Goal: Task Accomplishment & Management: Manage account settings

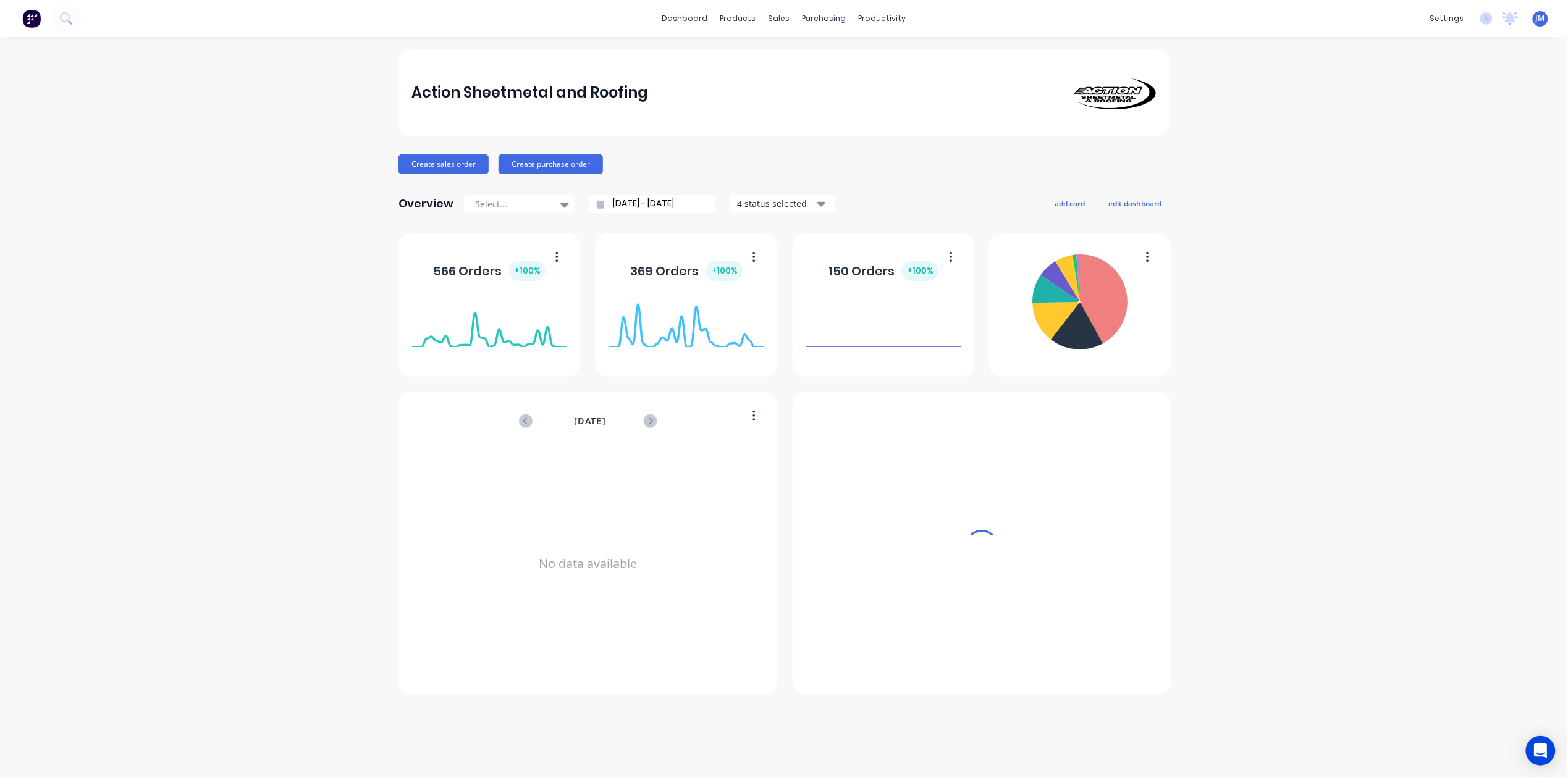
click at [878, 14] on div "productivity" at bounding box center [882, 18] width 60 height 18
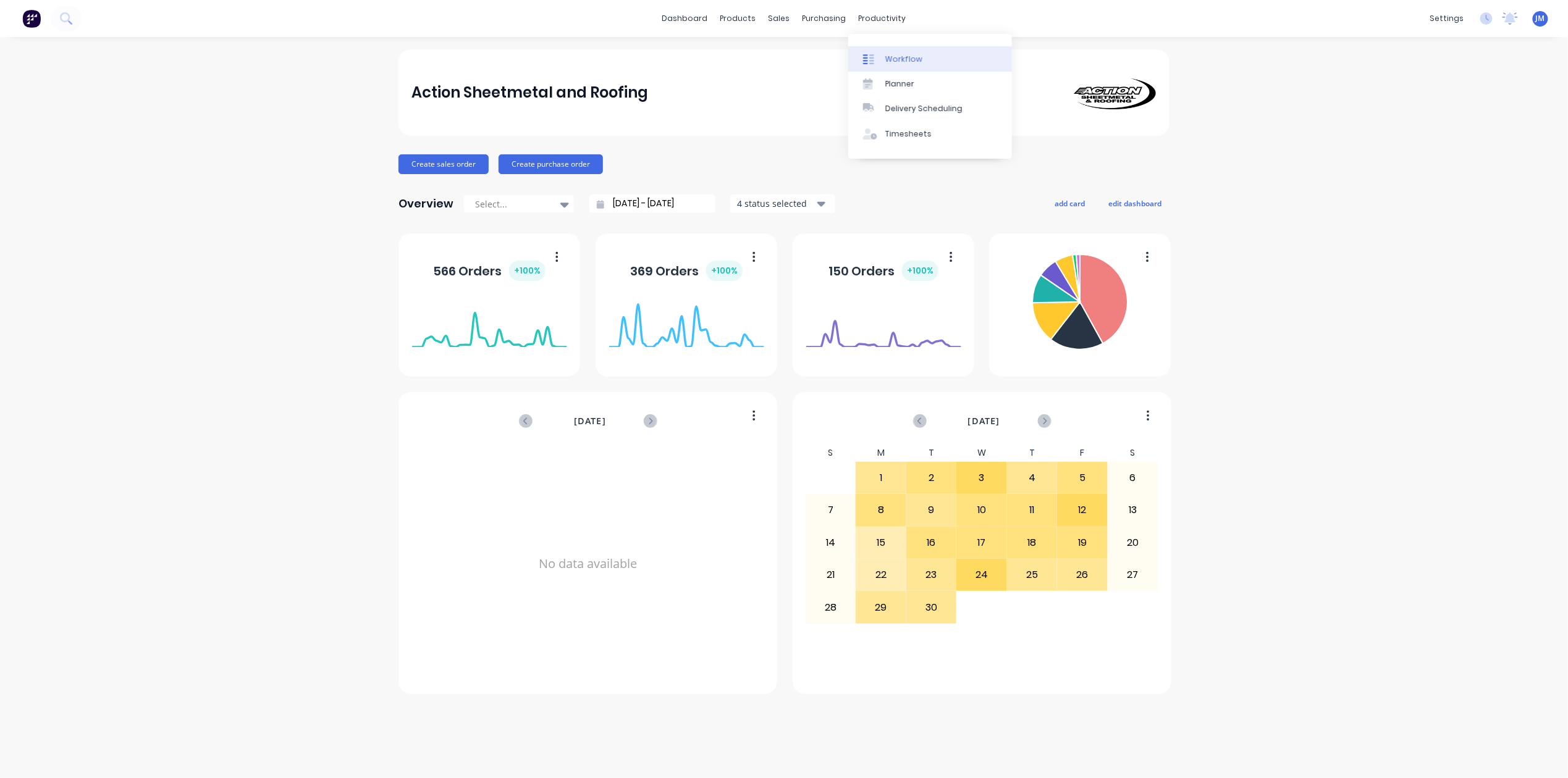
click at [912, 63] on div "Workflow" at bounding box center [903, 59] width 37 height 11
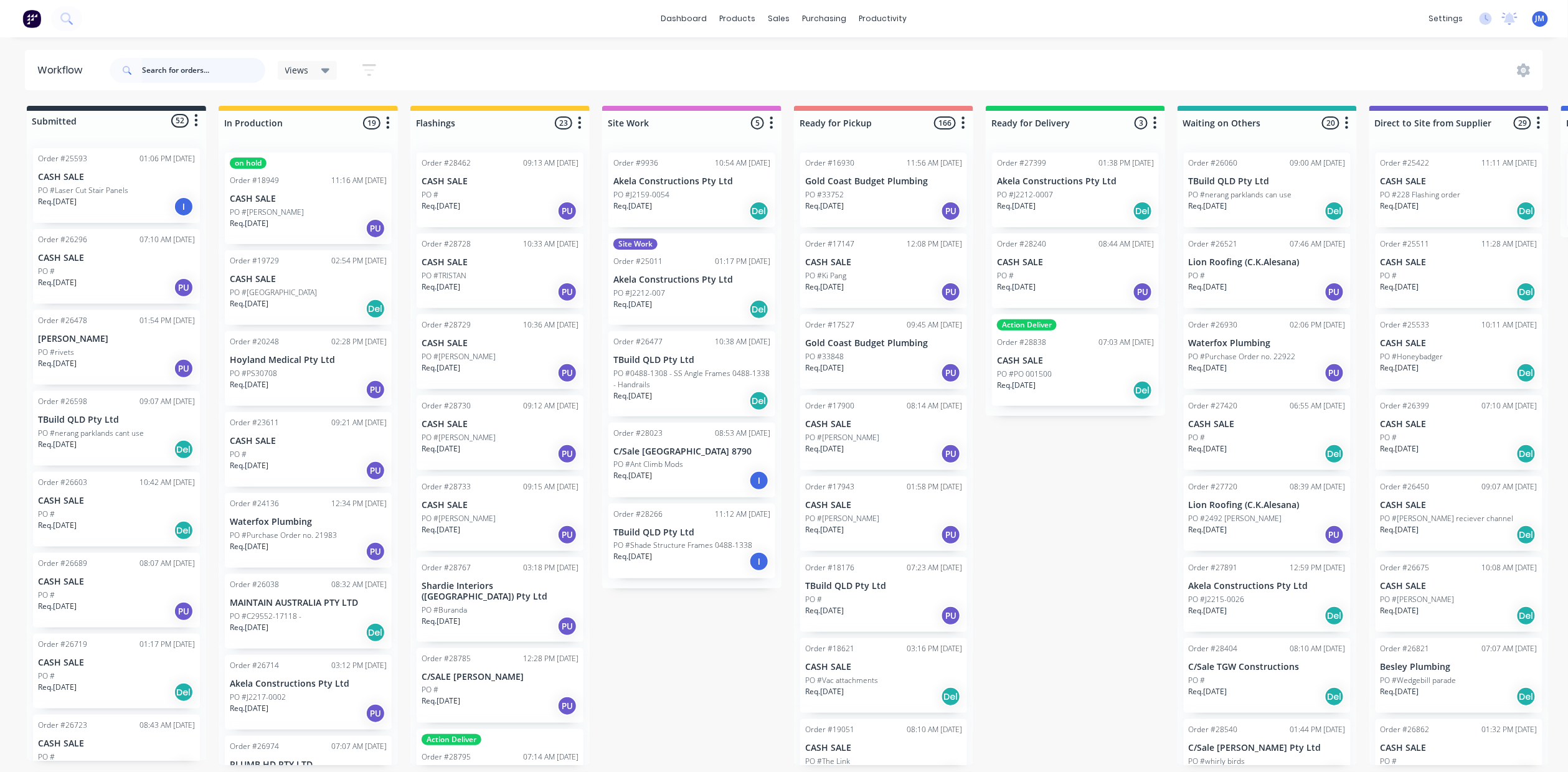
click at [171, 62] on input "text" at bounding box center [203, 70] width 123 height 25
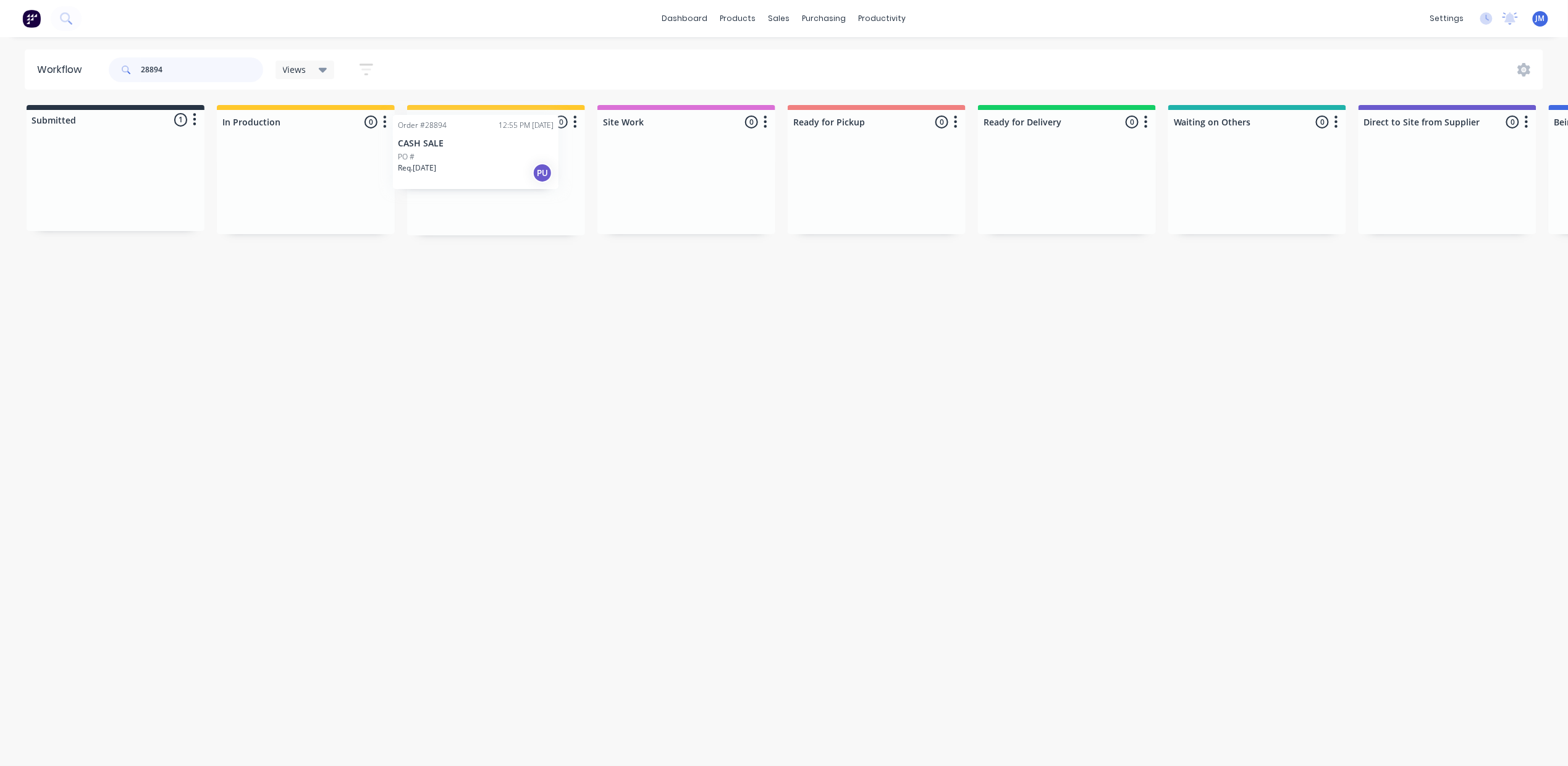
drag, startPoint x: 90, startPoint y: 214, endPoint x: 463, endPoint y: 179, distance: 374.6
click at [463, 179] on div "Submitted 1 Status colour #273444 hex #273444 Save Cancel Summaries Total order…" at bounding box center [1110, 170] width 2239 height 131
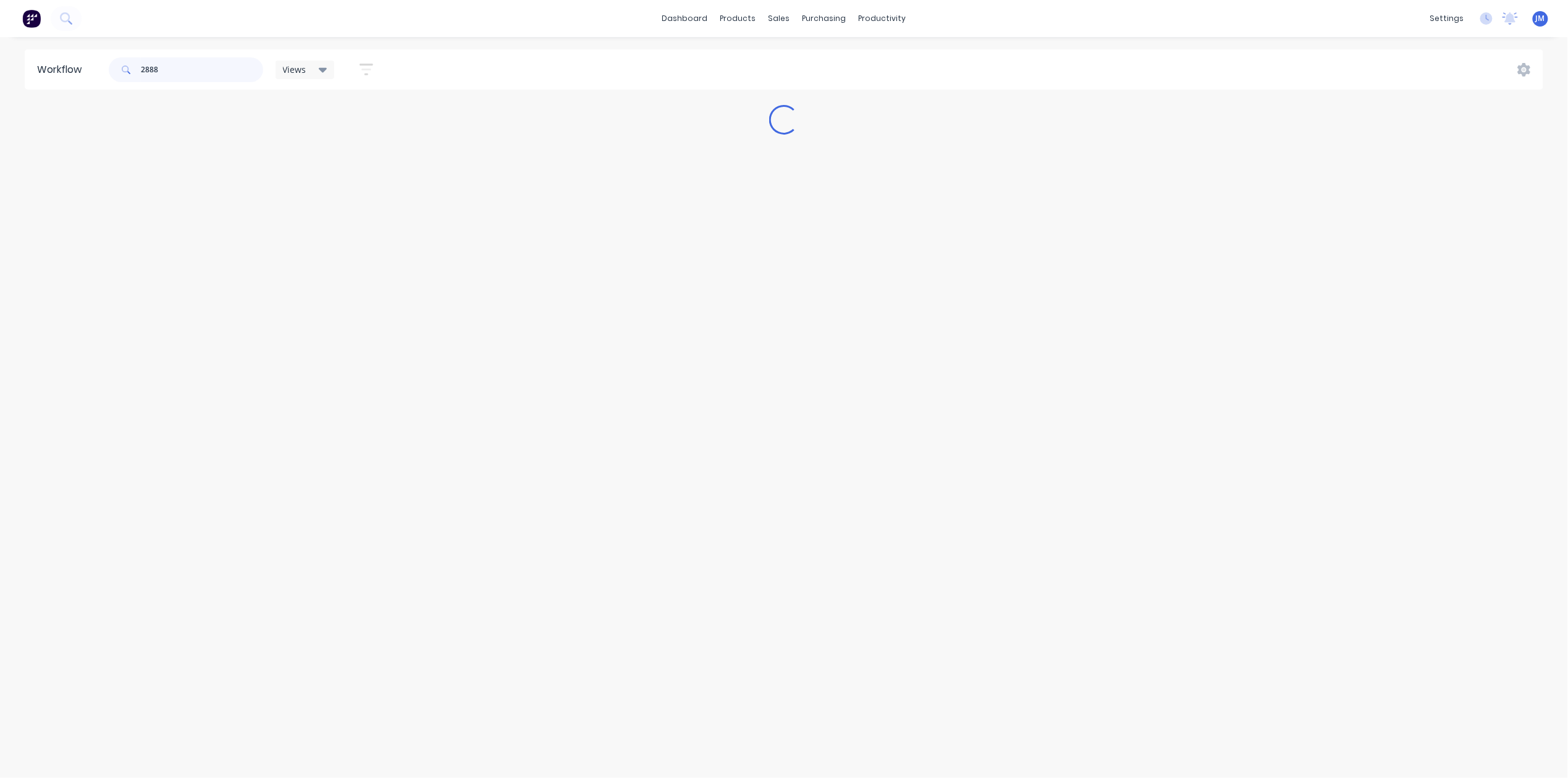
type input "28880"
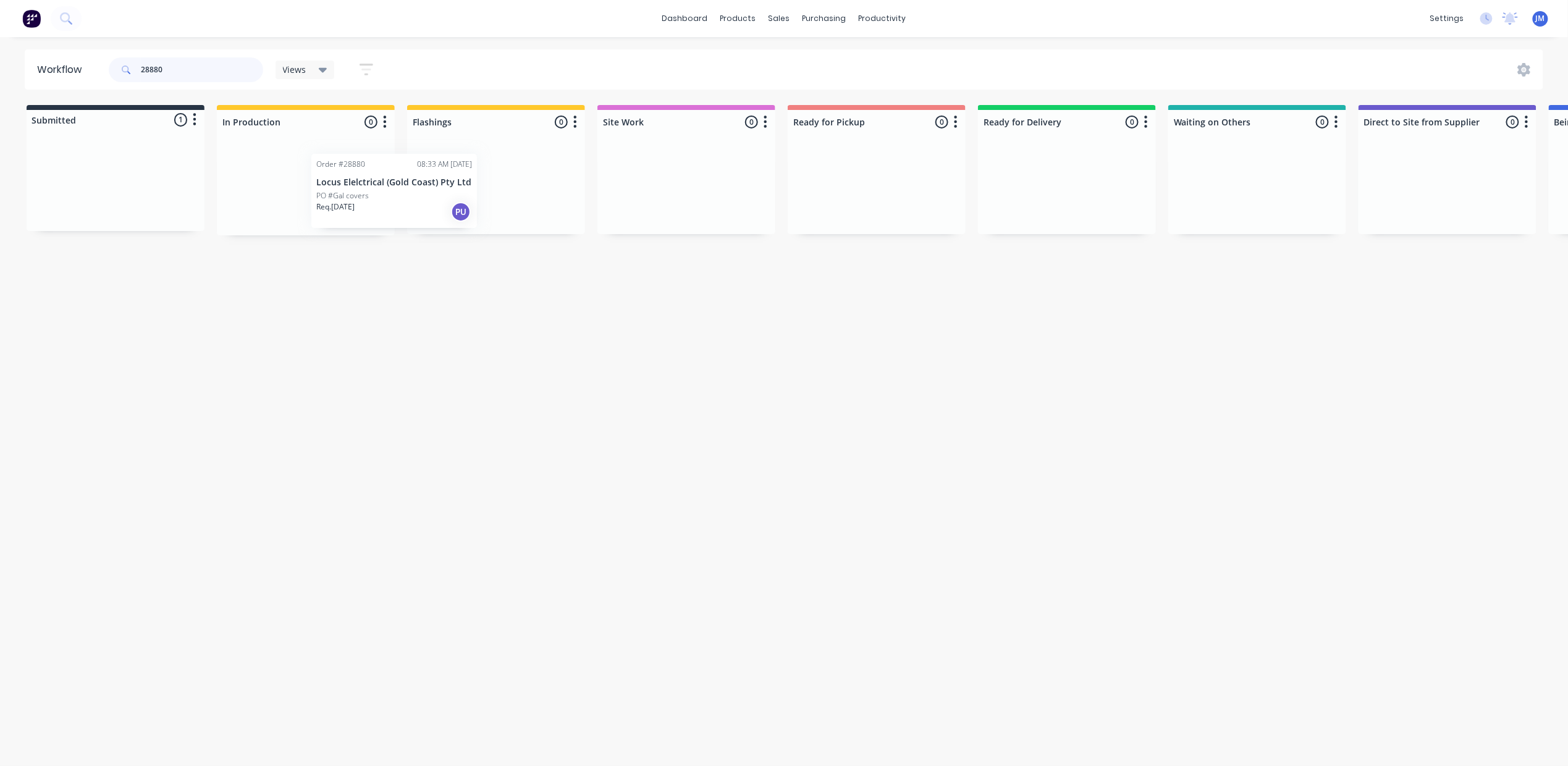
drag, startPoint x: 252, startPoint y: 184, endPoint x: 368, endPoint y: 183, distance: 116.0
click at [368, 183] on div "Submitted 1 Status colour #273444 hex #273444 Save Cancel Summaries Total order…" at bounding box center [1110, 170] width 2239 height 131
click at [205, 70] on input "28880" at bounding box center [202, 70] width 122 height 25
click at [468, 206] on div "Req. [DATE] Del" at bounding box center [496, 209] width 156 height 21
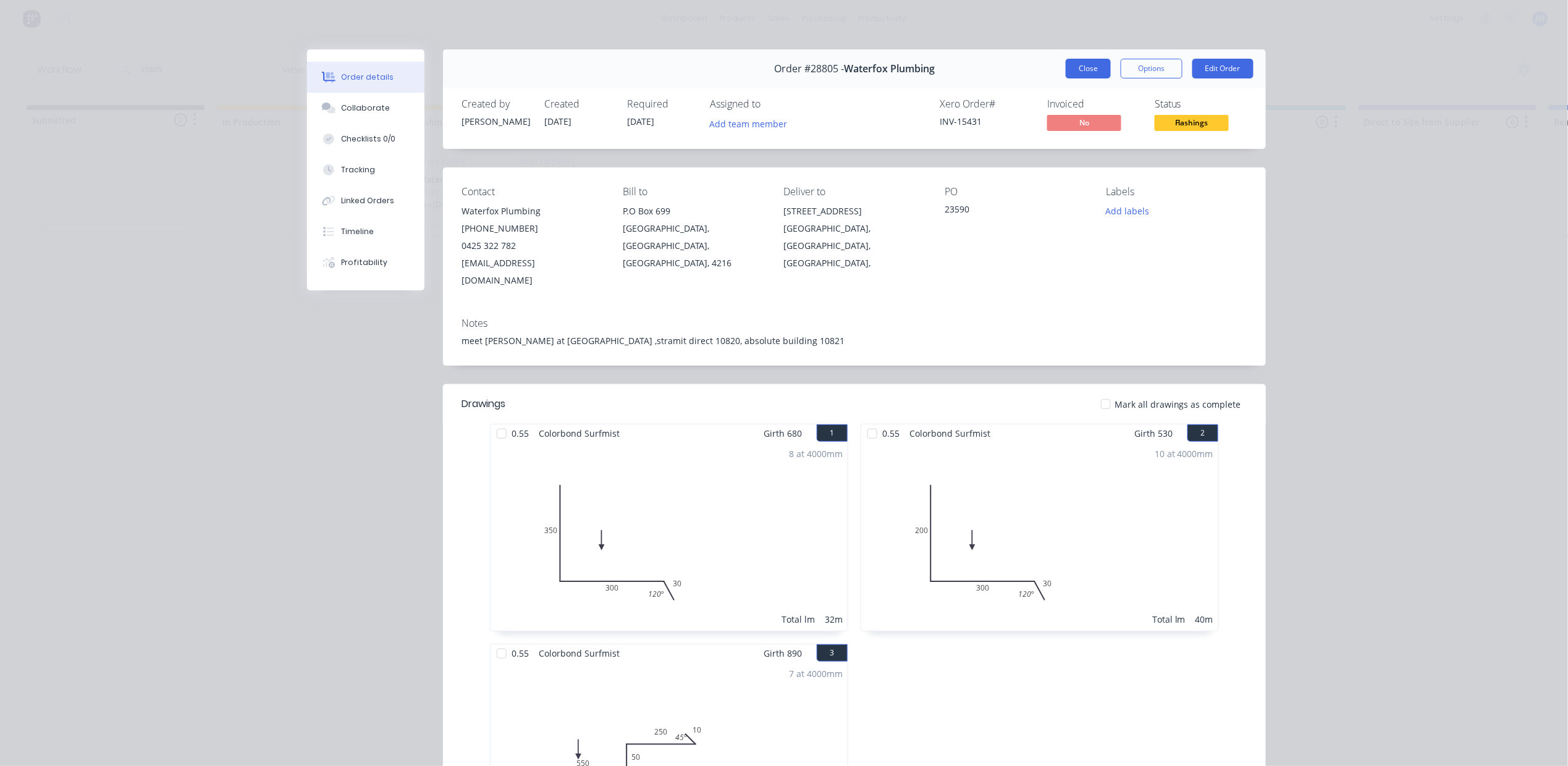
click at [1083, 72] on button "Close" at bounding box center [1088, 68] width 45 height 20
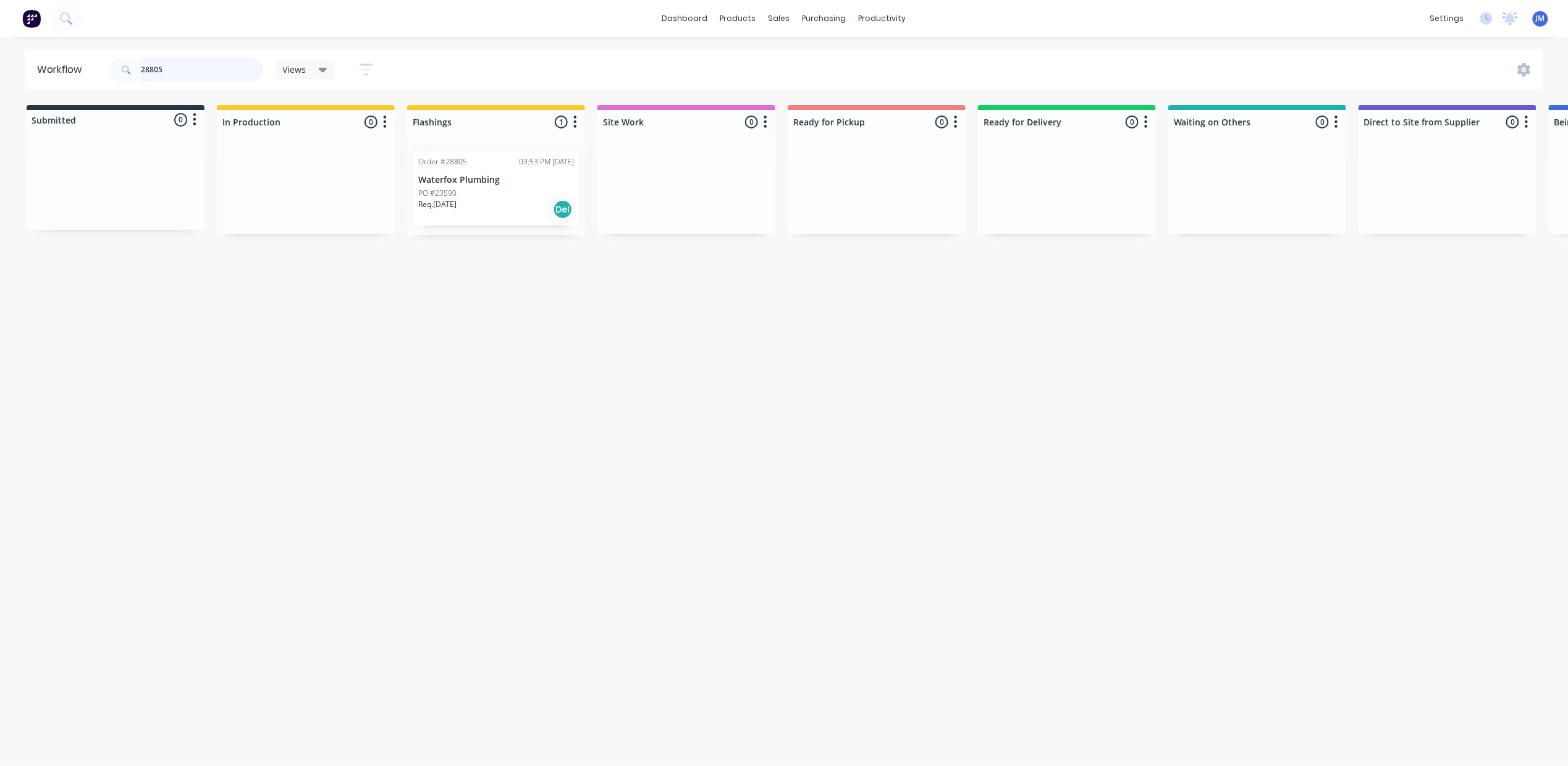
click at [194, 68] on input "28805" at bounding box center [202, 70] width 122 height 25
click at [918, 316] on div "Mark as Picked Up" at bounding box center [917, 321] width 124 height 25
click at [190, 77] on input "28834" at bounding box center [202, 70] width 122 height 25
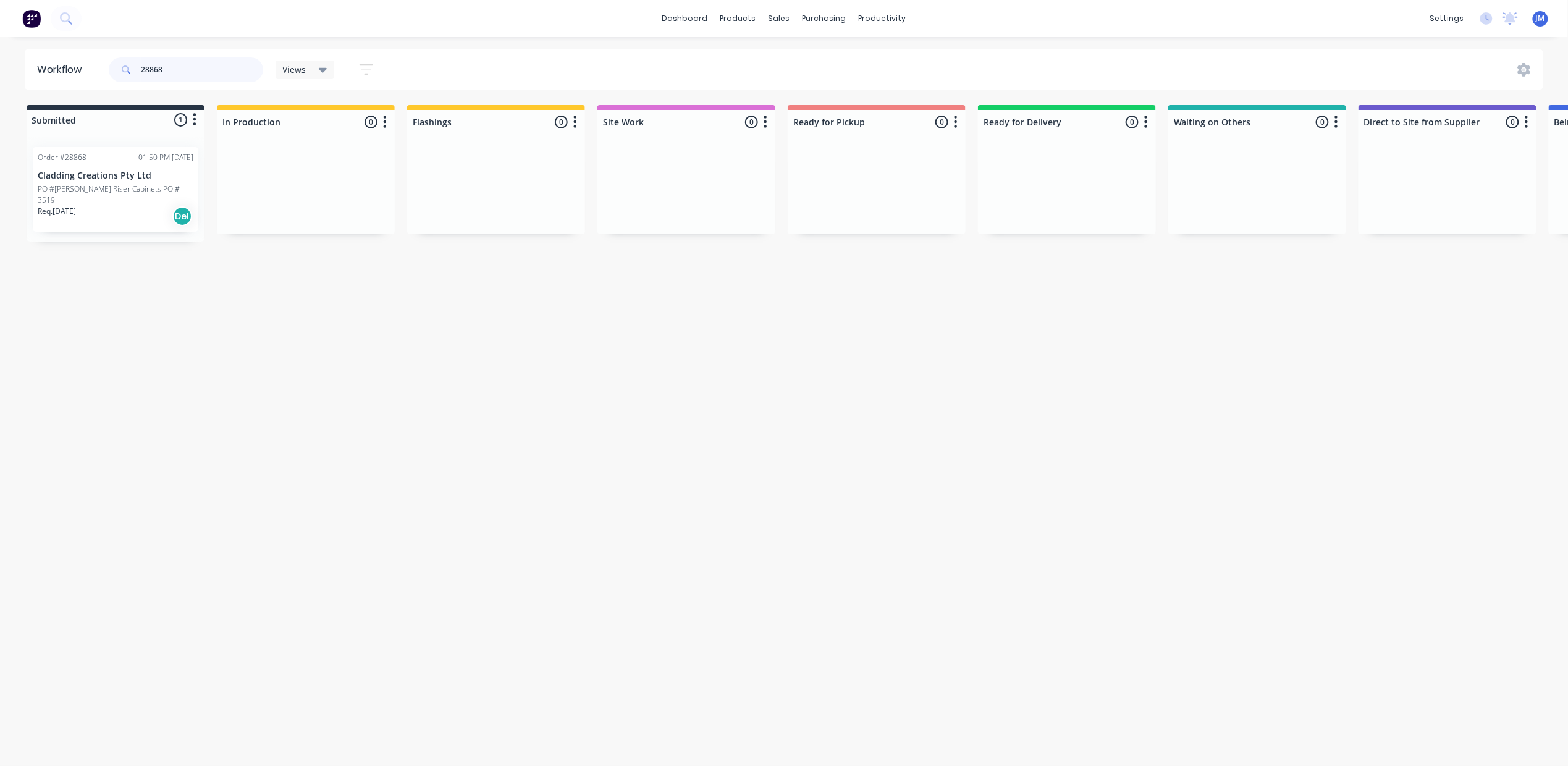
type input "28868"
click at [105, 206] on div "Req. [DATE] Del" at bounding box center [116, 216] width 156 height 21
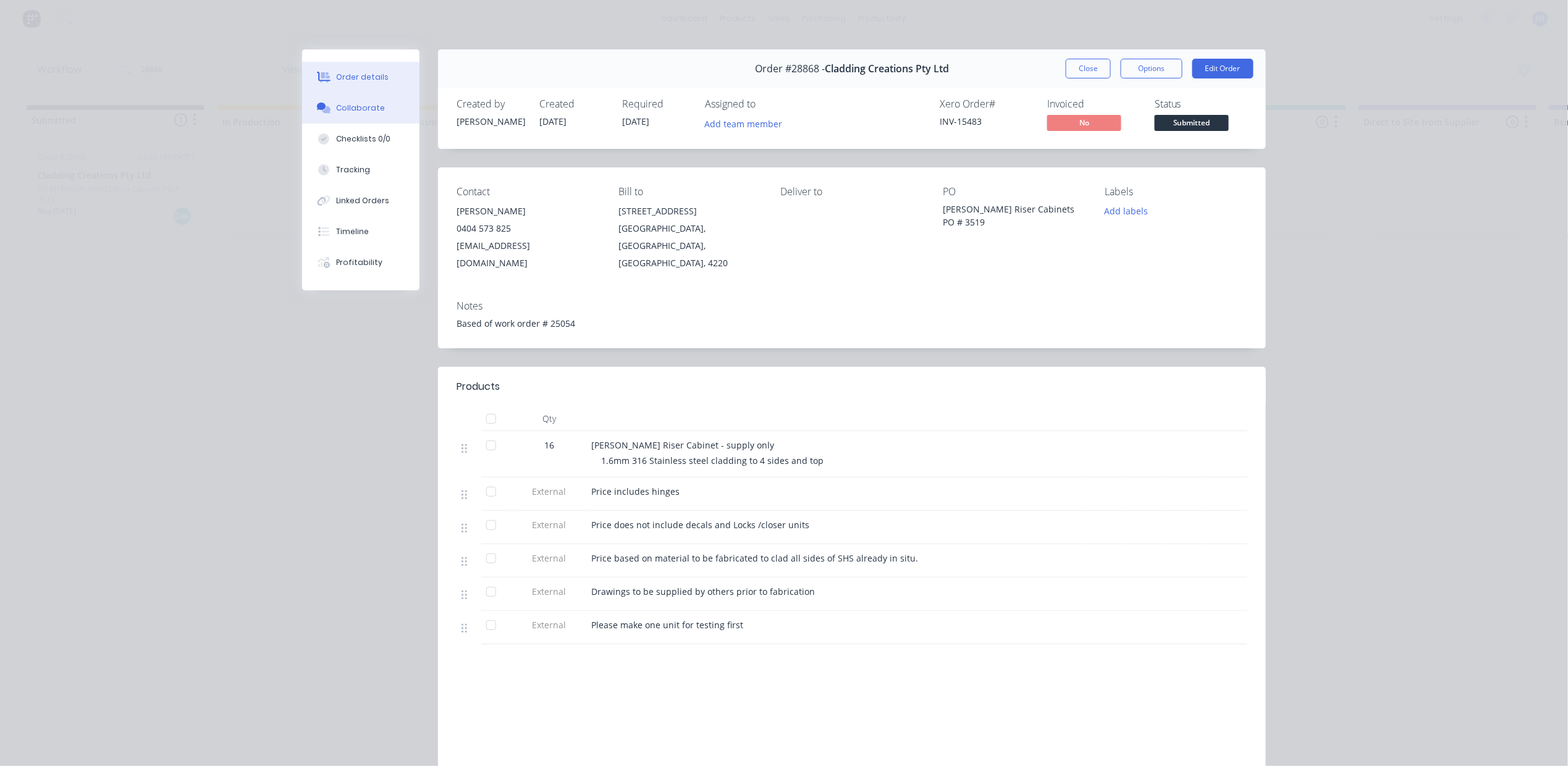
click at [373, 107] on div "Collaborate" at bounding box center [361, 108] width 49 height 11
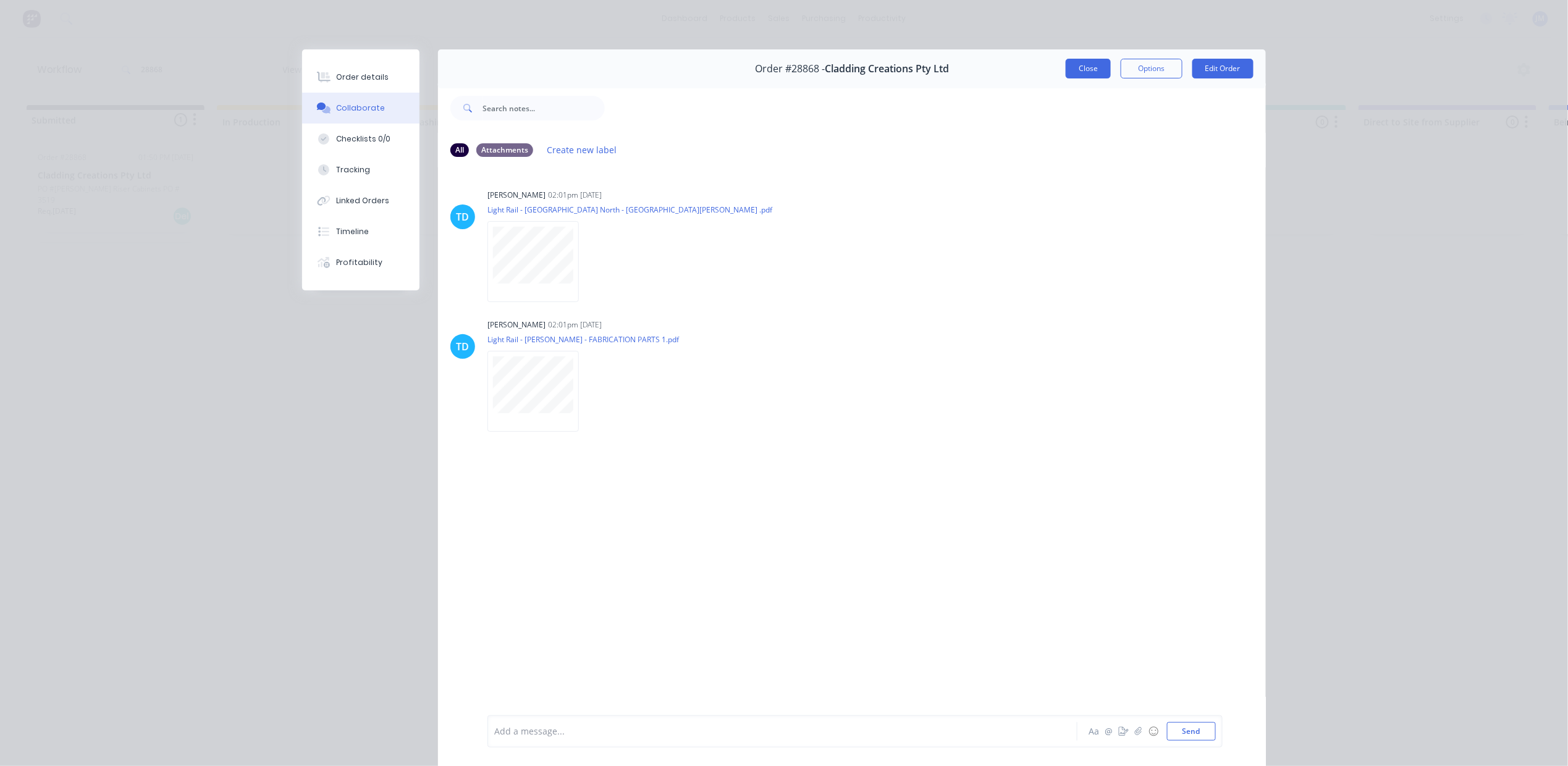
click at [1075, 72] on button "Close" at bounding box center [1088, 68] width 45 height 20
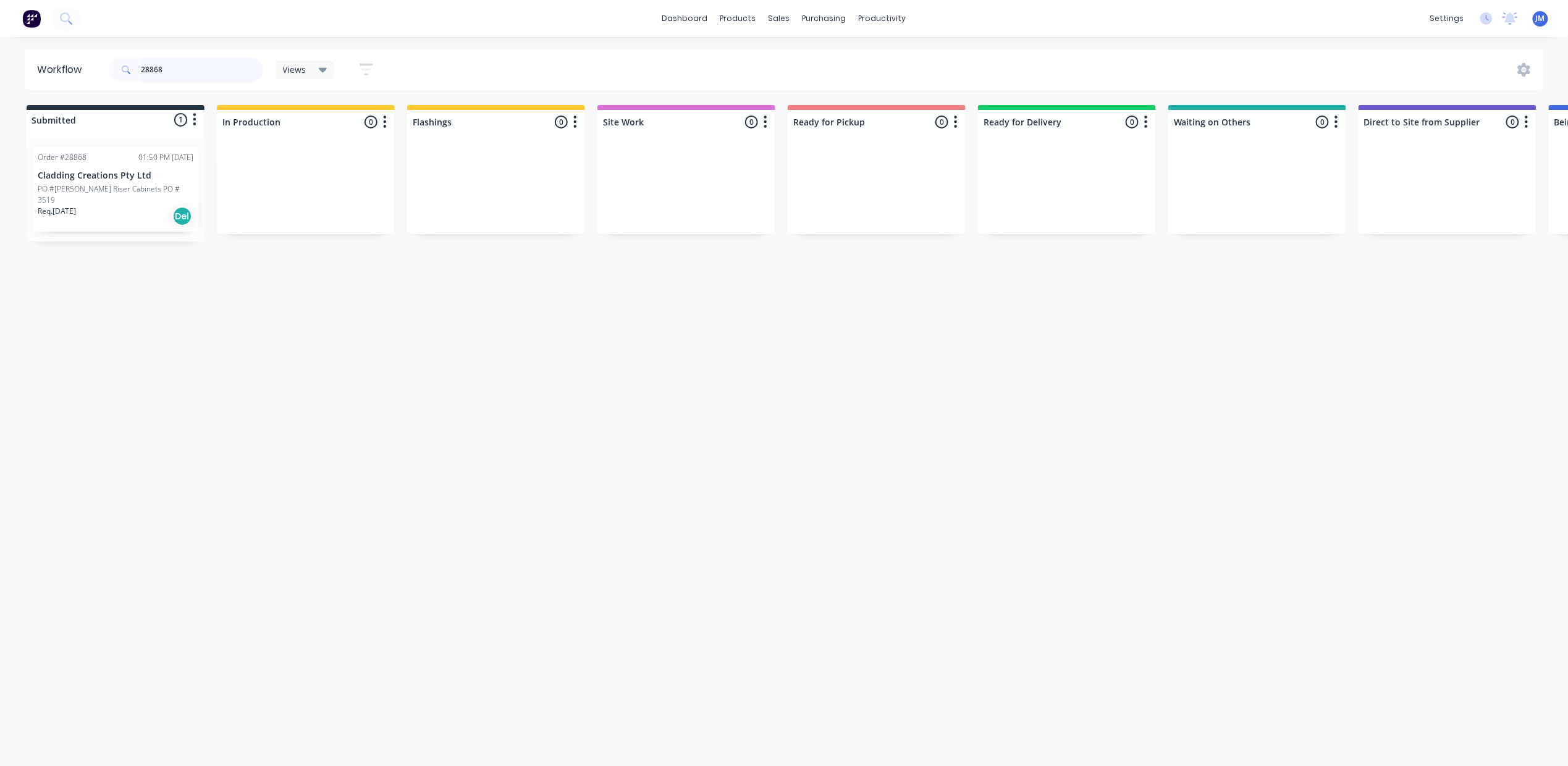
click at [225, 69] on input "28868" at bounding box center [202, 70] width 122 height 25
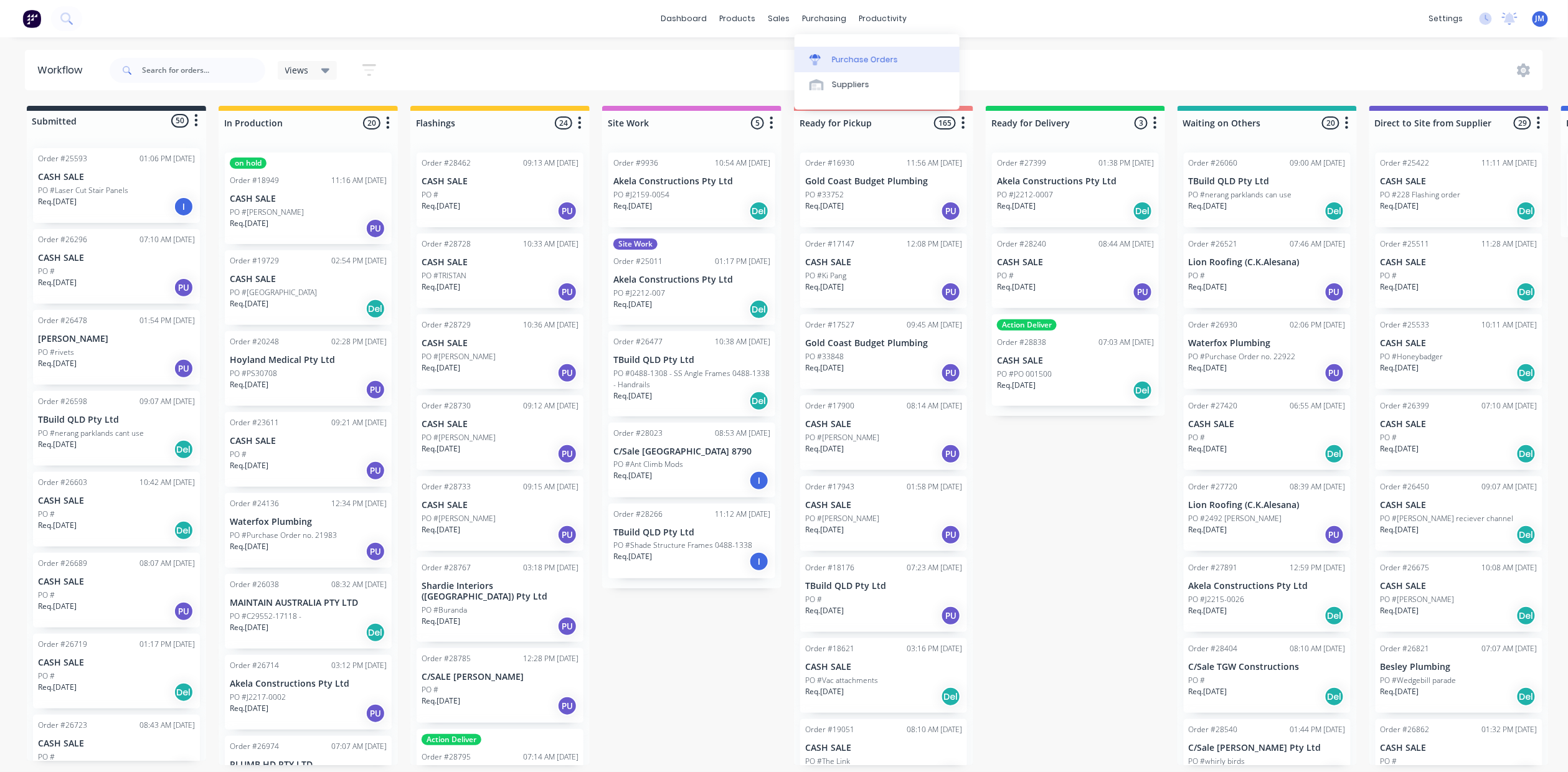
click at [835, 55] on div "Purchase Orders" at bounding box center [865, 59] width 66 height 11
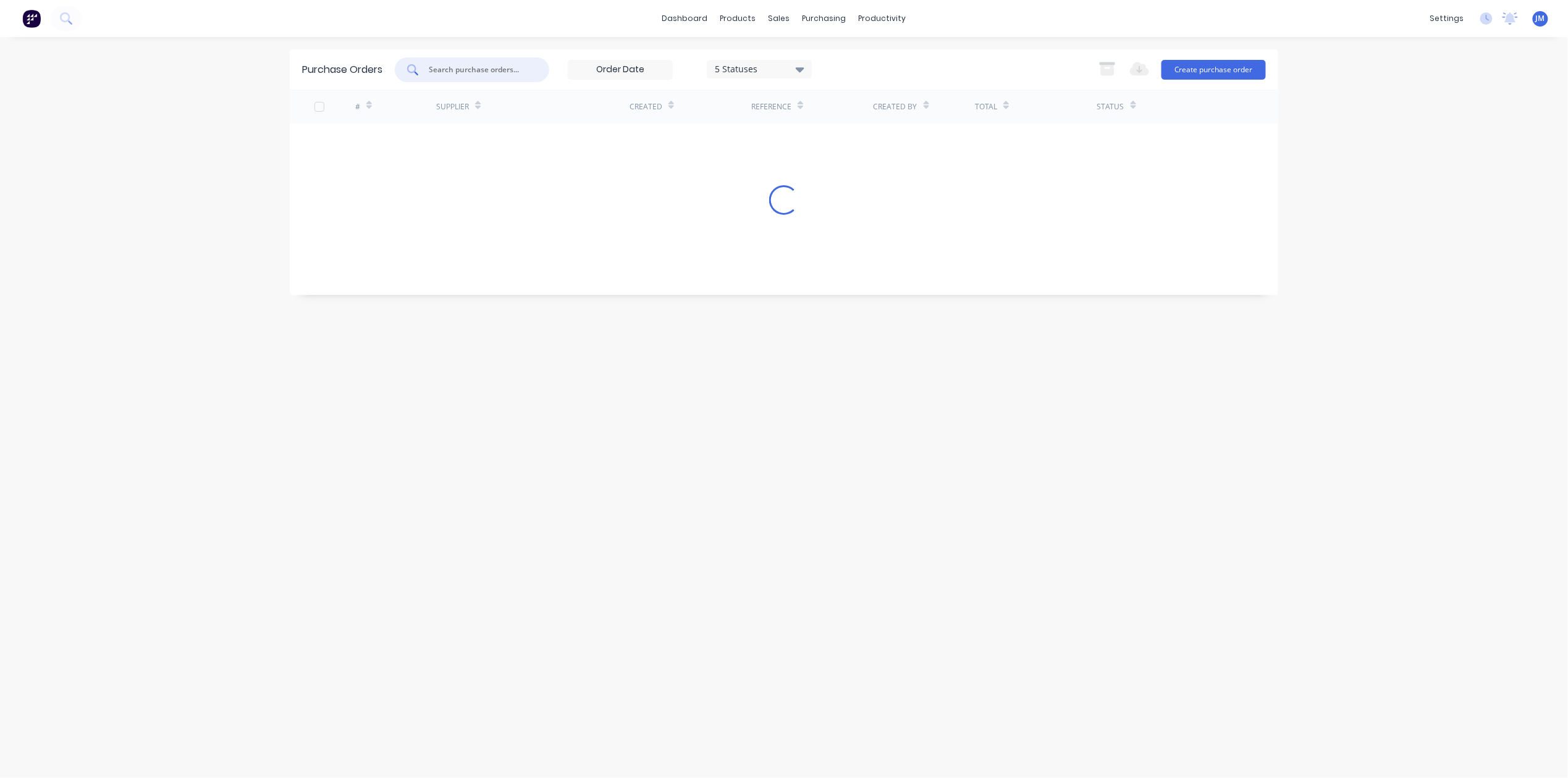
click at [466, 67] on input "text" at bounding box center [479, 70] width 103 height 12
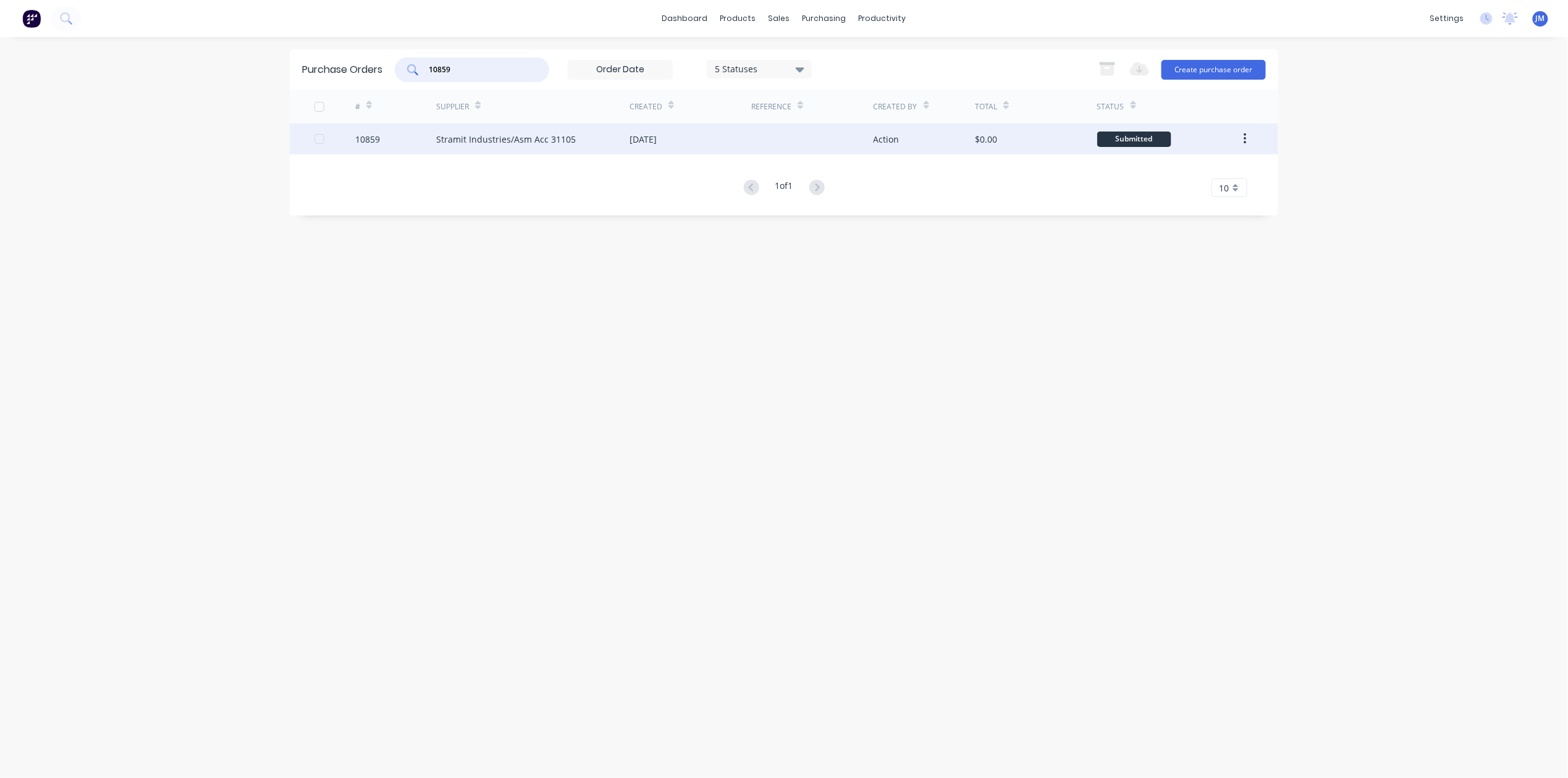
type input "10859"
click at [546, 139] on div "Stramit Industries/Asm Acc 31105" at bounding box center [506, 139] width 139 height 13
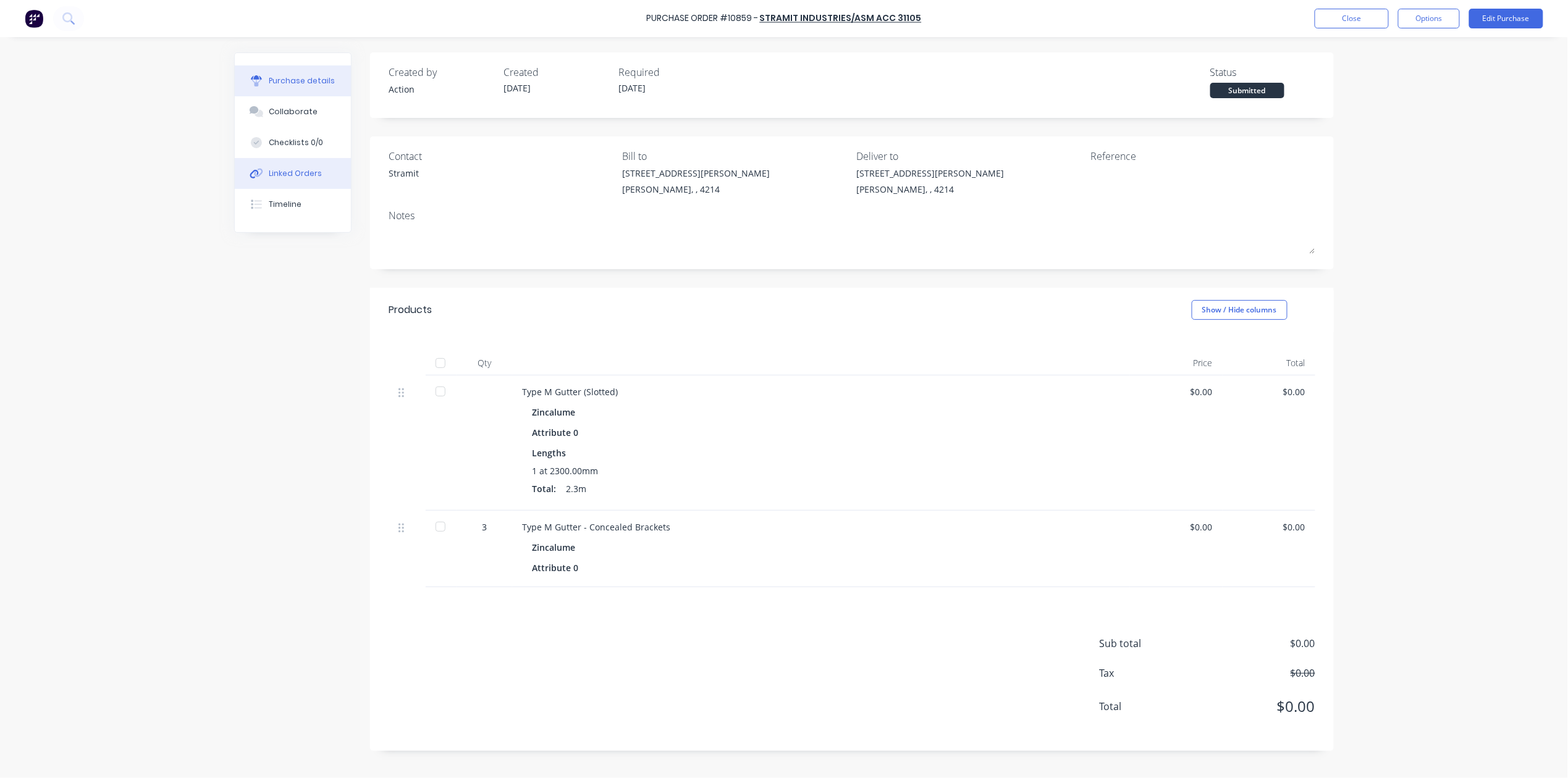
click at [313, 168] on div "Linked Orders" at bounding box center [296, 173] width 53 height 11
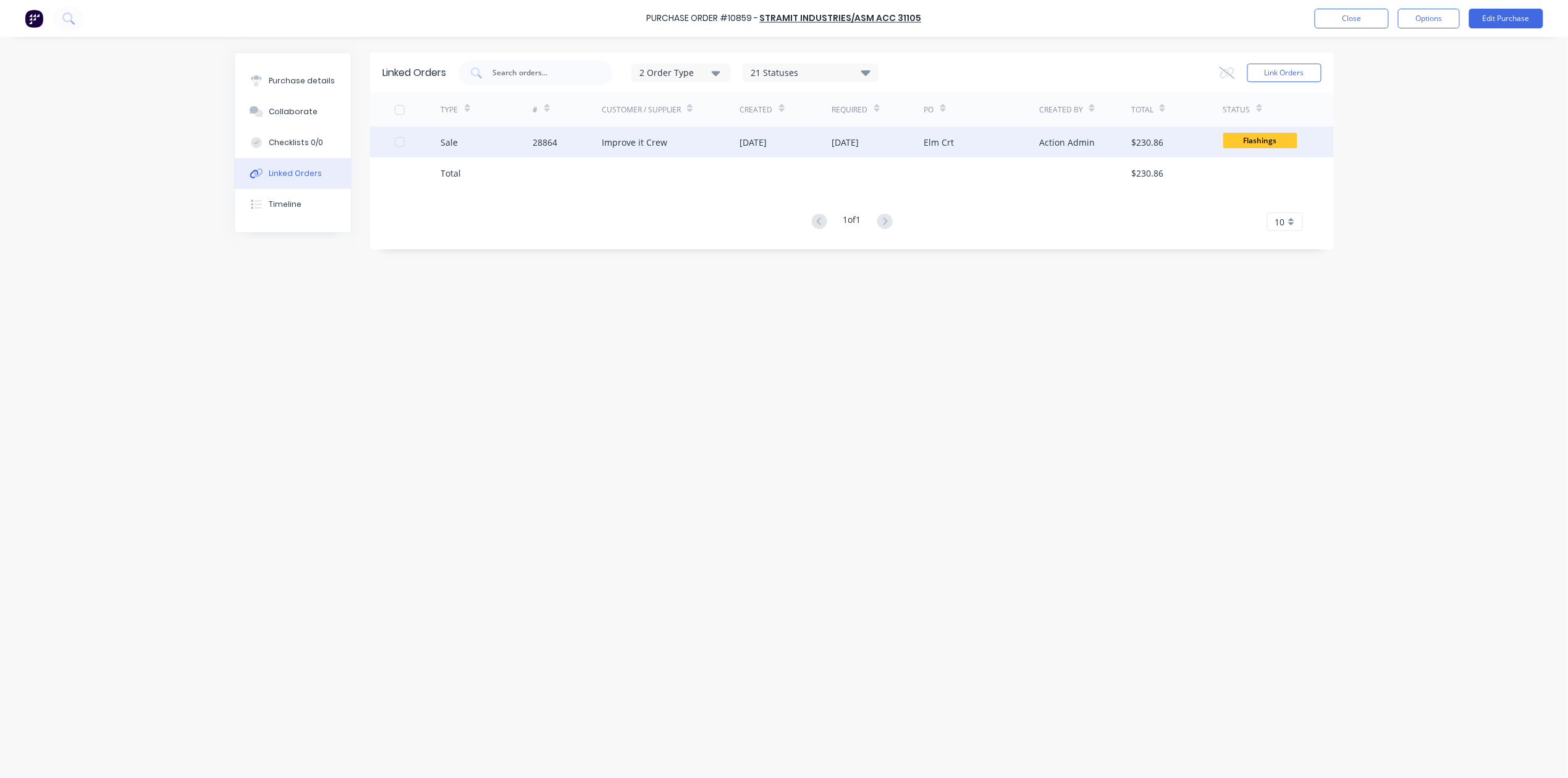
click at [631, 144] on div "Improve it Crew" at bounding box center [634, 142] width 66 height 13
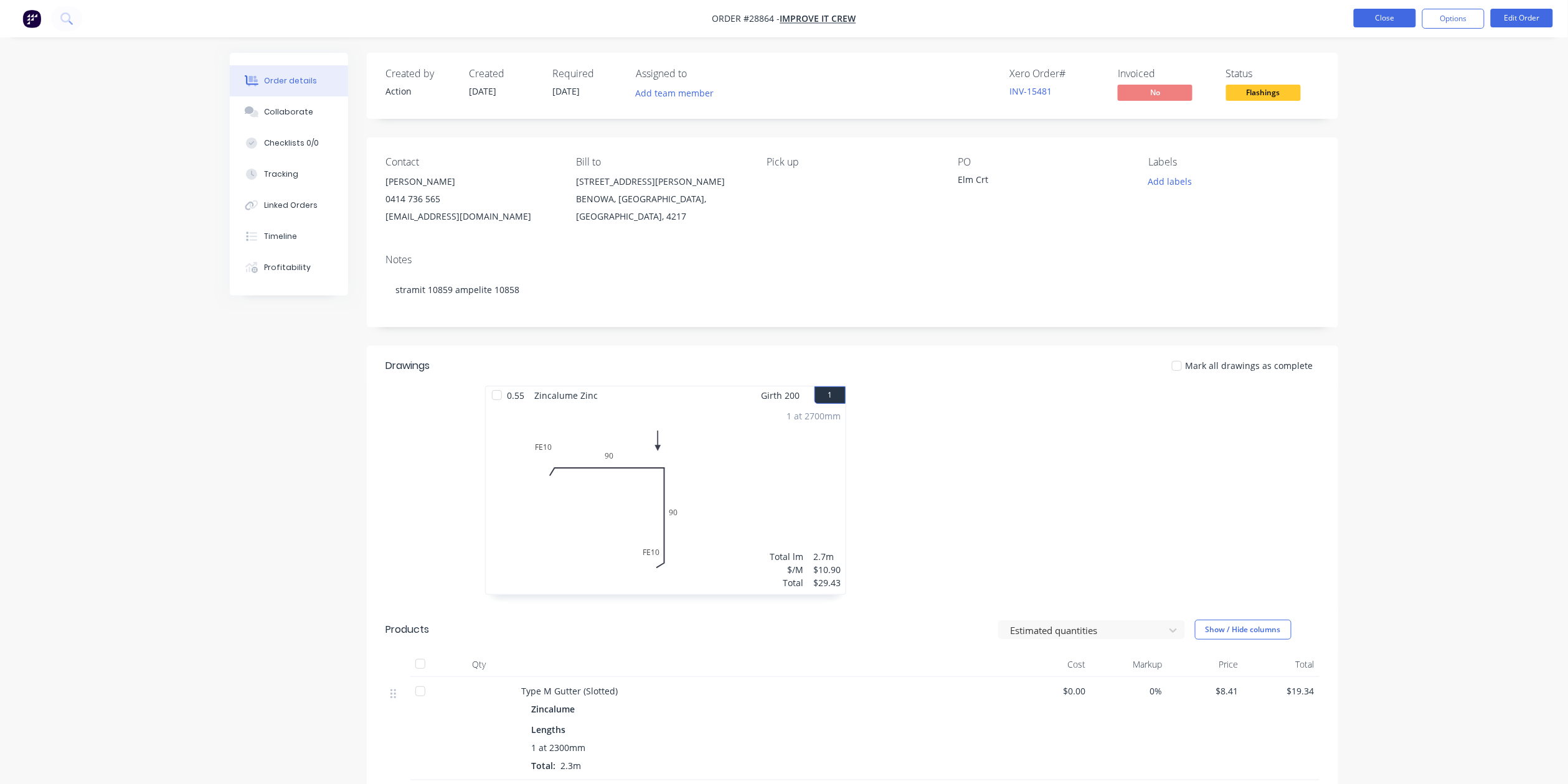
click at [1382, 25] on button "Close" at bounding box center [1385, 18] width 62 height 18
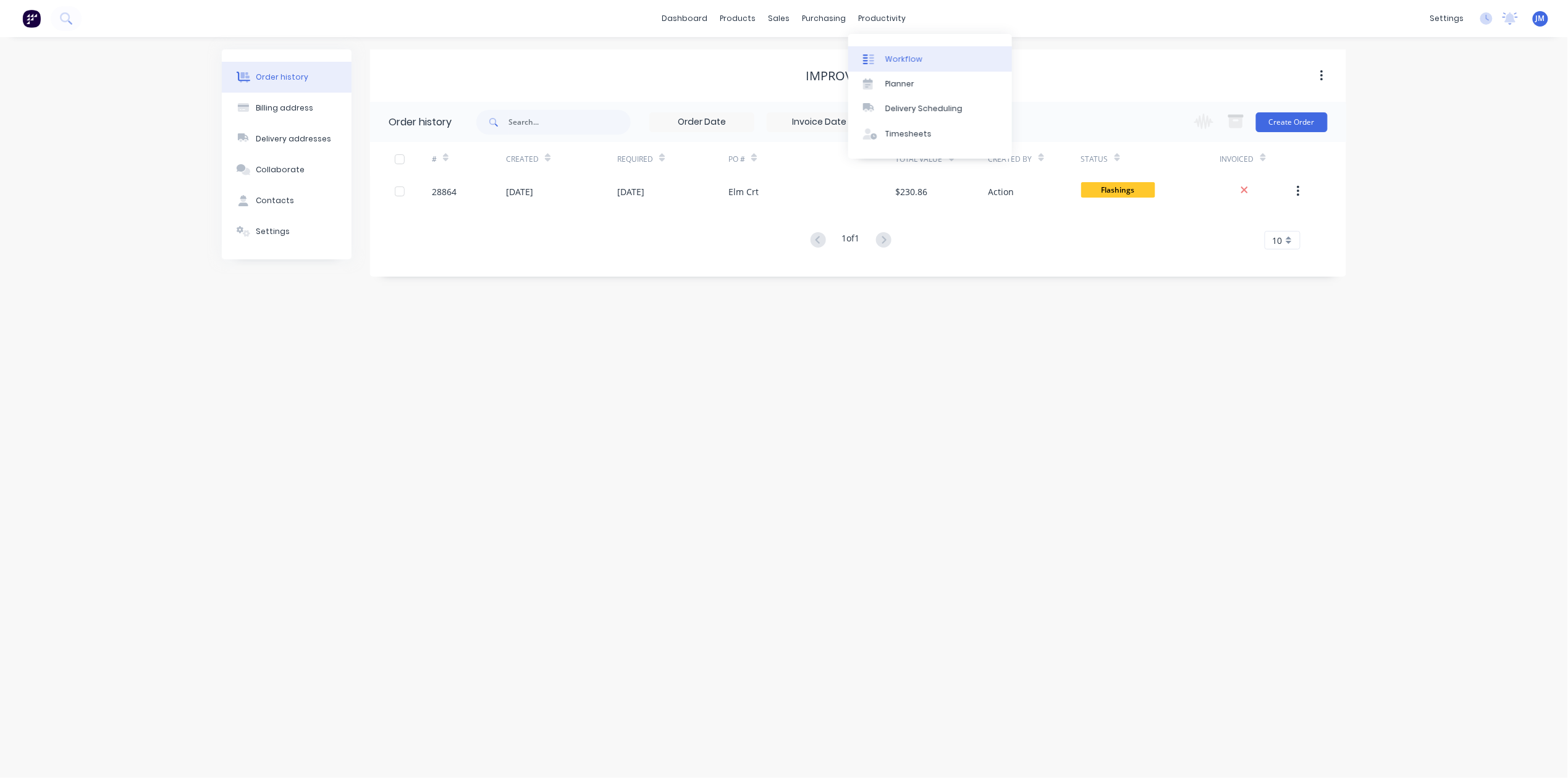
click at [922, 58] on link "Workflow" at bounding box center [930, 58] width 164 height 25
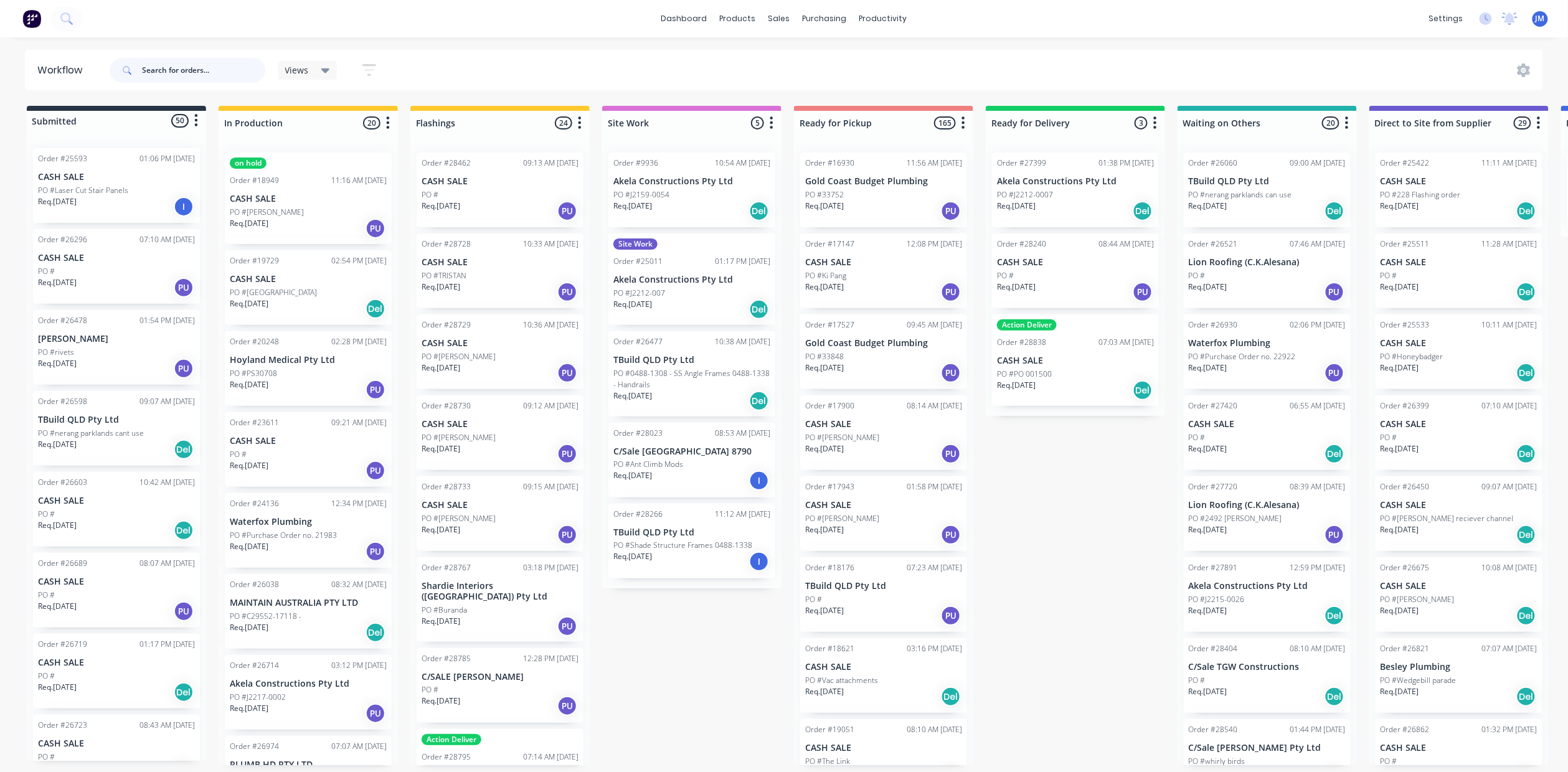
click at [186, 70] on input "text" at bounding box center [203, 70] width 123 height 25
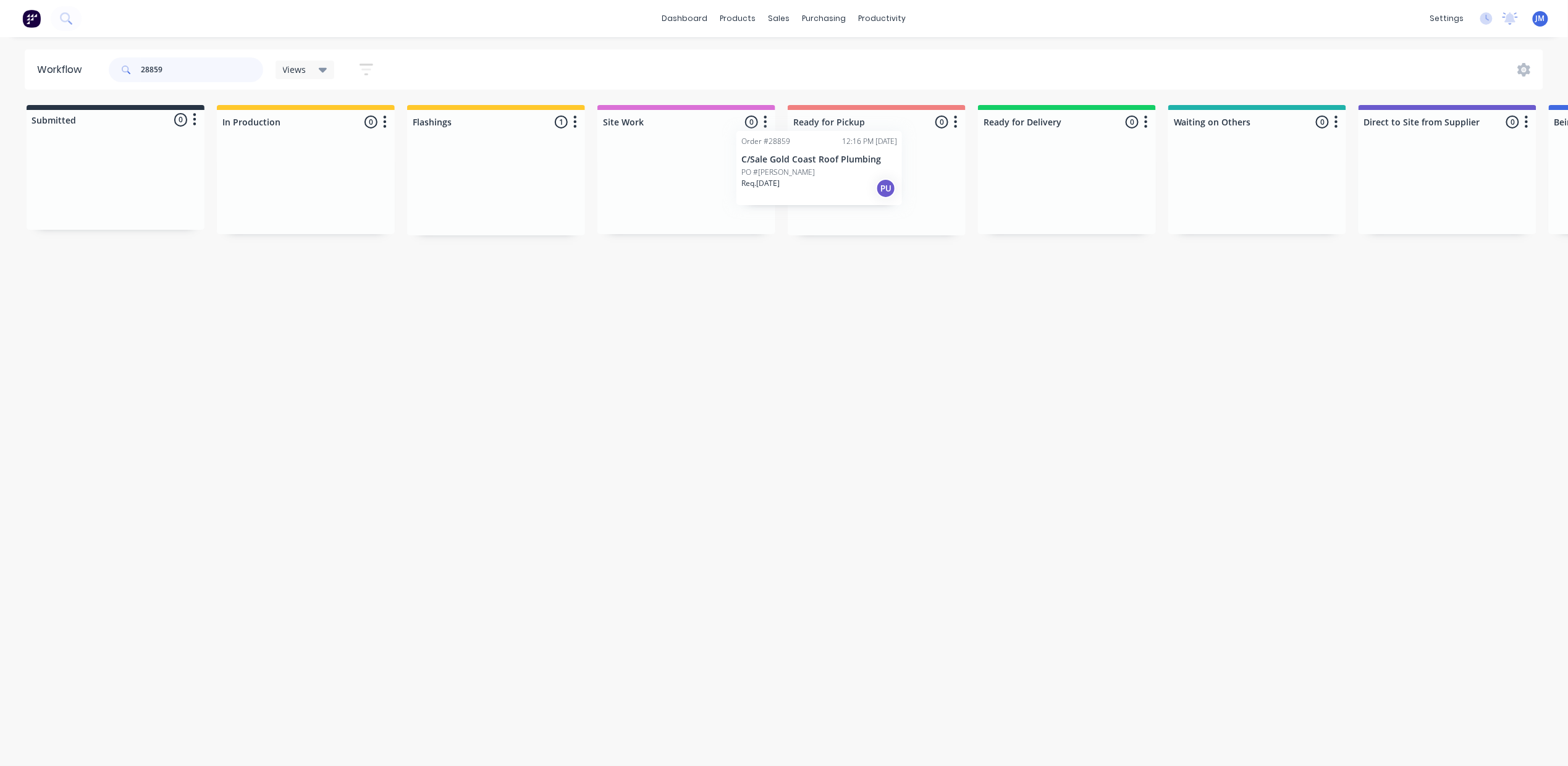
drag, startPoint x: 503, startPoint y: 209, endPoint x: 833, endPoint y: 185, distance: 330.9
click at [833, 185] on div "Submitted 0 Status colour #273444 hex #273444 Save Cancel Summaries Total order…" at bounding box center [1110, 170] width 2239 height 131
click at [223, 70] on input "28859" at bounding box center [202, 70] width 122 height 25
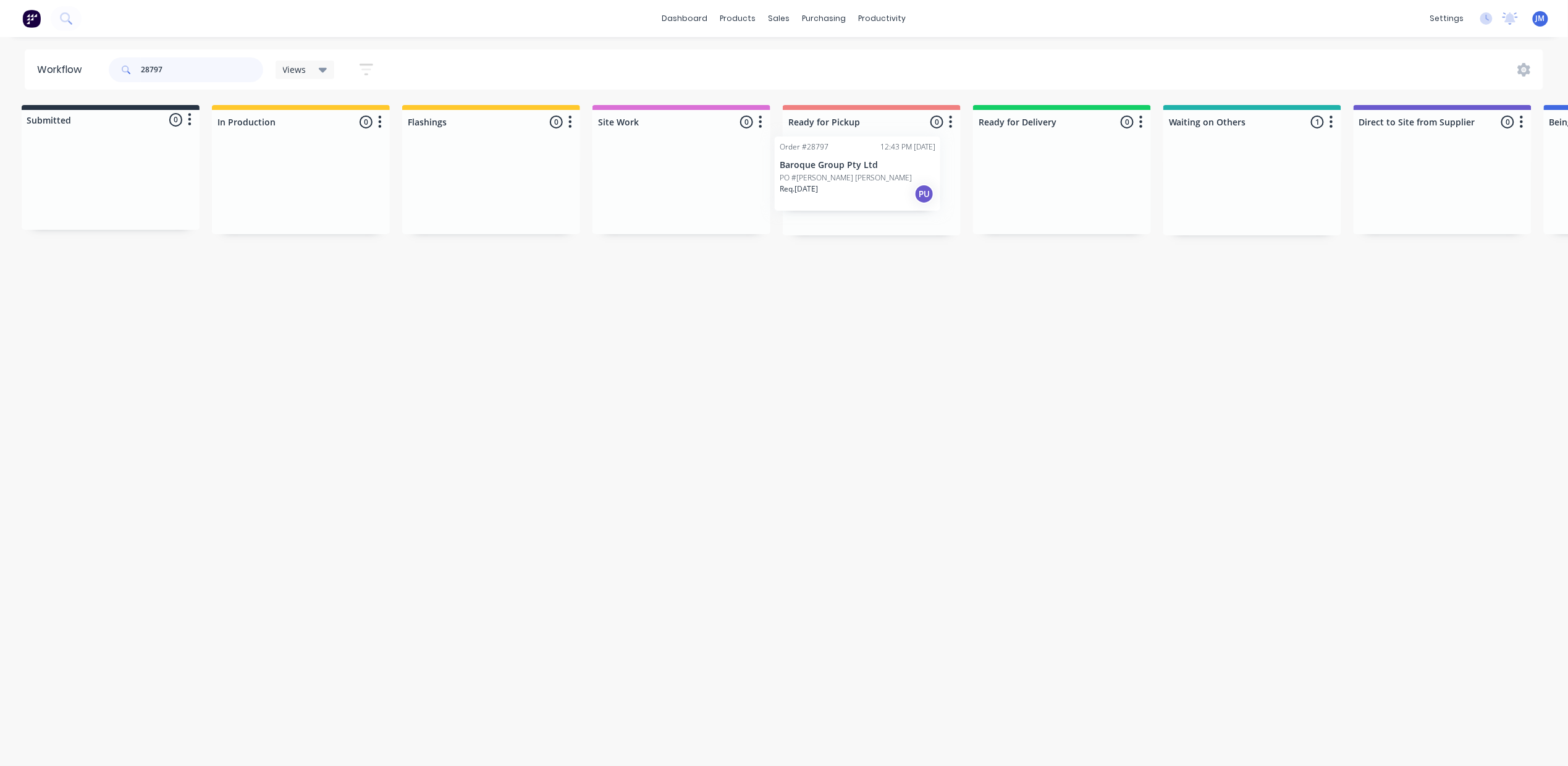
drag, startPoint x: 1232, startPoint y: 208, endPoint x: 829, endPoint y: 191, distance: 403.4
click at [829, 191] on div "Submitted 0 Status colour #273444 hex #273444 Save Cancel Summaries Total order…" at bounding box center [1105, 170] width 2239 height 131
click at [198, 65] on input "28797" at bounding box center [202, 70] width 122 height 25
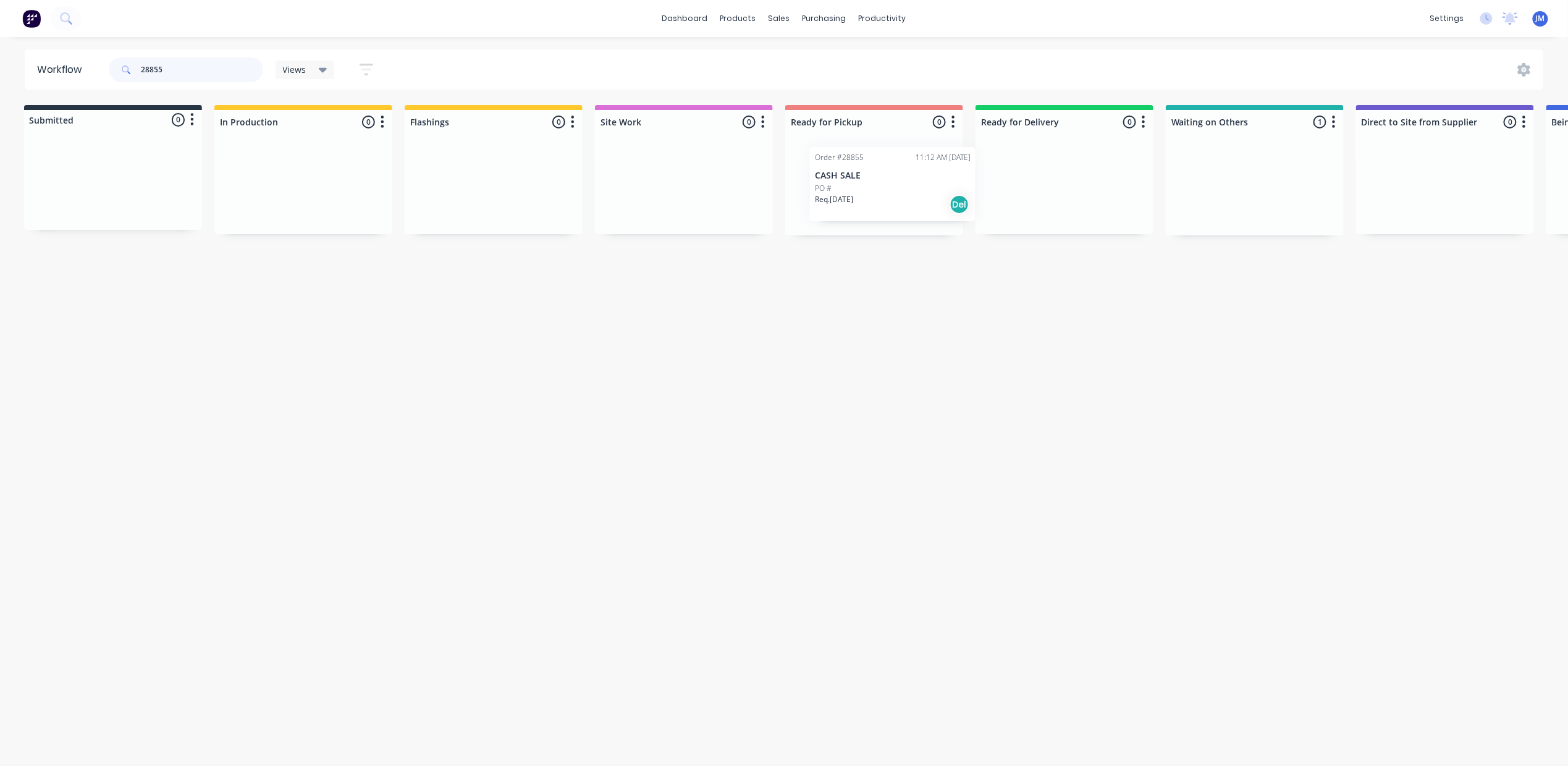
drag, startPoint x: 1239, startPoint y: 204, endPoint x: 868, endPoint y: 199, distance: 371.0
click at [868, 199] on div "Submitted 0 Status colour #273444 hex #273444 Save Cancel Summaries Total order…" at bounding box center [1108, 170] width 2239 height 131
click at [181, 72] on input "28855" at bounding box center [202, 70] width 122 height 25
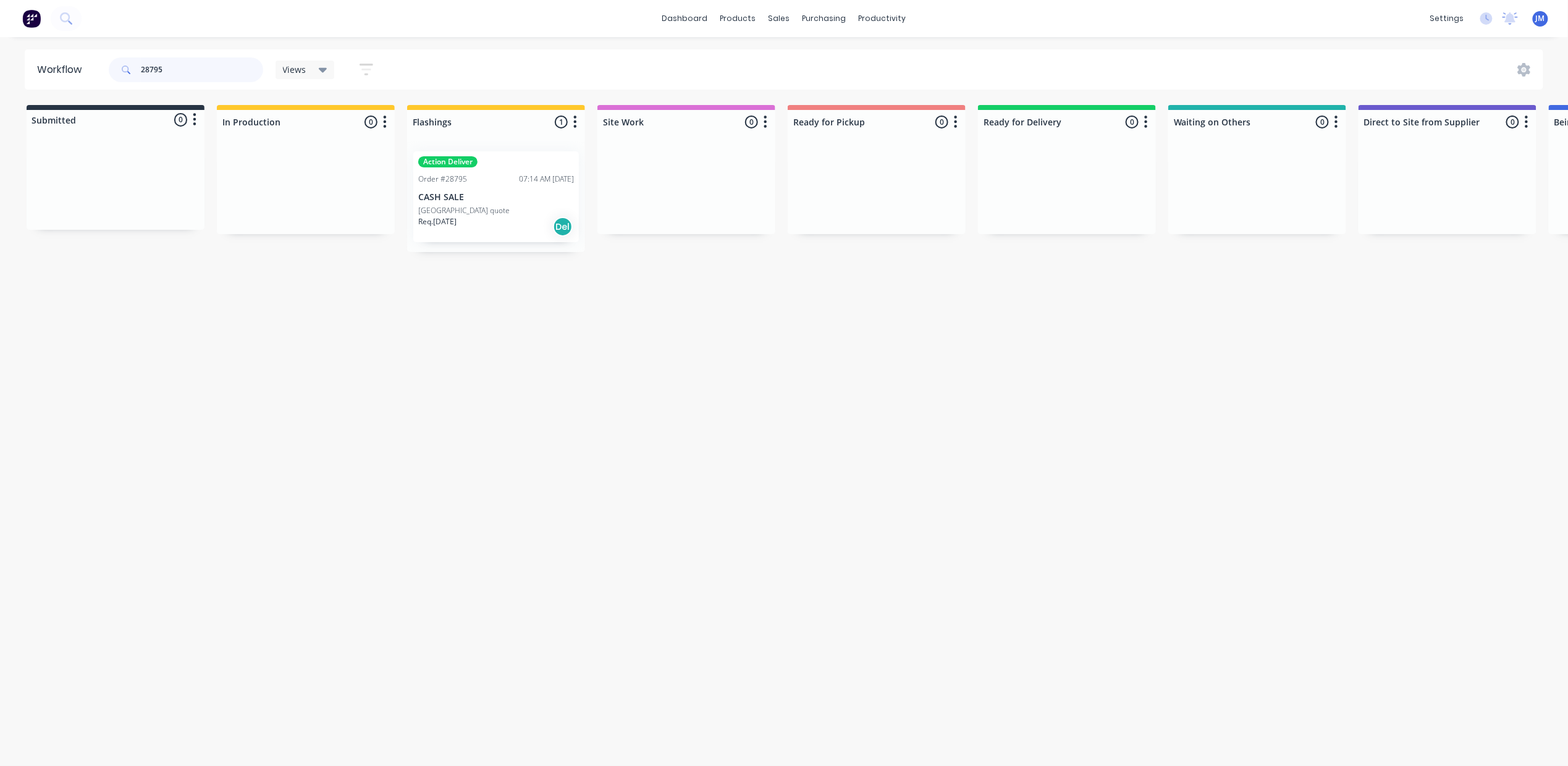
type input "28795"
click at [448, 223] on p "Req. [DATE]" at bounding box center [437, 221] width 39 height 11
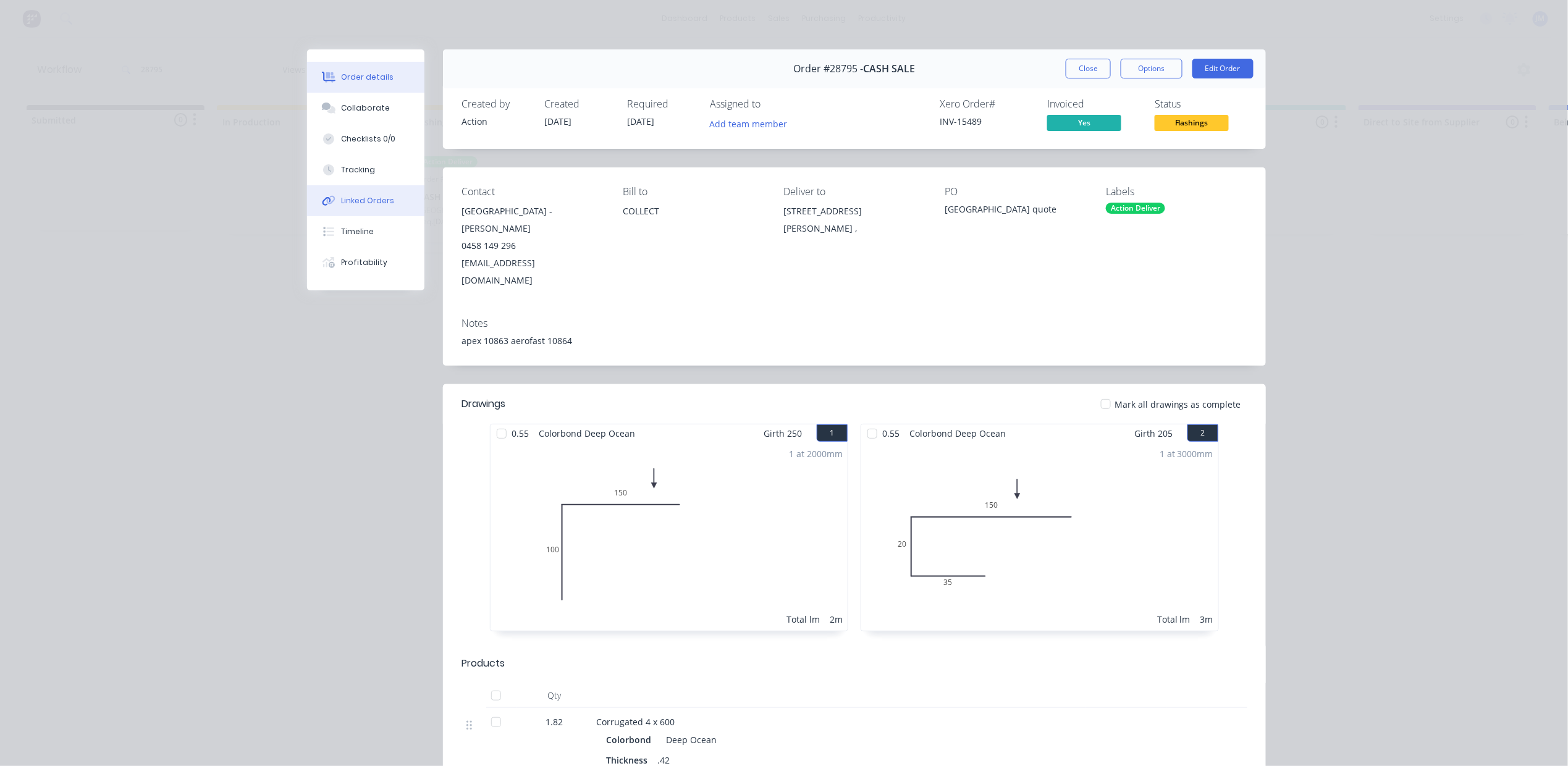
click at [365, 192] on button "Linked Orders" at bounding box center [365, 201] width 117 height 31
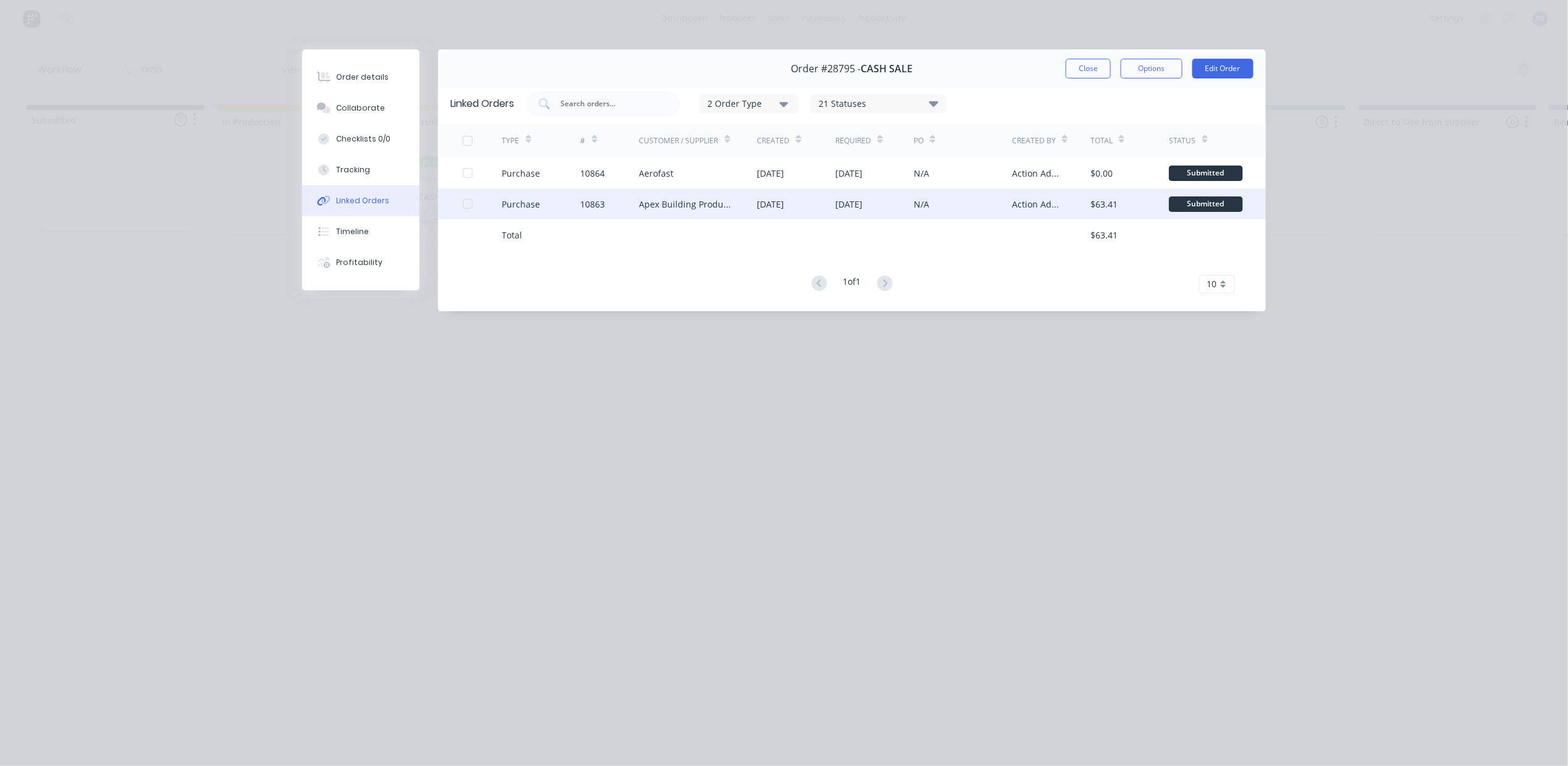
click at [704, 194] on div "Apex Building Products Pty Ltd" at bounding box center [698, 204] width 118 height 31
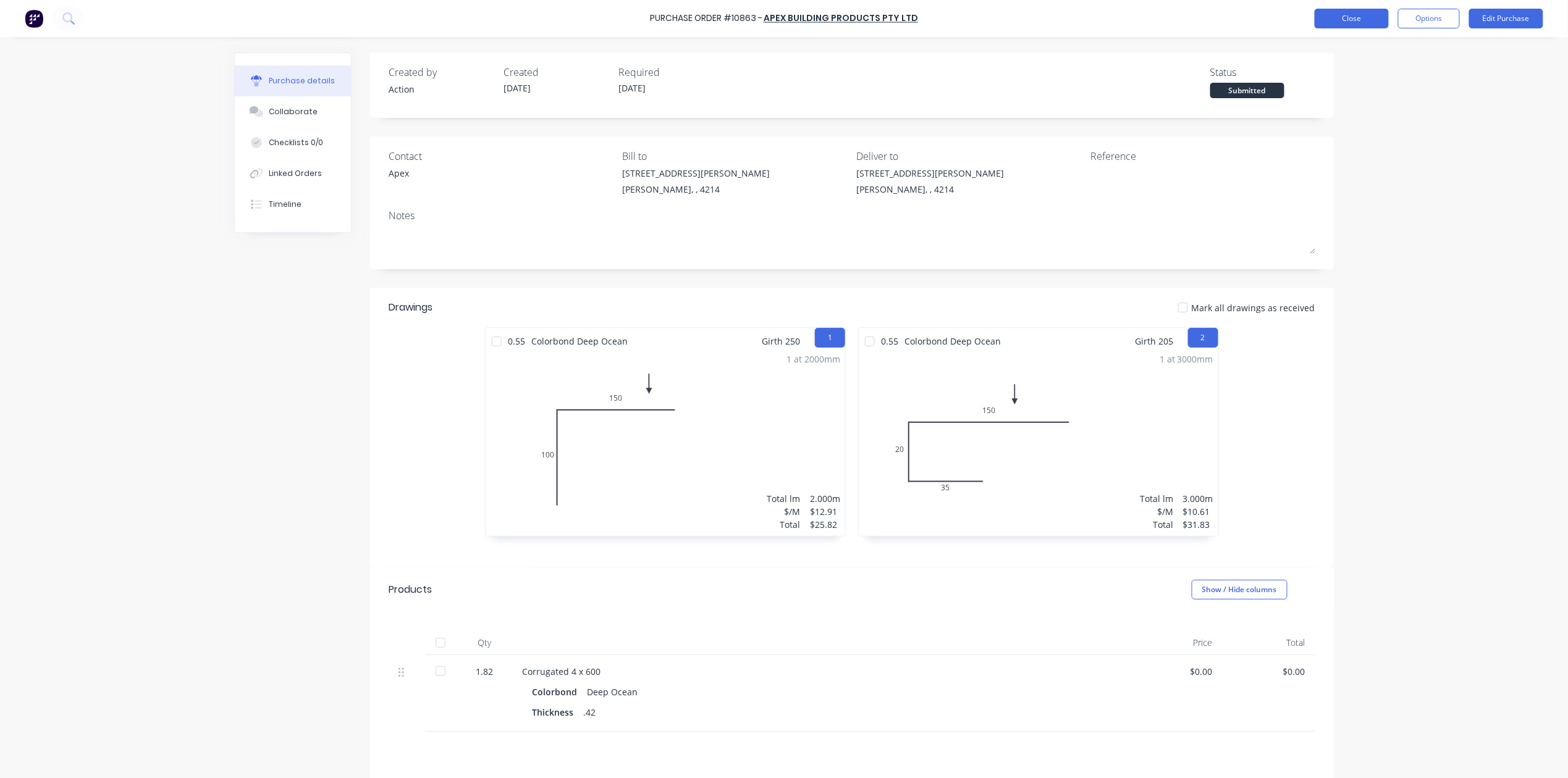
click at [1345, 20] on button "Close" at bounding box center [1352, 18] width 74 height 20
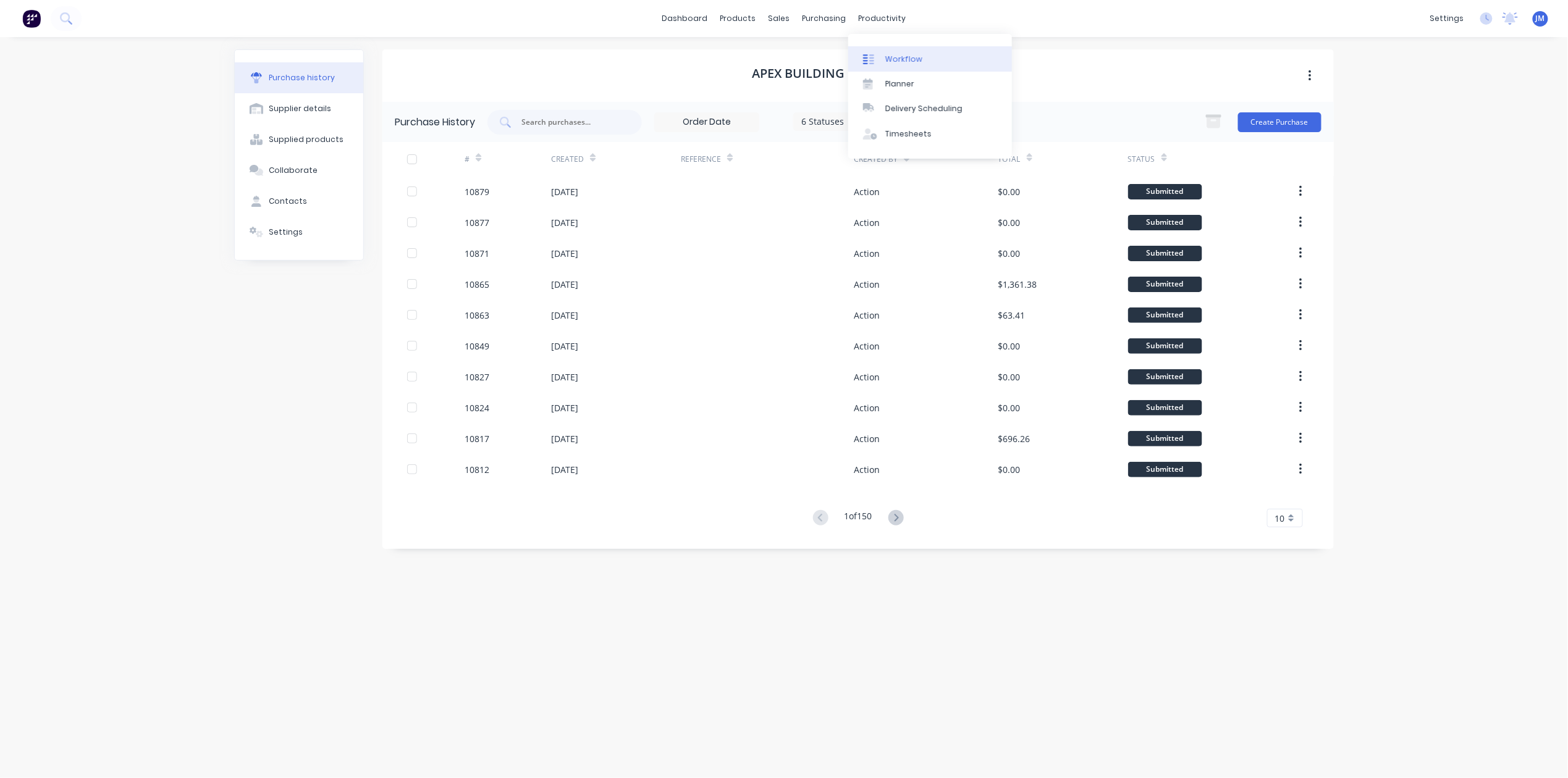
click at [916, 54] on div "Workflow" at bounding box center [903, 59] width 37 height 11
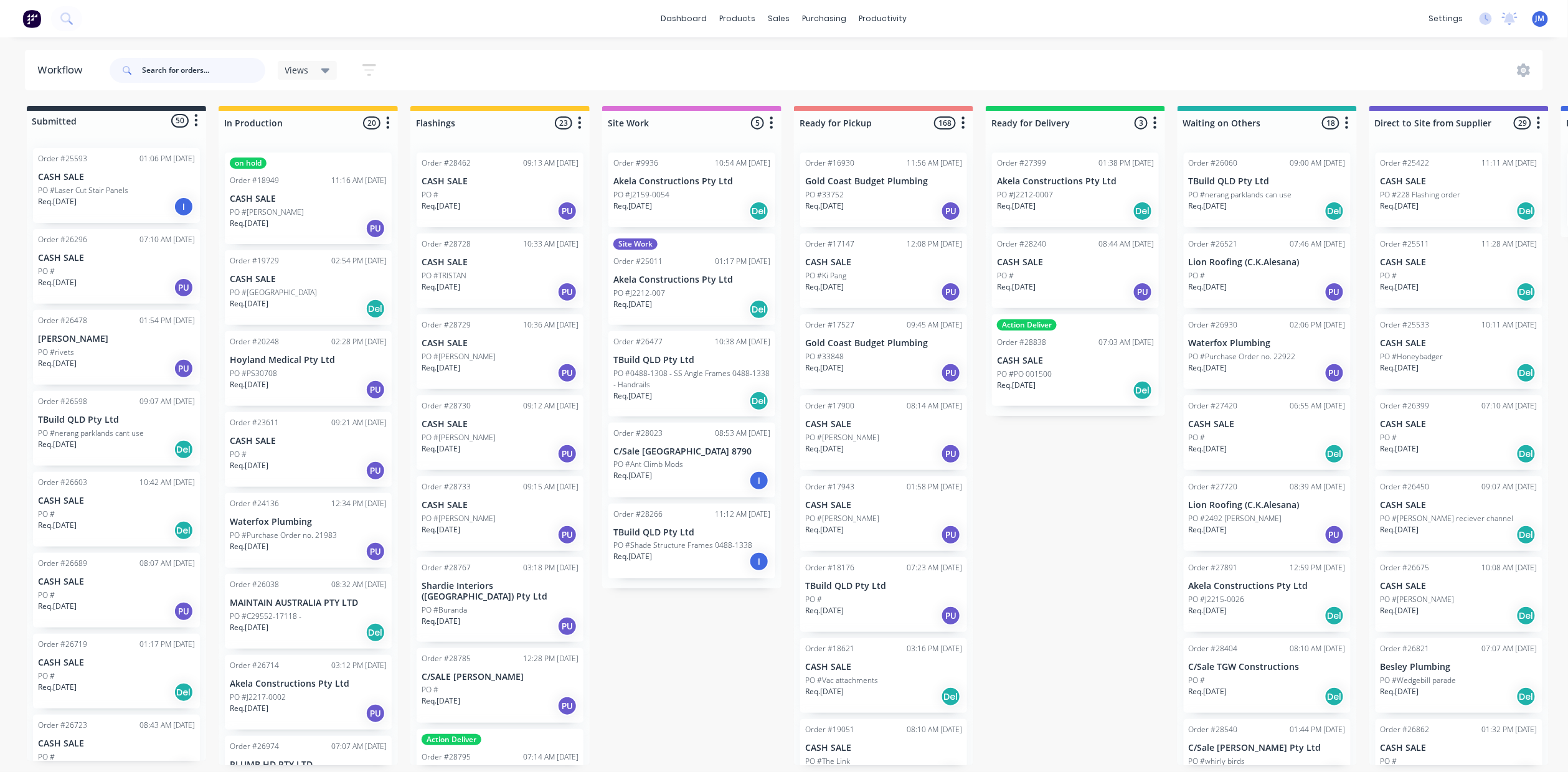
click at [190, 75] on input "text" at bounding box center [203, 70] width 123 height 25
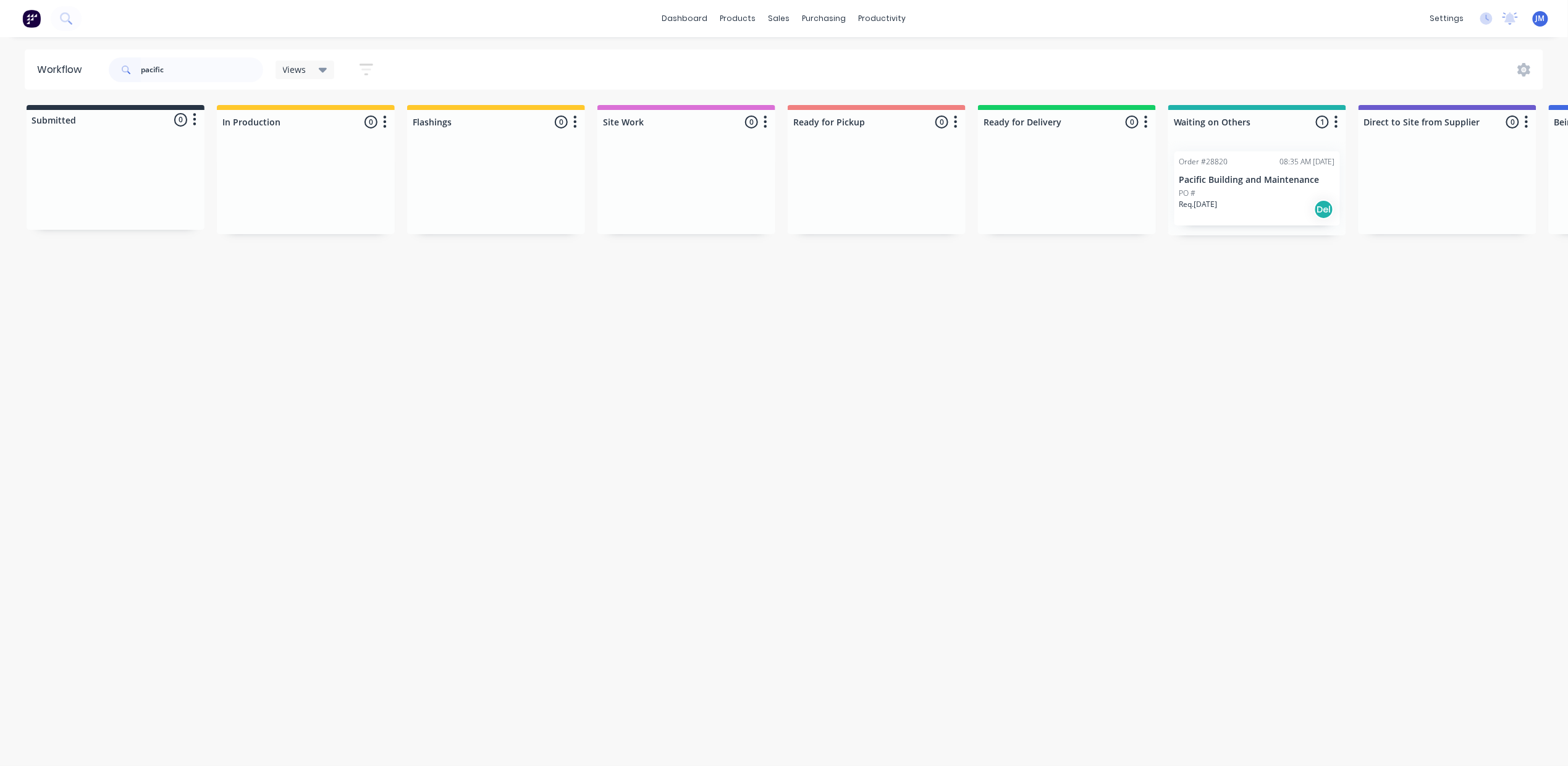
click at [1221, 188] on div "PO #" at bounding box center [1257, 194] width 156 height 11
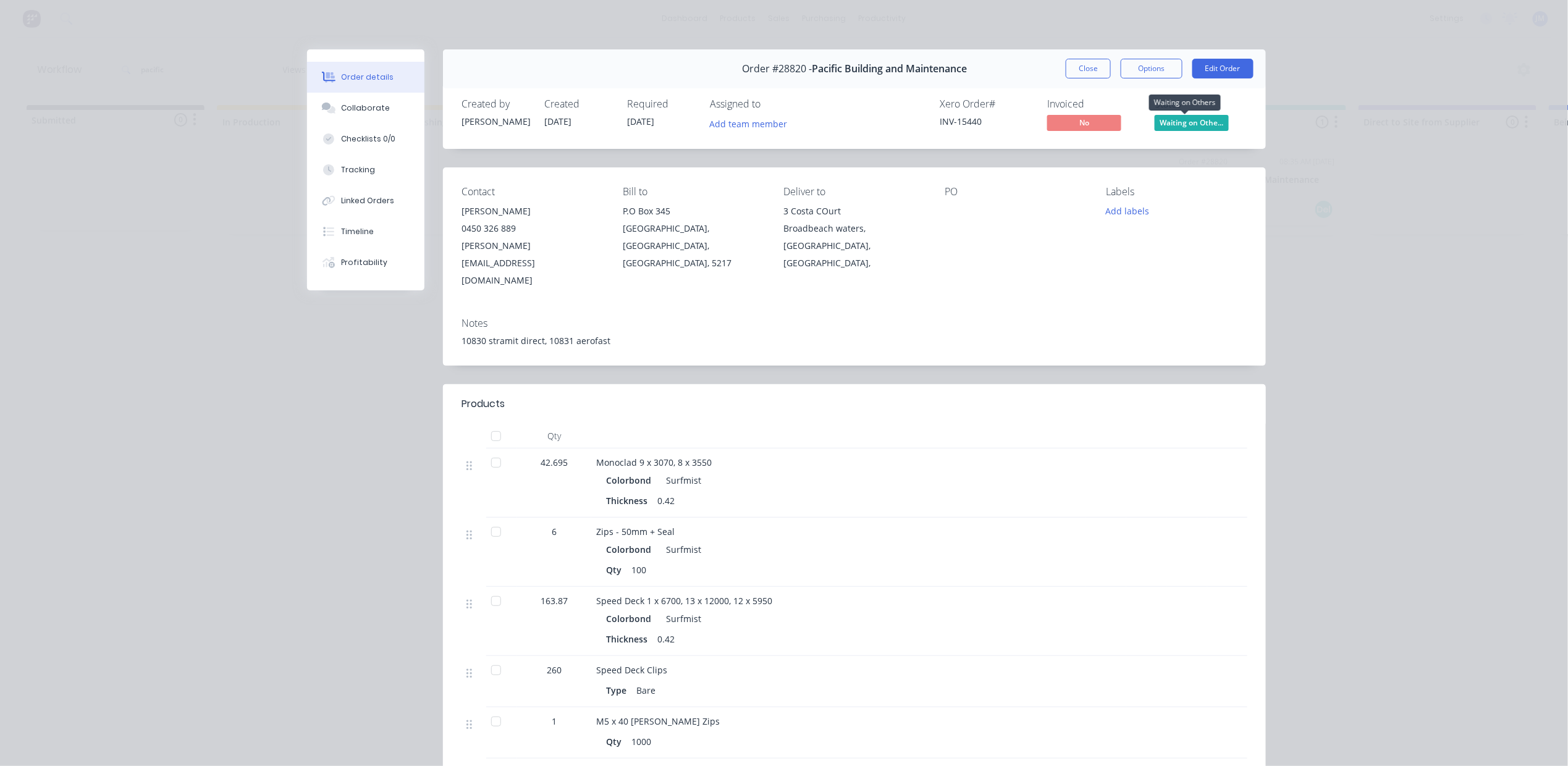
drag, startPoint x: 1173, startPoint y: 119, endPoint x: 1328, endPoint y: 63, distance: 164.8
click at [1328, 63] on div "Order details Collaborate Checklists 0/0 Tracking Linked Orders Timeline Profit…" at bounding box center [784, 383] width 1568 height 766
click at [1206, 120] on span "Waiting on Othe..." at bounding box center [1192, 122] width 74 height 16
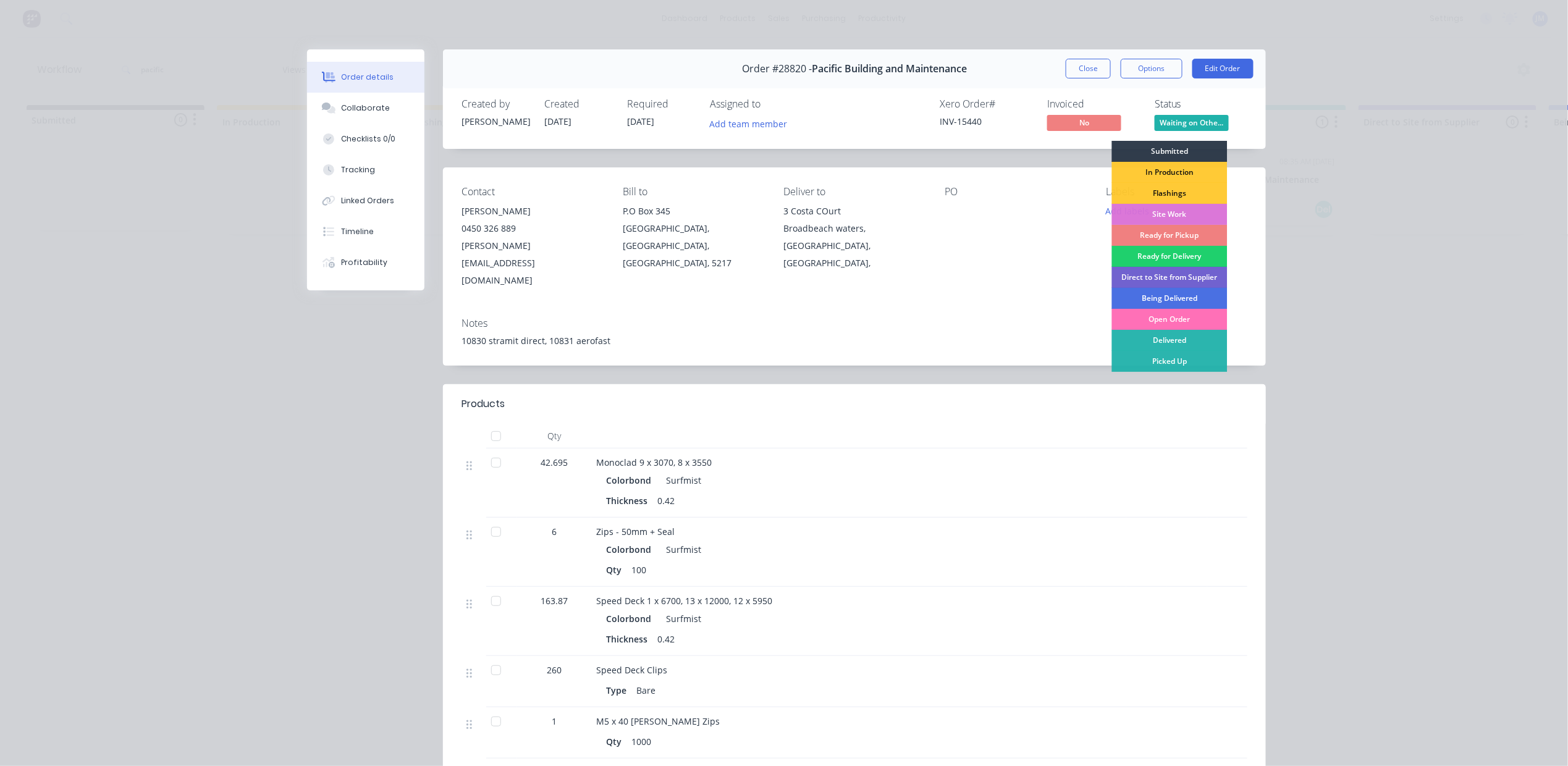
click at [1177, 233] on div "Ready for Pickup" at bounding box center [1169, 235] width 116 height 21
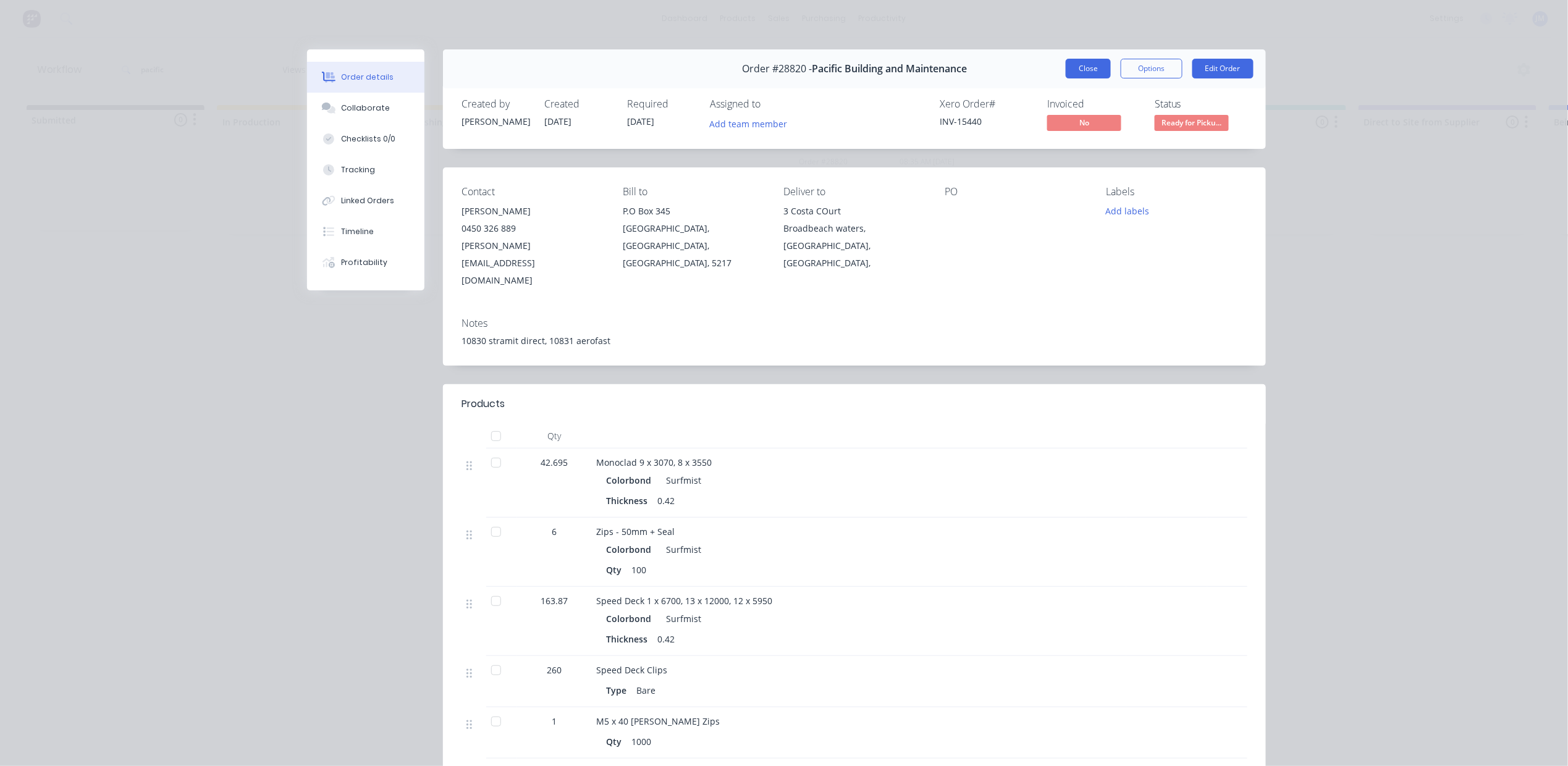
click at [1076, 67] on button "Close" at bounding box center [1088, 68] width 45 height 20
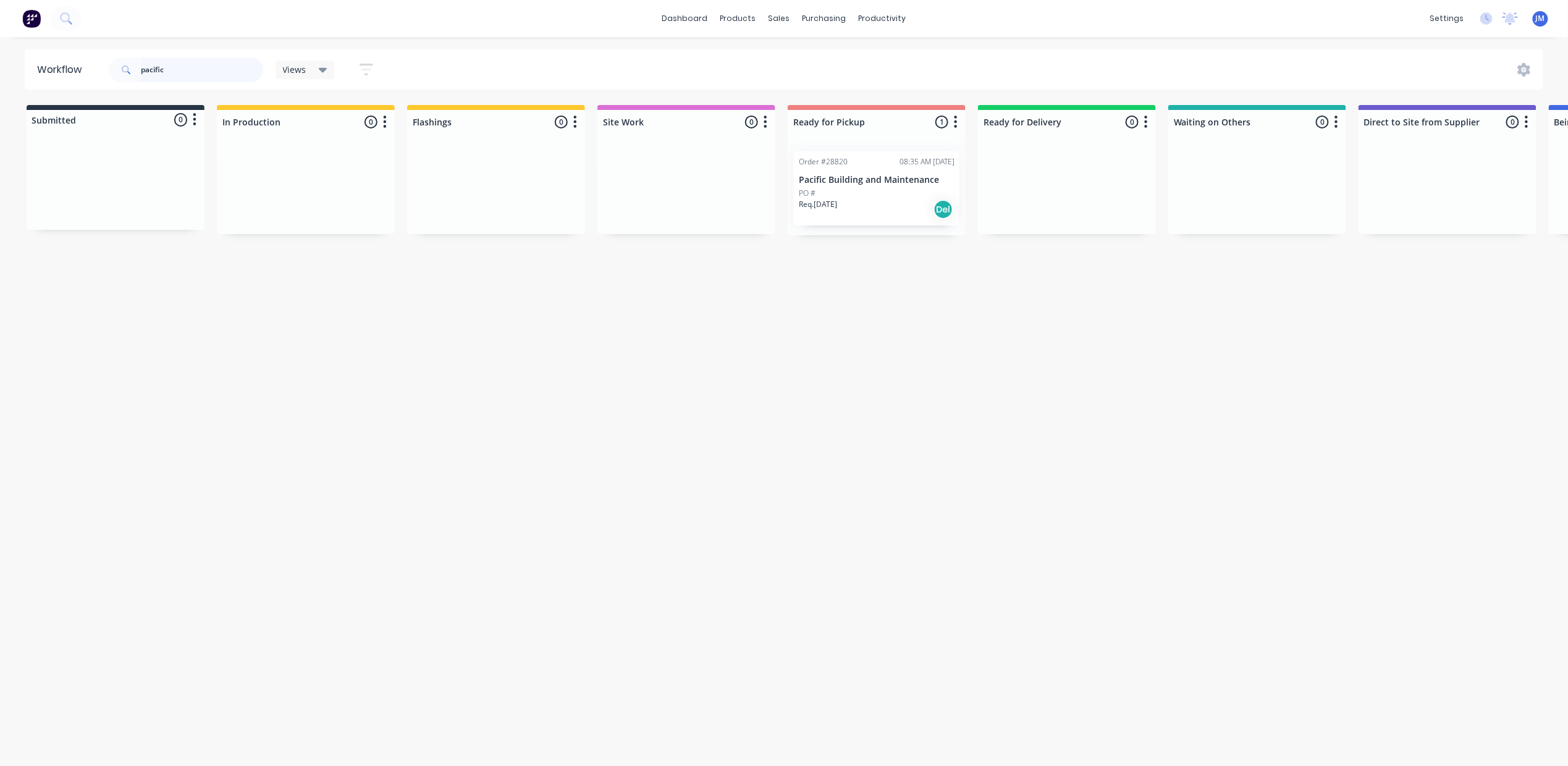
click at [204, 68] on input "pacific" at bounding box center [202, 70] width 122 height 25
click at [218, 74] on input "pacific" at bounding box center [202, 70] width 122 height 25
click at [216, 74] on input "pacific" at bounding box center [202, 70] width 122 height 25
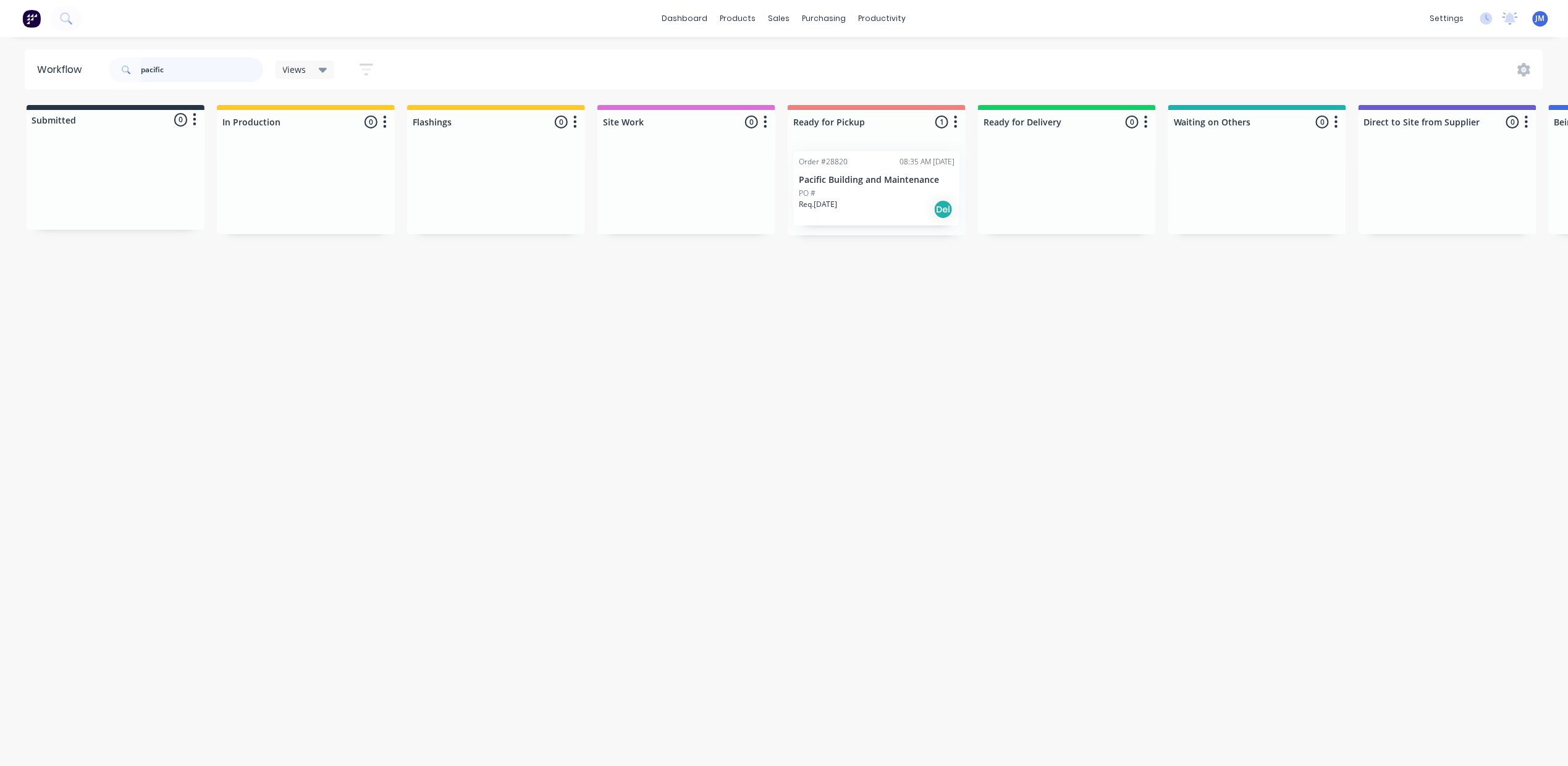
click at [216, 74] on input "pacific" at bounding box center [202, 70] width 122 height 25
click at [949, 304] on div "Mark as Picked Up" at bounding box center [944, 311] width 124 height 25
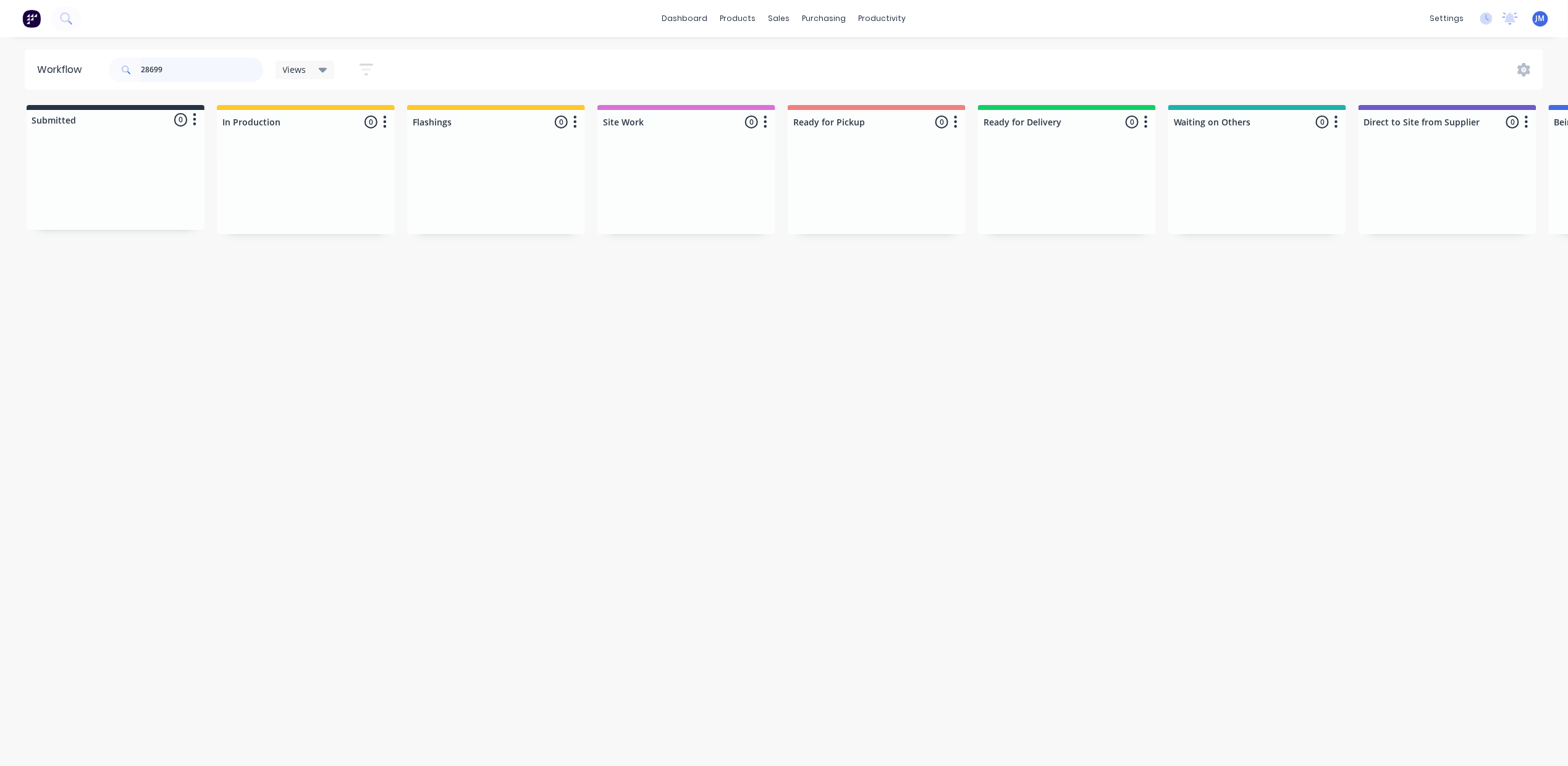
click at [250, 64] on input "28699" at bounding box center [202, 70] width 122 height 25
click at [912, 321] on div "Mark as Picked Up" at bounding box center [917, 317] width 124 height 25
click at [169, 67] on input "28886" at bounding box center [202, 70] width 122 height 25
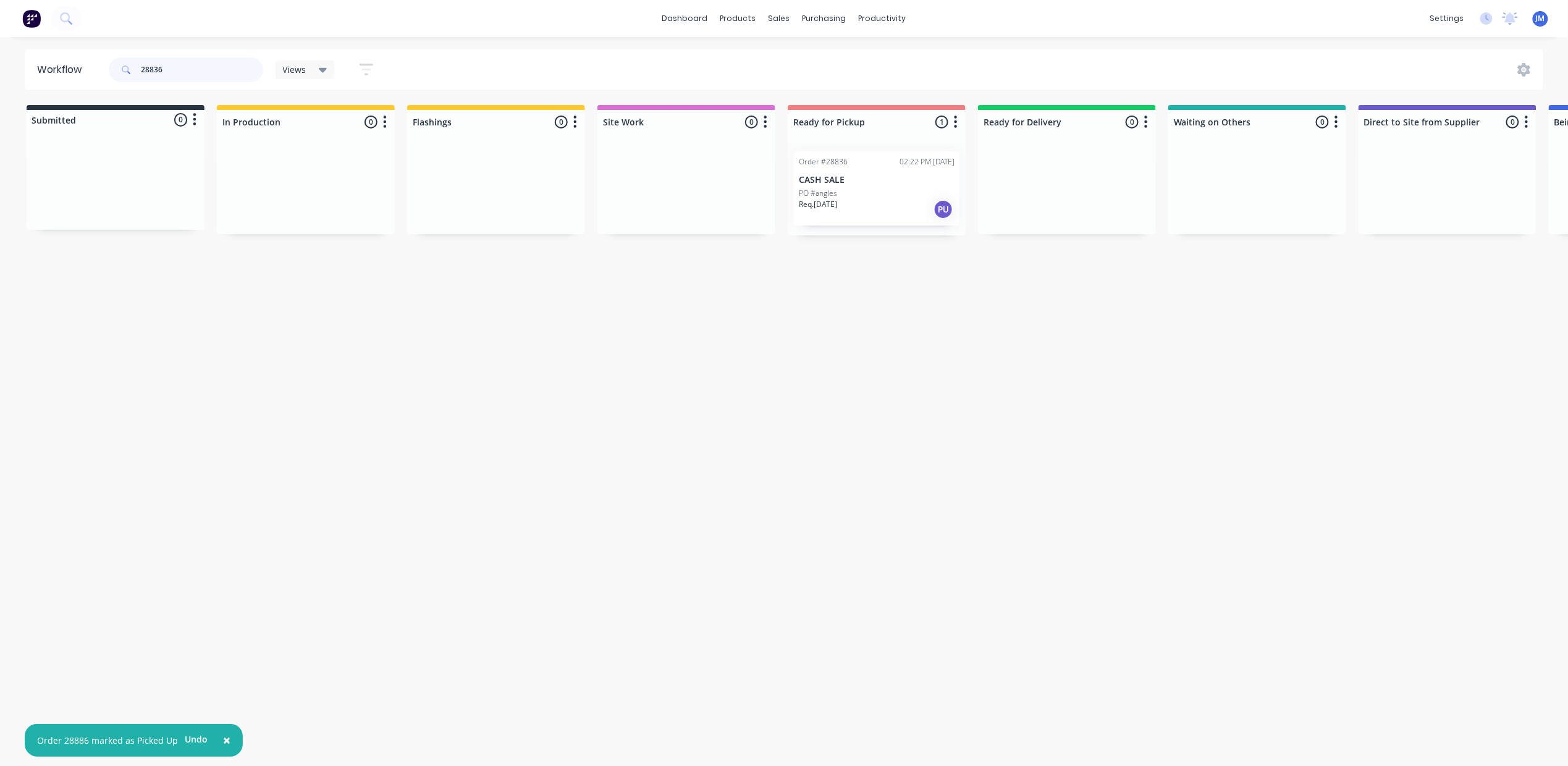
type input "28836"
click at [938, 293] on div "Mark as Picked Up" at bounding box center [925, 290] width 124 height 25
click at [181, 67] on input "28836" at bounding box center [202, 70] width 122 height 25
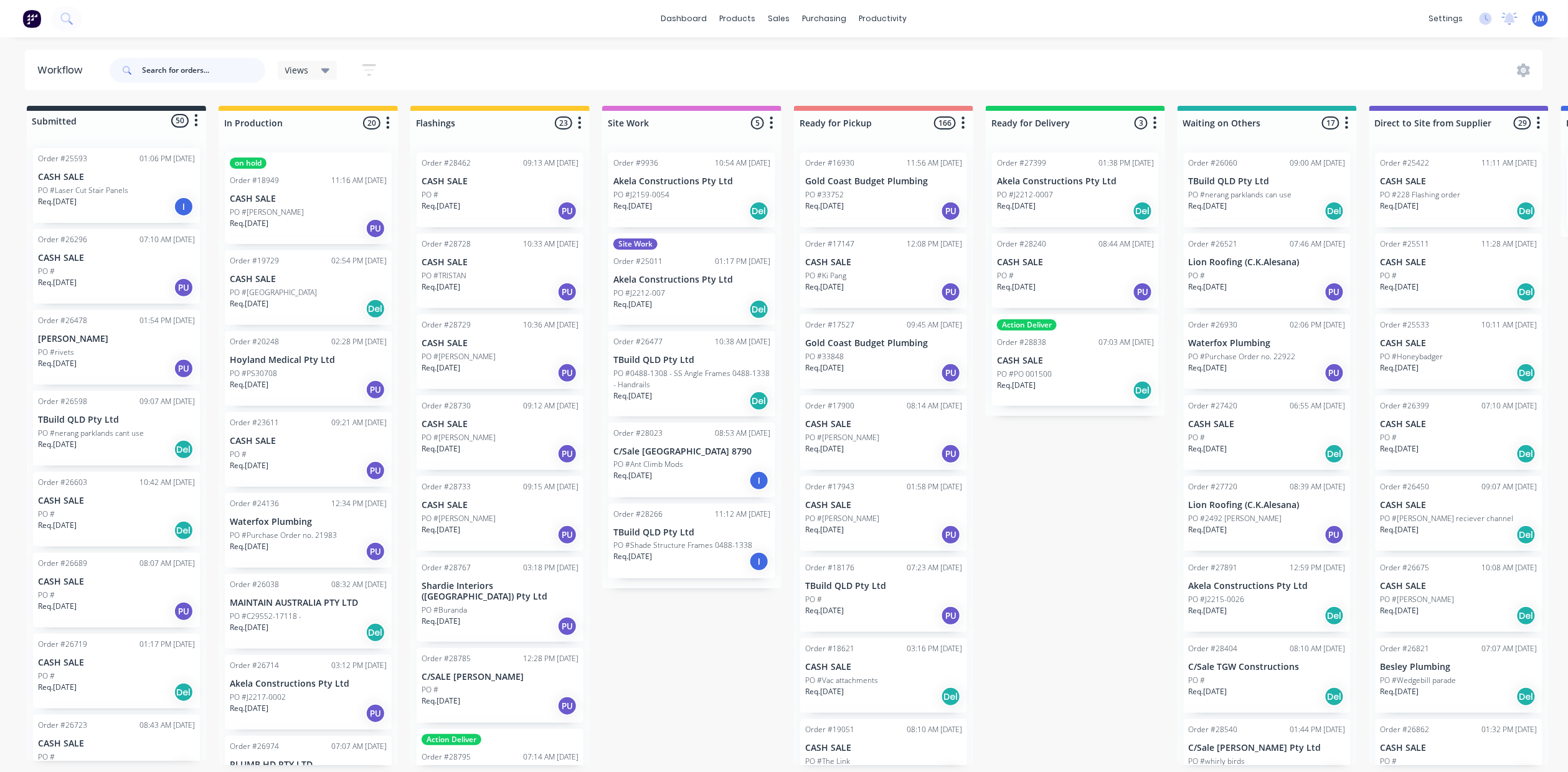
click at [205, 73] on input "text" at bounding box center [203, 70] width 123 height 25
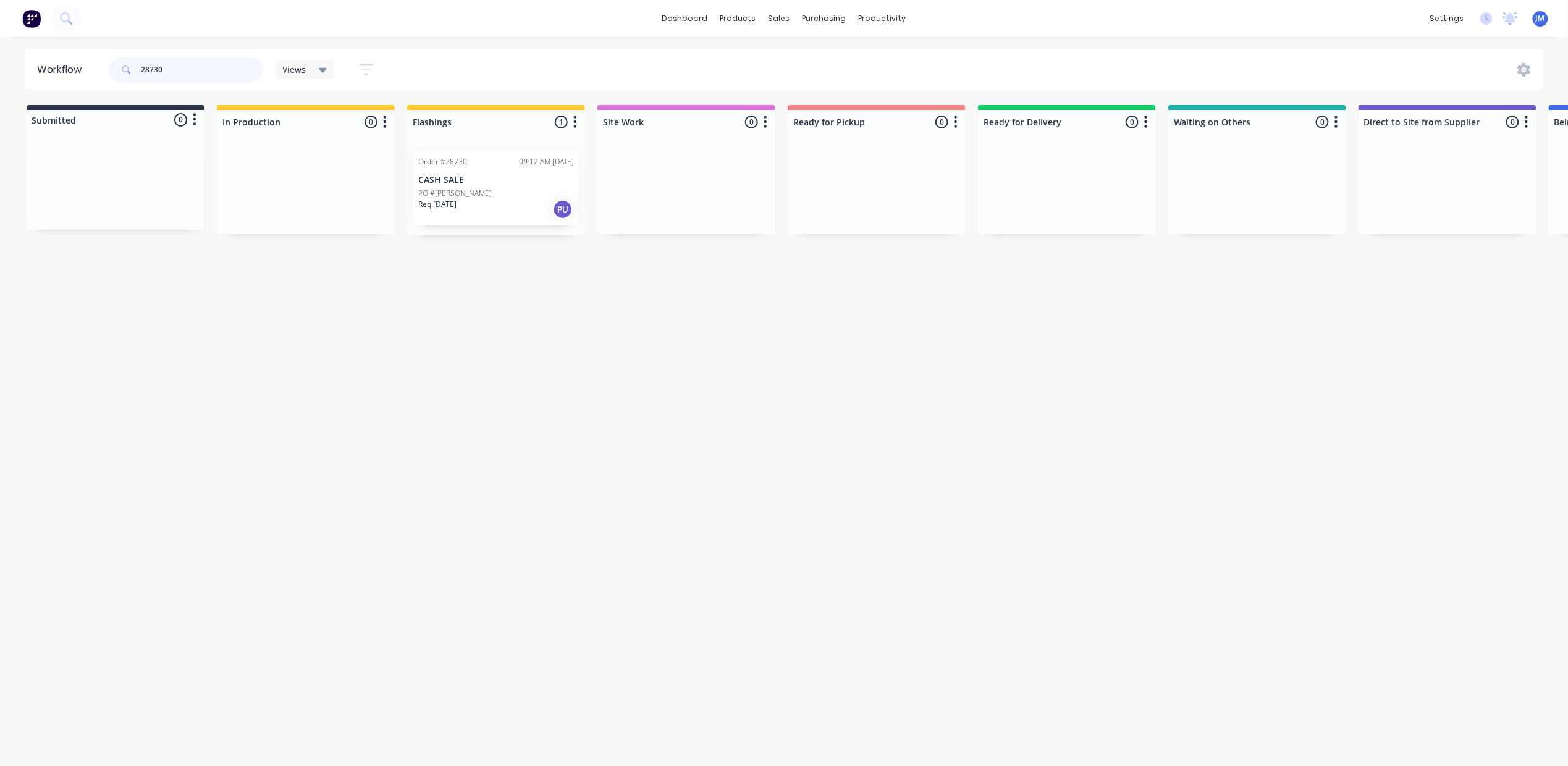
type input "28730"
click at [461, 169] on div "Order #28730 09:12 AM [DATE] CASH SALE PO #[PERSON_NAME]. [DATE] PU" at bounding box center [496, 189] width 166 height 74
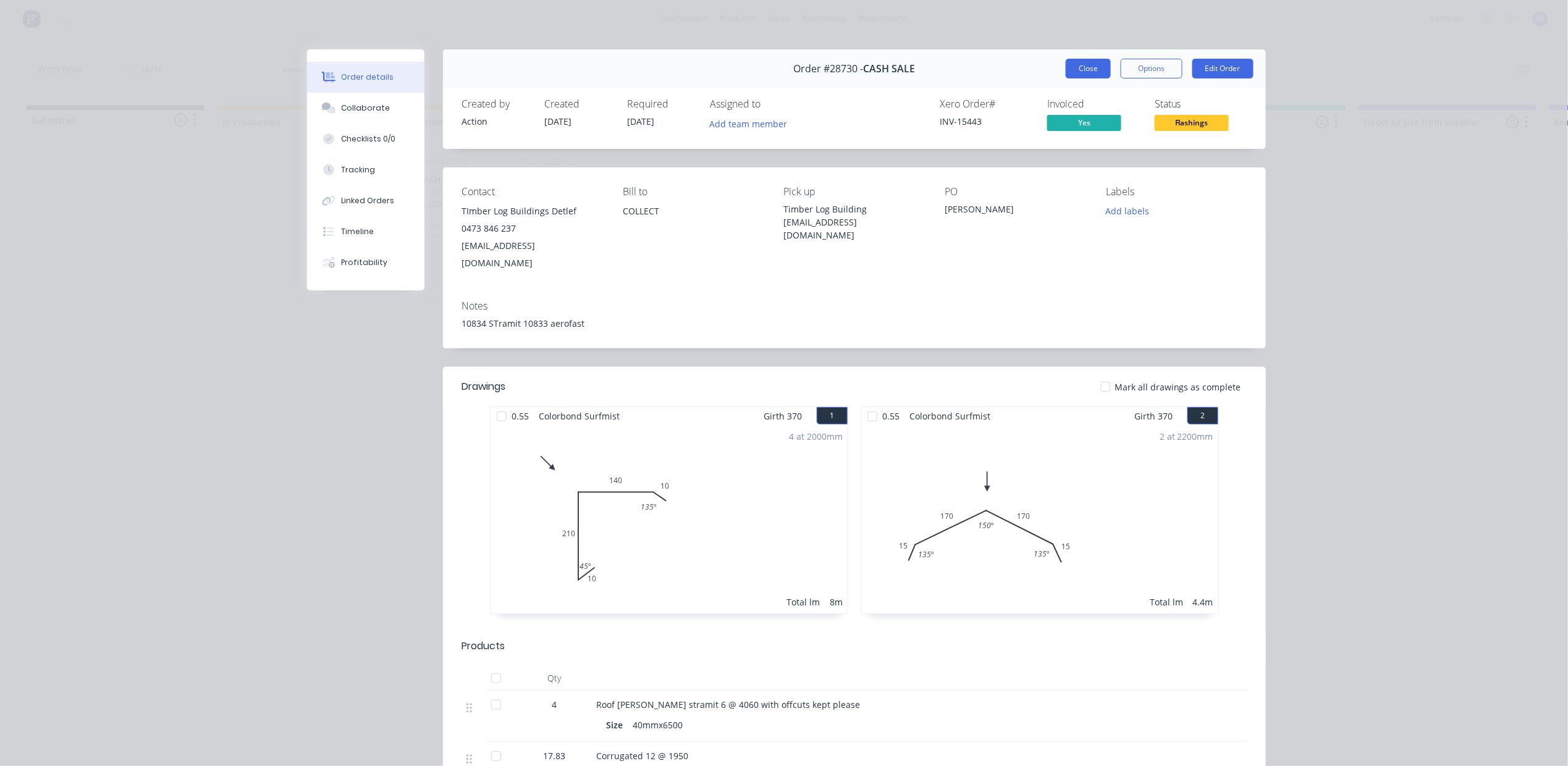
click at [1082, 78] on button "Close" at bounding box center [1088, 68] width 45 height 20
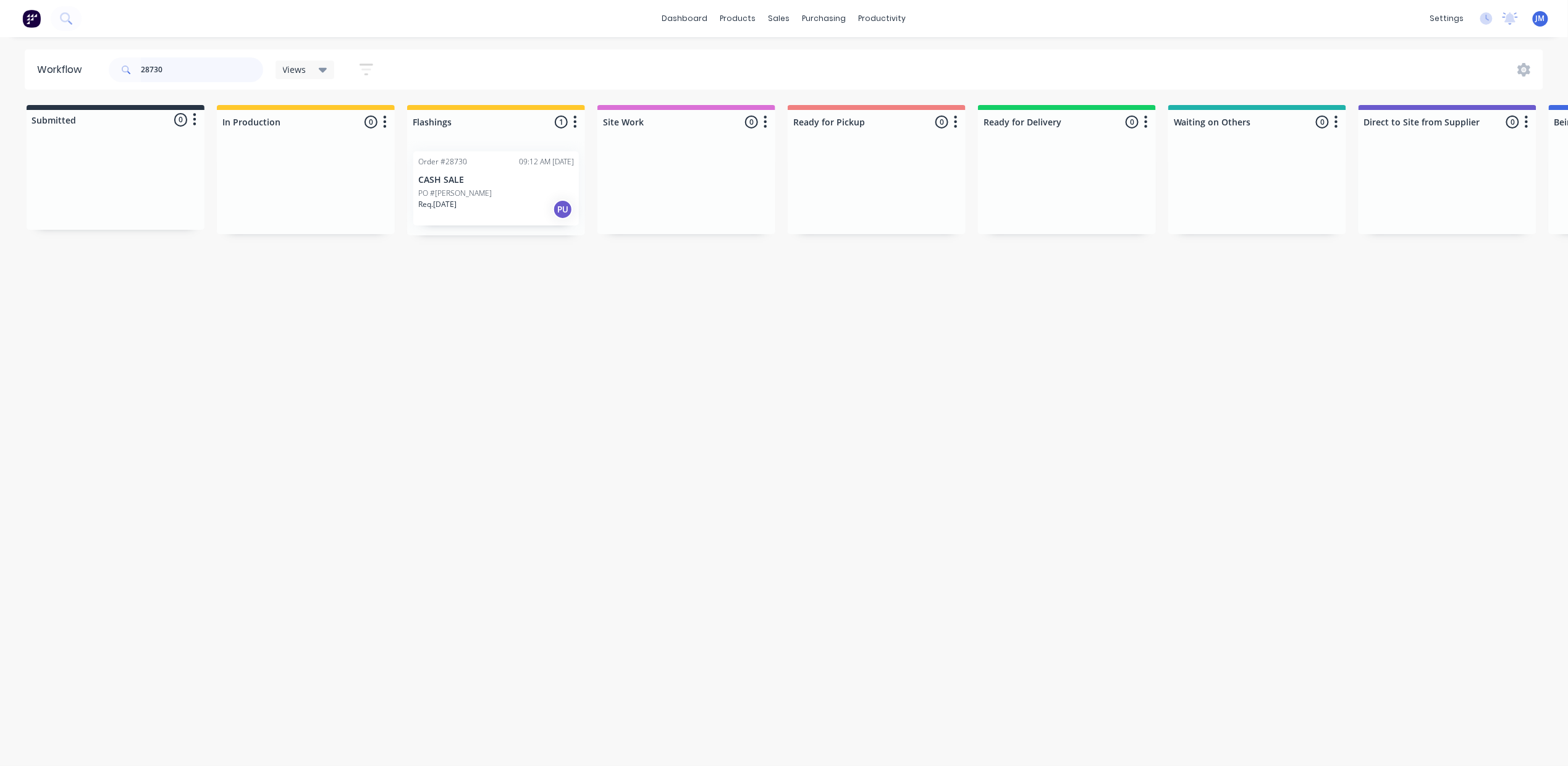
click at [203, 69] on input "28730" at bounding box center [202, 70] width 122 height 25
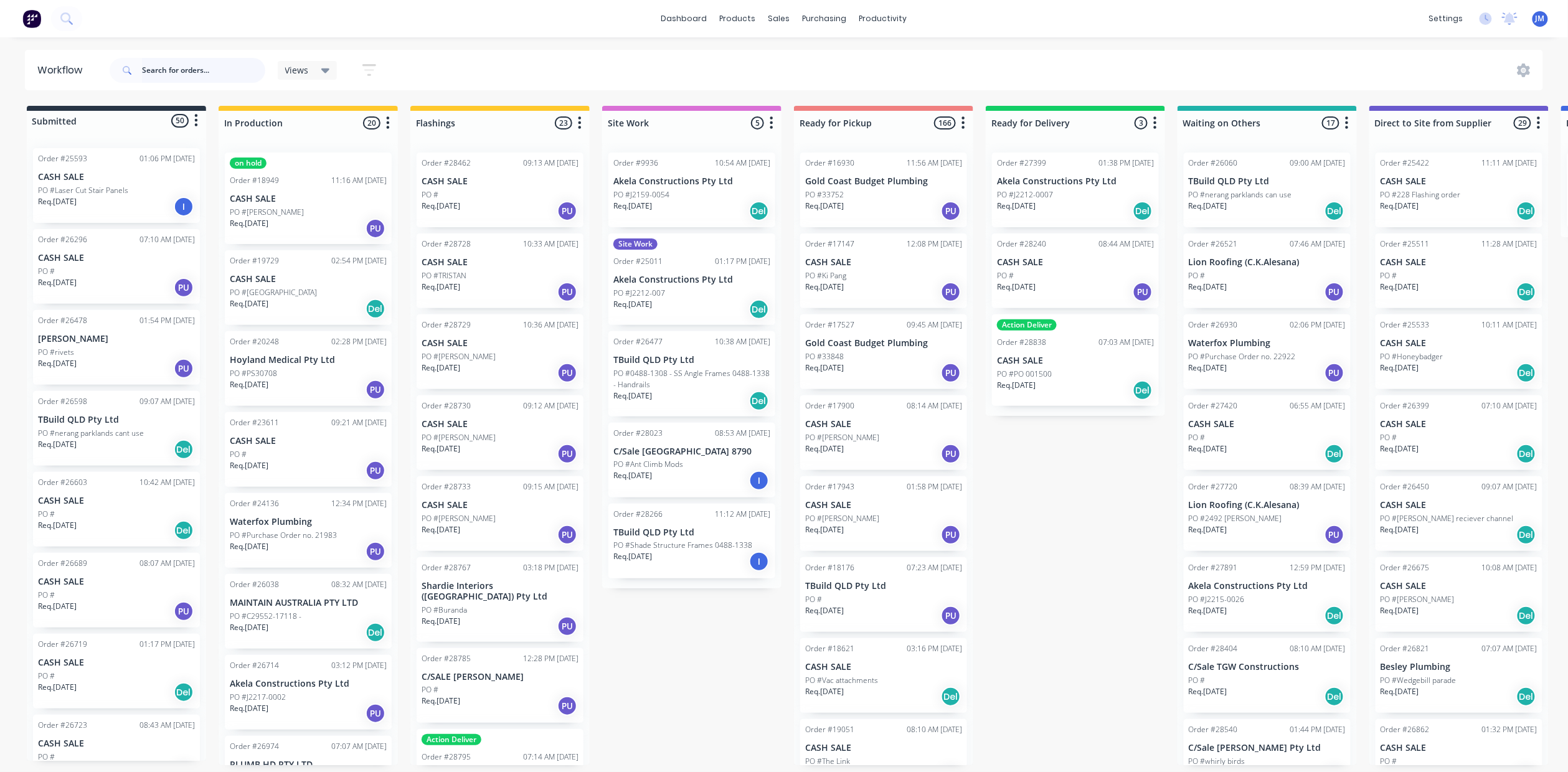
click at [207, 73] on input "text" at bounding box center [203, 70] width 123 height 25
click at [202, 73] on input "text" at bounding box center [203, 70] width 123 height 25
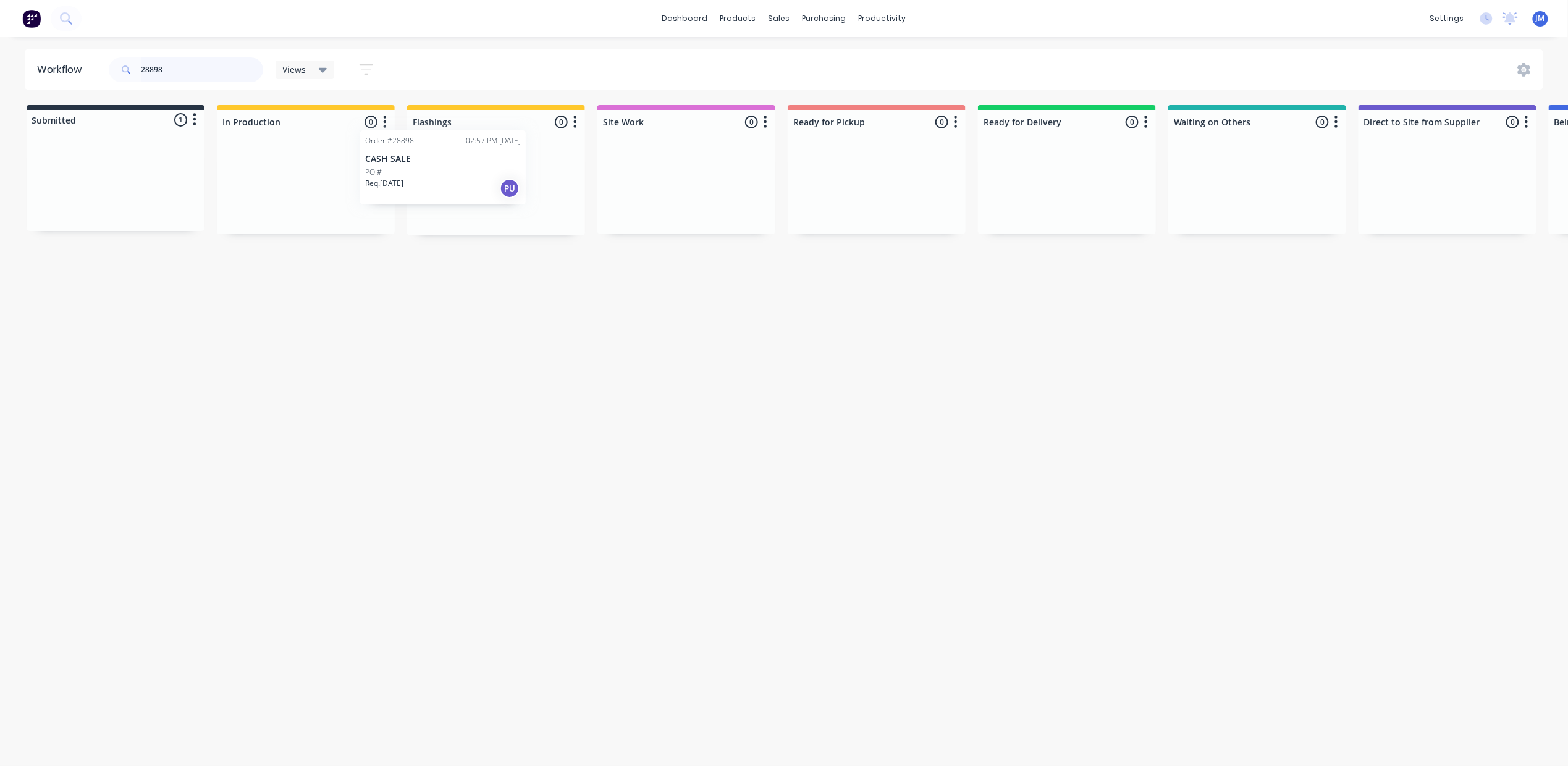
drag, startPoint x: 154, startPoint y: 172, endPoint x: 411, endPoint y: 157, distance: 257.4
click at [411, 157] on div "Submitted 1 Status colour #273444 hex #273444 Save Cancel Summaries Total order…" at bounding box center [1110, 170] width 2239 height 131
drag, startPoint x: 164, startPoint y: 184, endPoint x: 488, endPoint y: 178, distance: 324.1
click at [488, 178] on div "Submitted 1 Status colour #273444 hex #273444 Save Cancel Summaries Total order…" at bounding box center [1110, 170] width 2239 height 131
drag, startPoint x: 475, startPoint y: 190, endPoint x: 445, endPoint y: 223, distance: 44.6
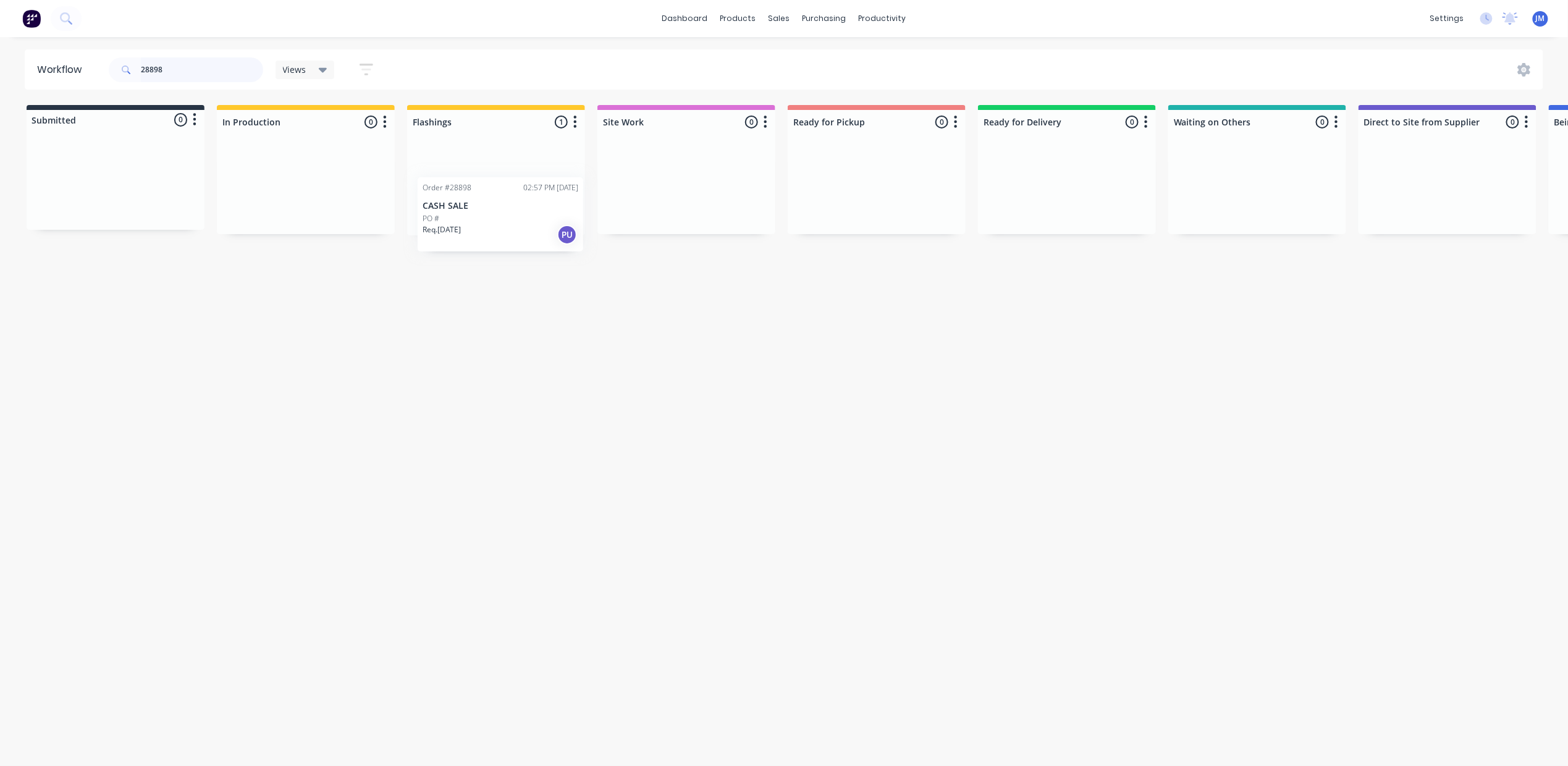
click at [445, 223] on div "Order #28898 02:57 PM [DATE] CASH SALE PO # Req. [DATE] PU" at bounding box center [496, 188] width 178 height 94
click at [184, 46] on div "dashboard products sales purchasing productivity dashboard products Product Cat…" at bounding box center [784, 346] width 1568 height 692
click at [204, 82] on div "28898" at bounding box center [186, 70] width 154 height 37
click at [208, 73] on input "28898" at bounding box center [202, 70] width 122 height 25
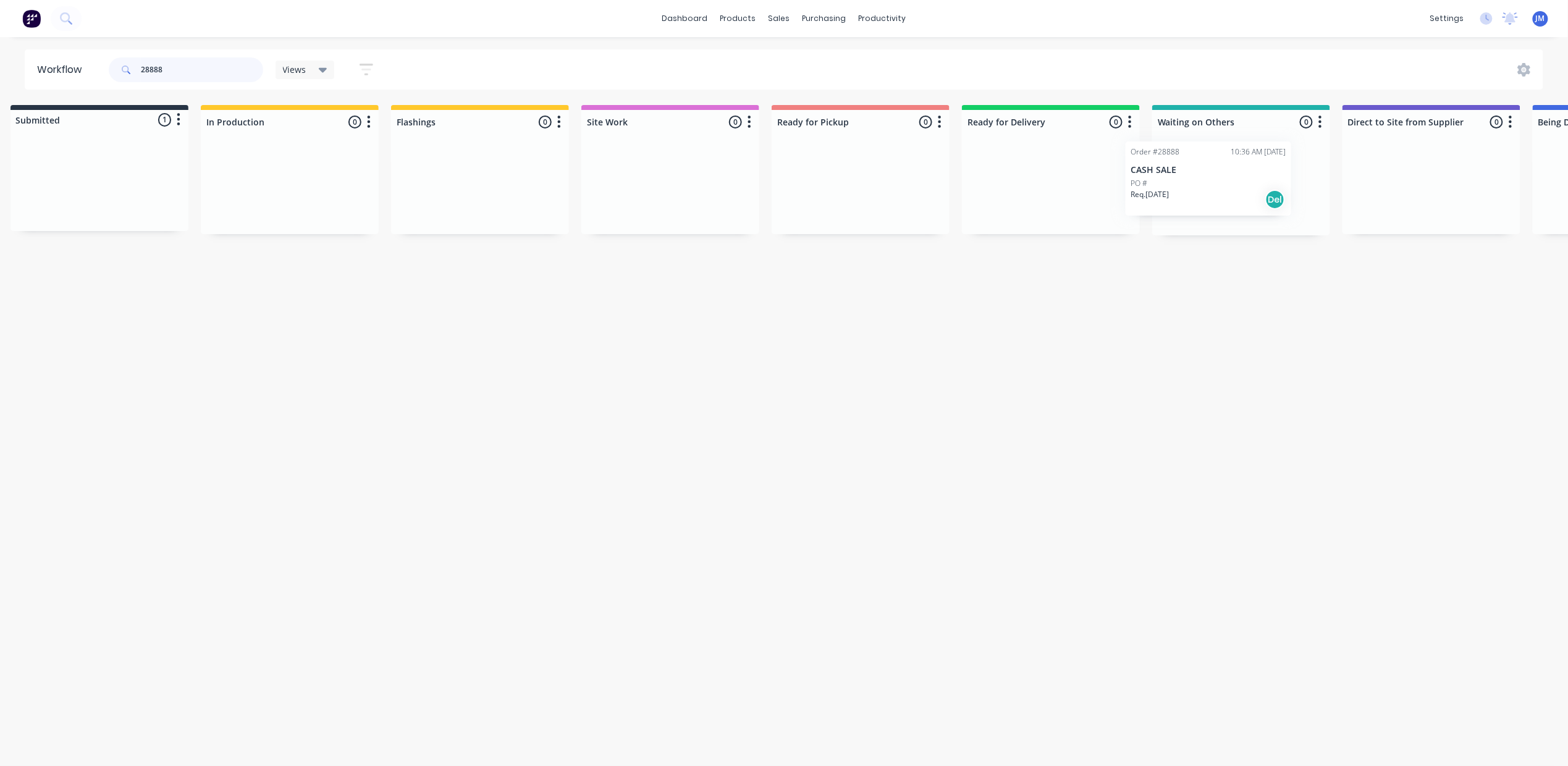
drag, startPoint x: 127, startPoint y: 179, endPoint x: 1215, endPoint y: 173, distance: 1088.0
click at [1215, 173] on div "Submitted 1 Status colour #273444 hex #273444 Save Cancel Summaries Total order…" at bounding box center [1094, 170] width 2239 height 131
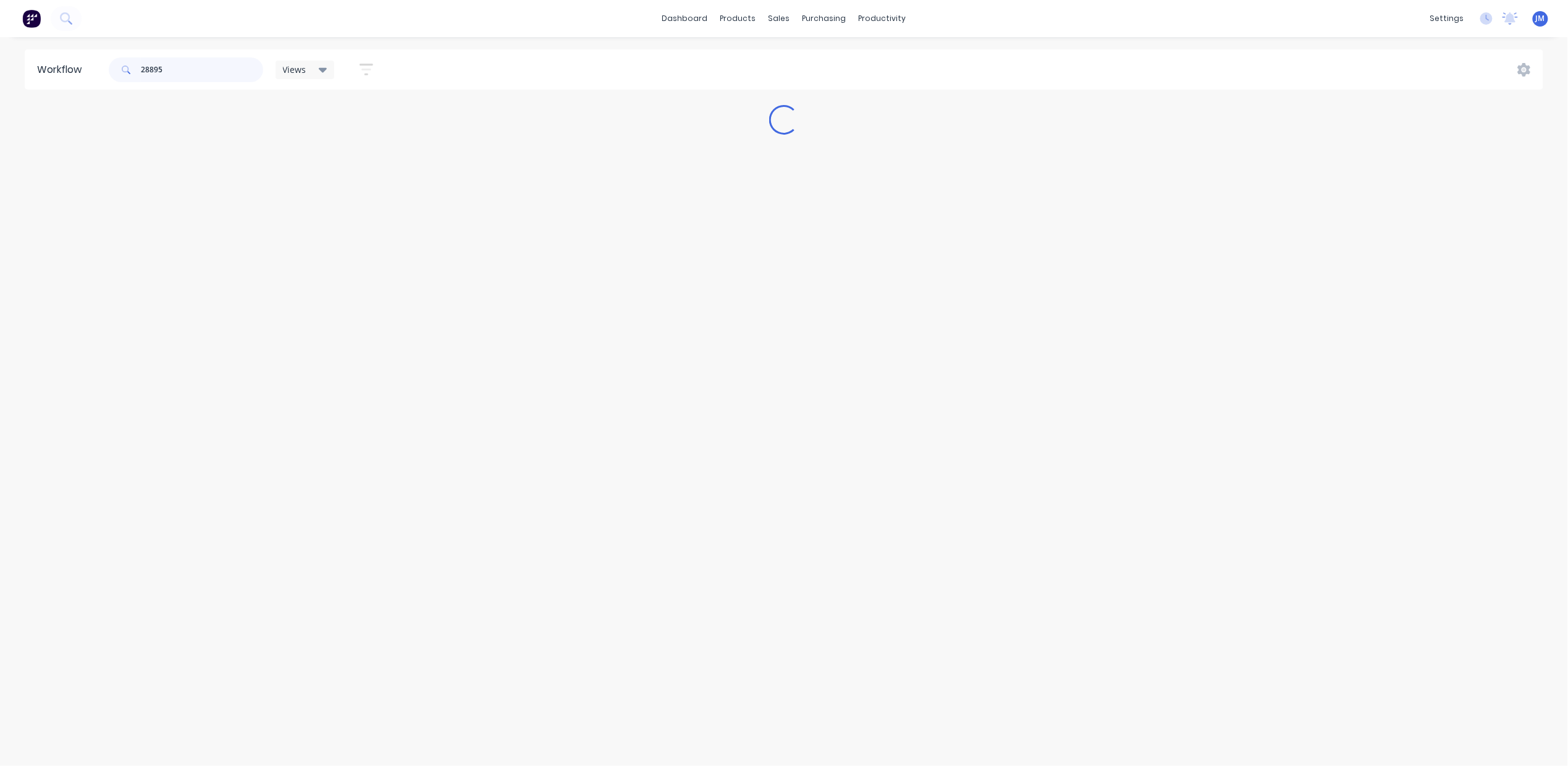
scroll to position [0, 0]
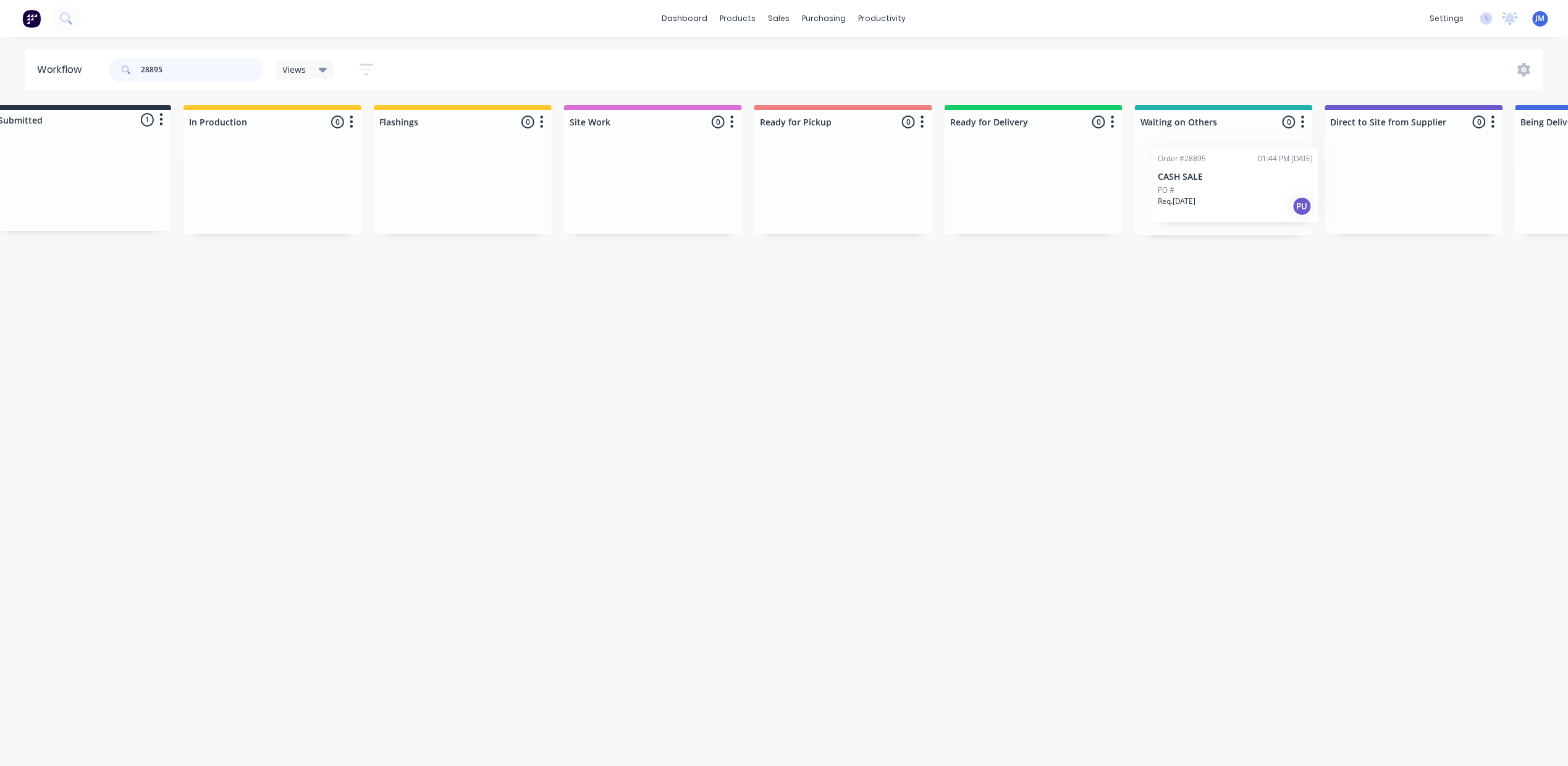
drag, startPoint x: 232, startPoint y: 184, endPoint x: 1204, endPoint y: 190, distance: 972.0
click at [1204, 190] on div "Submitted 1 Status colour #273444 hex #273444 Save Cancel Summaries Total order…" at bounding box center [1077, 170] width 2239 height 131
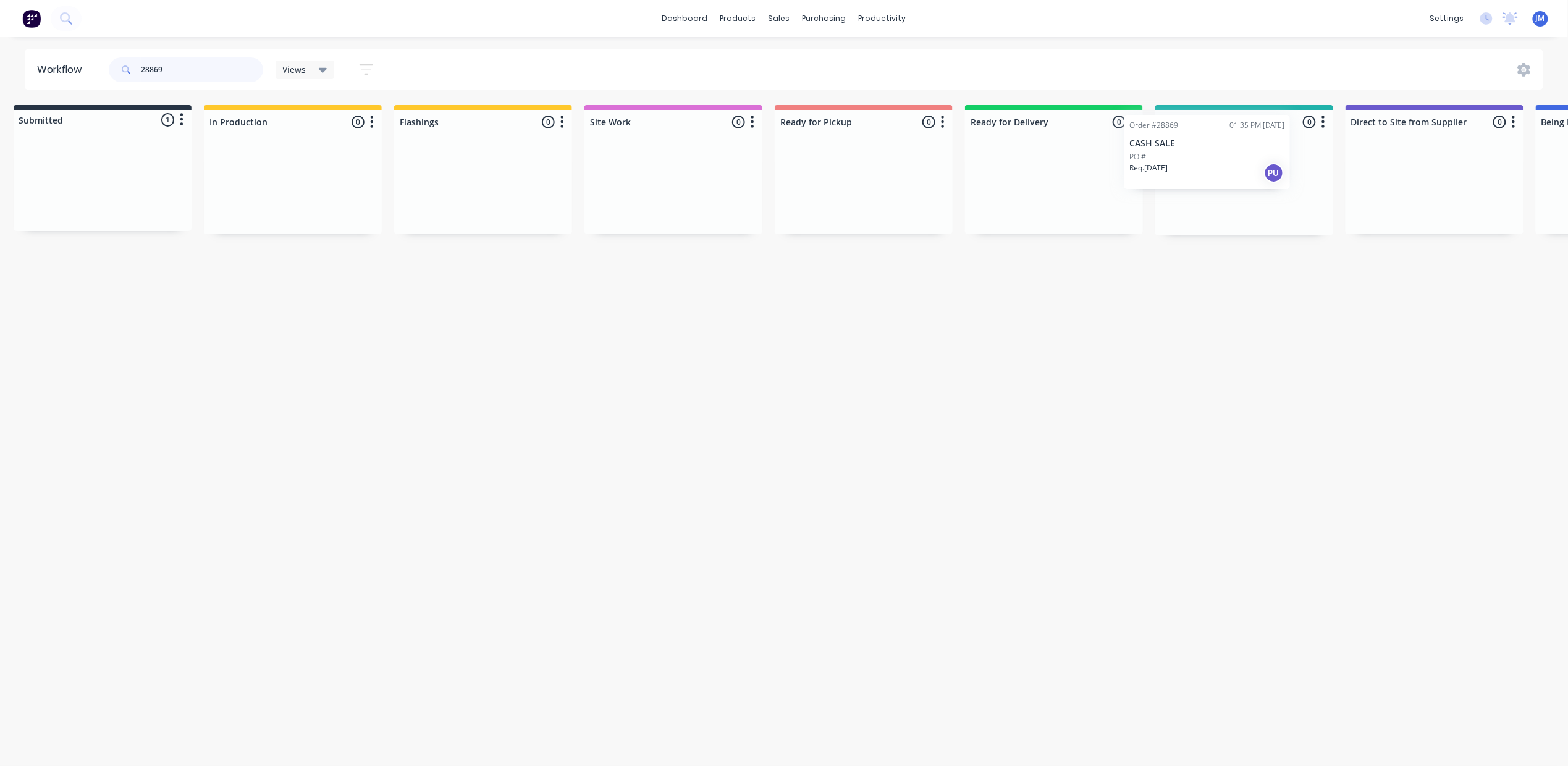
drag, startPoint x: 108, startPoint y: 193, endPoint x: 1211, endPoint y: 179, distance: 1103.1
click at [1211, 177] on div "Submitted 1 Status colour #273444 hex #273444 Save Cancel Summaries Total order…" at bounding box center [1097, 170] width 2239 height 131
click at [179, 62] on input "28869" at bounding box center [202, 70] width 122 height 25
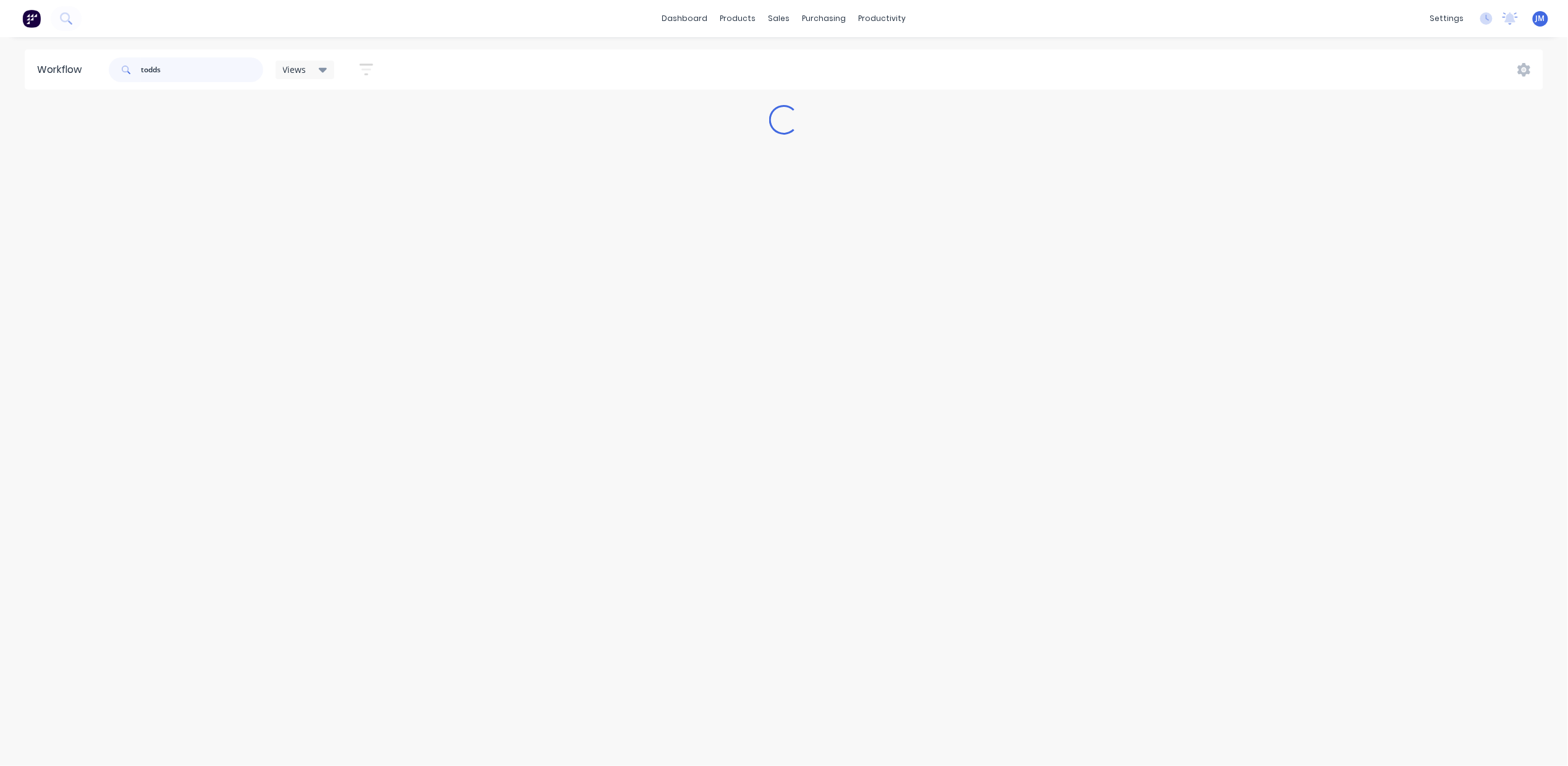
scroll to position [0, 0]
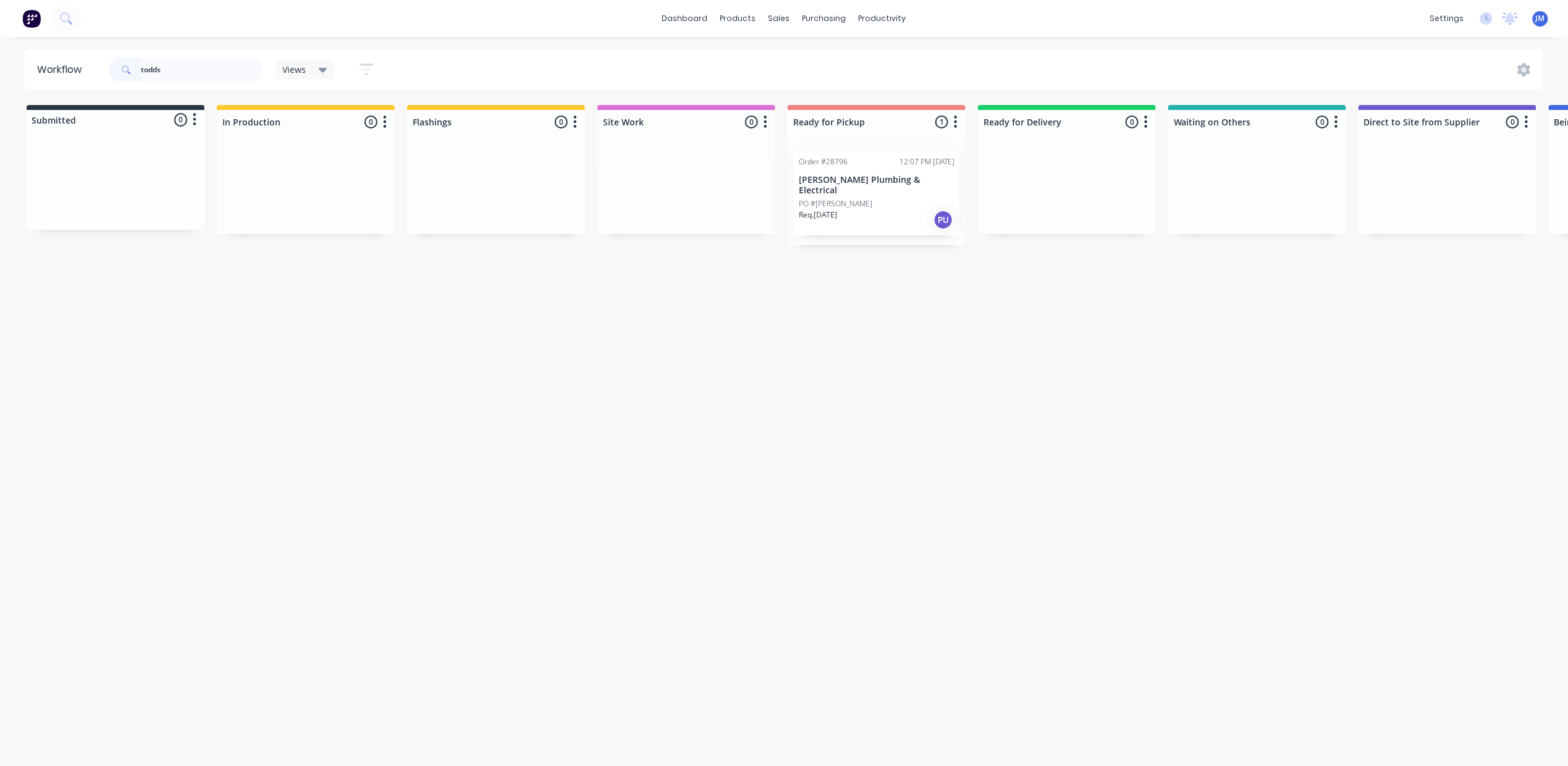
click at [866, 209] on div "Req. [DATE] PU" at bounding box center [876, 219] width 156 height 21
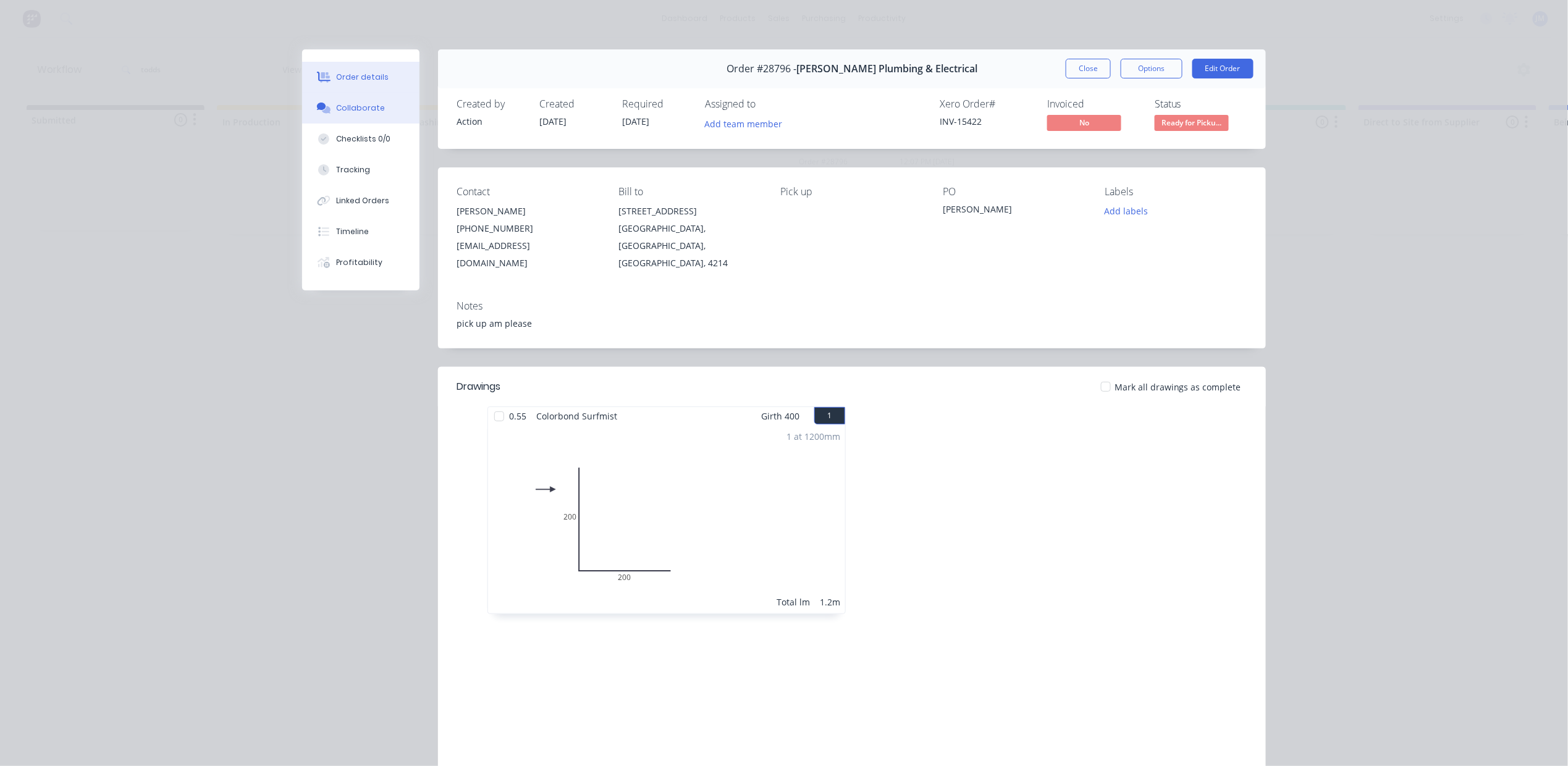
click at [376, 114] on button "Collaborate" at bounding box center [360, 108] width 117 height 31
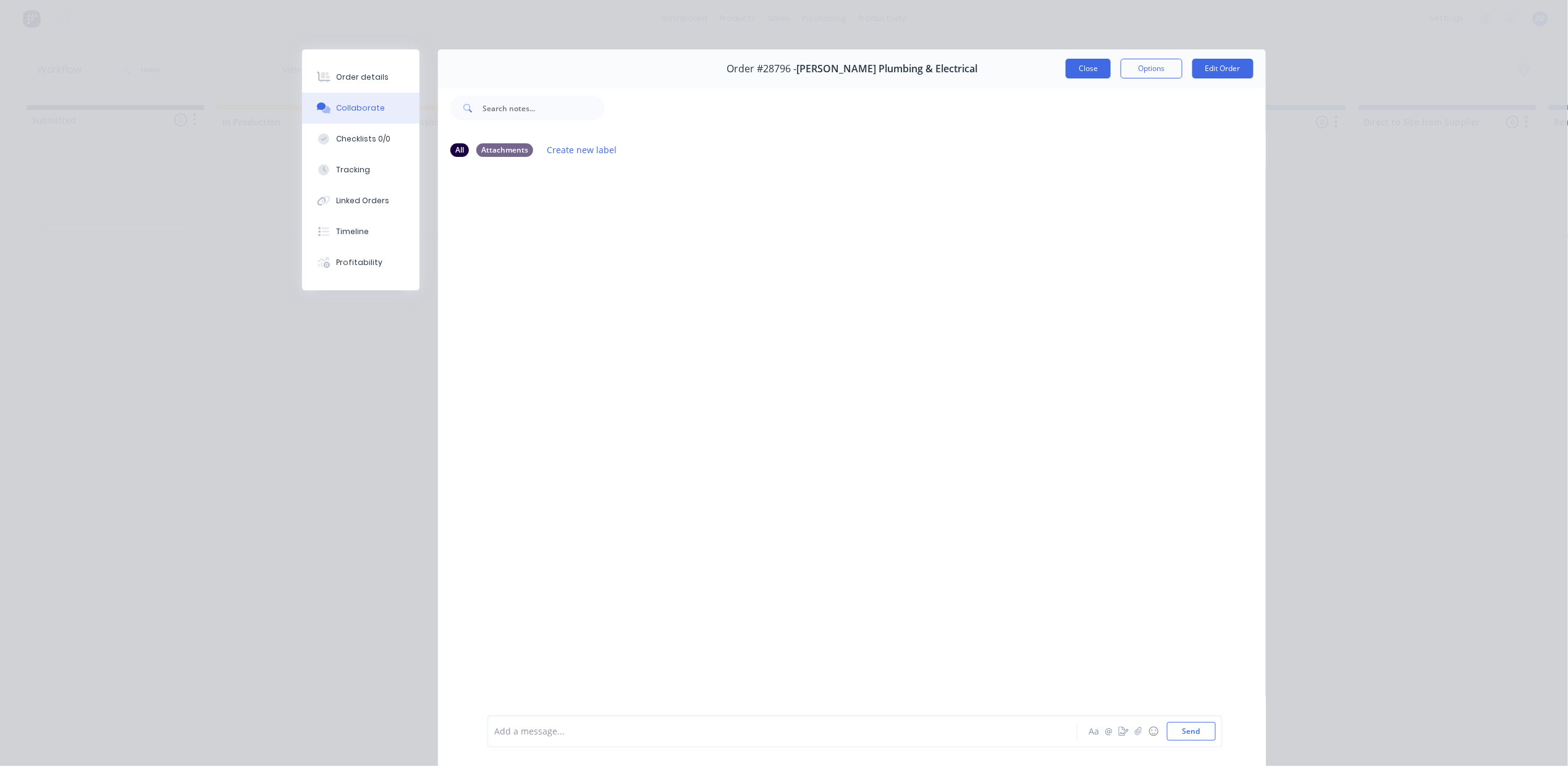
click at [1066, 64] on button "Close" at bounding box center [1088, 68] width 45 height 20
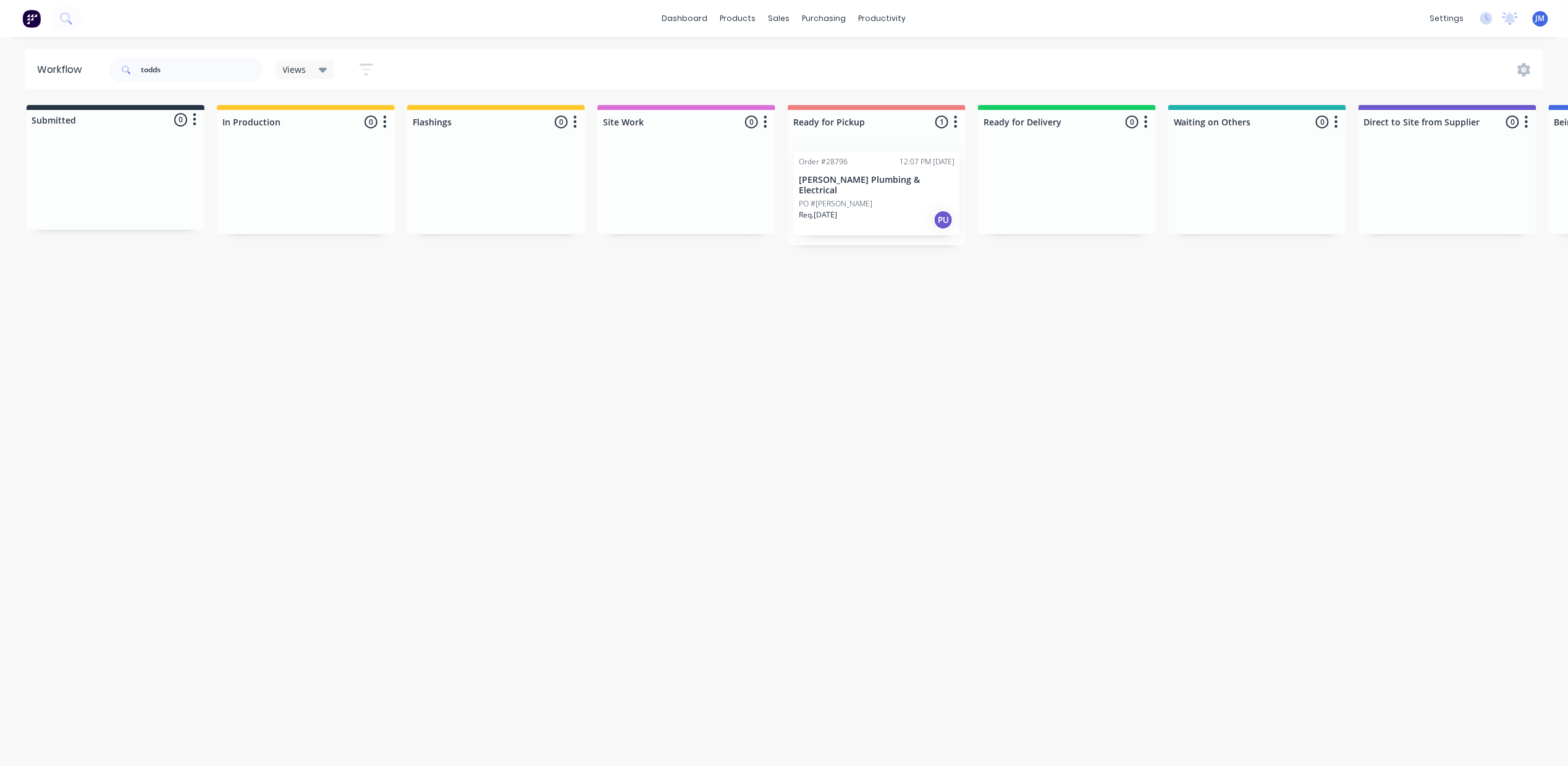
click at [868, 209] on div "Req. [DATE] PU" at bounding box center [876, 219] width 156 height 21
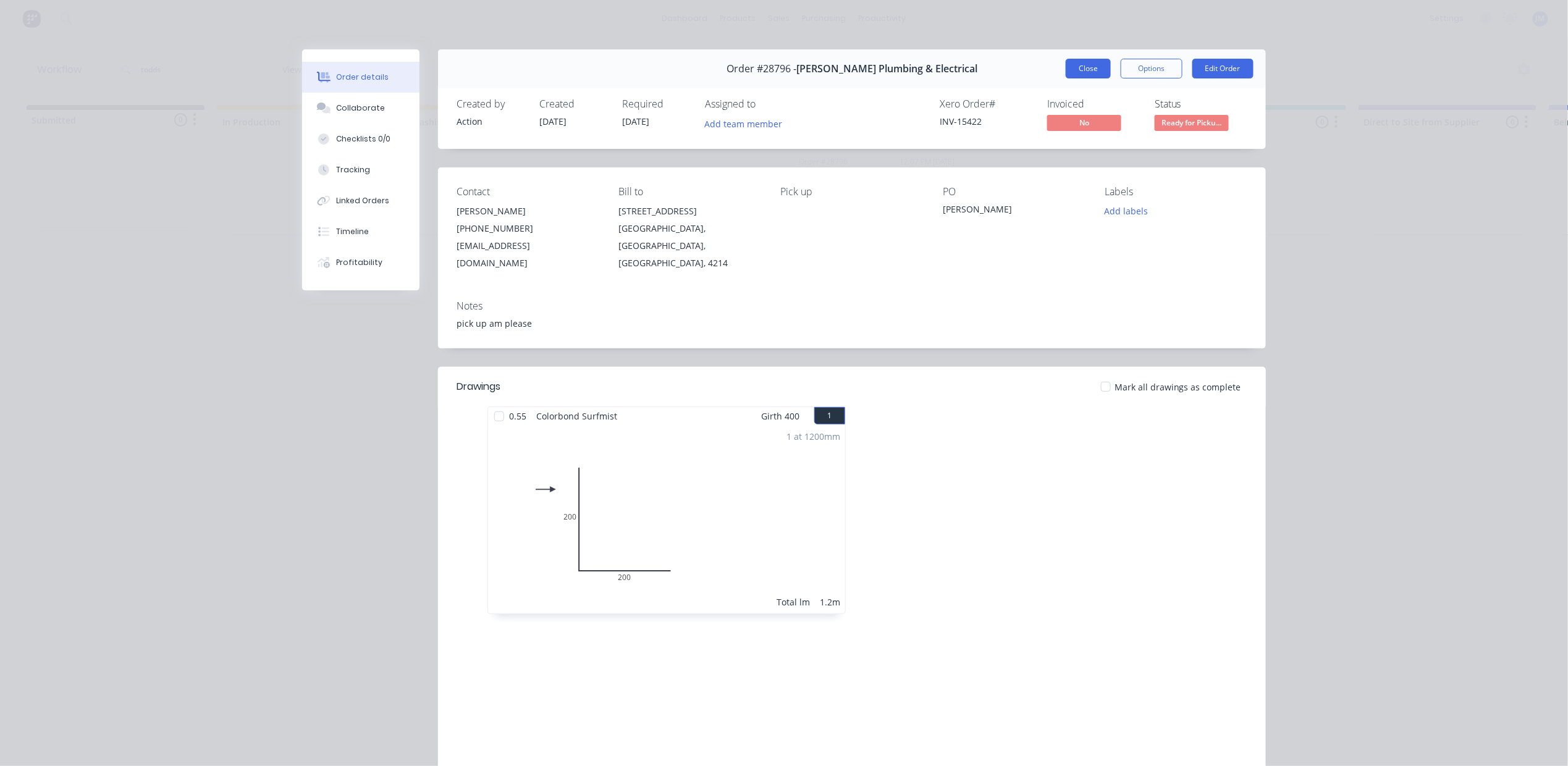
click at [1078, 77] on button "Close" at bounding box center [1088, 68] width 45 height 20
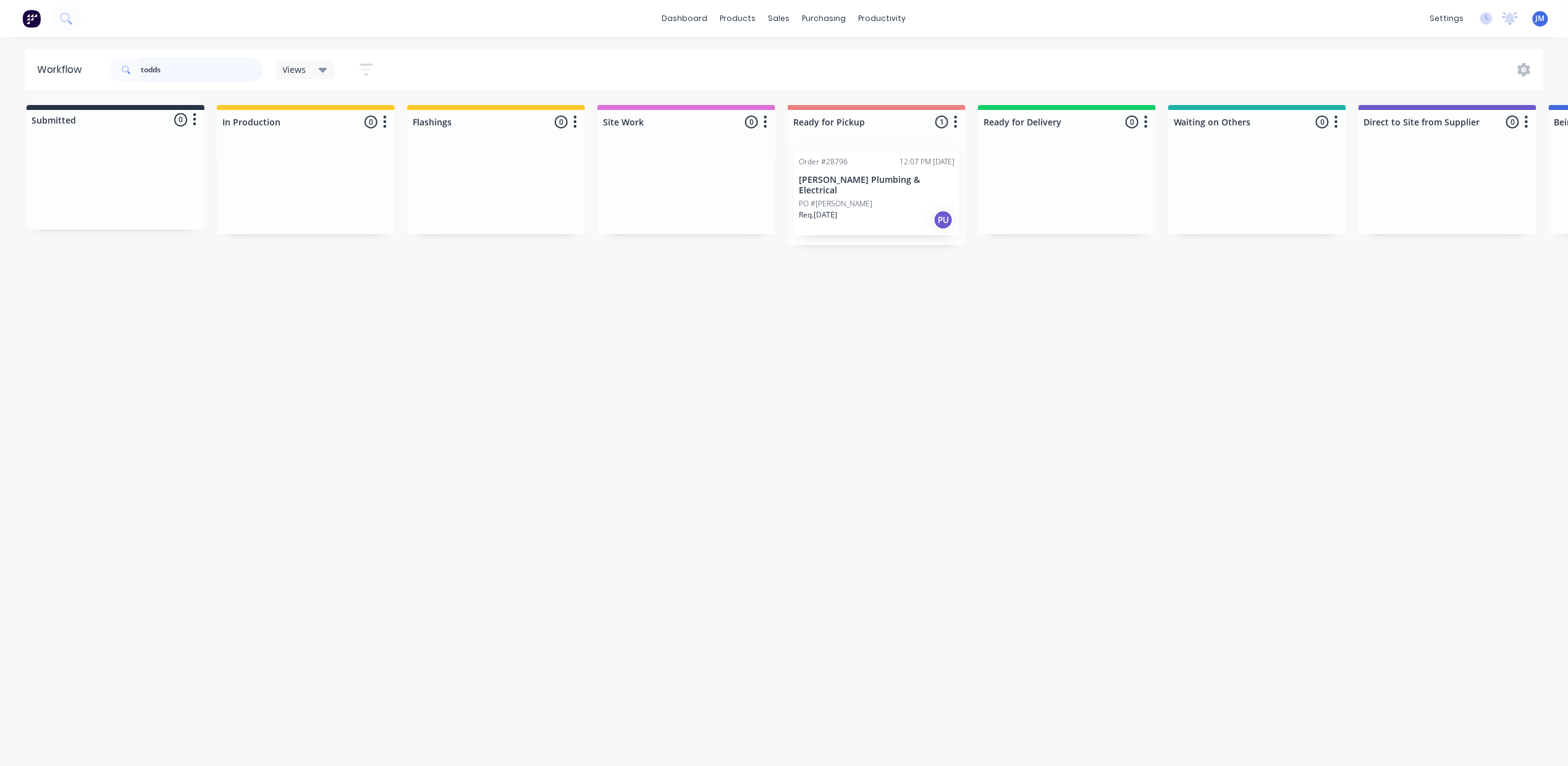
click at [184, 68] on input "todds" at bounding box center [202, 70] width 122 height 25
click at [185, 68] on input "todds" at bounding box center [202, 70] width 122 height 25
type input "[PERSON_NAME]"
drag, startPoint x: 189, startPoint y: 75, endPoint x: 116, endPoint y: 91, distance: 74.7
click at [116, 90] on div "Workflow [PERSON_NAME] Views Save new view None (Default) edit Show/Hide status…" at bounding box center [784, 395] width 1568 height 692
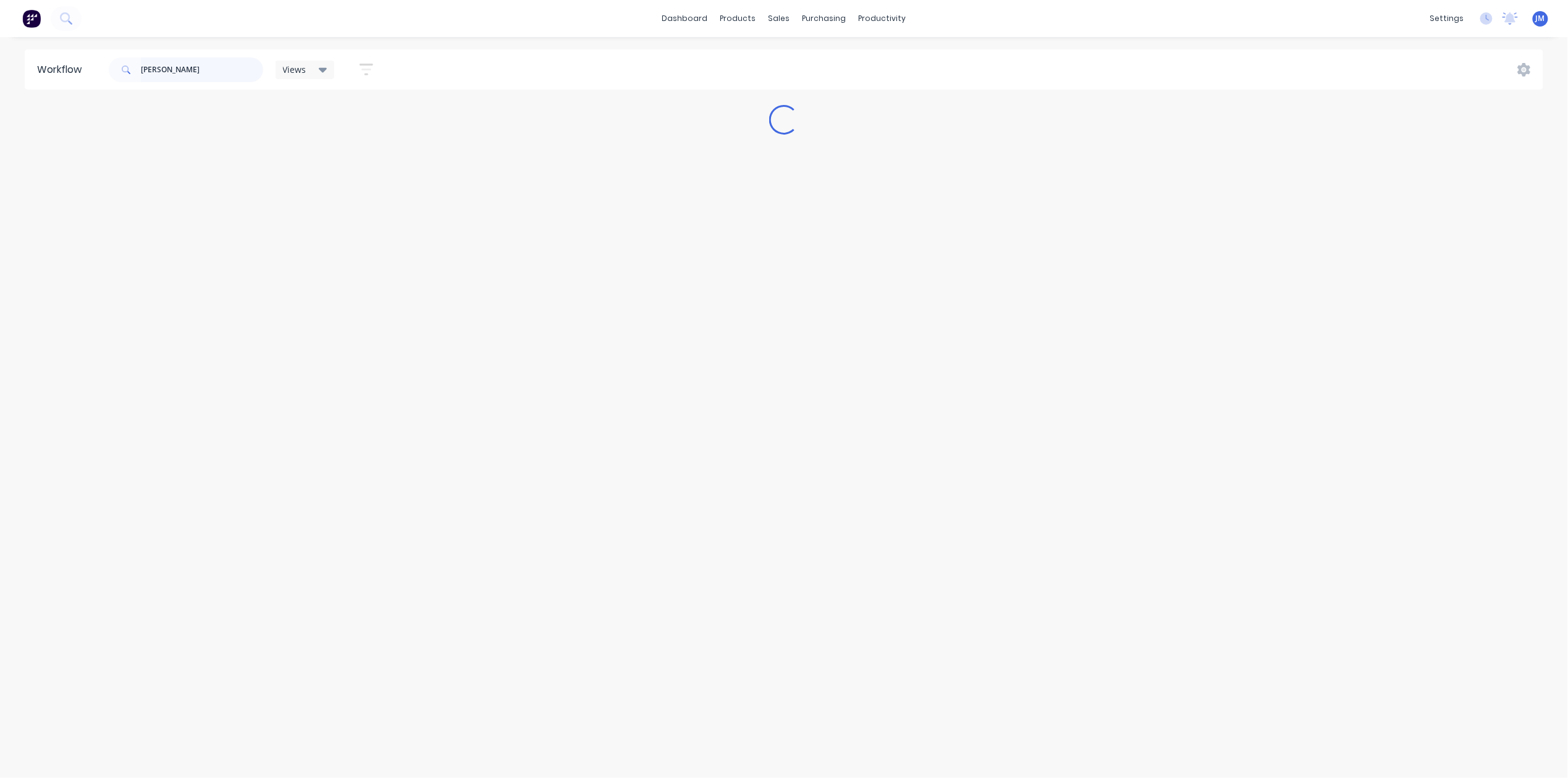
type input "[PERSON_NAME]"
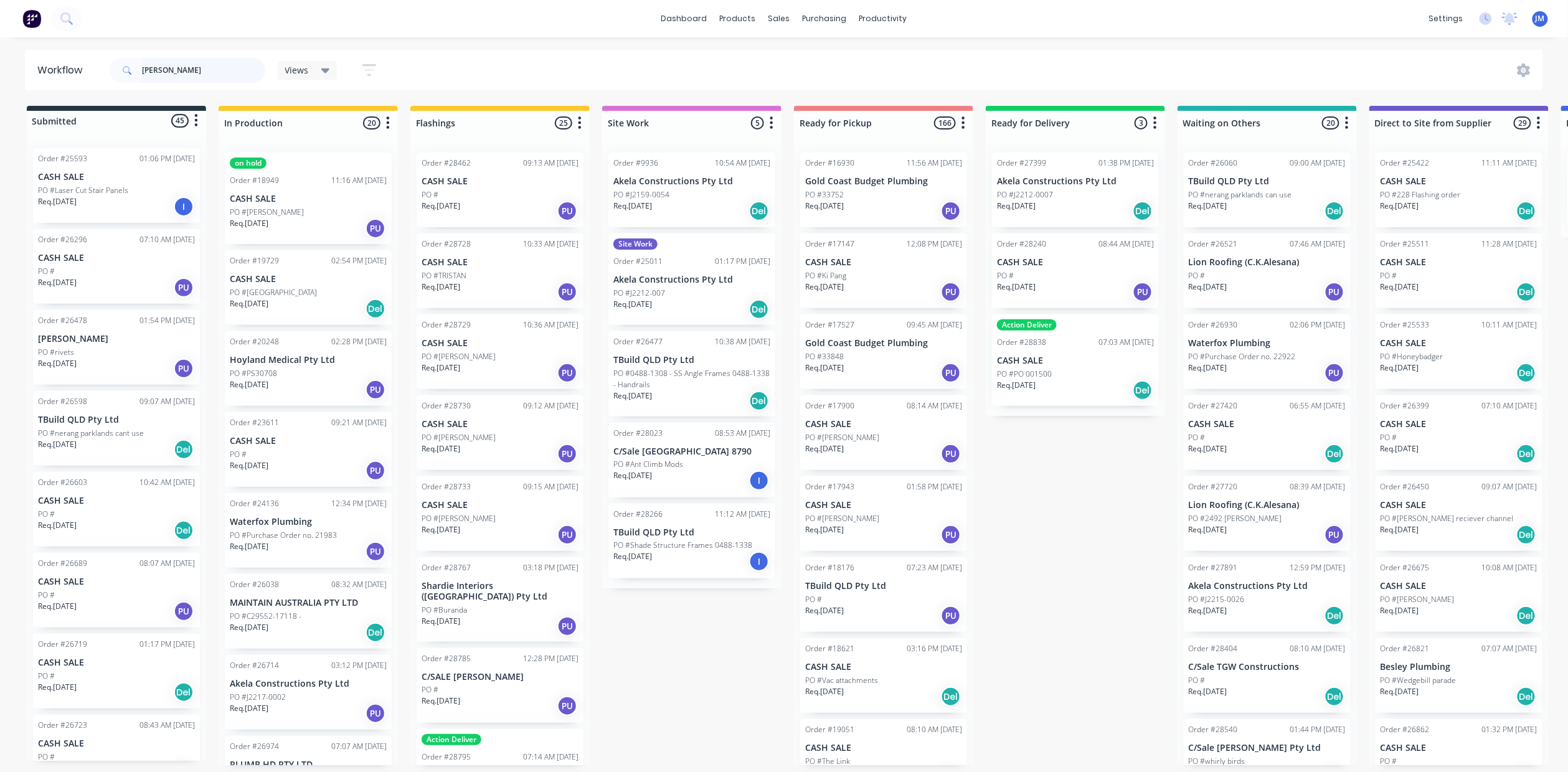
click at [184, 76] on input "[PERSON_NAME]" at bounding box center [203, 70] width 123 height 25
click at [188, 80] on input "text" at bounding box center [203, 70] width 123 height 25
click at [788, 16] on div "sales" at bounding box center [779, 18] width 34 height 18
click at [832, 55] on div "Sales Orders" at bounding box center [825, 59] width 51 height 11
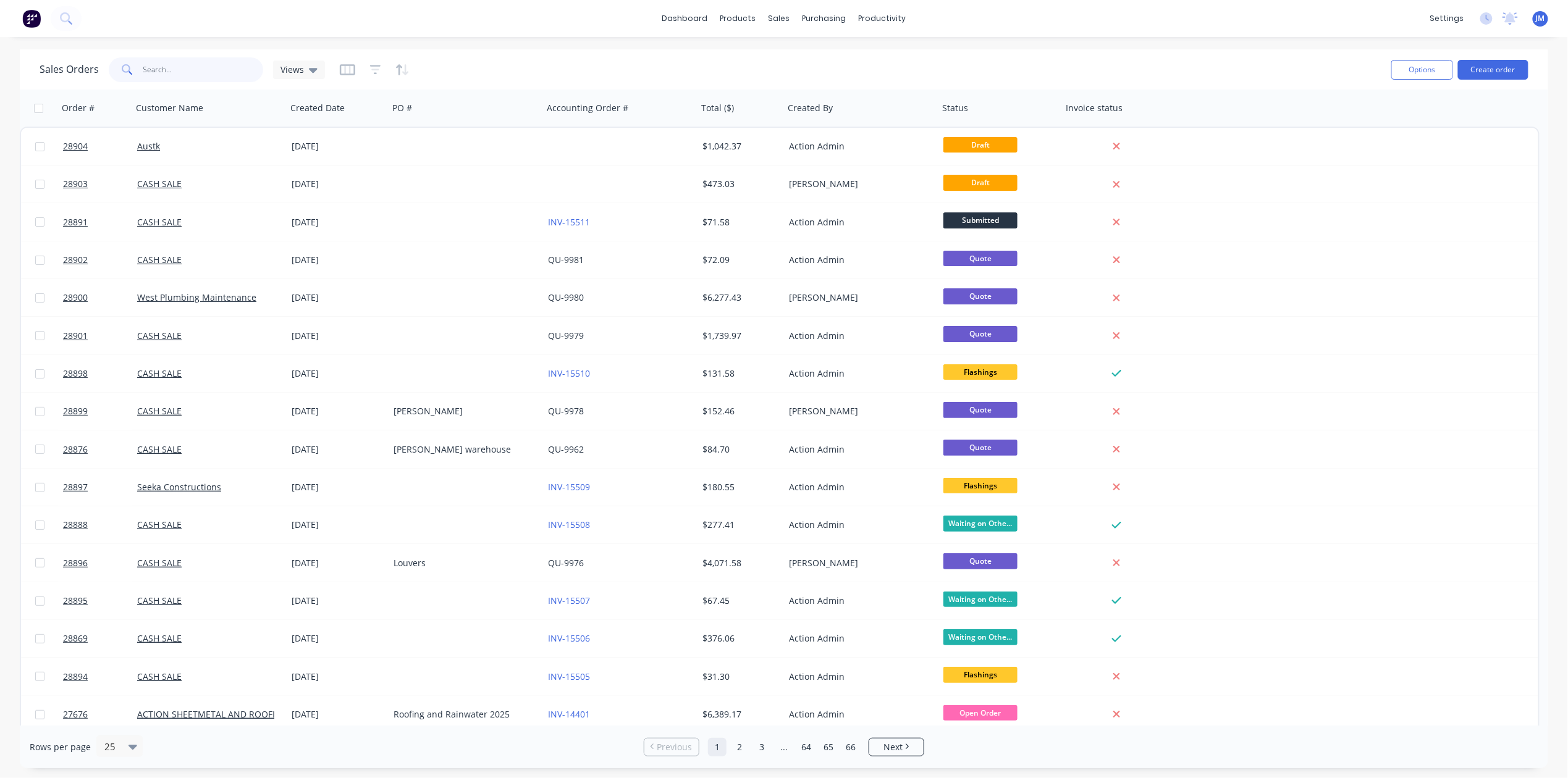
drag, startPoint x: 183, startPoint y: 66, endPoint x: 53, endPoint y: 81, distance: 130.9
click at [53, 81] on div "Sales Orders Views" at bounding box center [182, 70] width 286 height 25
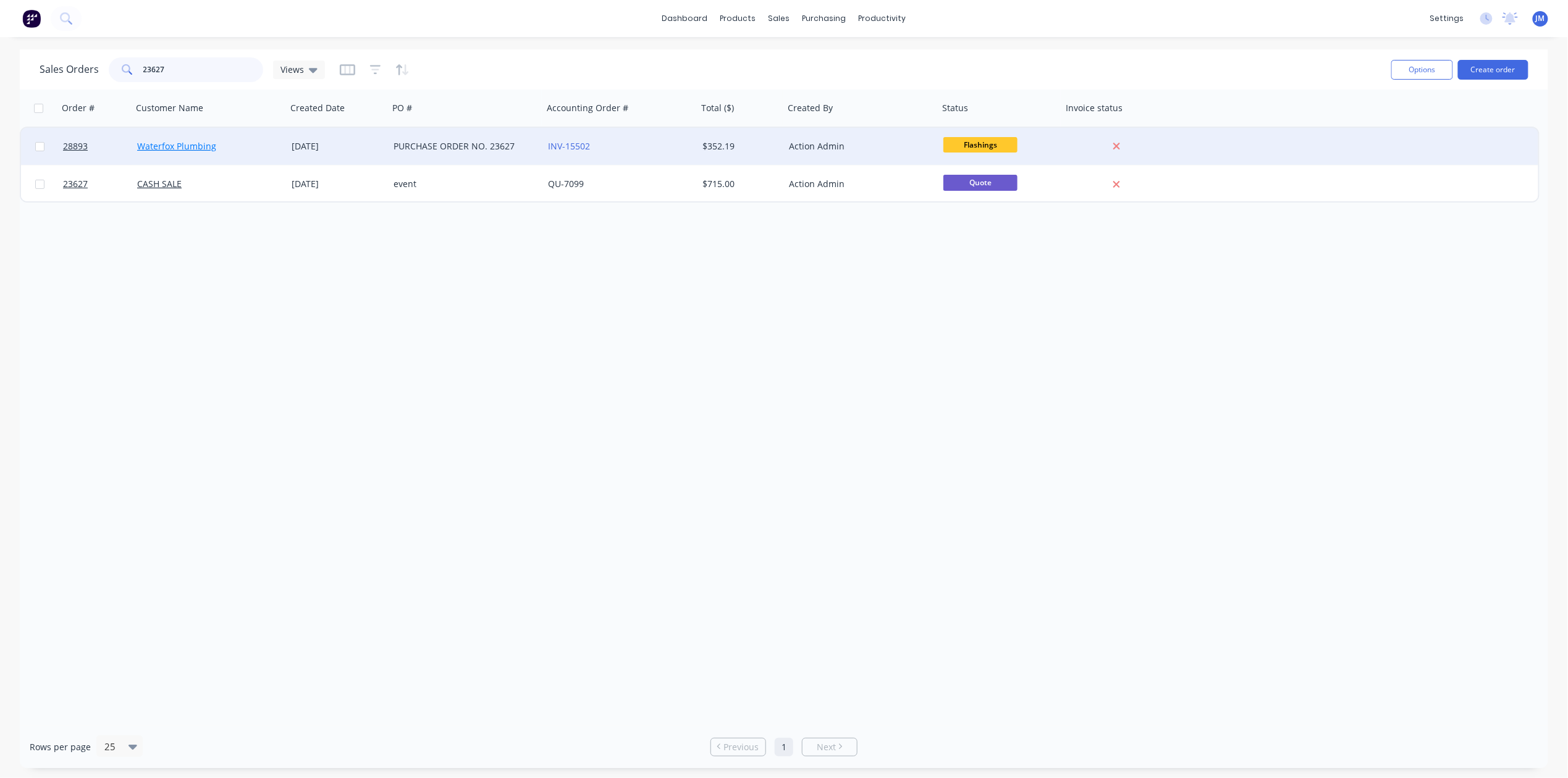
type input "23627"
click at [210, 141] on link "Waterfox Plumbing" at bounding box center [177, 145] width 79 height 12
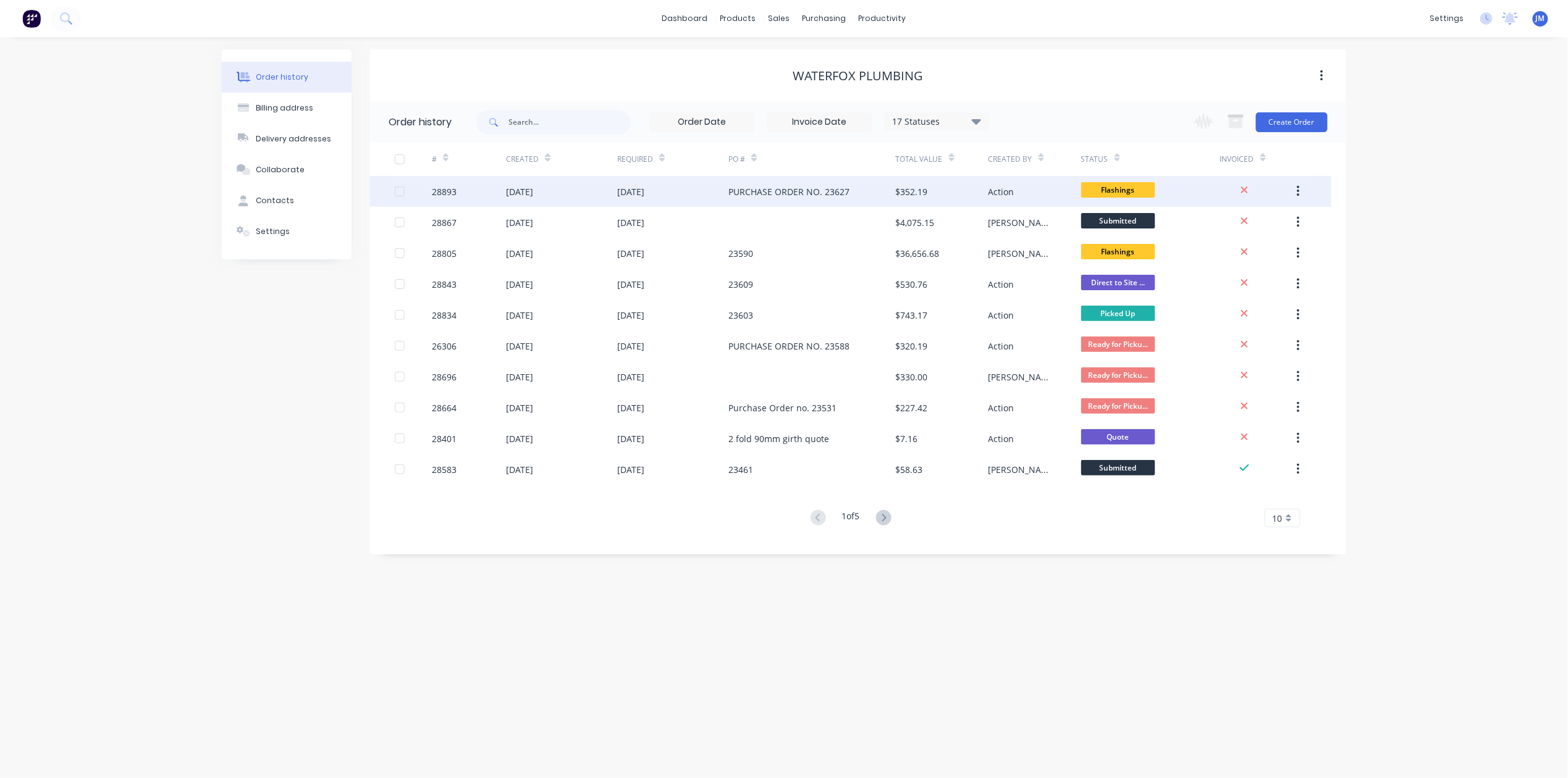
click at [759, 191] on div "PURCHASE ORDER NO. 23627" at bounding box center [788, 191] width 121 height 13
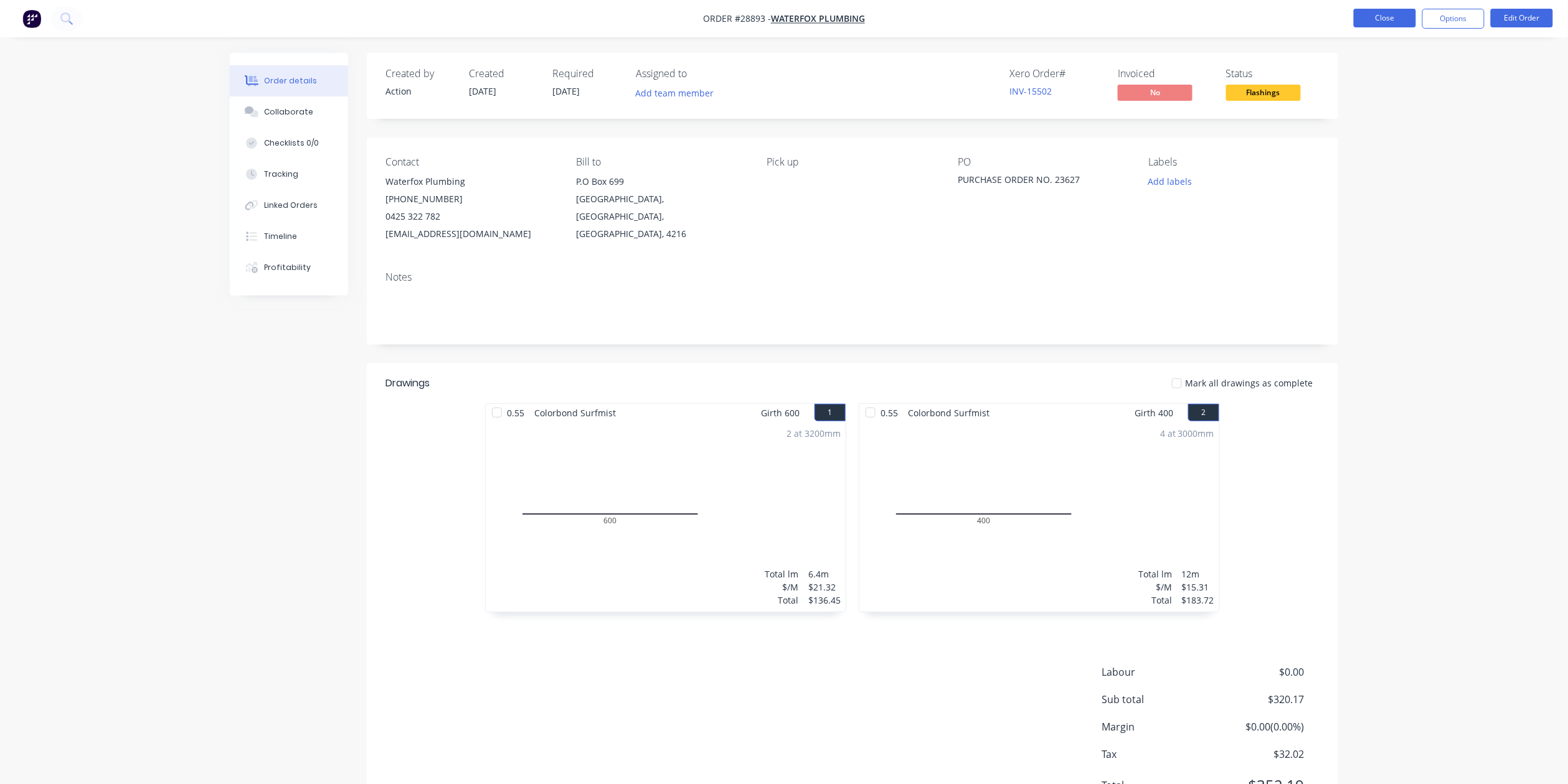
click at [1378, 25] on button "Close" at bounding box center [1385, 18] width 62 height 18
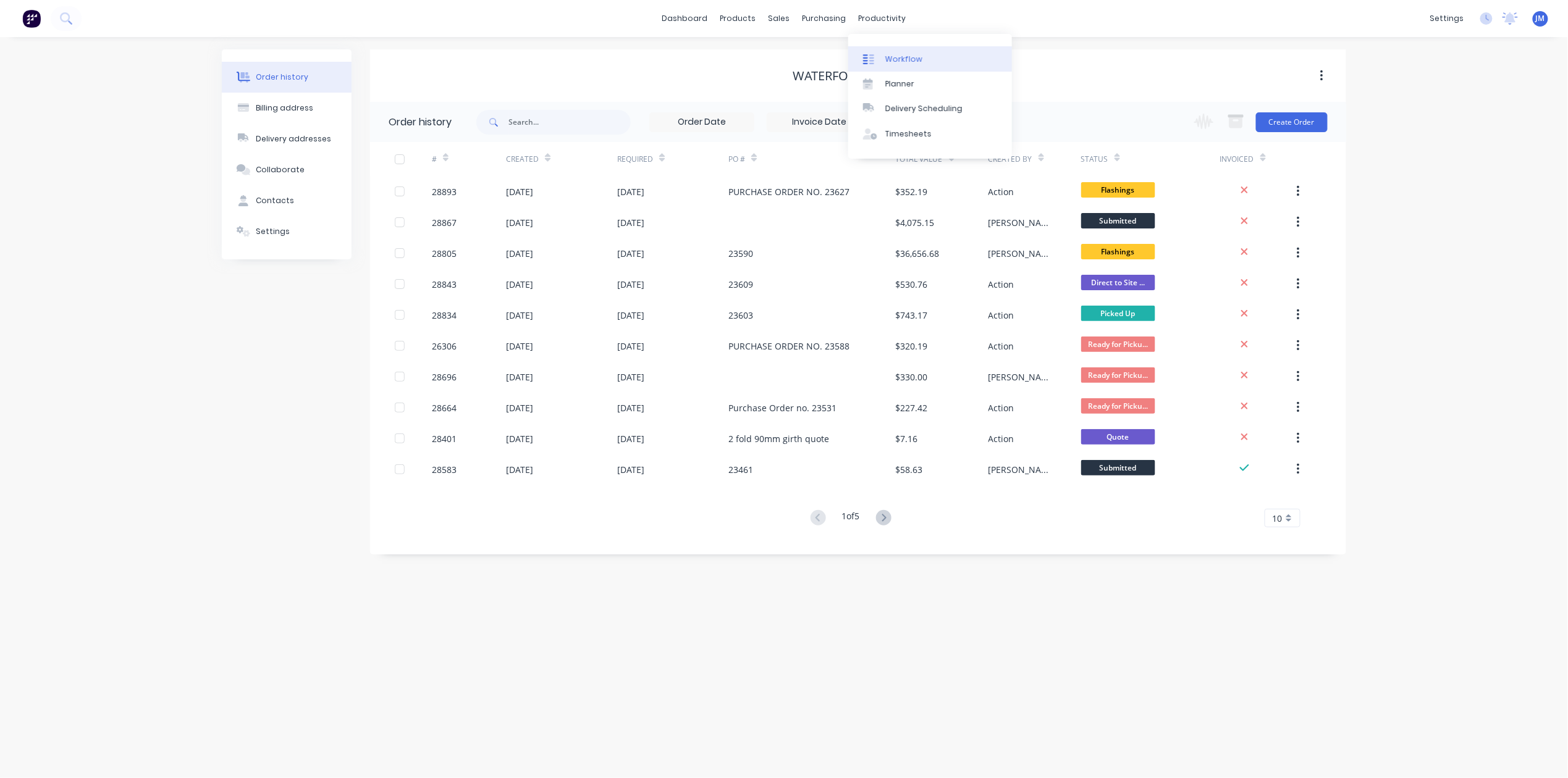
click at [924, 54] on link "Workflow" at bounding box center [930, 58] width 164 height 25
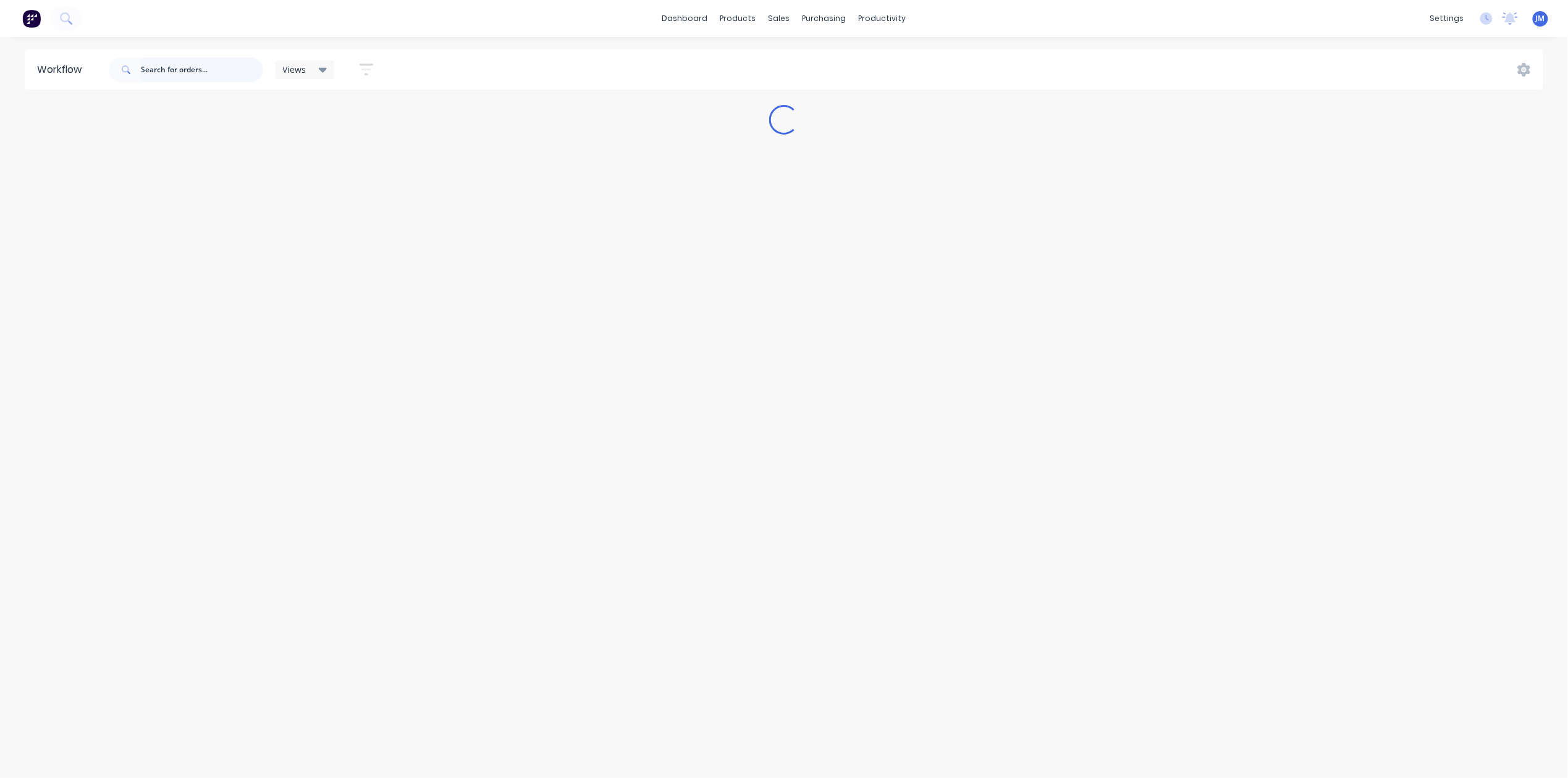
click at [190, 77] on input "text" at bounding box center [202, 70] width 122 height 25
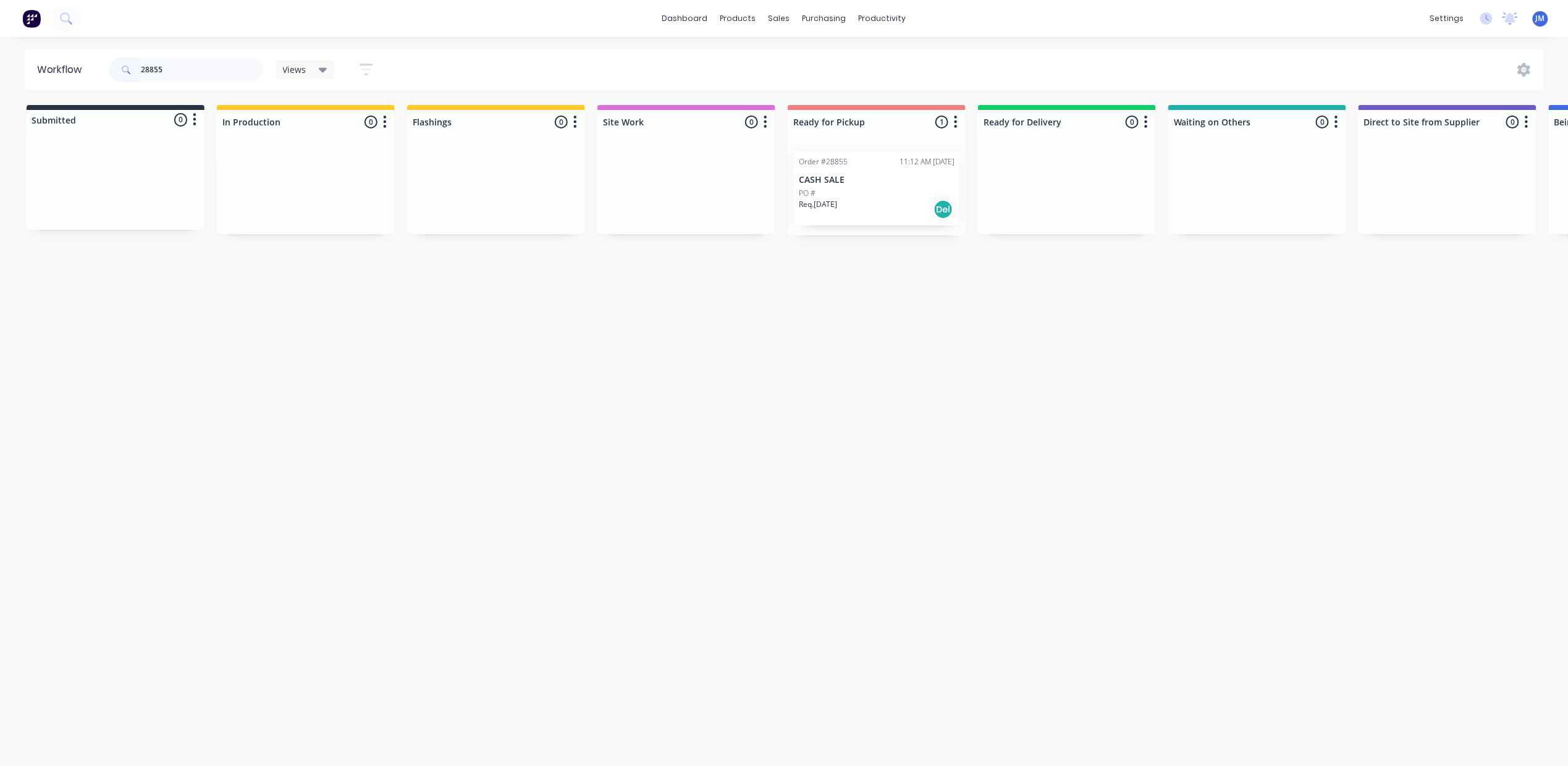
click at [871, 174] on div "Order #28855 11:12 AM [DATE] CASH SALE PO # Req. [DATE] Del" at bounding box center [876, 189] width 166 height 74
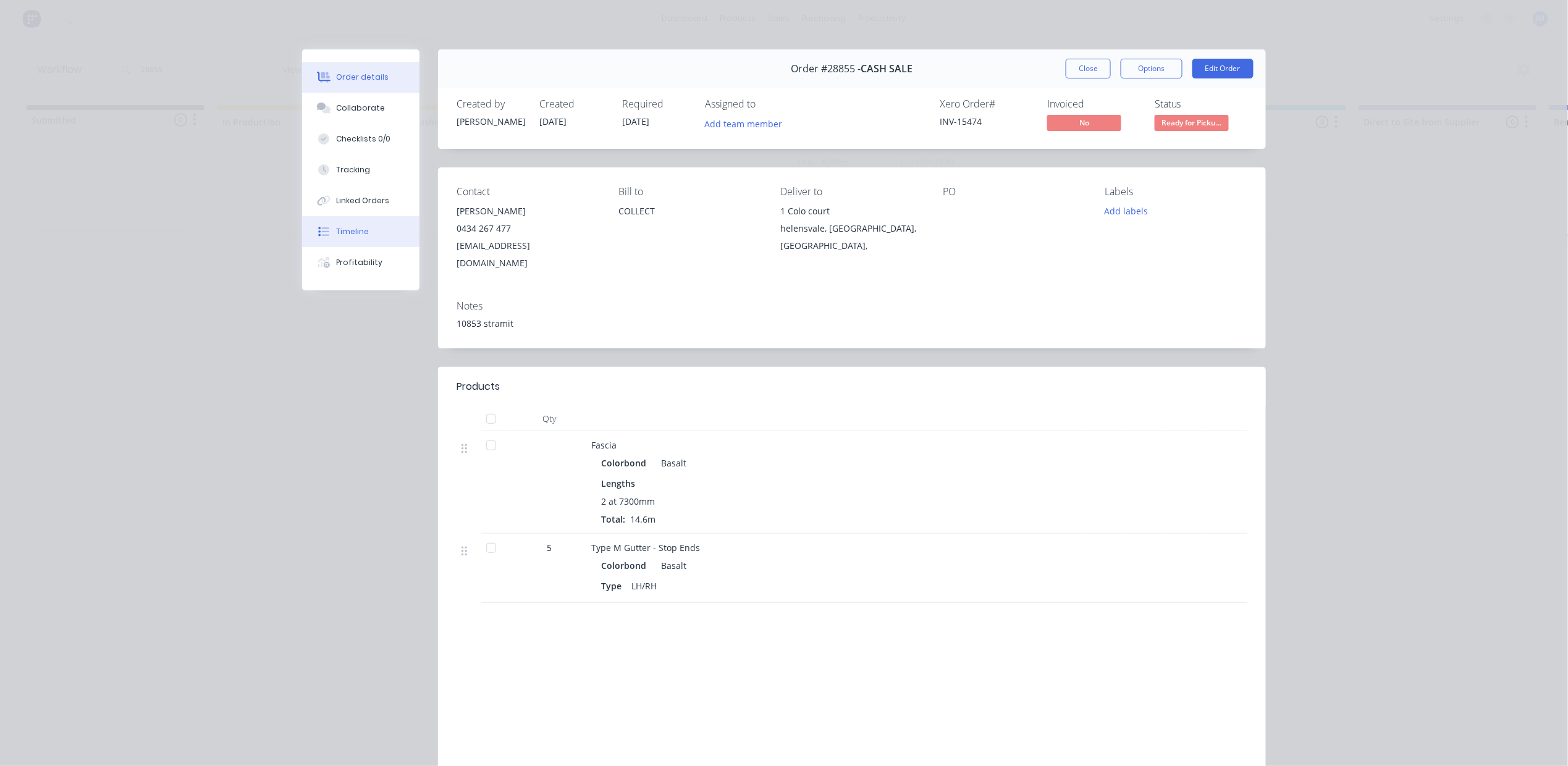
click at [358, 241] on button "Timeline" at bounding box center [360, 231] width 117 height 31
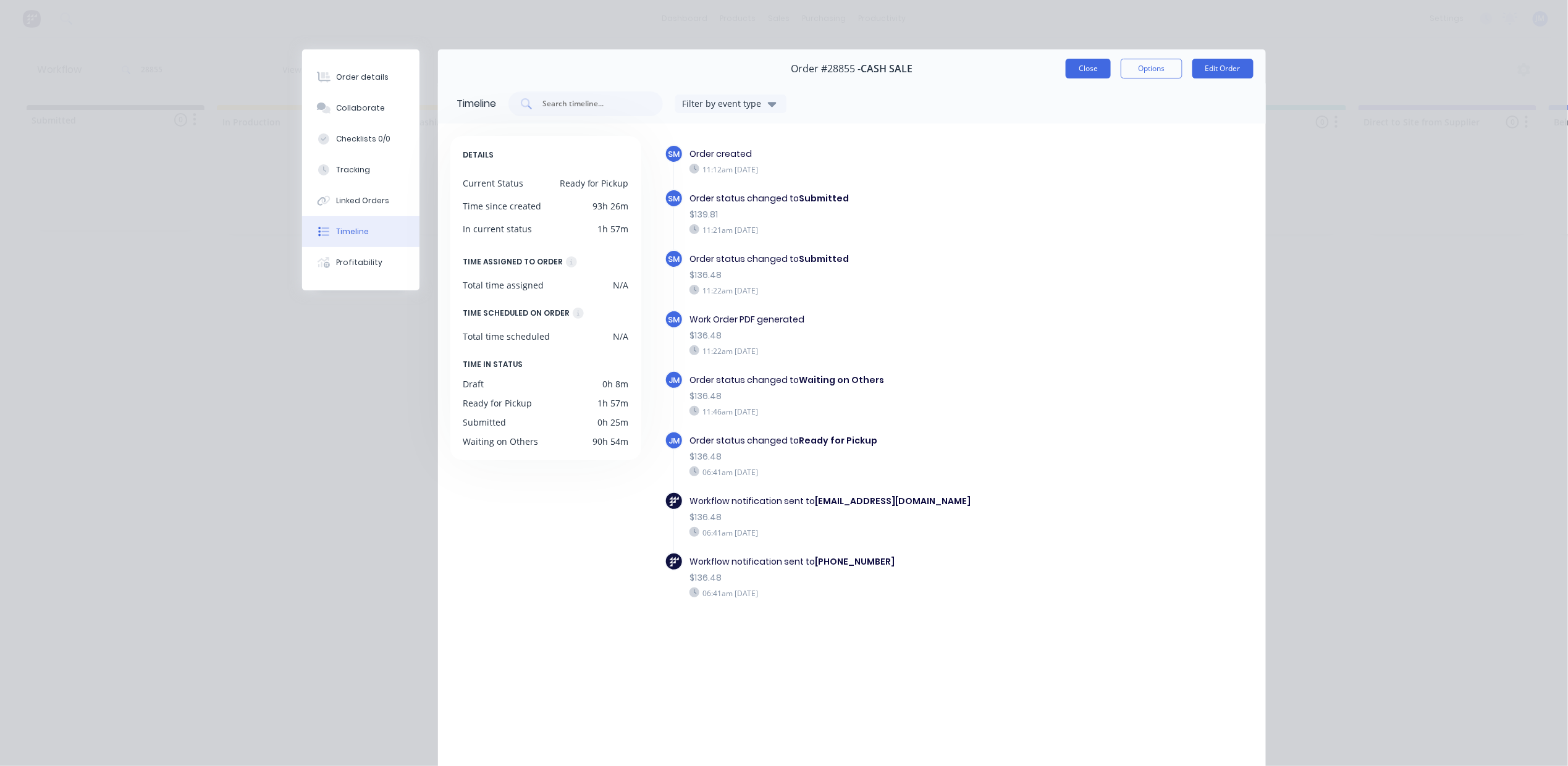
click at [1067, 72] on button "Close" at bounding box center [1088, 68] width 45 height 20
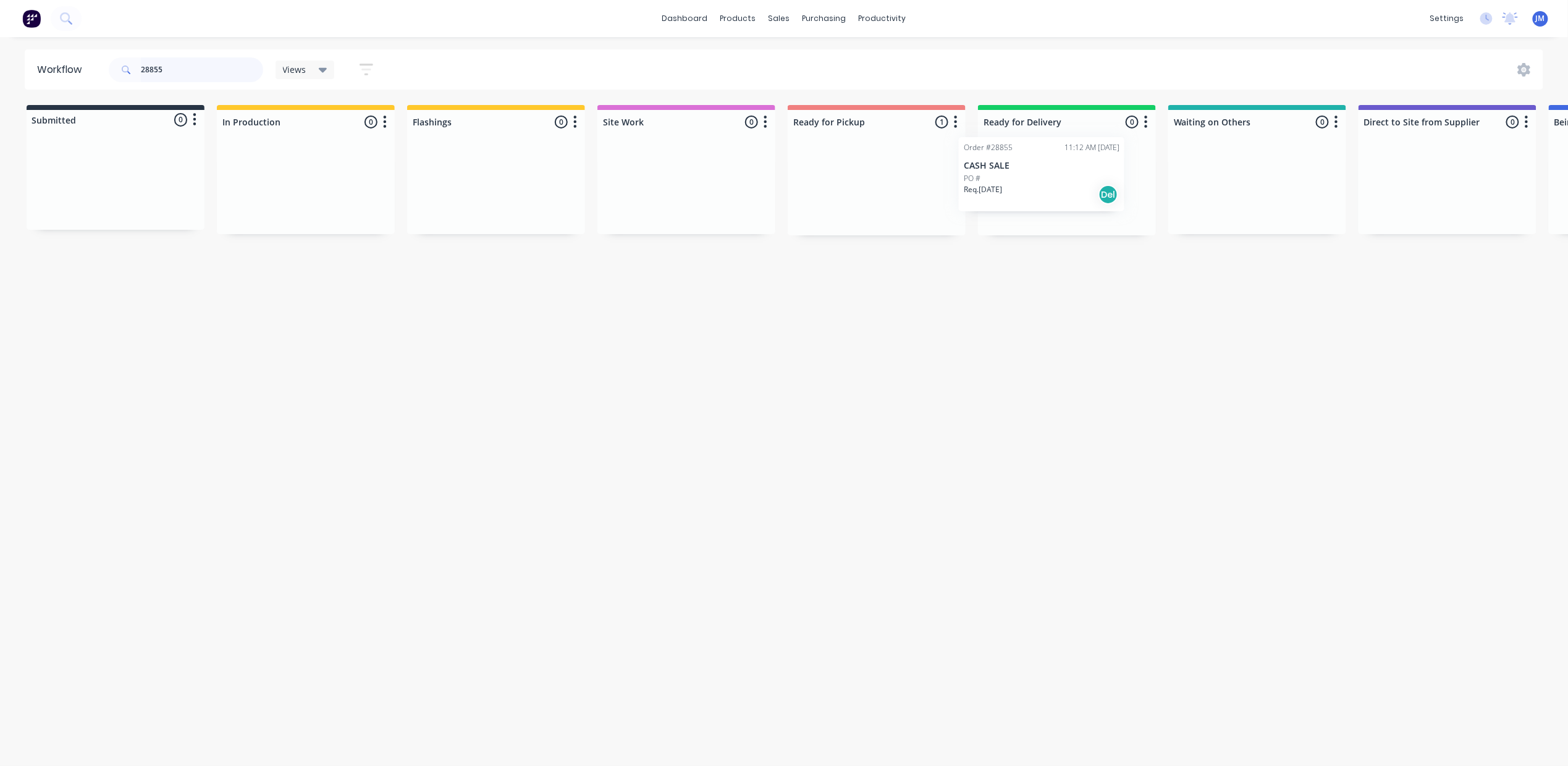
drag, startPoint x: 878, startPoint y: 181, endPoint x: 1055, endPoint y: 166, distance: 177.6
click at [1055, 166] on div "Submitted 0 Status colour #273444 hex #273444 Save Cancel Summaries Total order…" at bounding box center [1110, 170] width 2239 height 131
click at [1041, 208] on div "Req. [DATE] Del" at bounding box center [1067, 209] width 156 height 21
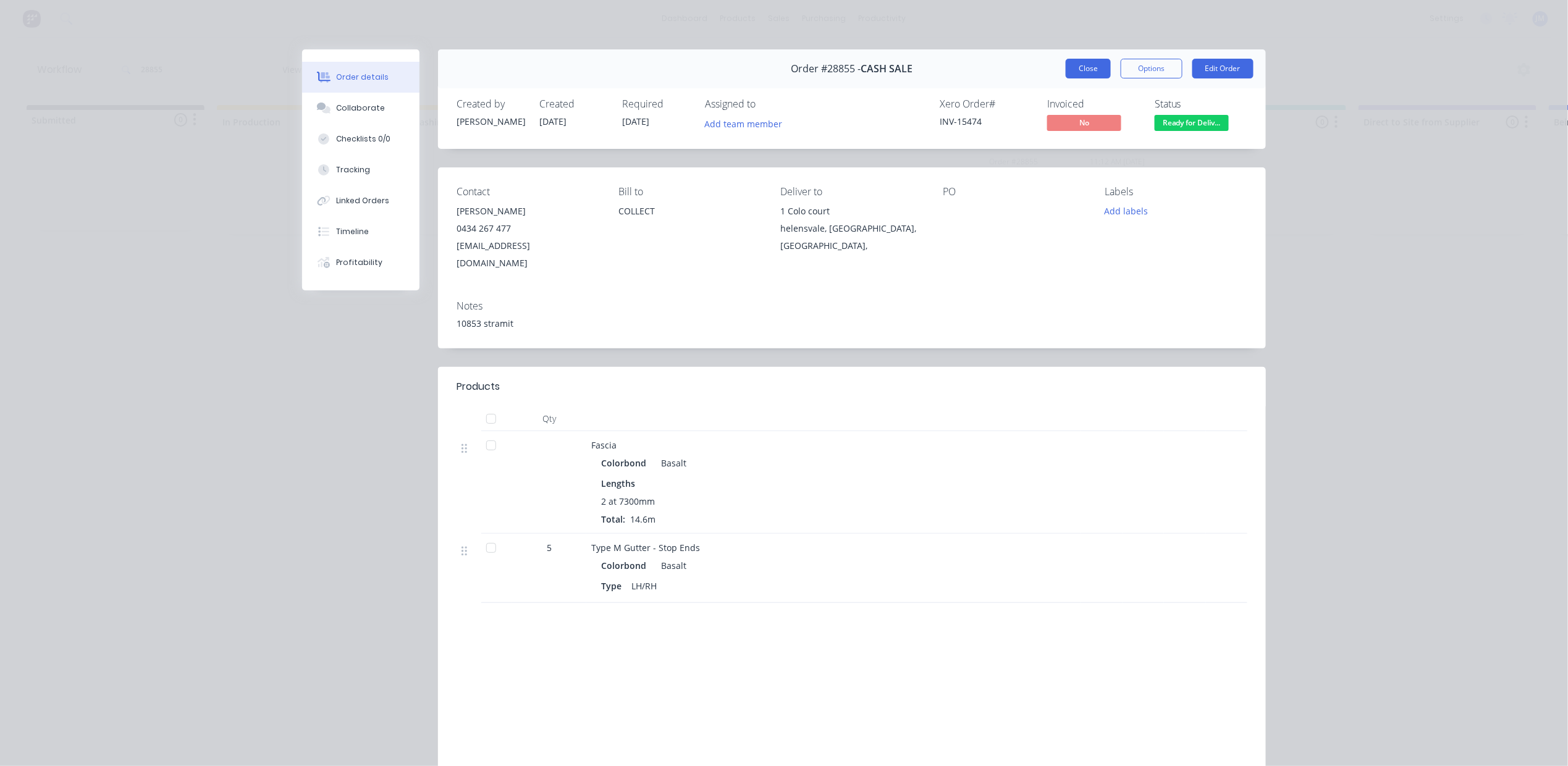
click at [1085, 75] on button "Close" at bounding box center [1088, 68] width 45 height 20
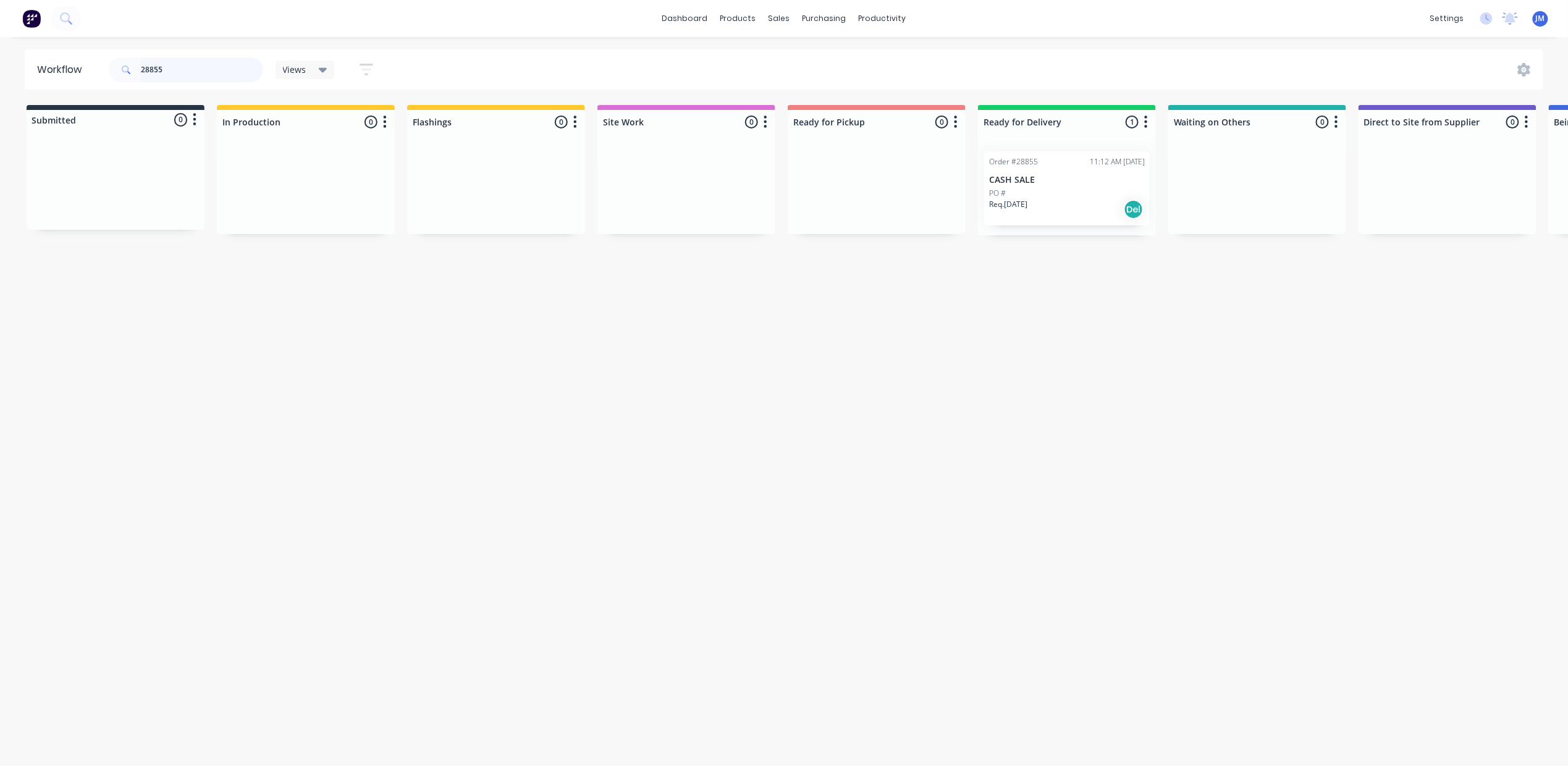
click at [199, 73] on input "28855" at bounding box center [202, 70] width 122 height 25
click at [579, 304] on div "Mark as Picked Up" at bounding box center [575, 306] width 124 height 25
click at [166, 67] on input "28893" at bounding box center [202, 70] width 122 height 25
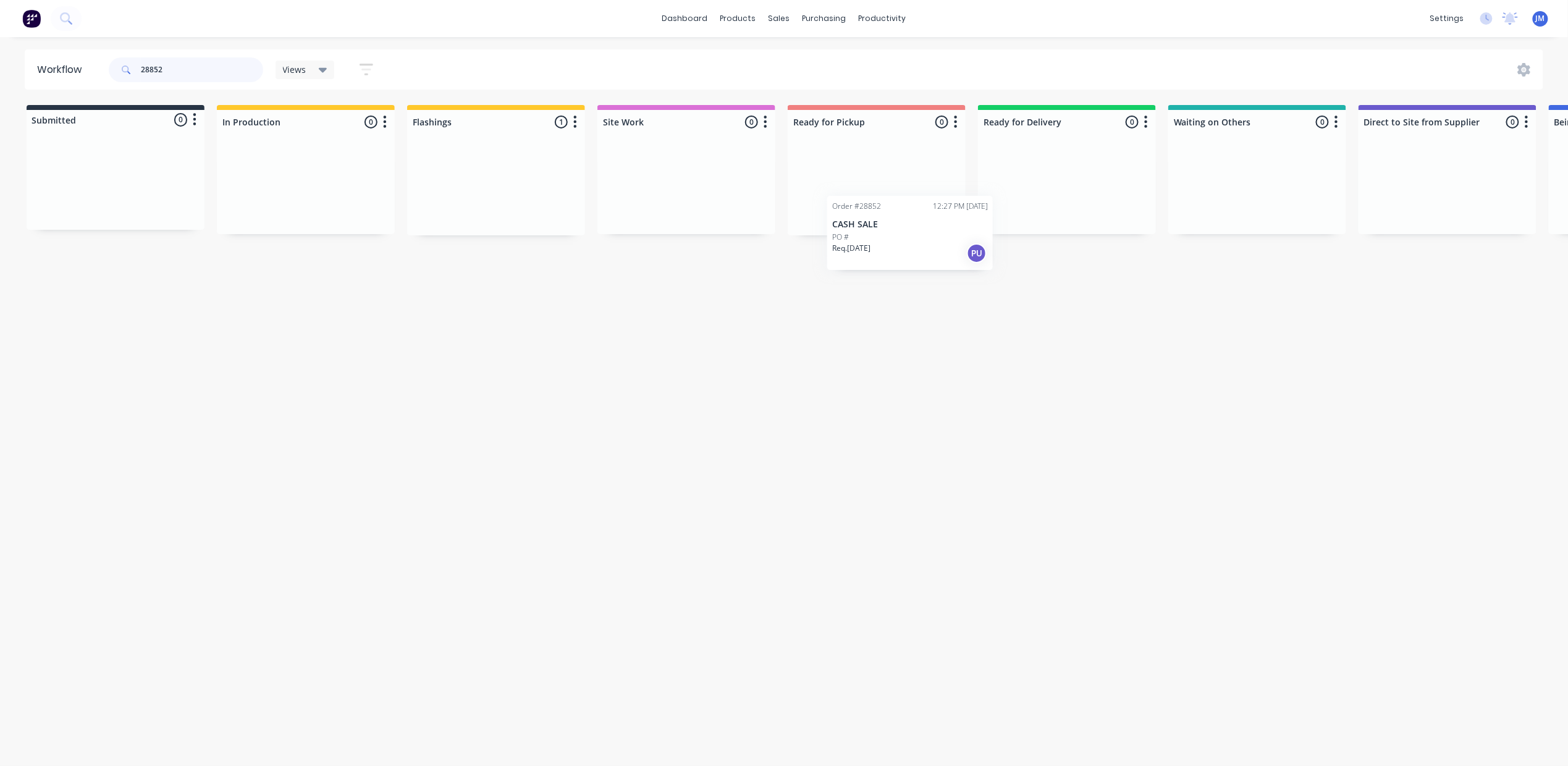
drag, startPoint x: 500, startPoint y: 199, endPoint x: 922, endPoint y: 243, distance: 424.3
click at [922, 243] on div "Workflow 28852 Views Save new view None (Default) edit Show/Hide statuses Show …" at bounding box center [784, 395] width 1568 height 692
click at [230, 70] on input "28852" at bounding box center [202, 70] width 122 height 25
click at [229, 70] on input "28852" at bounding box center [202, 70] width 122 height 25
drag, startPoint x: 455, startPoint y: 201, endPoint x: 826, endPoint y: 164, distance: 372.8
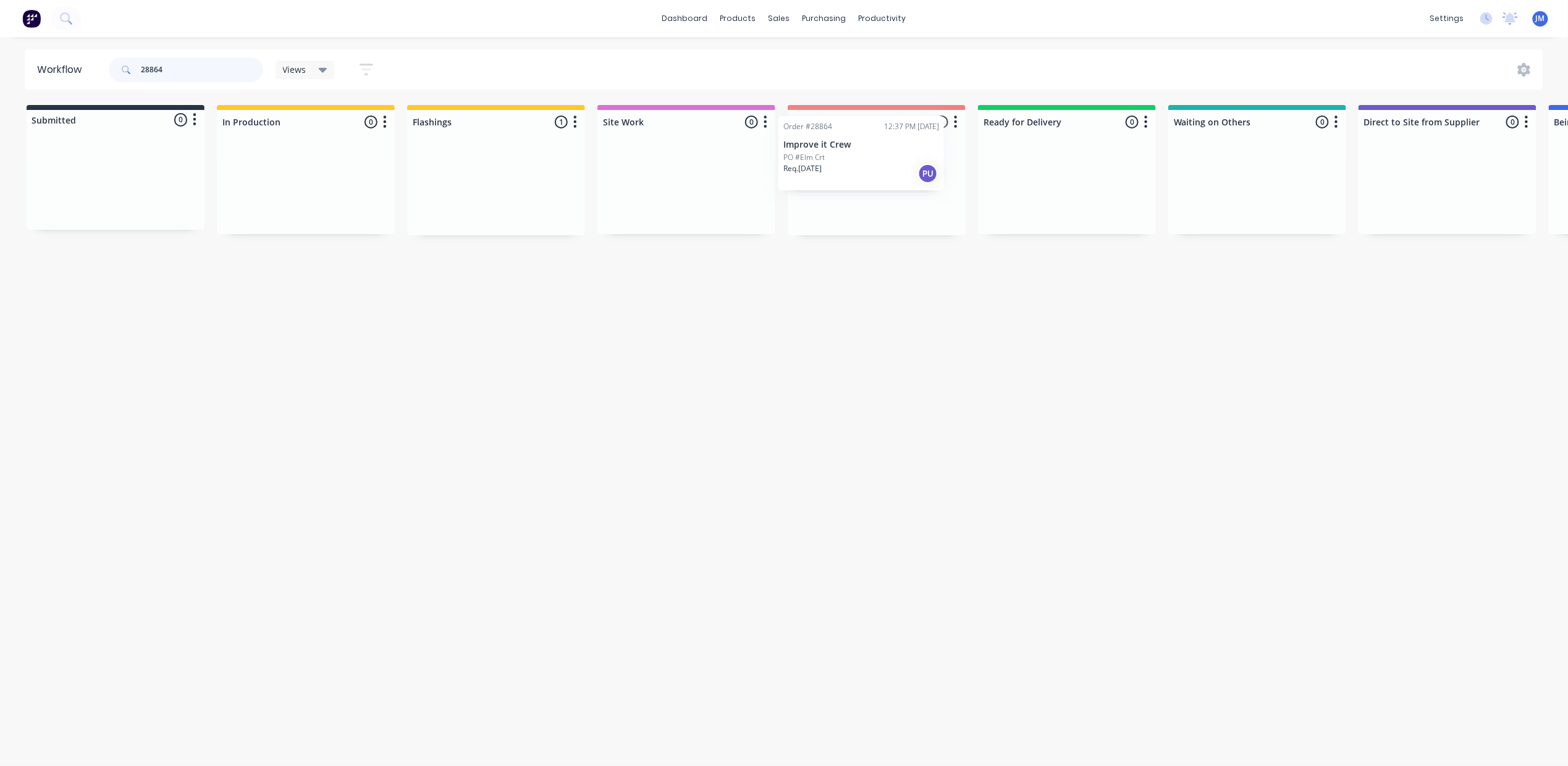
click at [826, 164] on div "Submitted 0 Status colour #273444 hex #273444 Save Cancel Summaries Total order…" at bounding box center [1110, 170] width 2239 height 131
click at [1147, 285] on div "Mark as Delivered" at bounding box center [1129, 285] width 124 height 25
click at [179, 67] on input "28838" at bounding box center [202, 70] width 122 height 25
click at [1286, 300] on div "Mark as Delivered" at bounding box center [1263, 302] width 124 height 25
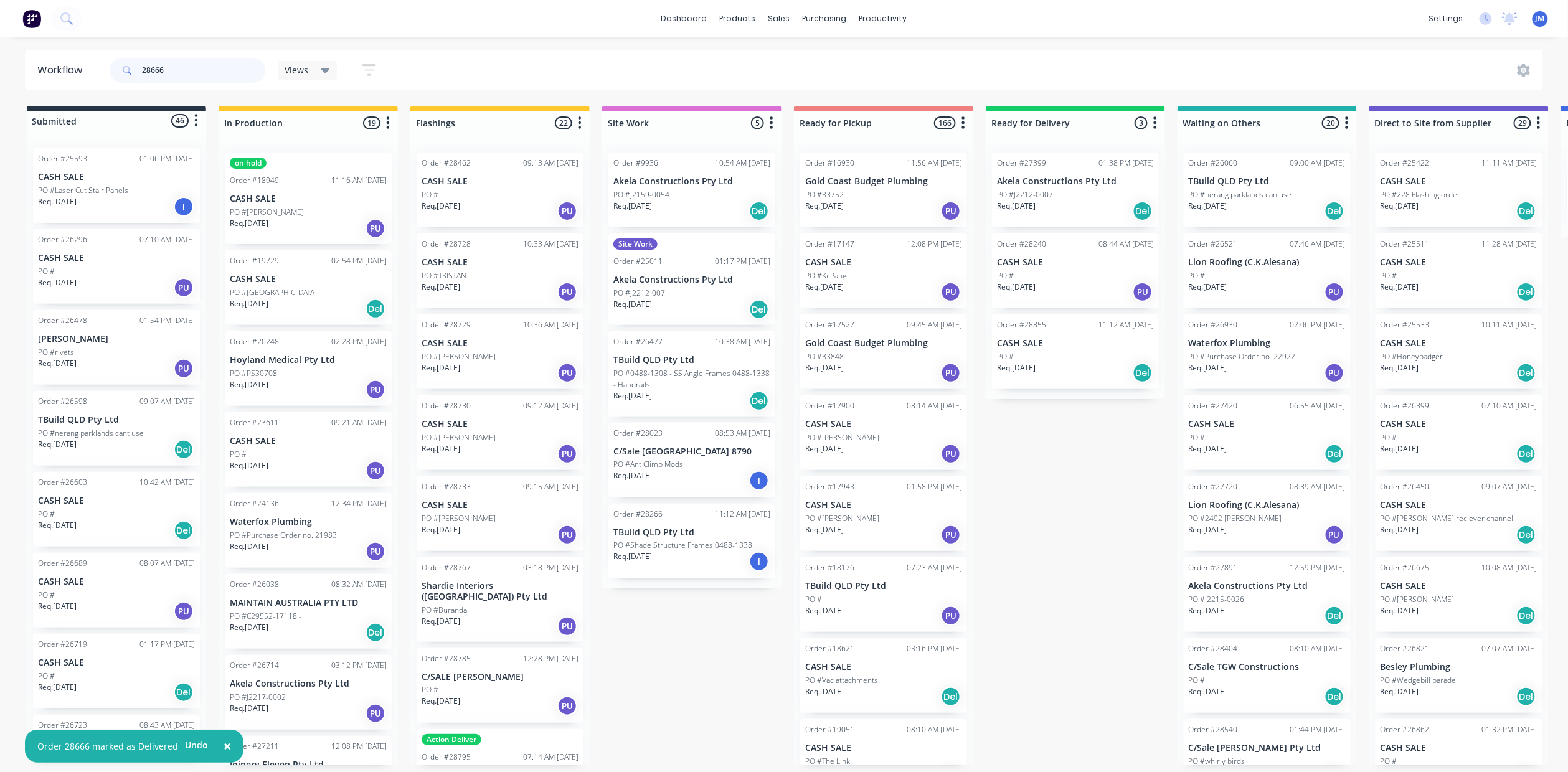
click at [190, 63] on input "28666" at bounding box center [203, 70] width 123 height 25
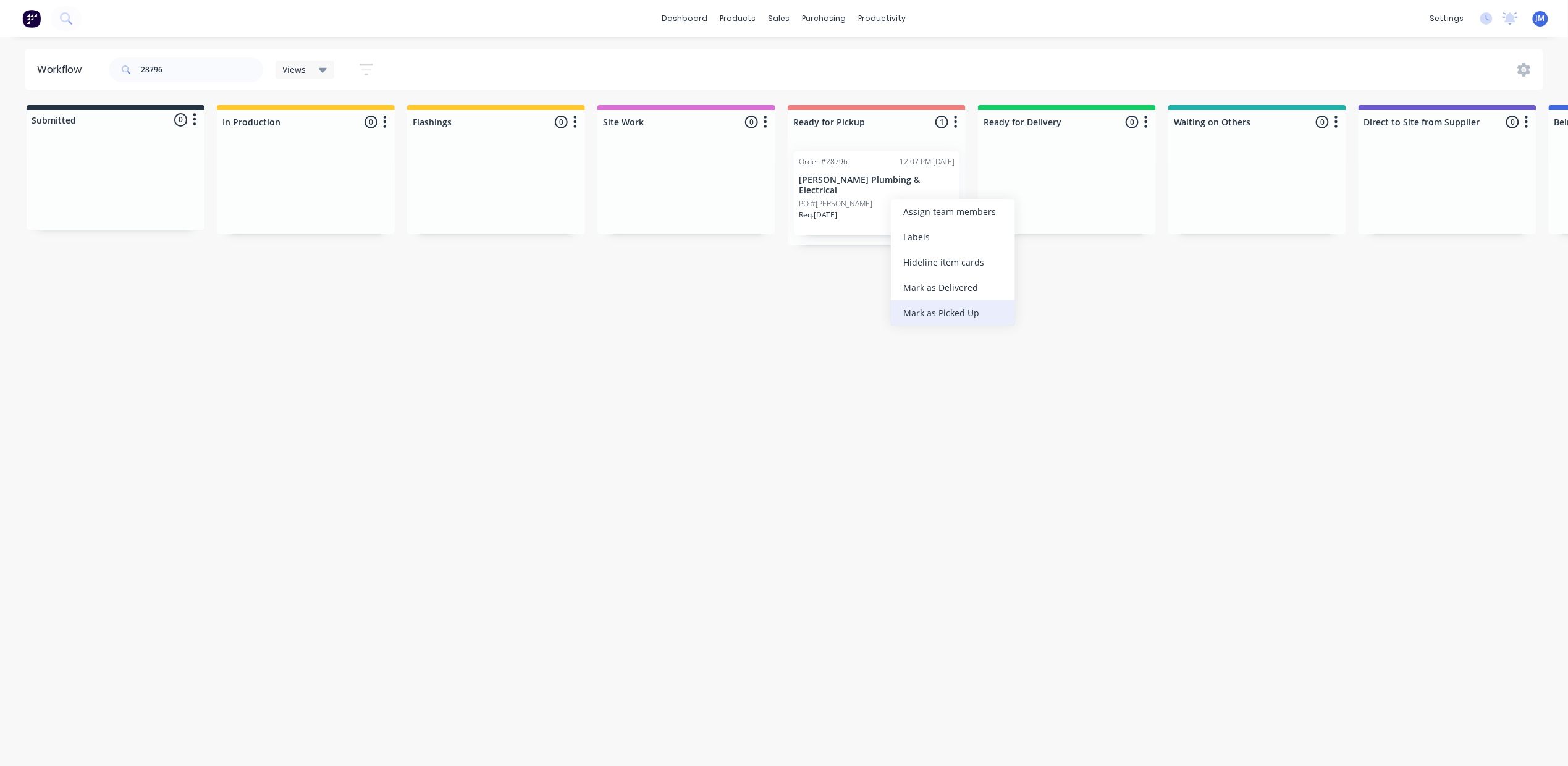
click at [955, 315] on div "Mark as Picked Up" at bounding box center [952, 313] width 124 height 25
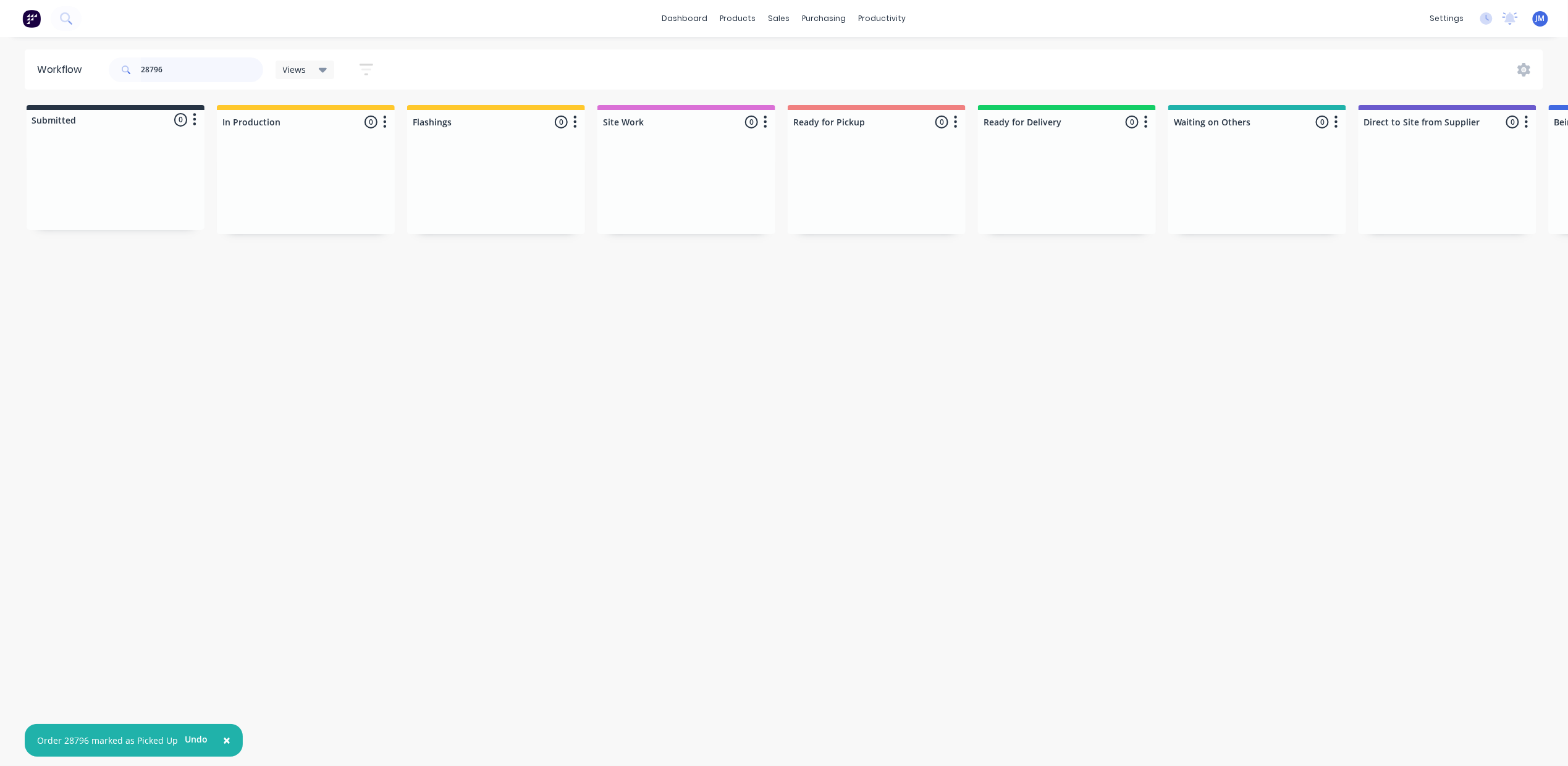
click at [223, 58] on input "28796" at bounding box center [202, 70] width 122 height 25
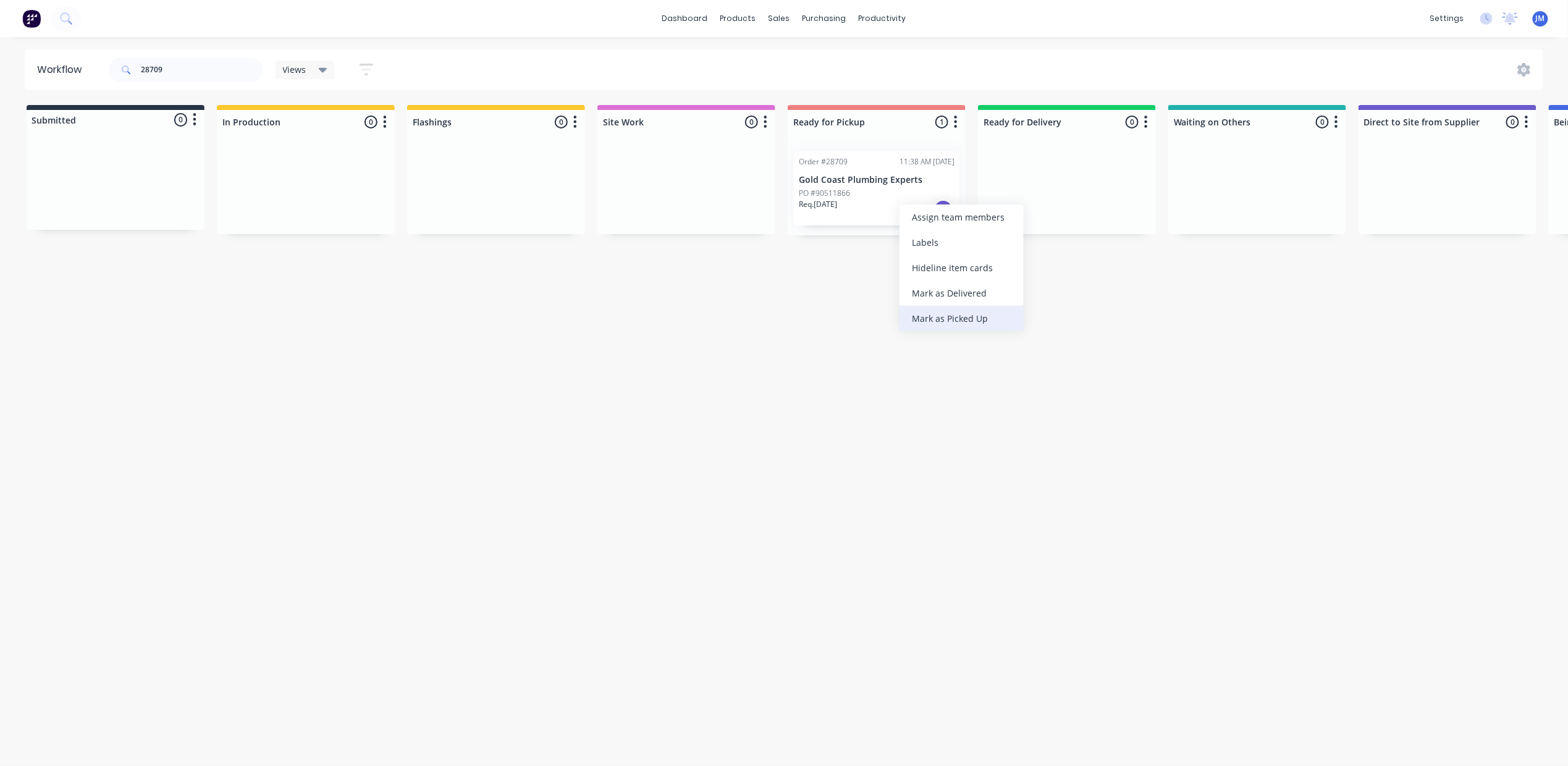
click at [972, 315] on div "Mark as Picked Up" at bounding box center [961, 318] width 124 height 25
click at [162, 66] on input "28709" at bounding box center [202, 70] width 122 height 25
click at [221, 175] on div "Workflow 28709 Views Save new view None (Default) edit Show/Hide statuses Show …" at bounding box center [784, 395] width 1568 height 692
click at [203, 62] on input "28709" at bounding box center [202, 70] width 122 height 25
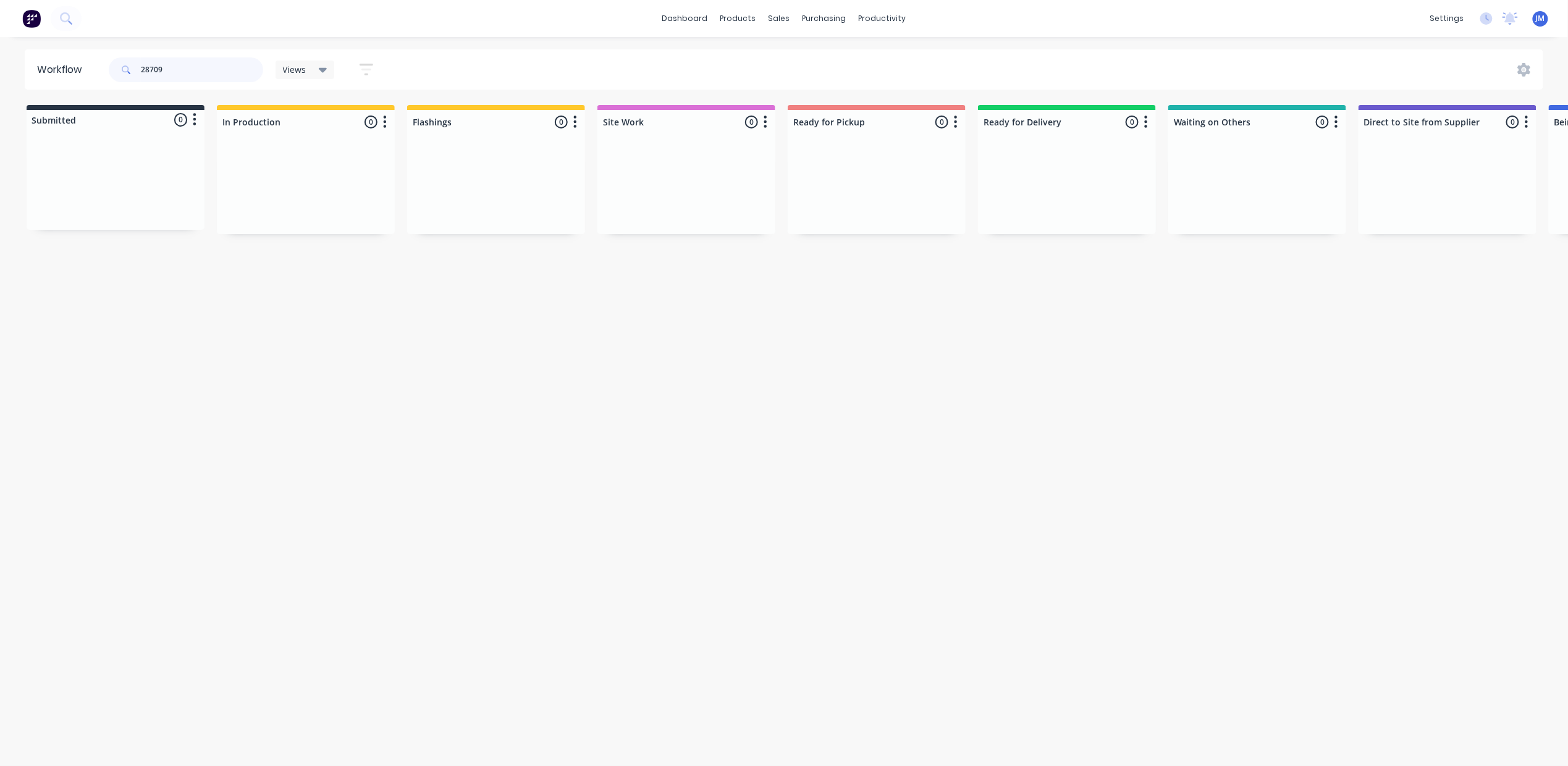
click at [203, 62] on input "28709" at bounding box center [202, 70] width 122 height 25
click at [1286, 290] on div "Mark as Picked Up" at bounding box center [1309, 293] width 124 height 25
click at [172, 72] on input "28863" at bounding box center [202, 70] width 122 height 25
type input "28859"
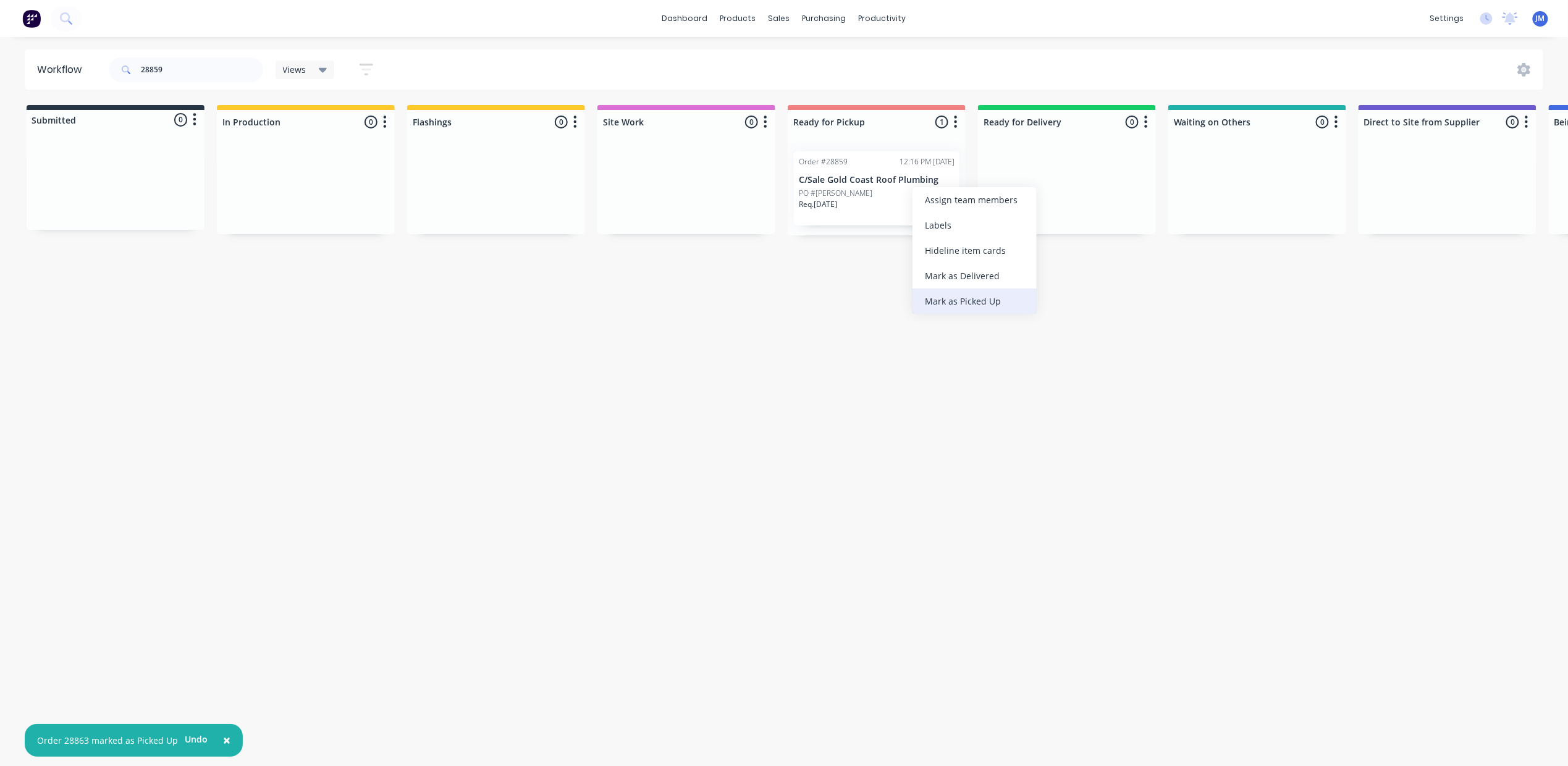
click at [939, 293] on div "Mark as Picked Up" at bounding box center [974, 300] width 124 height 25
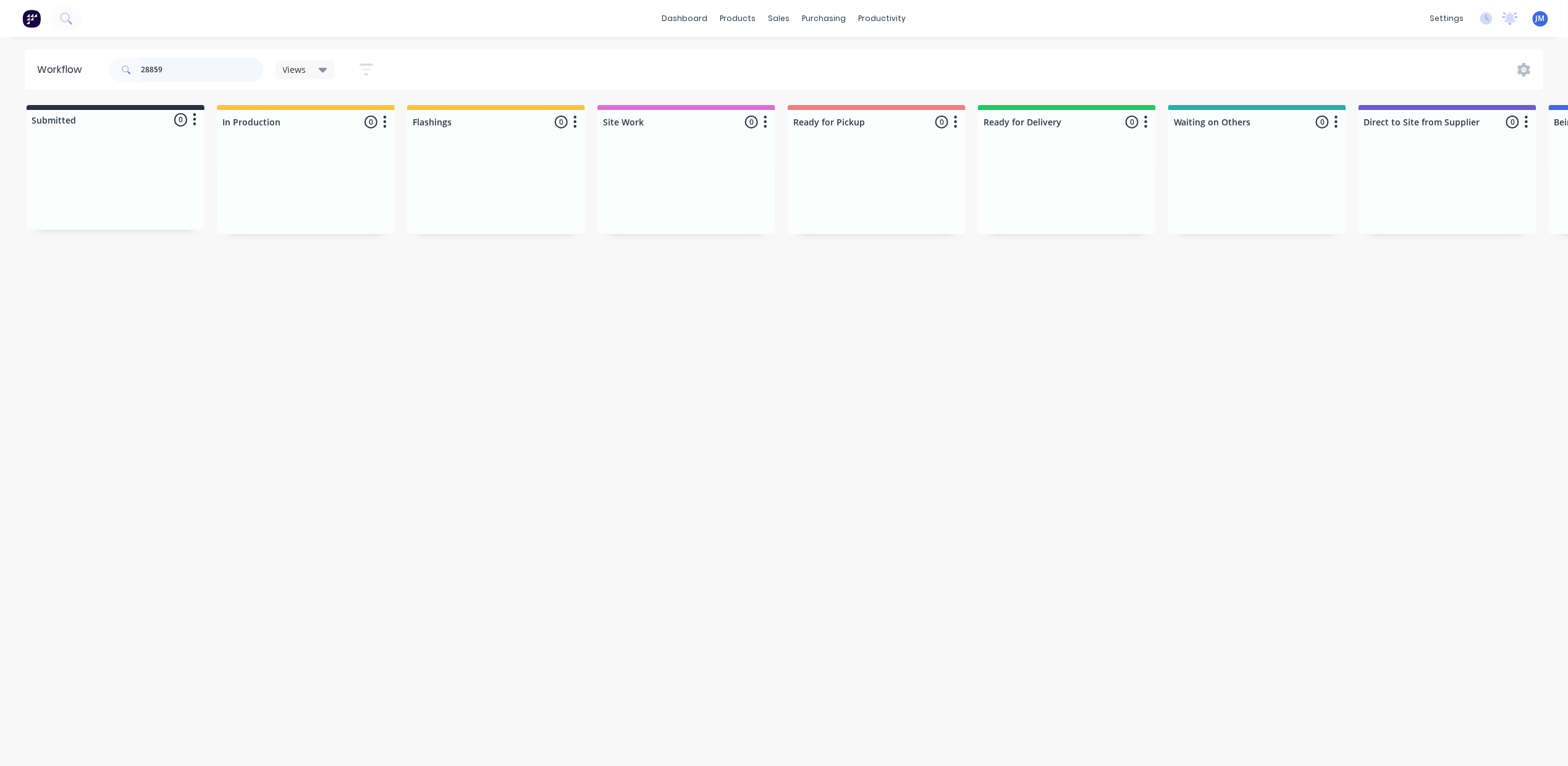
drag, startPoint x: 114, startPoint y: 81, endPoint x: 104, endPoint y: 85, distance: 10.8
click at [100, 85] on header "Workflow 28859 Views Save new view None (Default) edit Show/Hide statuses Show …" at bounding box center [784, 69] width 1519 height 40
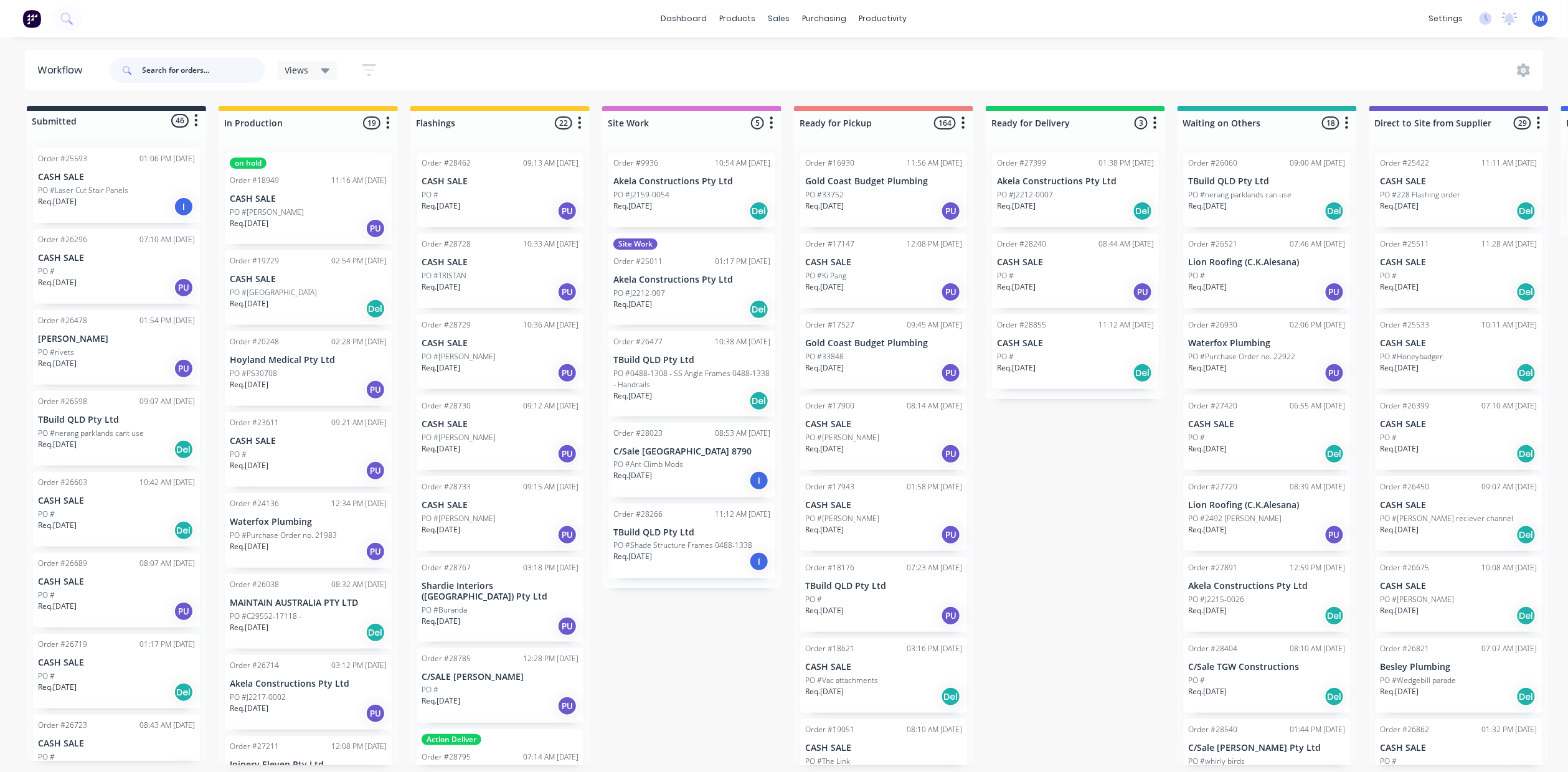
click at [190, 75] on input "text" at bounding box center [203, 70] width 123 height 25
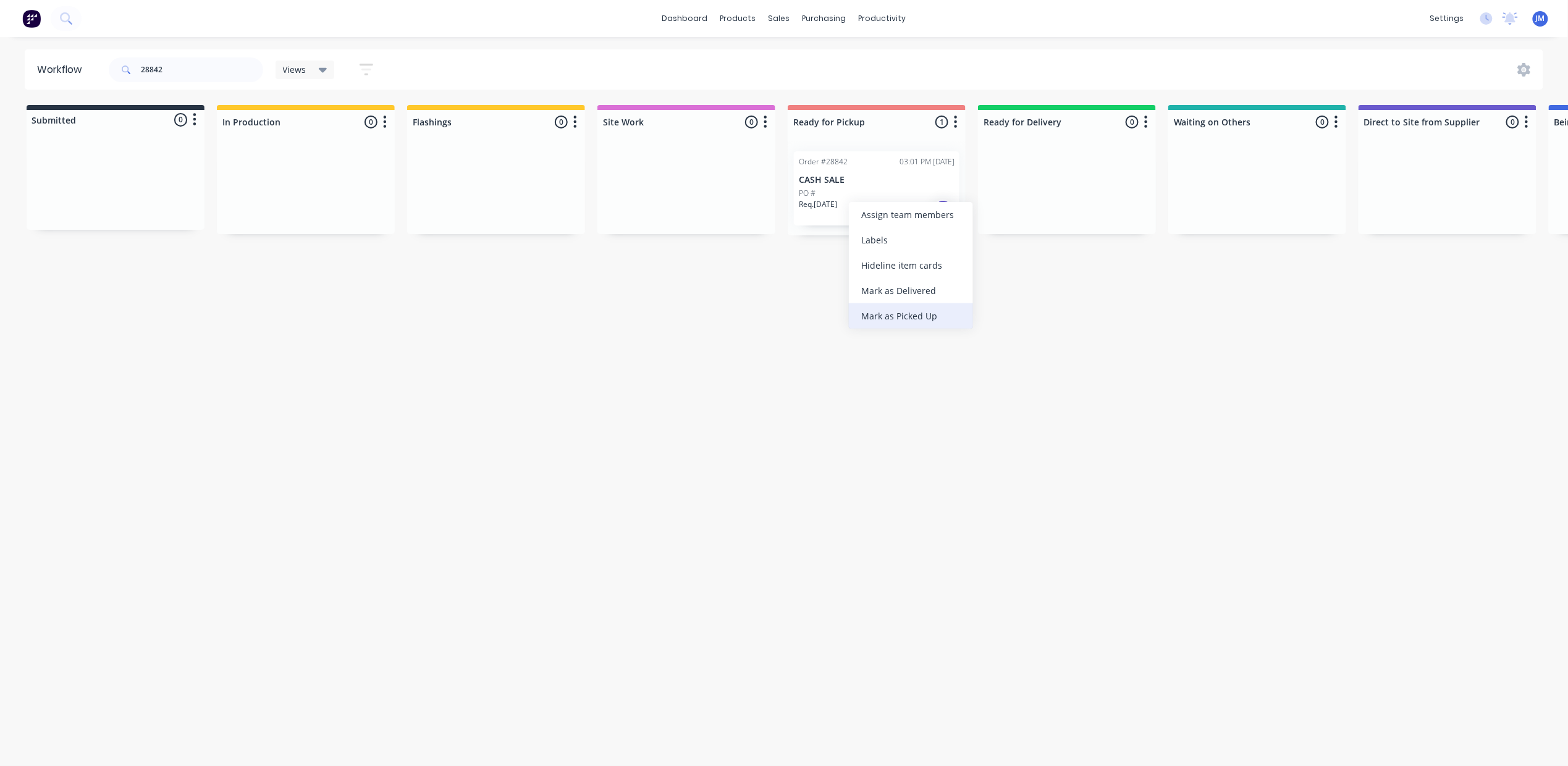
click at [949, 314] on div "Mark as Picked Up" at bounding box center [910, 315] width 124 height 25
click at [193, 70] on input "28842" at bounding box center [202, 70] width 122 height 25
click at [190, 72] on input "28842" at bounding box center [202, 70] width 122 height 25
type input "2"
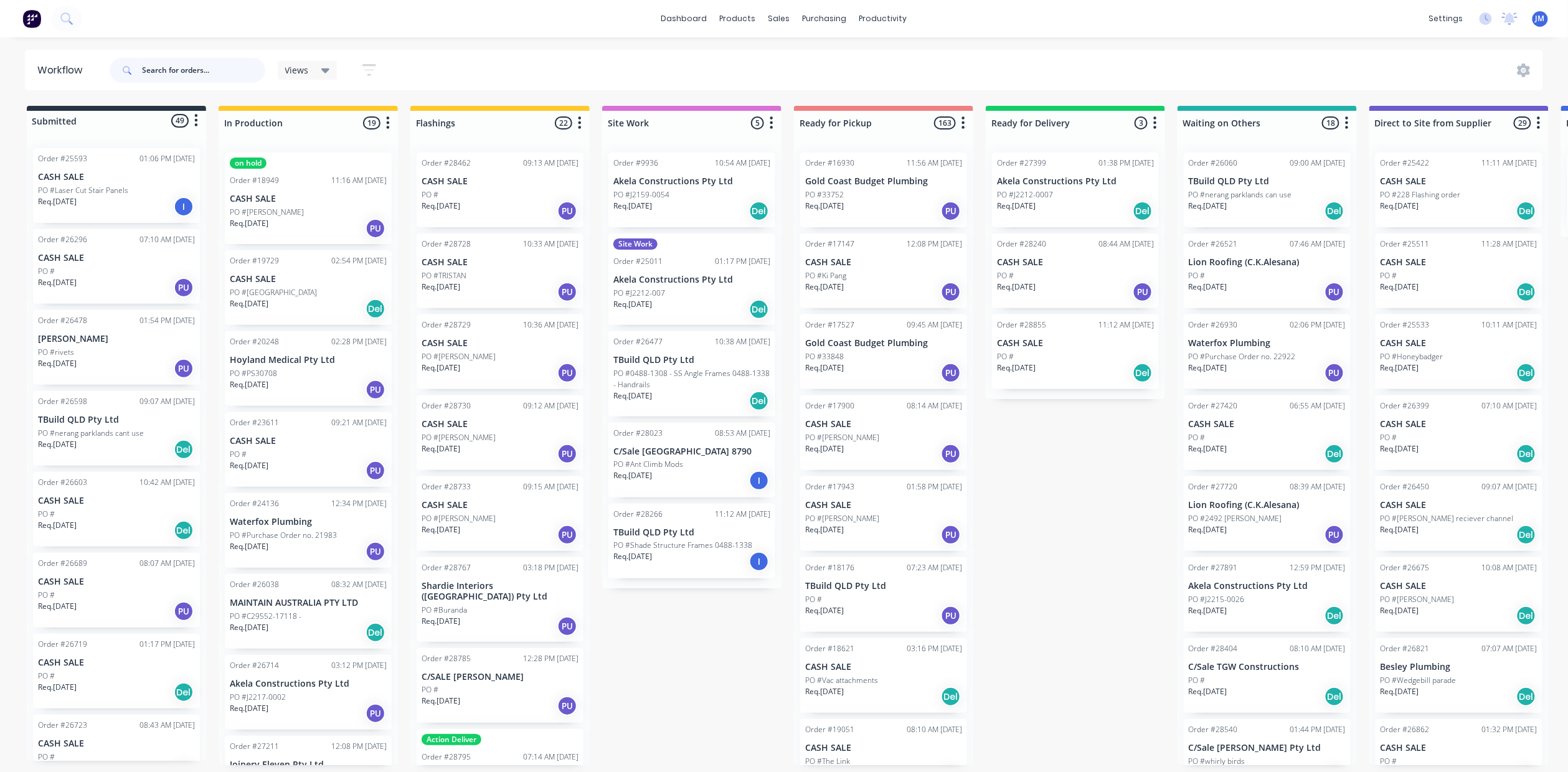
click at [225, 70] on input "text" at bounding box center [203, 70] width 123 height 25
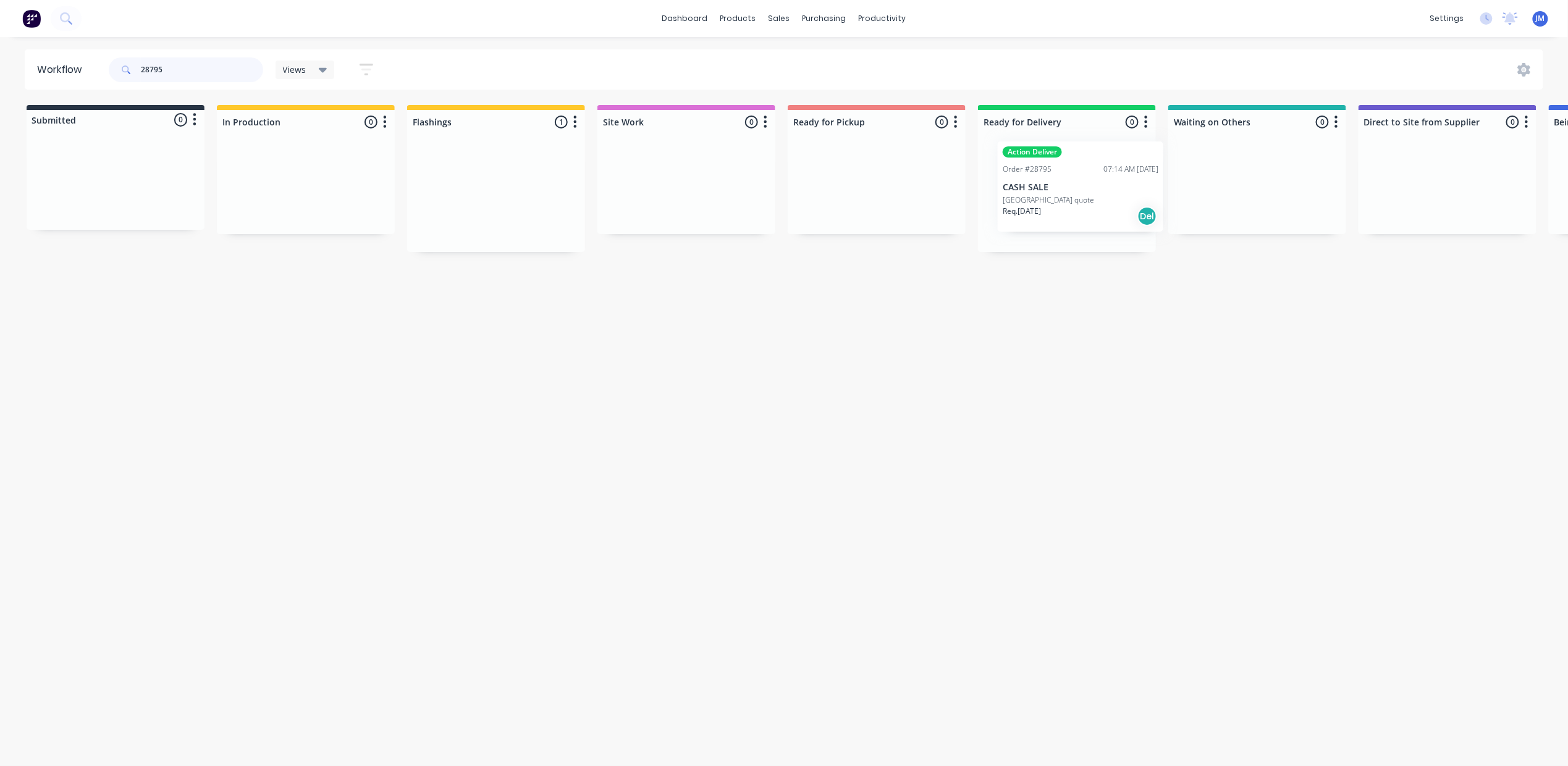
drag, startPoint x: 457, startPoint y: 206, endPoint x: 1041, endPoint y: 192, distance: 584.2
click at [1044, 195] on div "Submitted 0 Status colour #273444 hex #273444 Save Cancel Summaries Total order…" at bounding box center [1110, 178] width 2239 height 147
click at [218, 67] on input "28795" at bounding box center [202, 70] width 122 height 25
type input "28532"
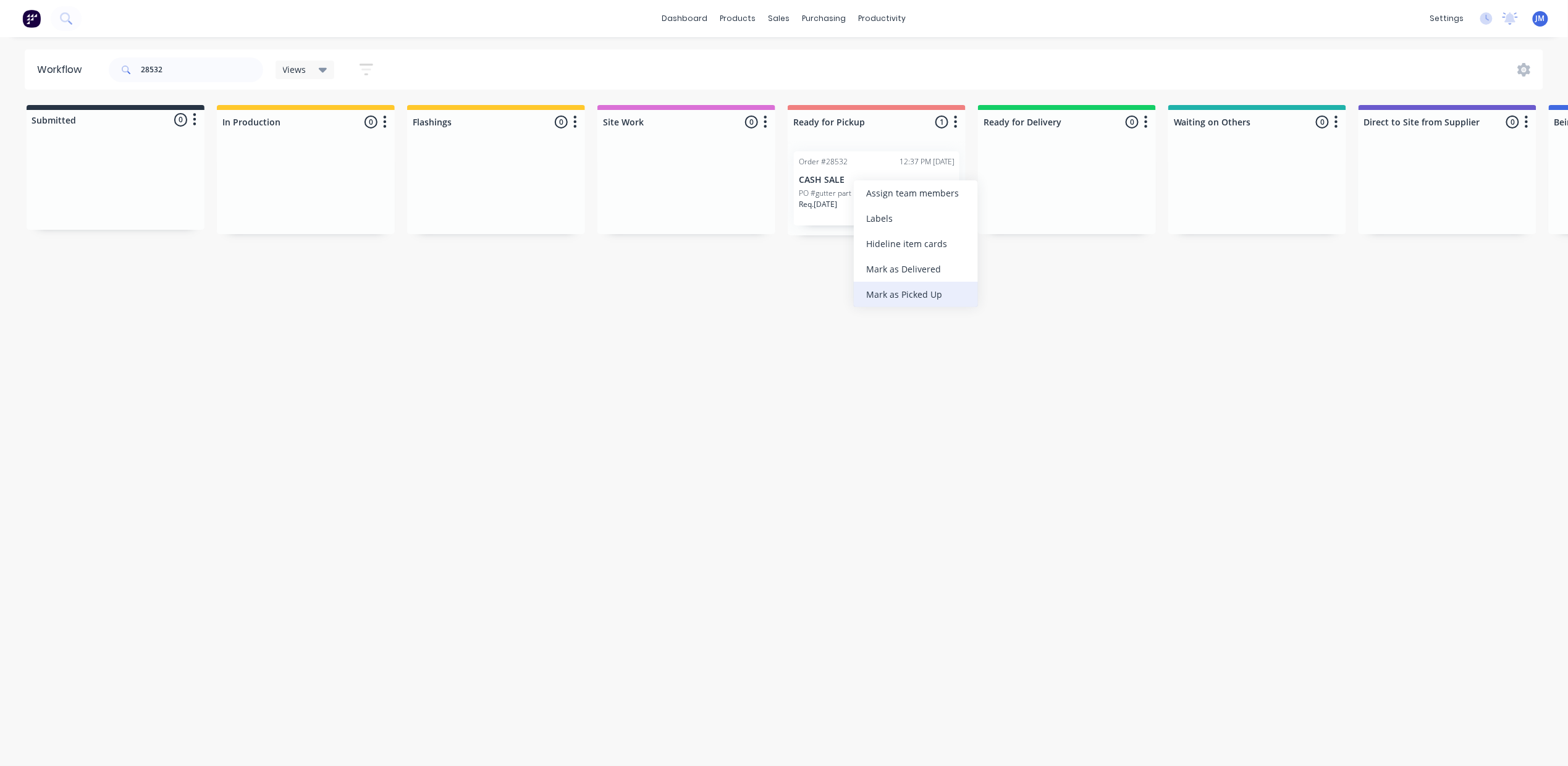
click at [904, 290] on div "Mark as Picked Up" at bounding box center [916, 294] width 124 height 25
click at [208, 72] on input "28532" at bounding box center [202, 70] width 122 height 25
click at [843, 190] on div "PO #" at bounding box center [876, 194] width 156 height 11
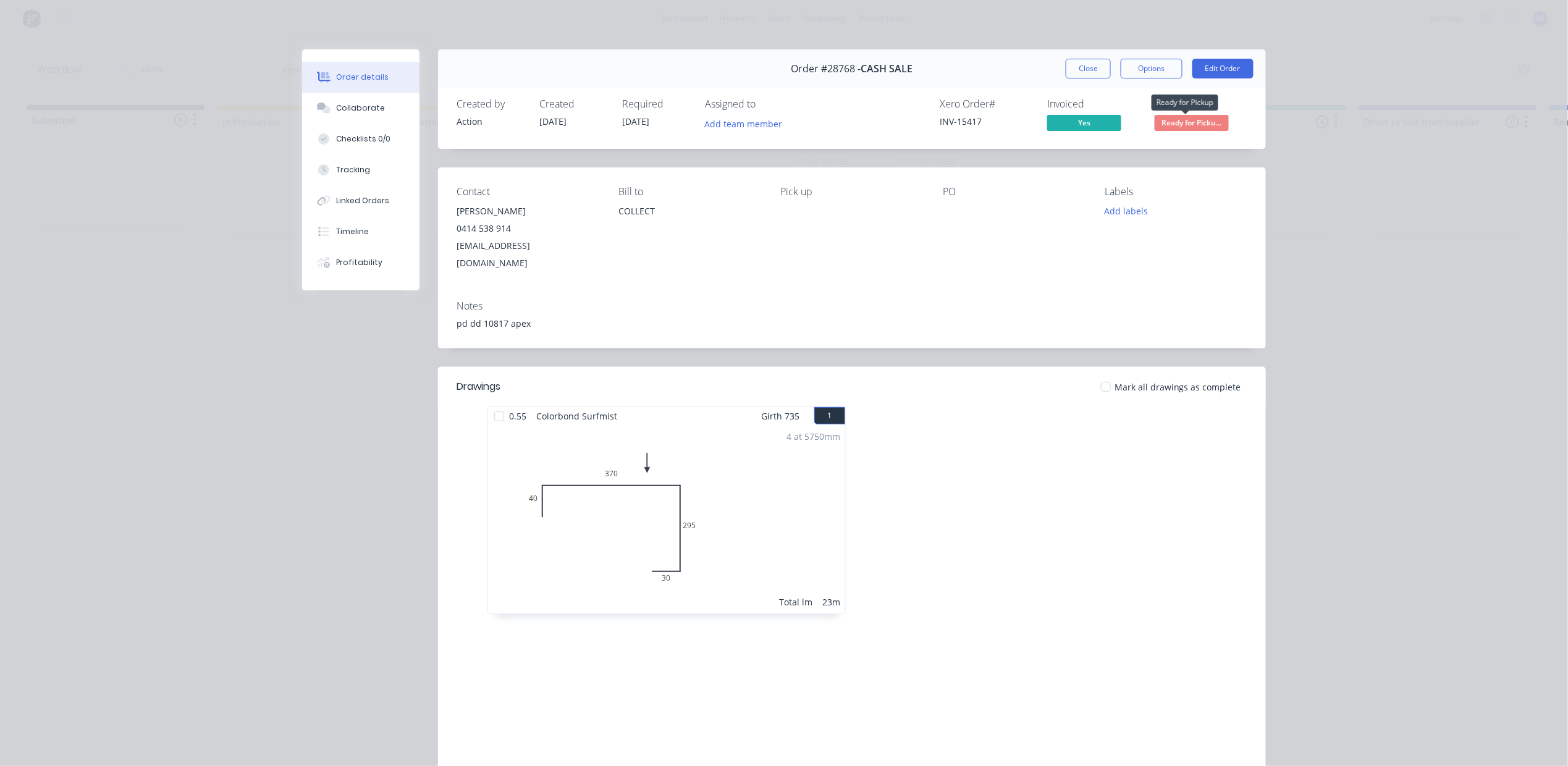
drag, startPoint x: 1196, startPoint y: 115, endPoint x: 1129, endPoint y: 263, distance: 162.5
click at [1108, 317] on div "pd dd 10817 apex" at bounding box center [852, 323] width 790 height 13
click at [1182, 117] on span "Ready for Picku..." at bounding box center [1192, 122] width 74 height 16
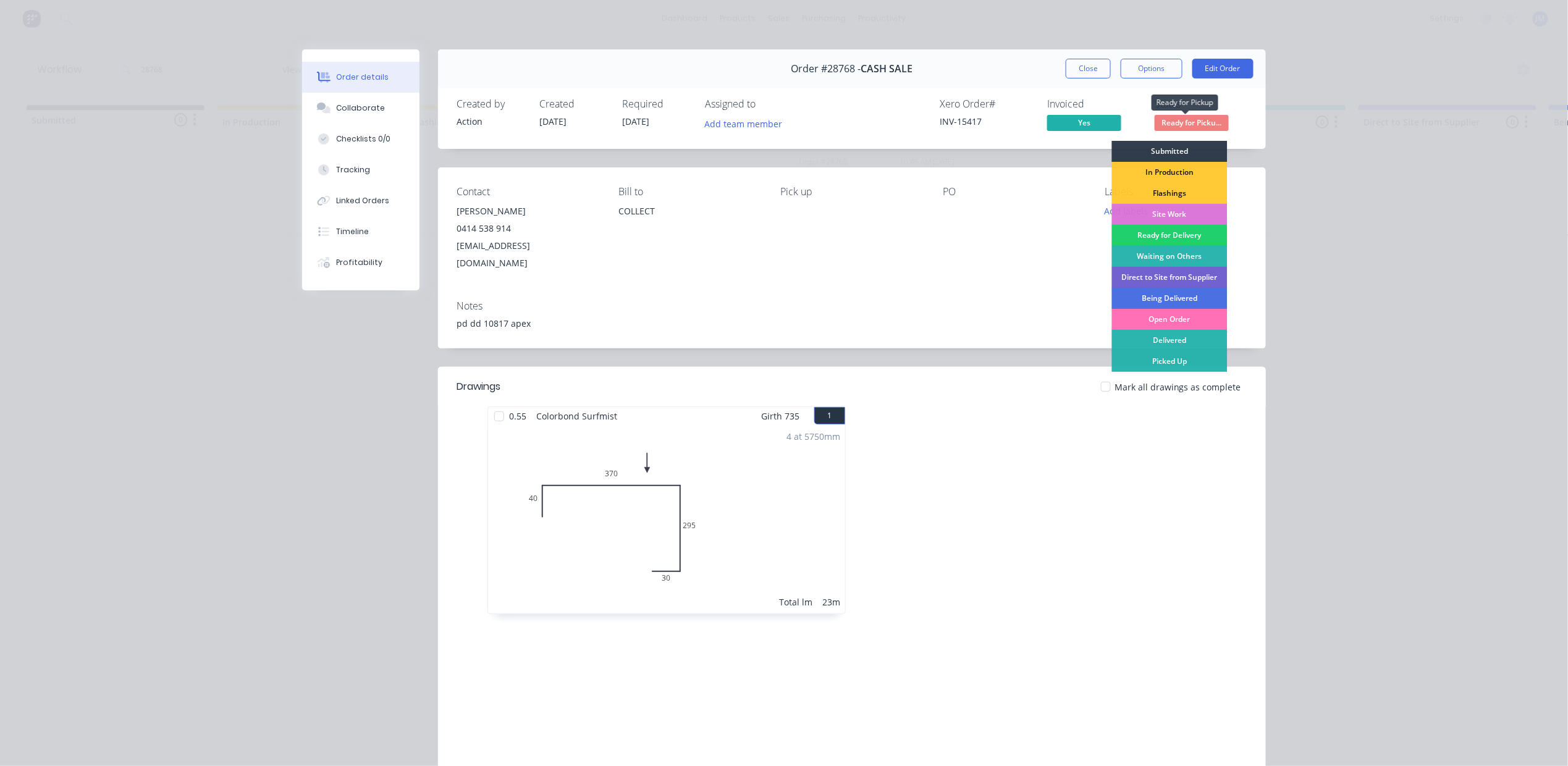
click at [1182, 117] on span "Ready for Picku..." at bounding box center [1192, 122] width 74 height 16
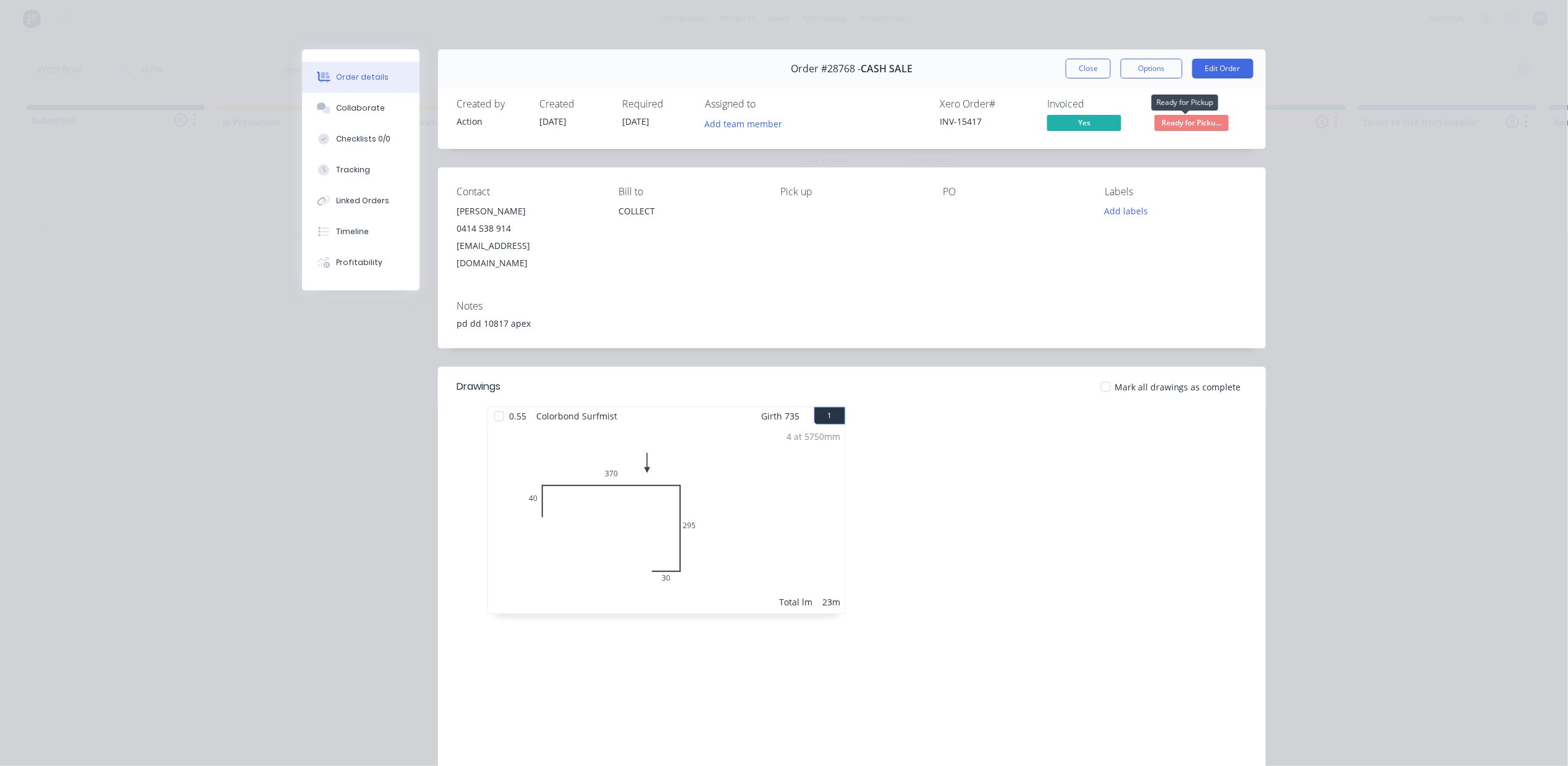
click at [1205, 125] on span "Ready for Picku..." at bounding box center [1192, 122] width 74 height 16
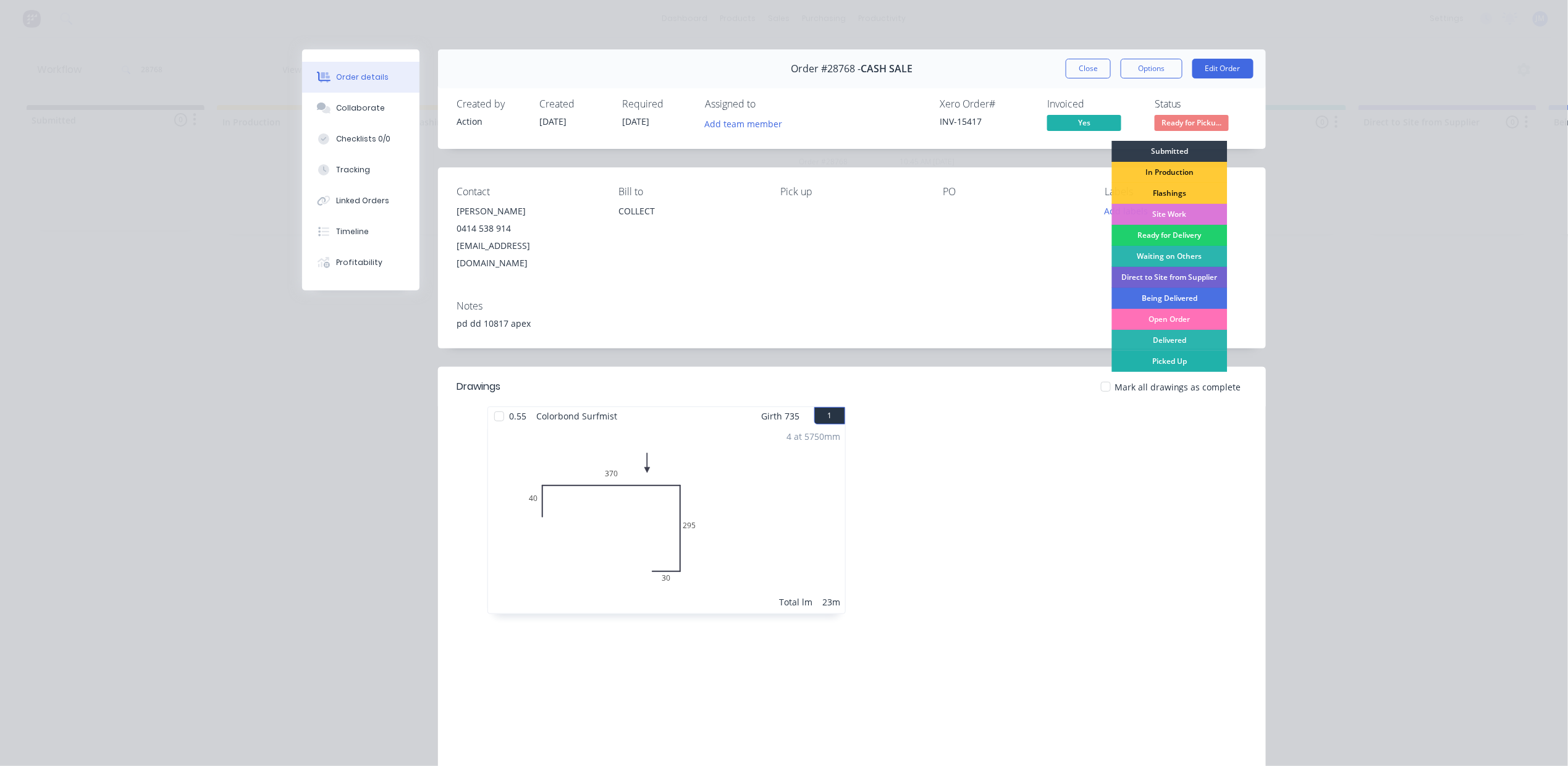
click at [1192, 361] on div "Picked Up" at bounding box center [1169, 361] width 116 height 21
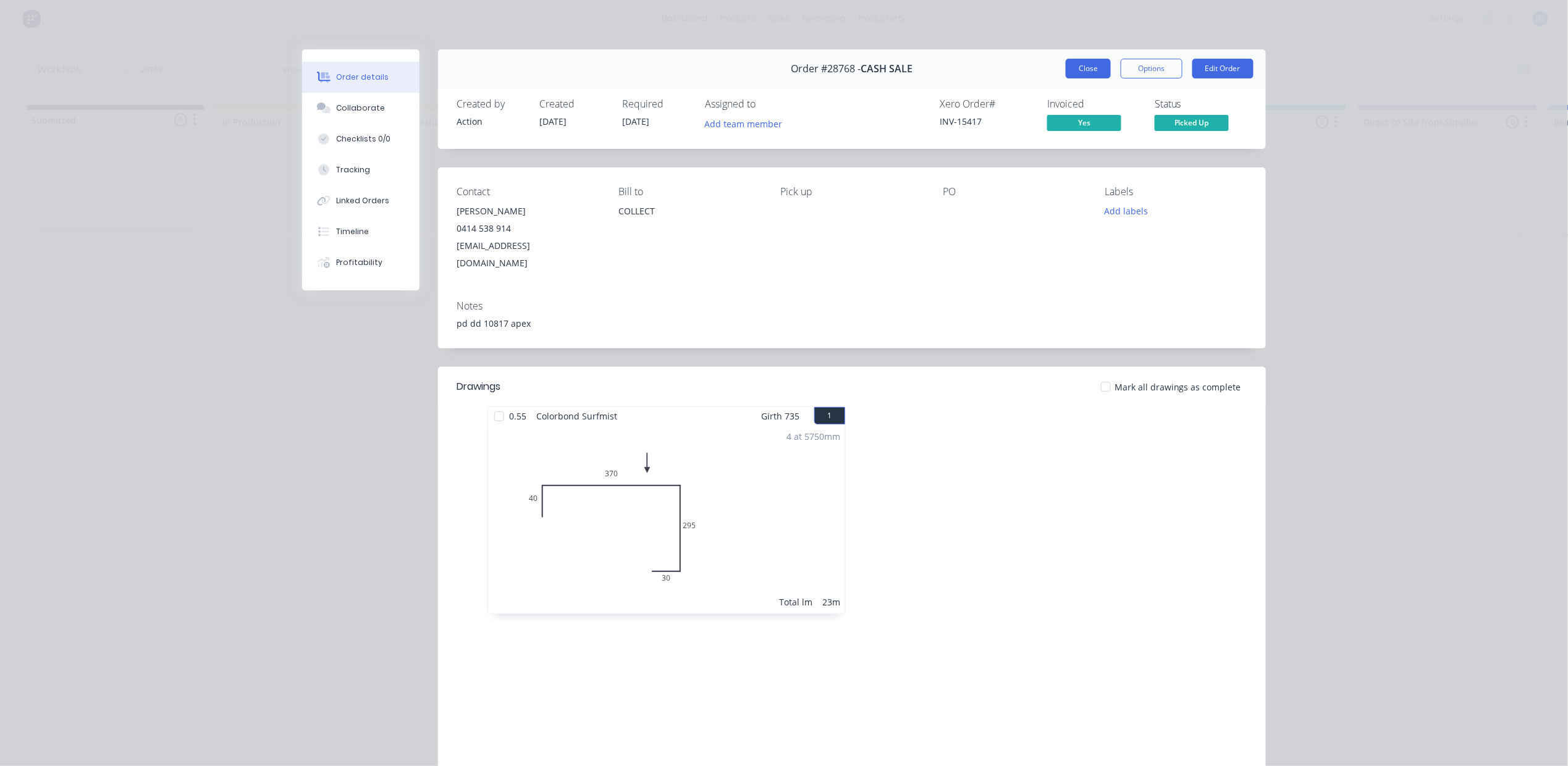
click at [1073, 64] on button "Close" at bounding box center [1088, 68] width 45 height 20
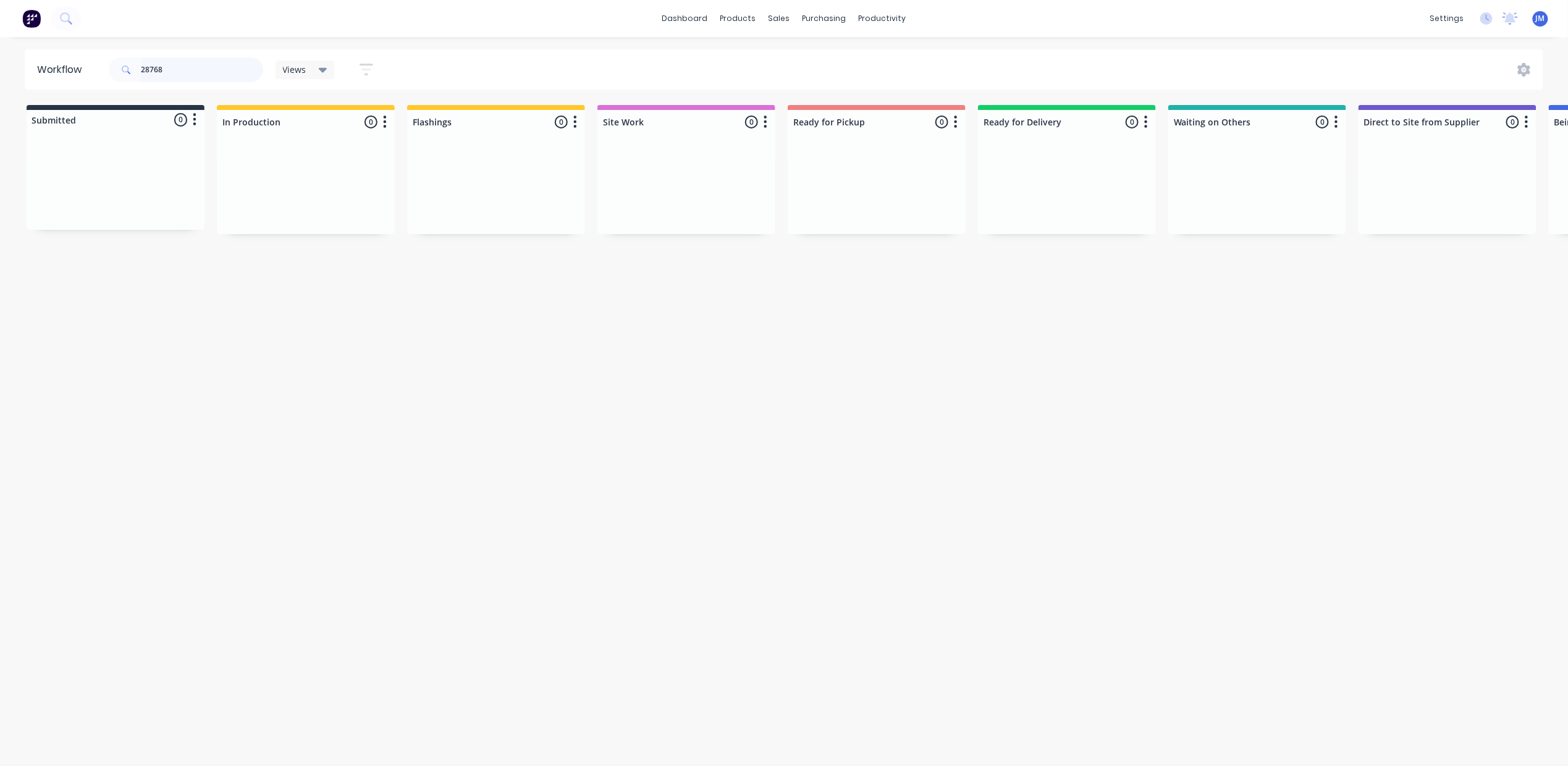
click at [188, 60] on input "28768" at bounding box center [202, 70] width 122 height 25
click at [188, 67] on input "28768" at bounding box center [202, 70] width 122 height 25
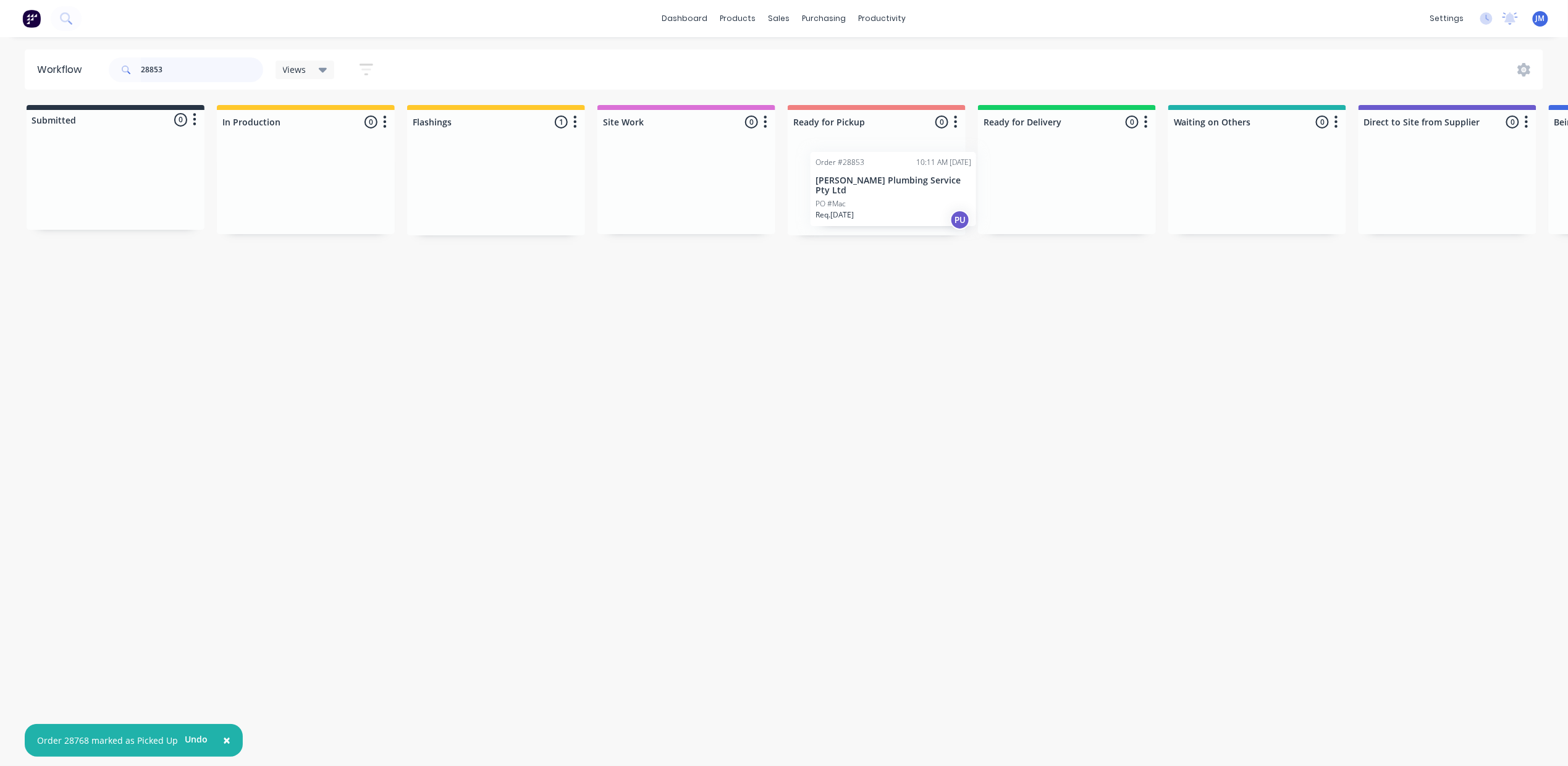
drag, startPoint x: 468, startPoint y: 171, endPoint x: 868, endPoint y: 171, distance: 400.0
click at [868, 171] on div "Submitted 0 Status colour #273444 hex #273444 Save Cancel Summaries Total order…" at bounding box center [1110, 170] width 2239 height 131
click at [177, 72] on input "28853" at bounding box center [202, 70] width 122 height 25
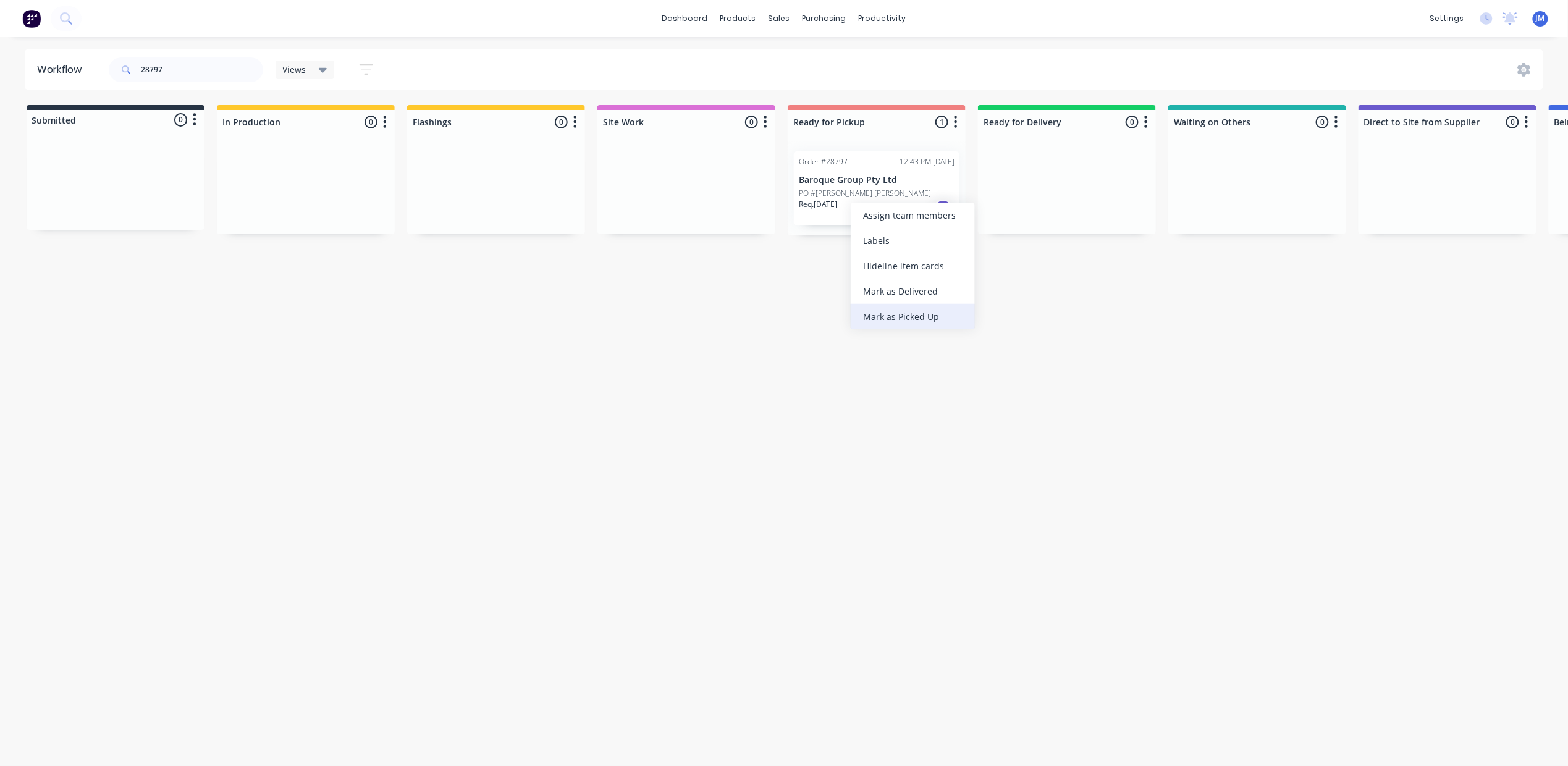
click at [915, 315] on div "Mark as Picked Up" at bounding box center [912, 316] width 124 height 25
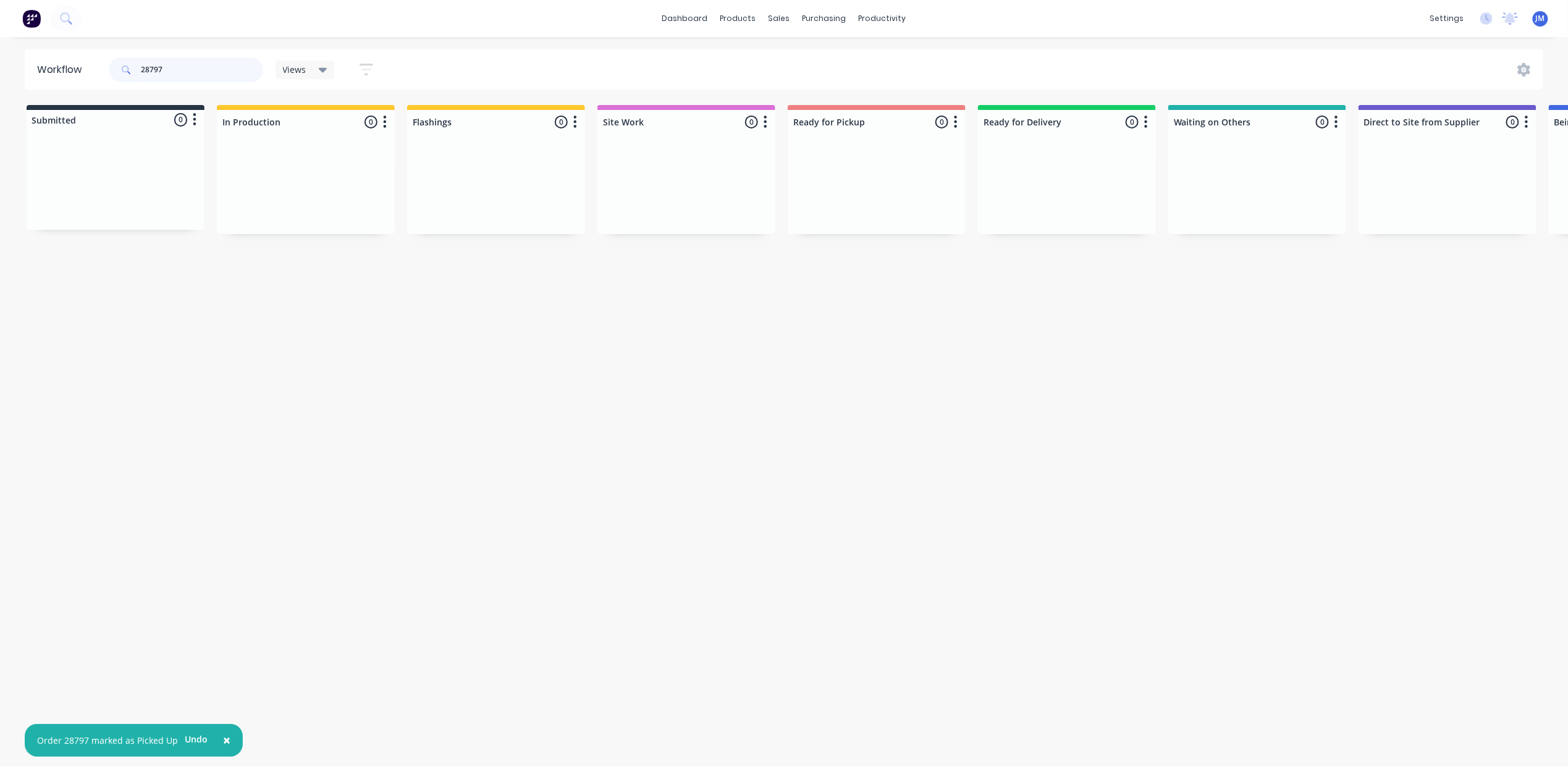
click at [198, 69] on input "28797" at bounding box center [202, 70] width 122 height 25
click at [206, 70] on input "28152" at bounding box center [202, 70] width 122 height 25
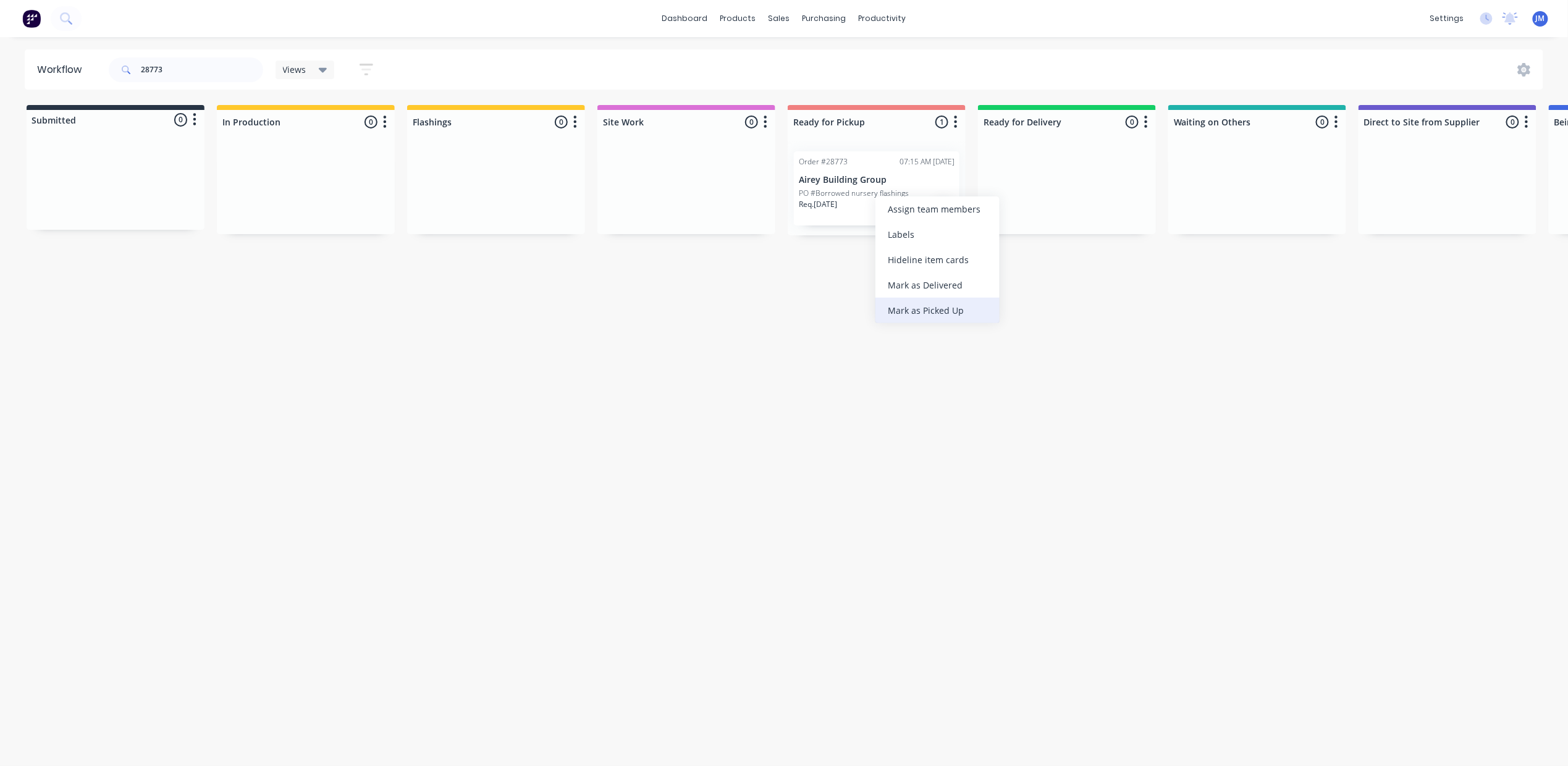
click at [951, 314] on div "Mark as Picked Up" at bounding box center [937, 310] width 124 height 25
click at [220, 70] on input "28773" at bounding box center [202, 70] width 122 height 25
drag, startPoint x: 143, startPoint y: 187, endPoint x: 480, endPoint y: 169, distance: 337.5
click at [480, 169] on div "Submitted 1 Status colour #273444 hex #273444 Save Cancel Summaries Total order…" at bounding box center [1110, 170] width 2239 height 131
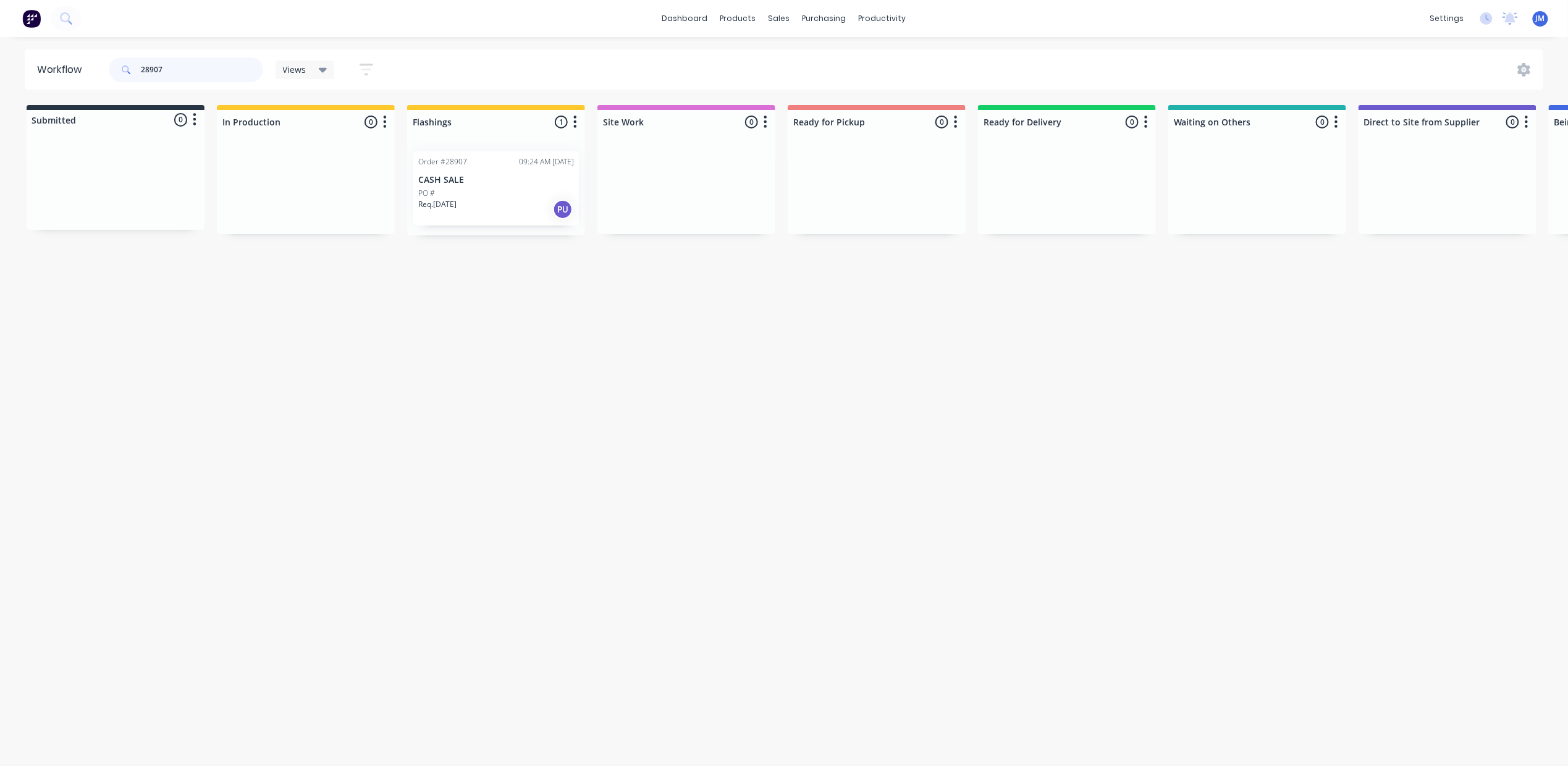
click at [216, 69] on input "28907" at bounding box center [202, 70] width 122 height 25
drag, startPoint x: 134, startPoint y: 183, endPoint x: 541, endPoint y: 200, distance: 407.4
click at [541, 200] on div "Submitted 1 Status colour #273444 hex #273444 Save Cancel Summaries Total order…" at bounding box center [1110, 170] width 2239 height 131
drag, startPoint x: 99, startPoint y: 191, endPoint x: 419, endPoint y: 154, distance: 322.1
click at [419, 154] on div "Submitted 1 Status colour #273444 hex #273444 Save Cancel Summaries Total order…" at bounding box center [1110, 170] width 2239 height 131
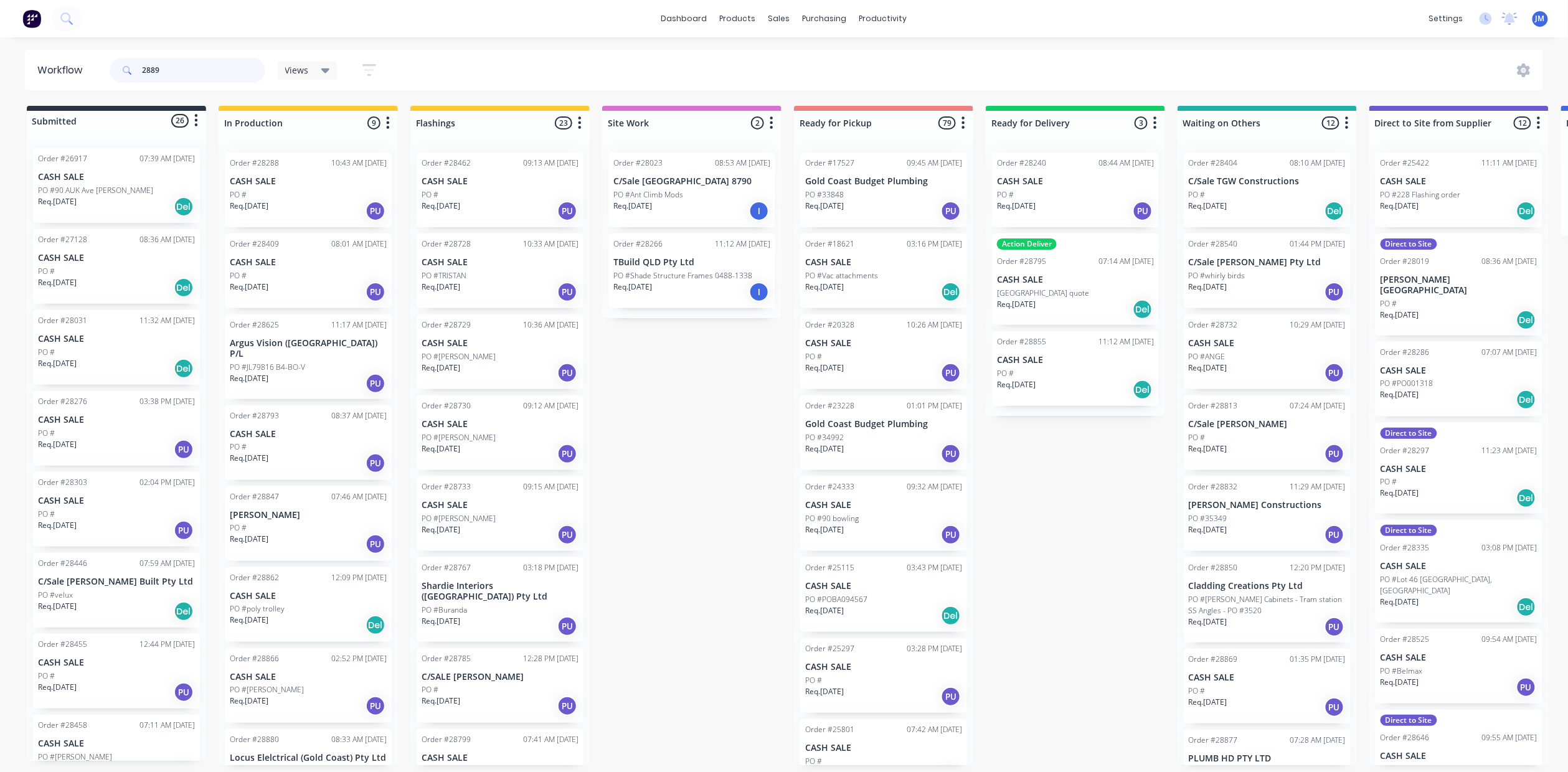
type input "28891"
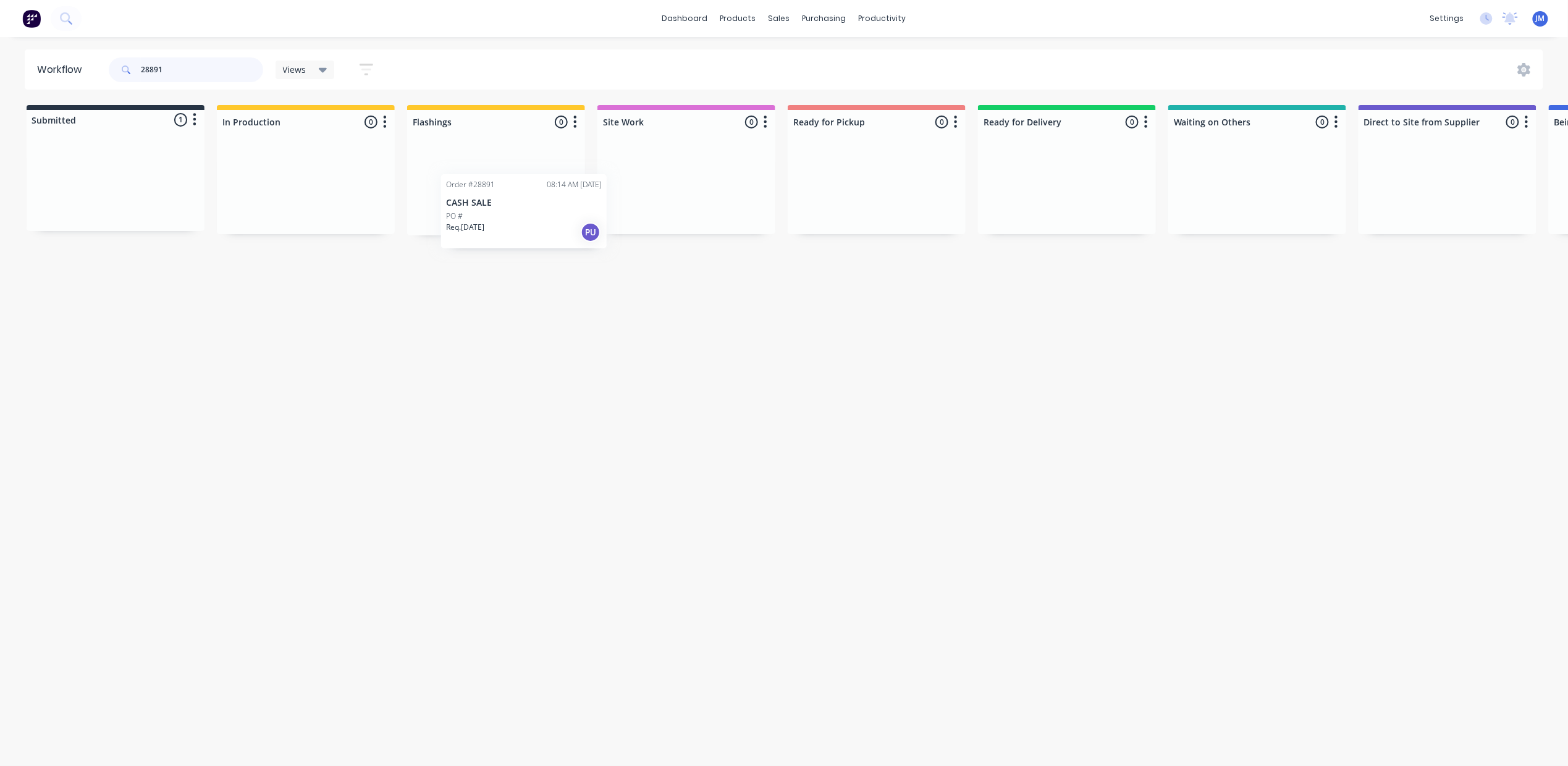
drag, startPoint x: 112, startPoint y: 174, endPoint x: 494, endPoint y: 196, distance: 382.6
click at [494, 196] on div "Submitted 1 Status colour #273444 hex #273444 Save Cancel Summaries Total order…" at bounding box center [1110, 170] width 2239 height 131
click at [198, 67] on input "28891" at bounding box center [202, 70] width 122 height 25
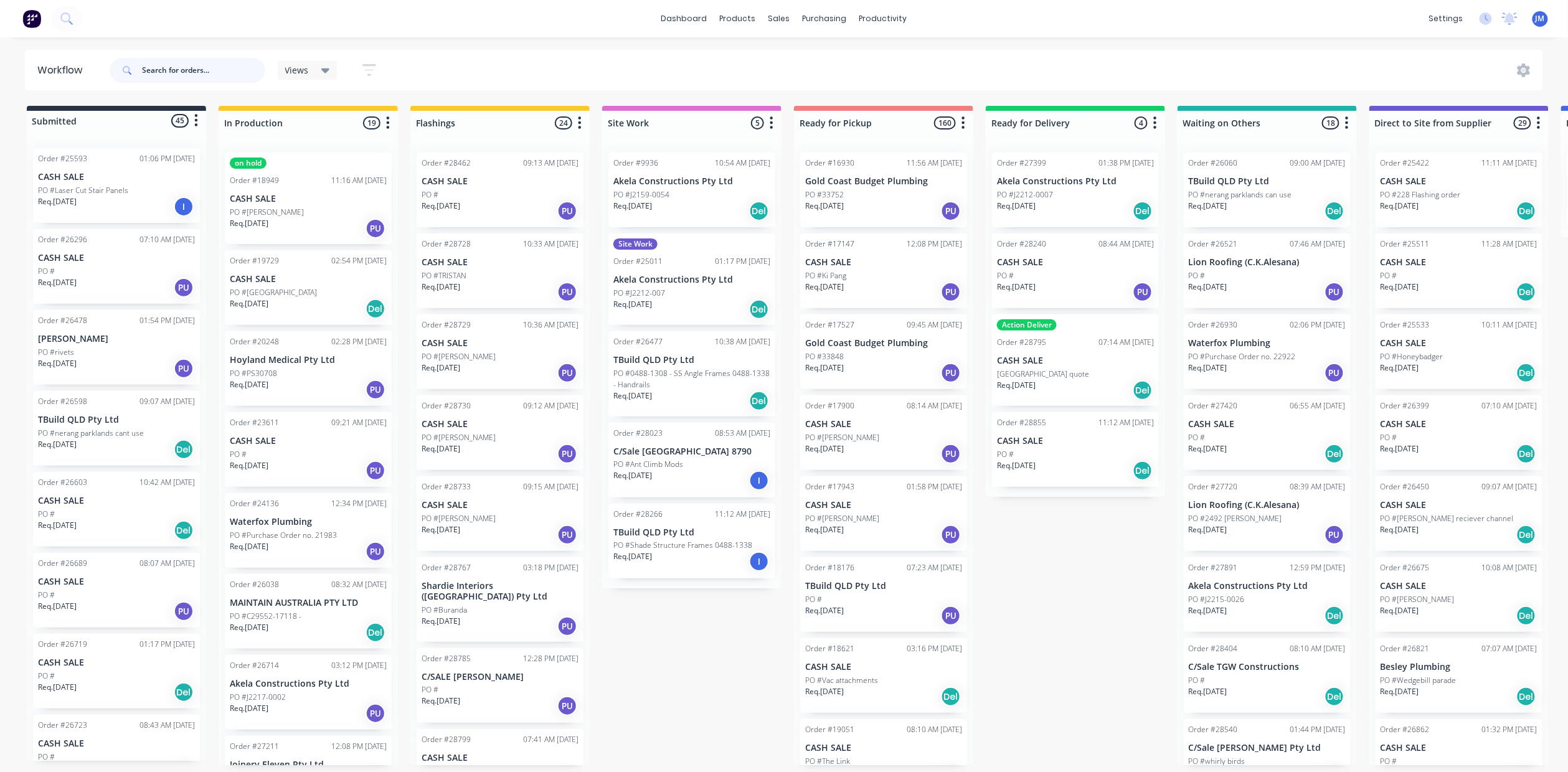
click at [200, 70] on input "text" at bounding box center [203, 70] width 123 height 25
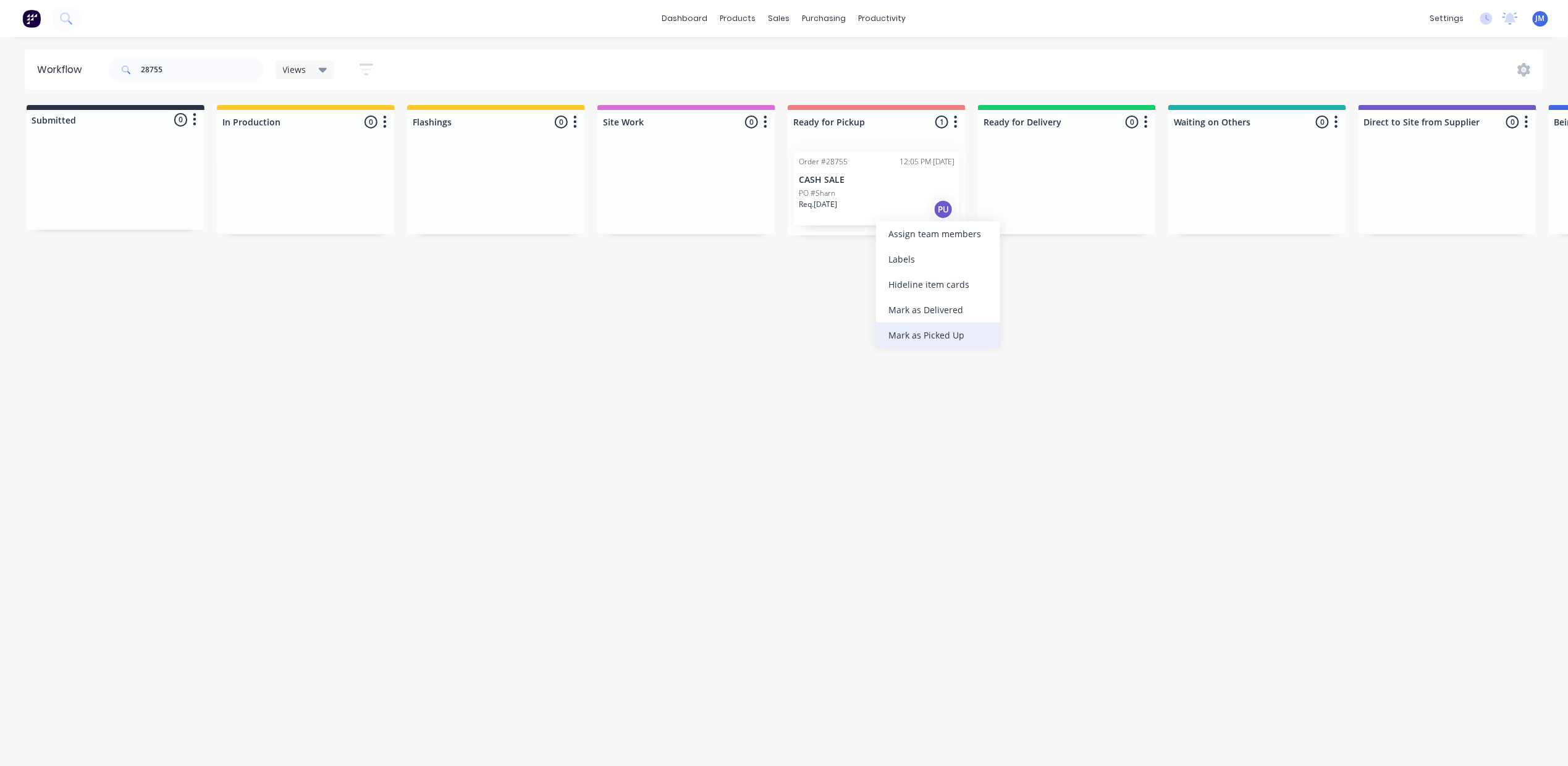
click at [947, 332] on div "Mark as Picked Up" at bounding box center [937, 335] width 124 height 25
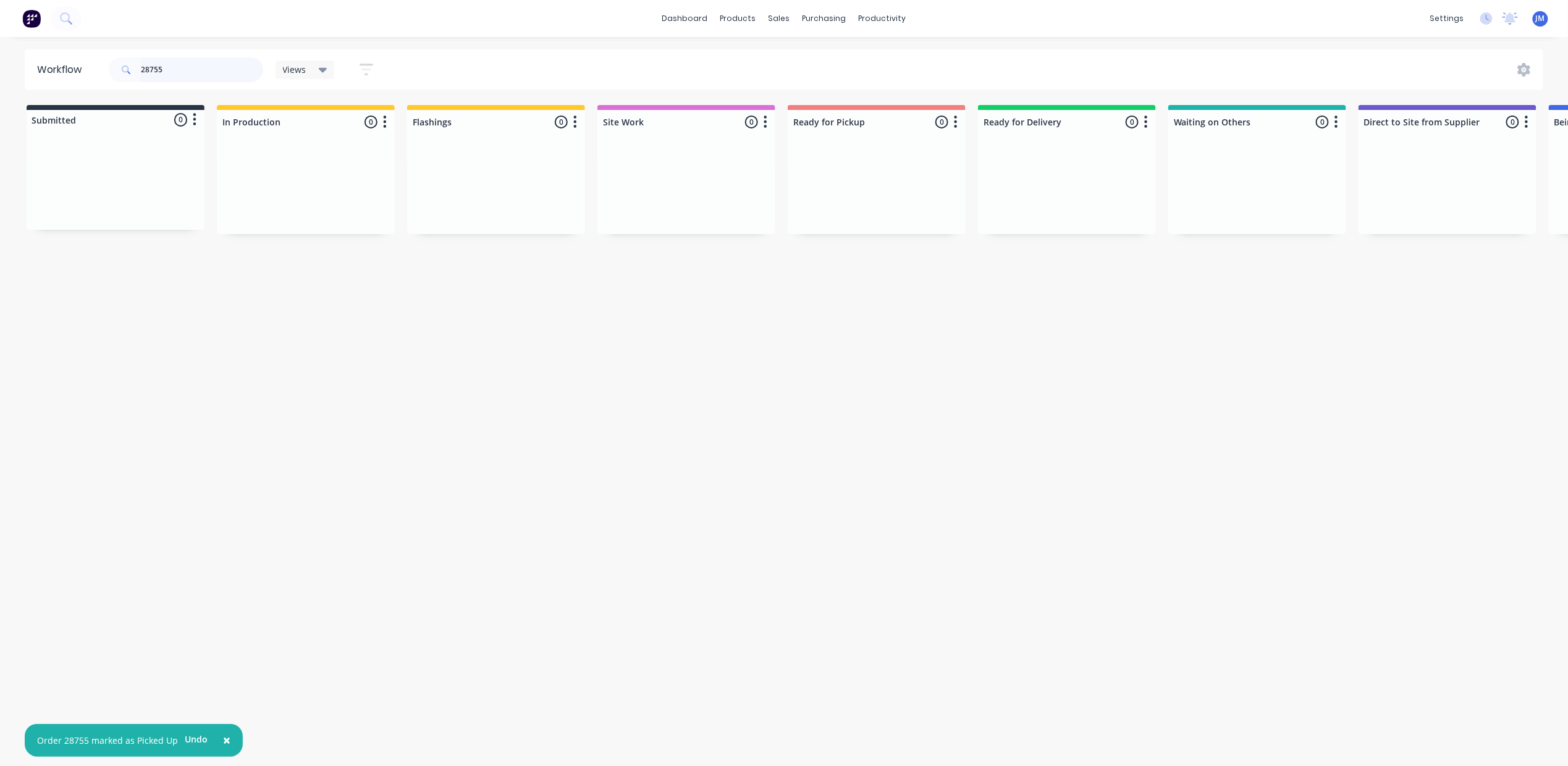
click at [235, 67] on input "28755" at bounding box center [202, 70] width 122 height 25
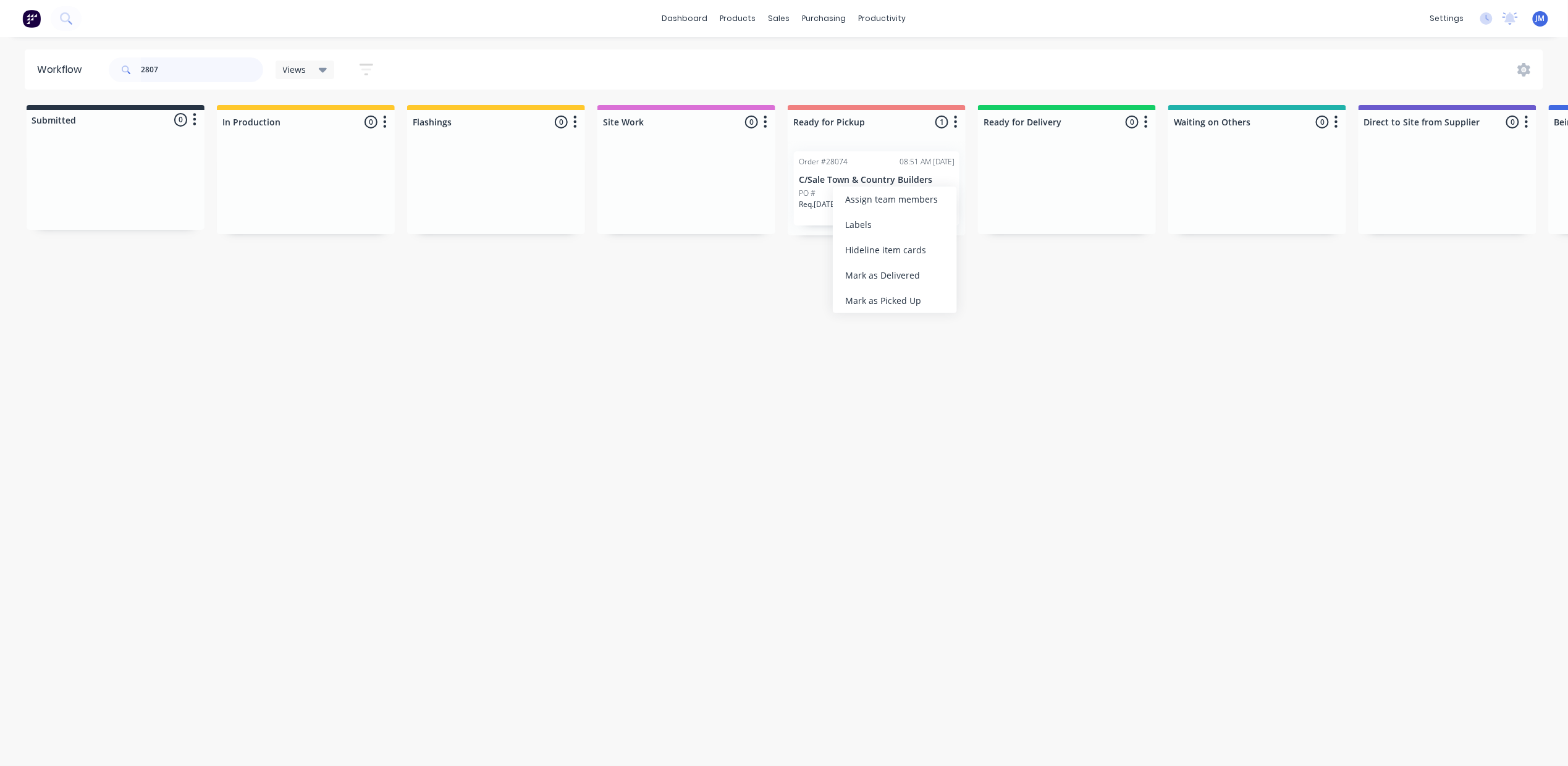
click at [210, 72] on input "2807" at bounding box center [202, 70] width 122 height 25
drag, startPoint x: 857, startPoint y: 142, endPoint x: 823, endPoint y: 179, distance: 50.2
click at [888, 290] on div "Mark as Picked Up" at bounding box center [884, 296] width 124 height 25
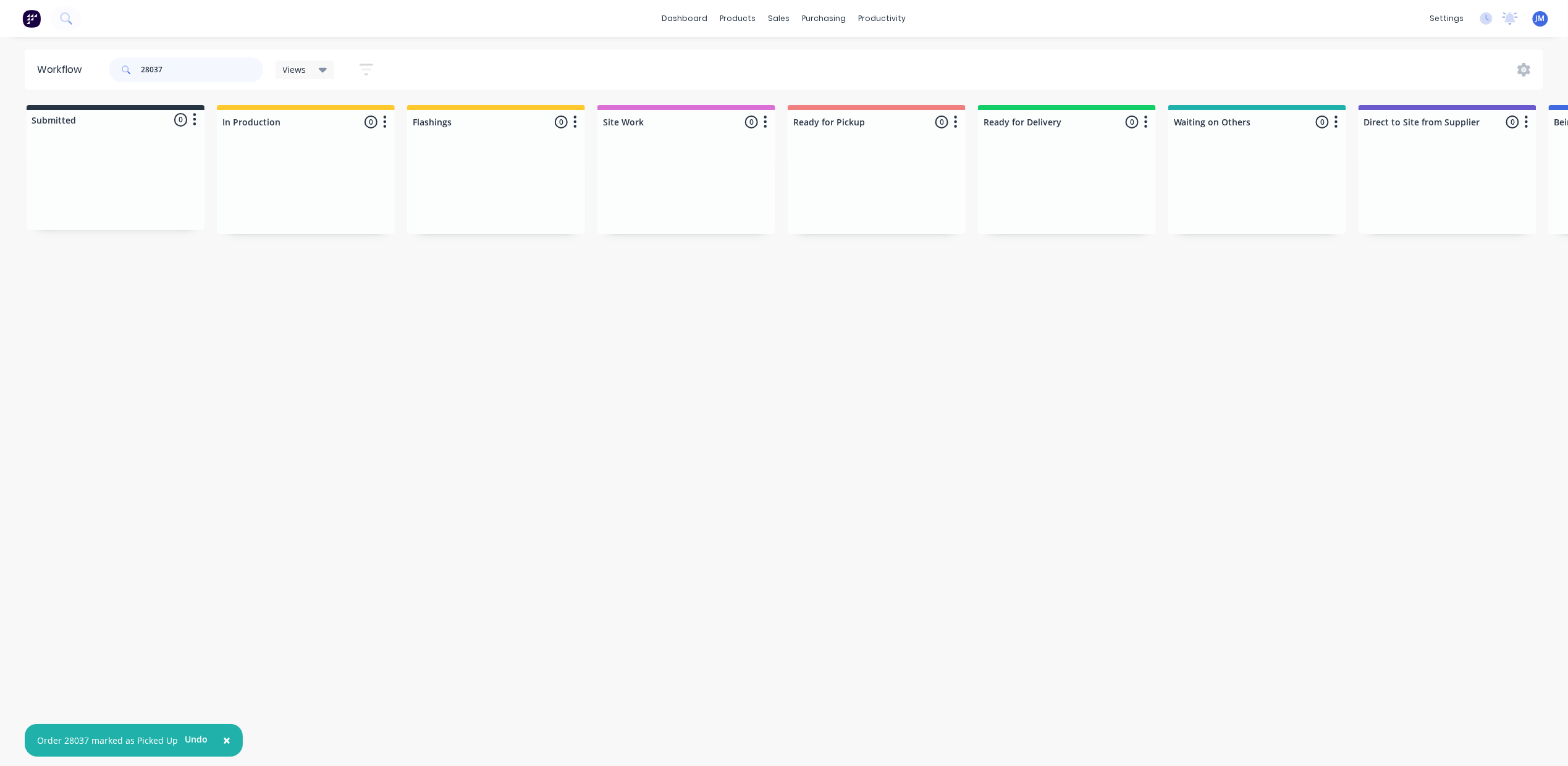
click at [208, 63] on input "28037" at bounding box center [202, 70] width 122 height 25
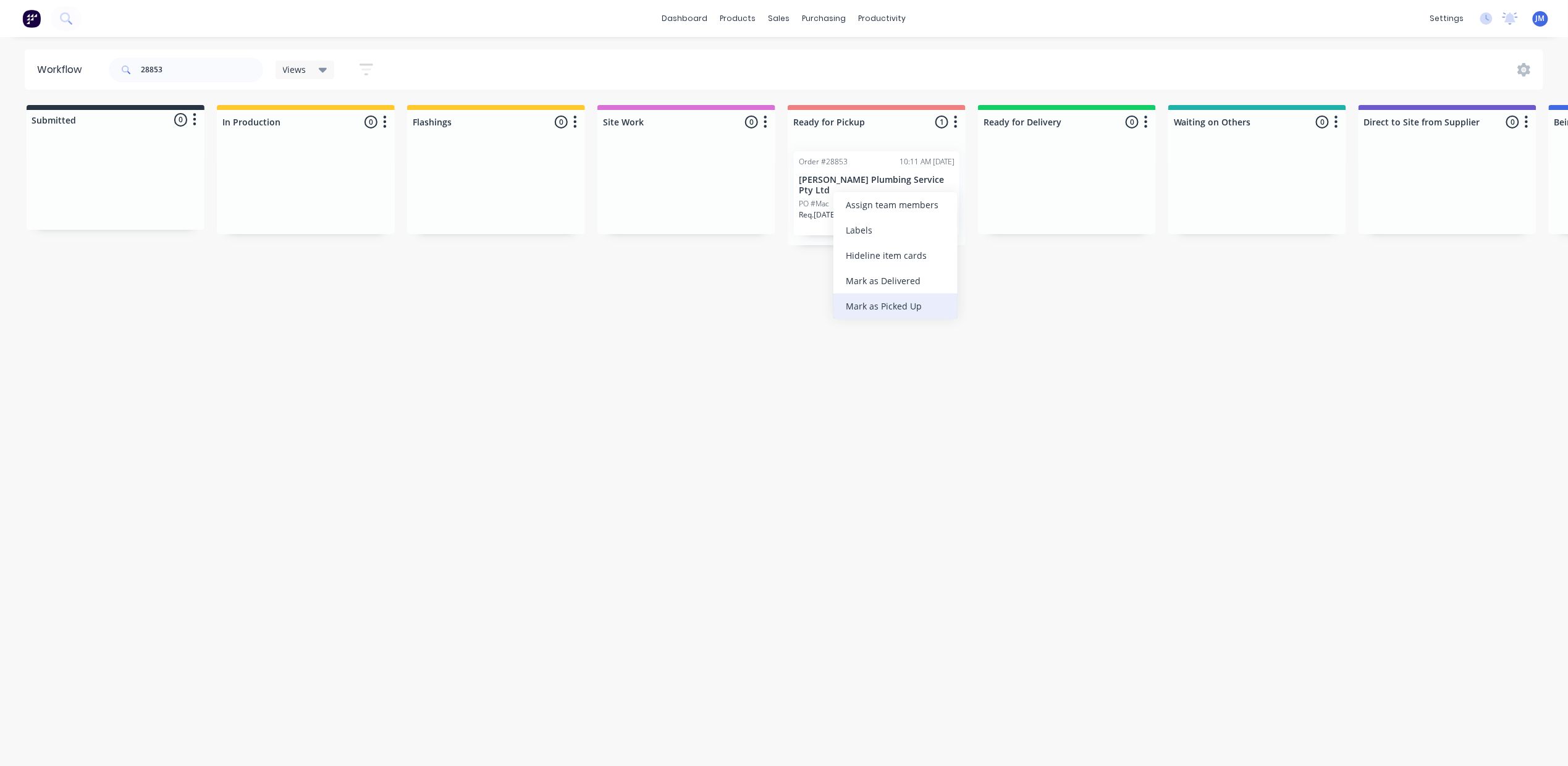
click at [912, 308] on div "Mark as Picked Up" at bounding box center [895, 306] width 124 height 25
click at [208, 69] on input "28853" at bounding box center [202, 70] width 122 height 25
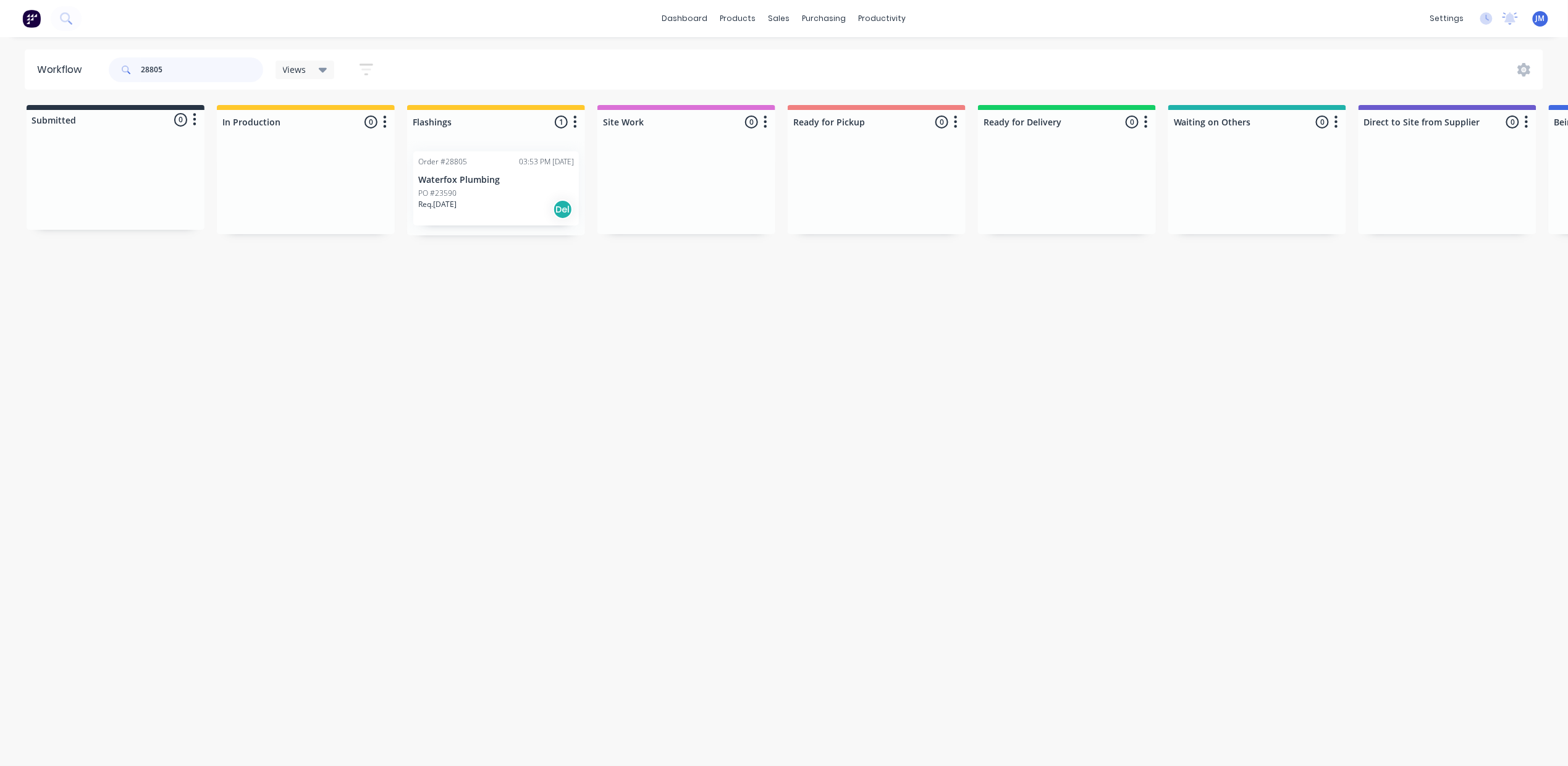
type input "28805"
click at [509, 183] on p "Waterfox Plumbing" at bounding box center [496, 180] width 156 height 11
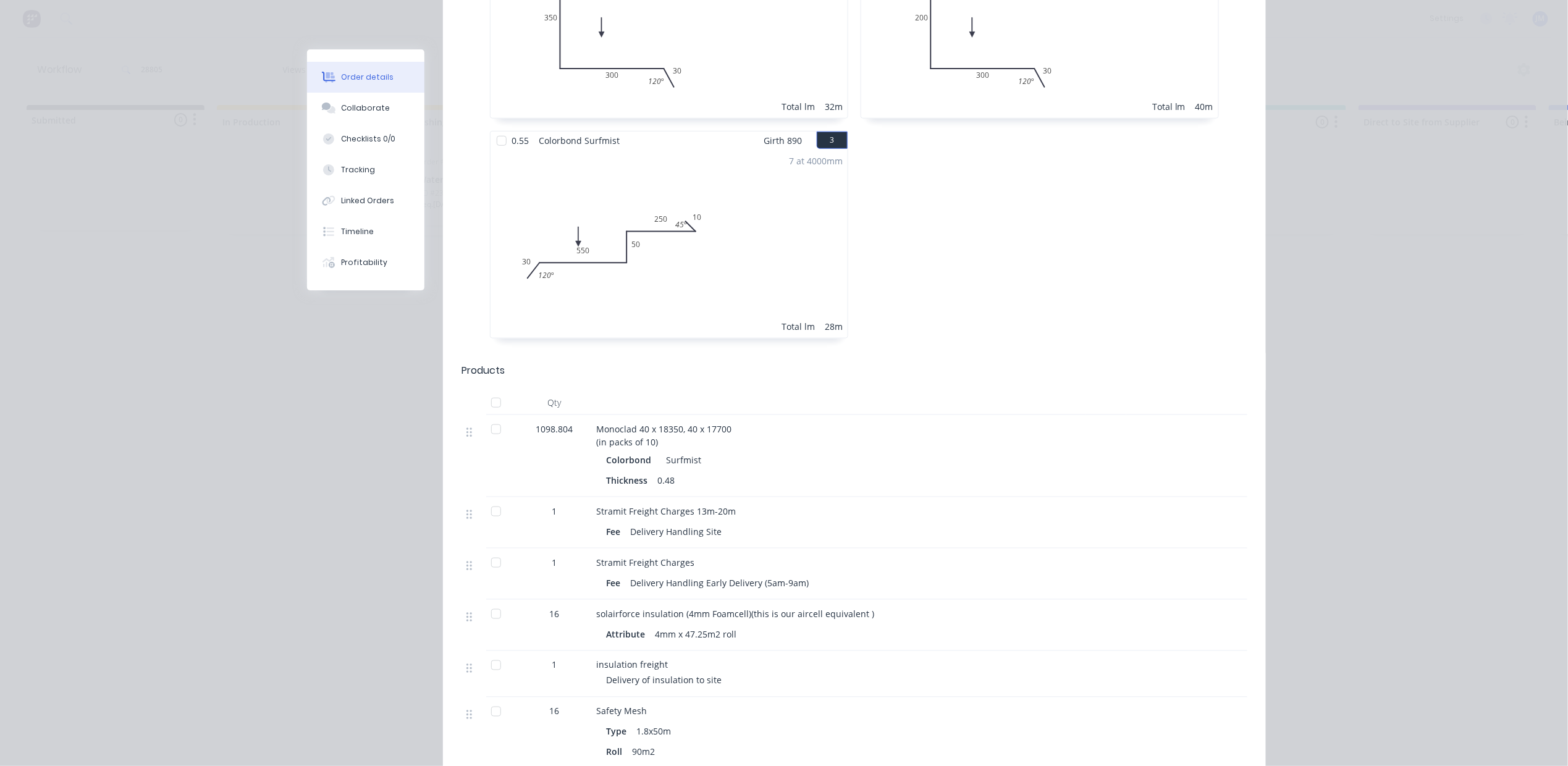
scroll to position [760, 0]
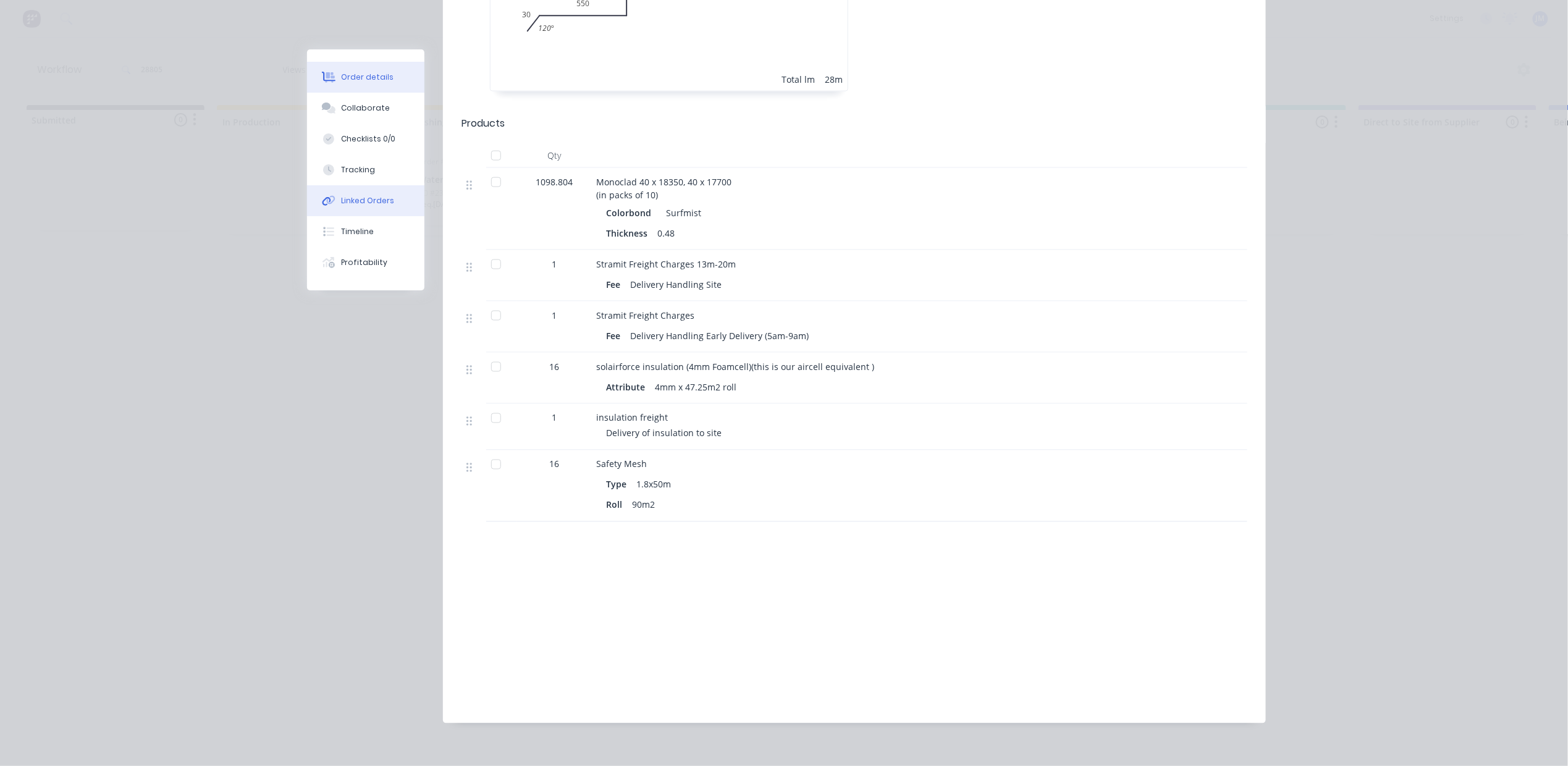
click at [366, 198] on div "Linked Orders" at bounding box center [368, 200] width 53 height 11
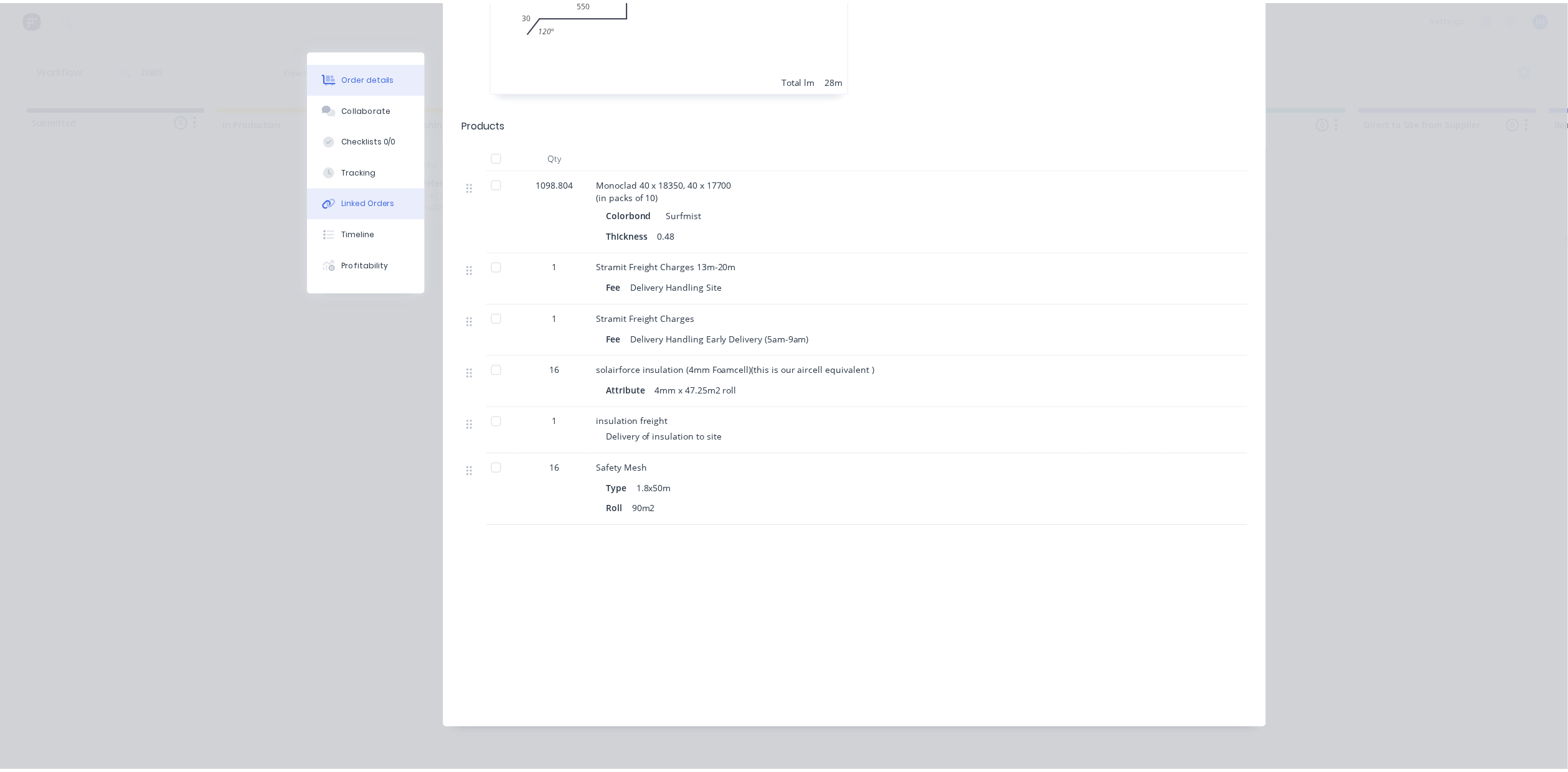
scroll to position [0, 0]
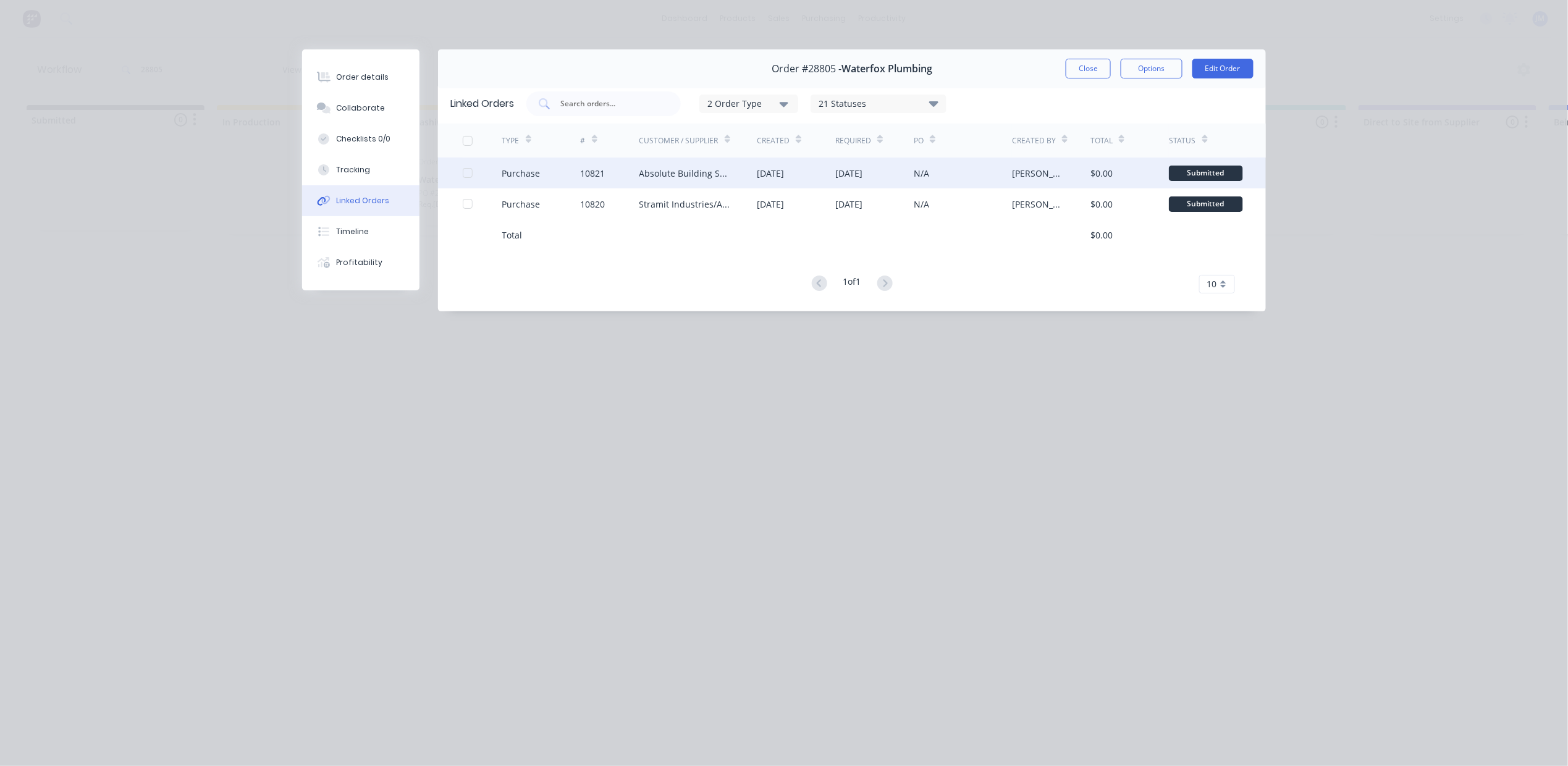
click at [677, 176] on div "Absolute Building Supplies" at bounding box center [686, 173] width 93 height 13
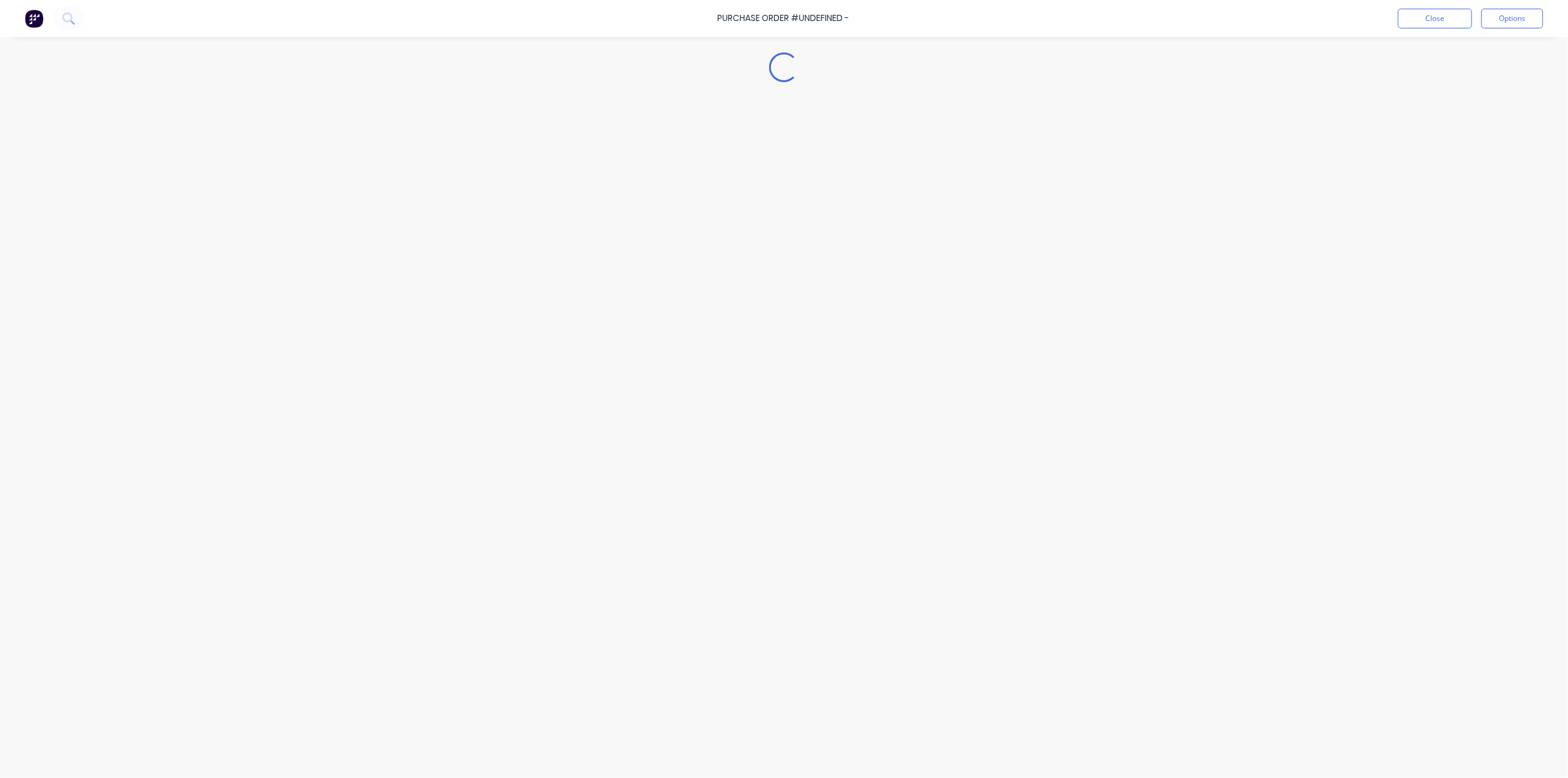
type textarea "x"
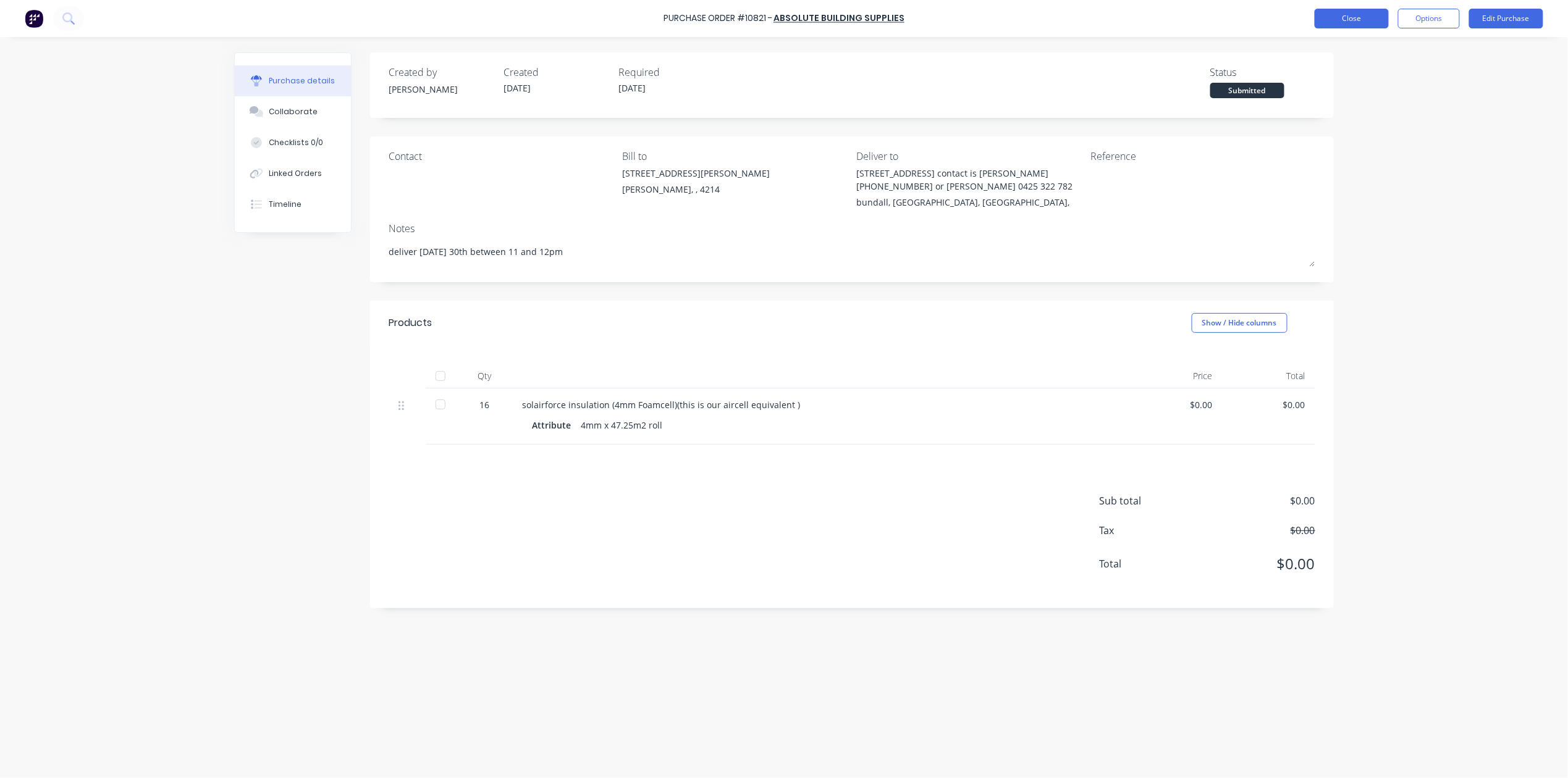
click at [1348, 18] on button "Close" at bounding box center [1352, 18] width 74 height 20
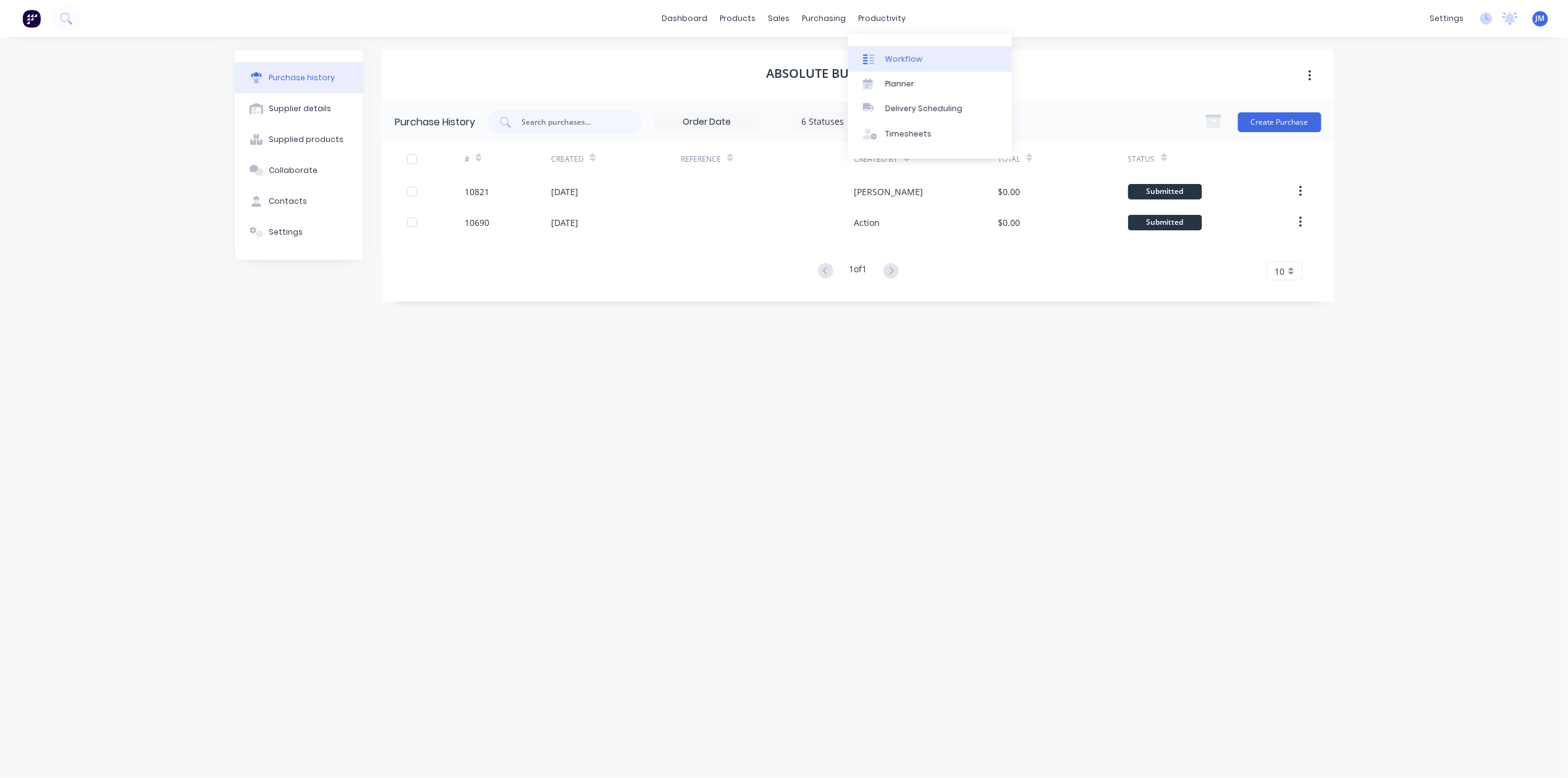
click at [915, 51] on link "Workflow" at bounding box center [930, 58] width 164 height 25
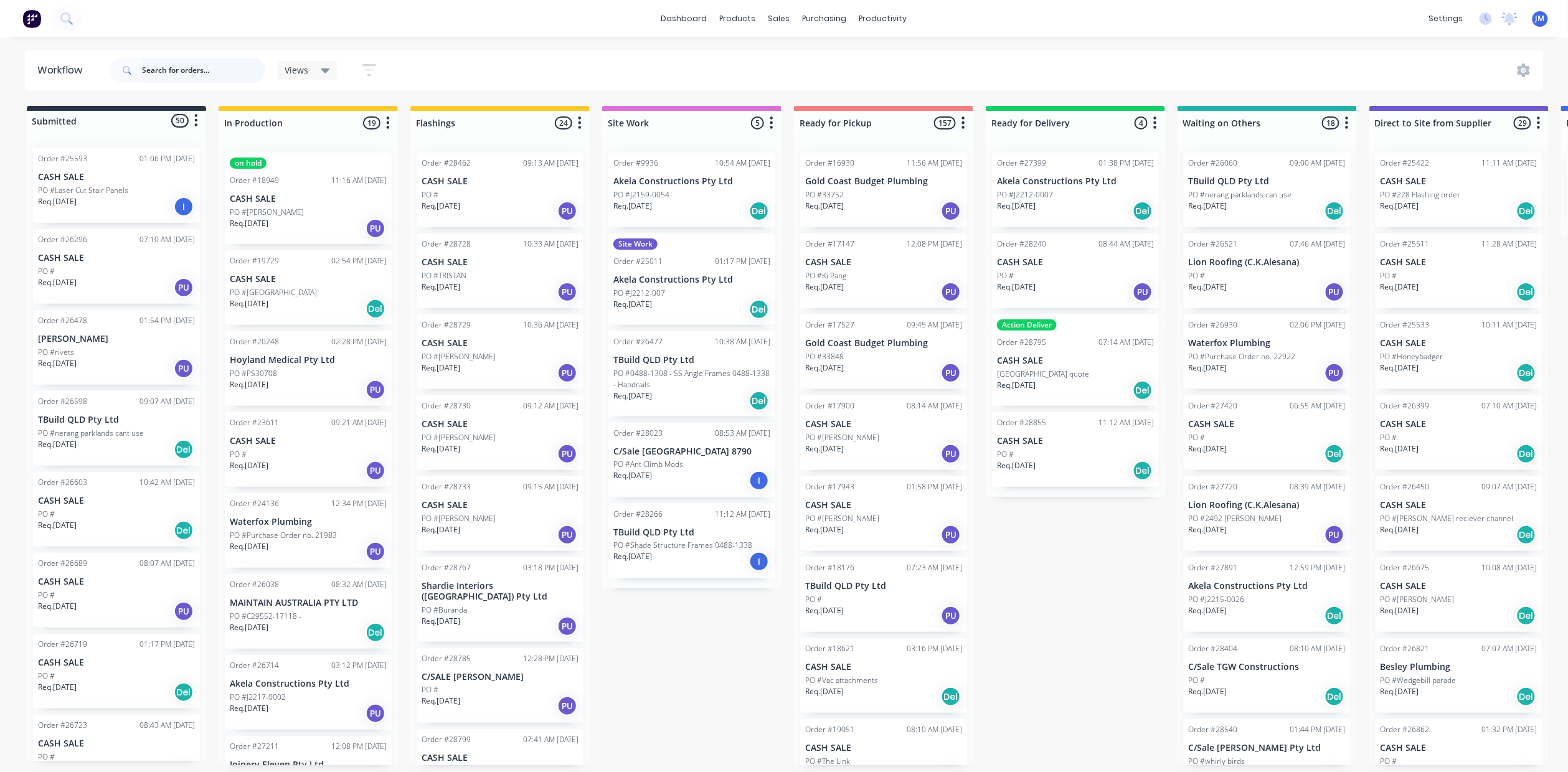
click at [147, 63] on input "text" at bounding box center [203, 70] width 123 height 25
click at [147, 61] on input "text" at bounding box center [203, 70] width 123 height 25
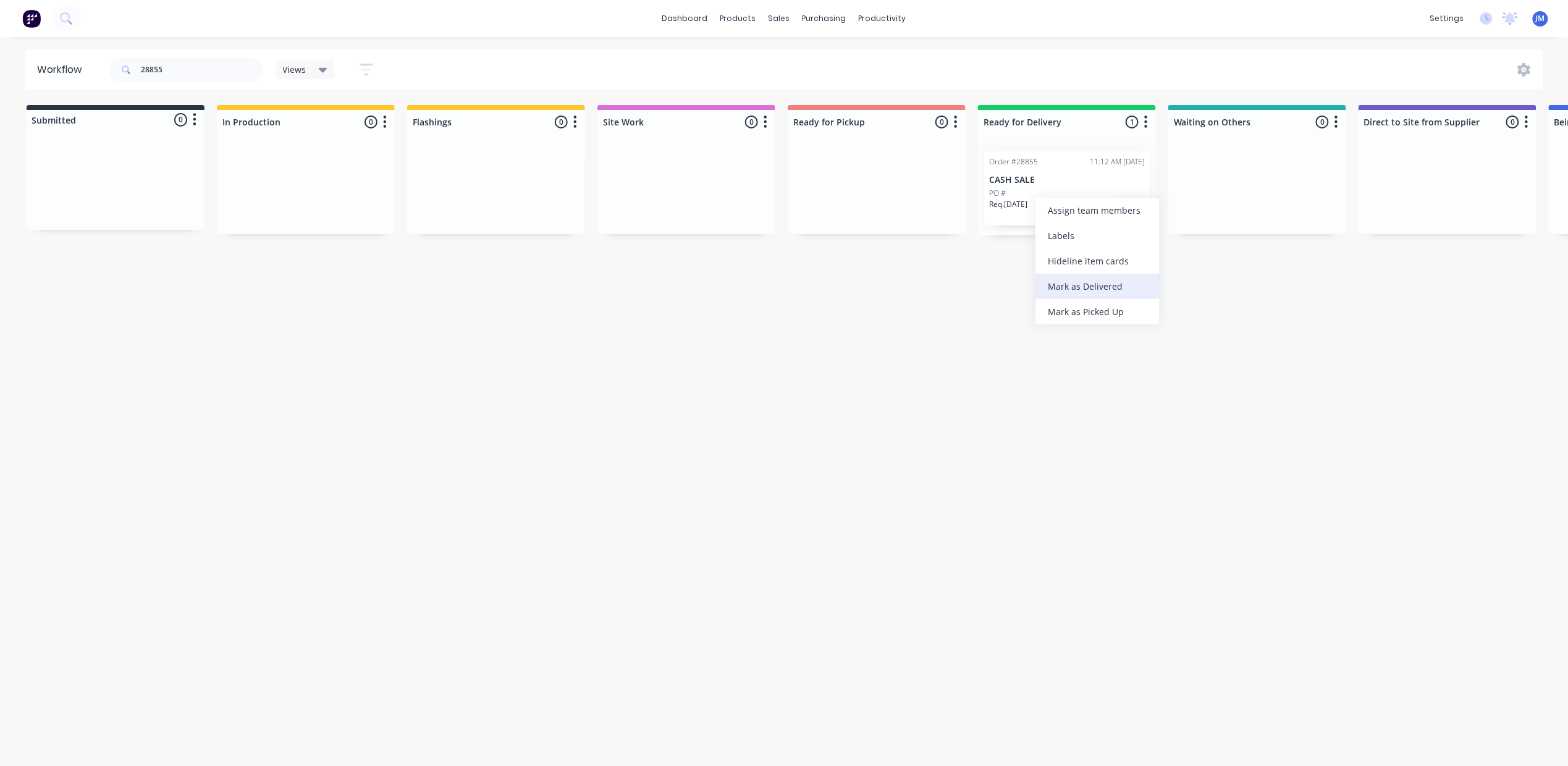
click at [1108, 281] on div "Mark as Delivered" at bounding box center [1097, 286] width 124 height 25
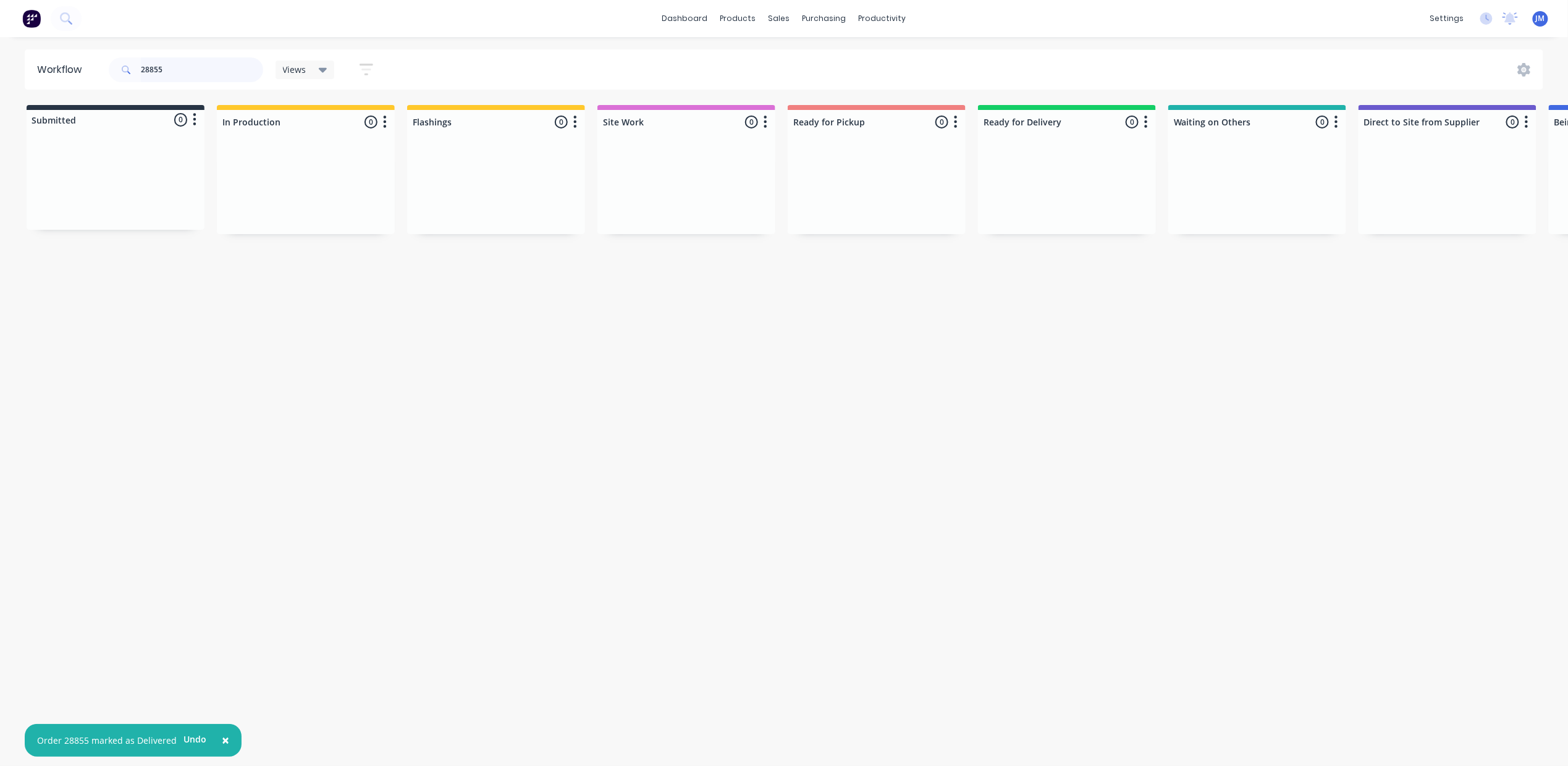
click at [202, 80] on input "28855" at bounding box center [202, 70] width 122 height 25
click at [202, 75] on input "28855" at bounding box center [202, 70] width 122 height 25
click at [238, 77] on input "2885528623" at bounding box center [202, 70] width 122 height 25
click at [238, 72] on input "2885528623" at bounding box center [202, 70] width 122 height 25
drag, startPoint x: 92, startPoint y: 198, endPoint x: 849, endPoint y: 201, distance: 757.0
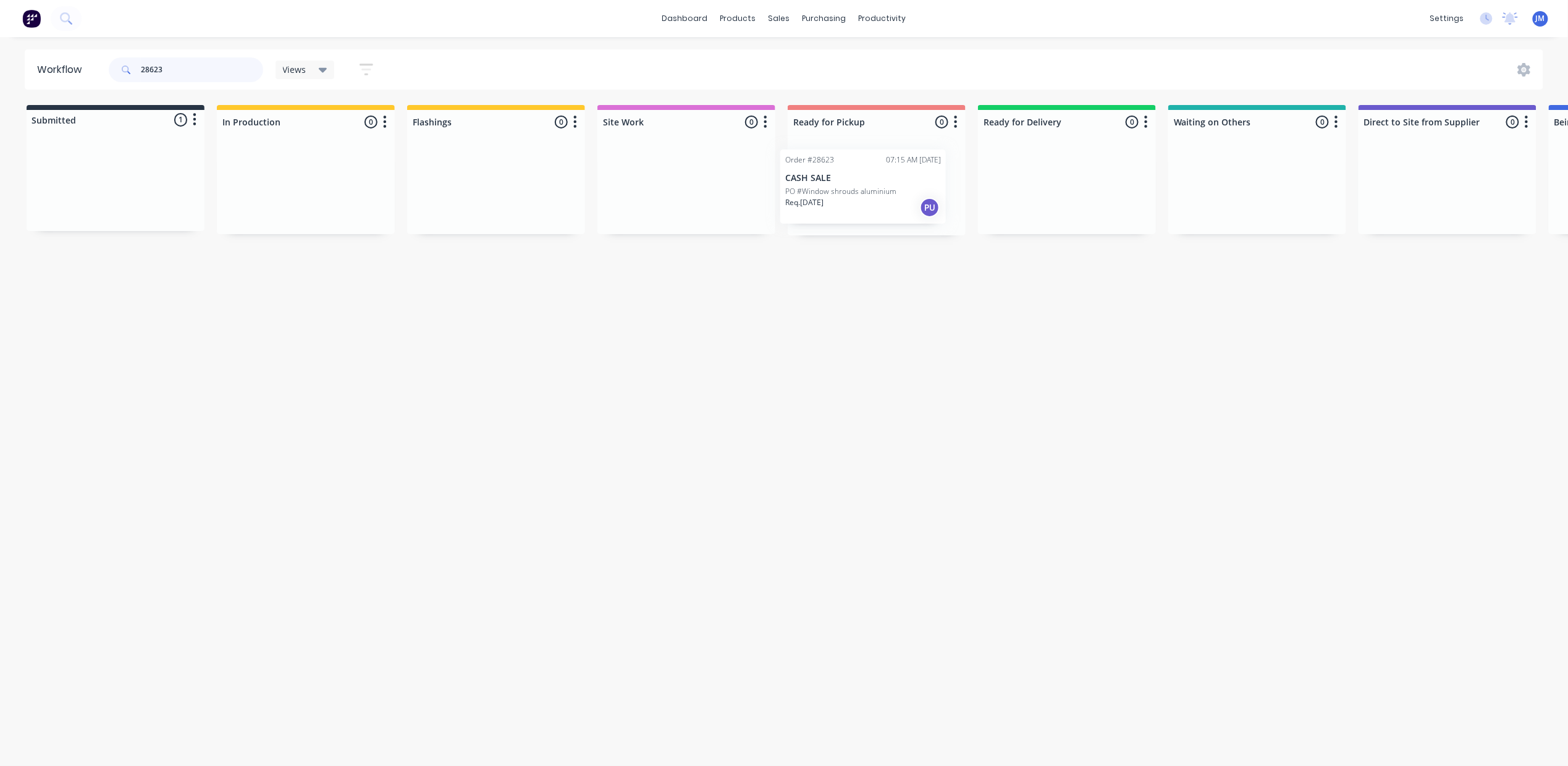
click at [849, 201] on div "Submitted 1 Status colour #273444 hex #273444 Save Cancel Summaries Total order…" at bounding box center [1110, 170] width 2239 height 131
type input "2"
drag, startPoint x: 721, startPoint y: 203, endPoint x: 853, endPoint y: 199, distance: 132.1
click at [853, 199] on div "Submitted 0 Status colour #273444 hex #273444 Save Cancel Summaries Total order…" at bounding box center [1110, 170] width 2239 height 131
click at [229, 70] on input "28835" at bounding box center [202, 70] width 122 height 25
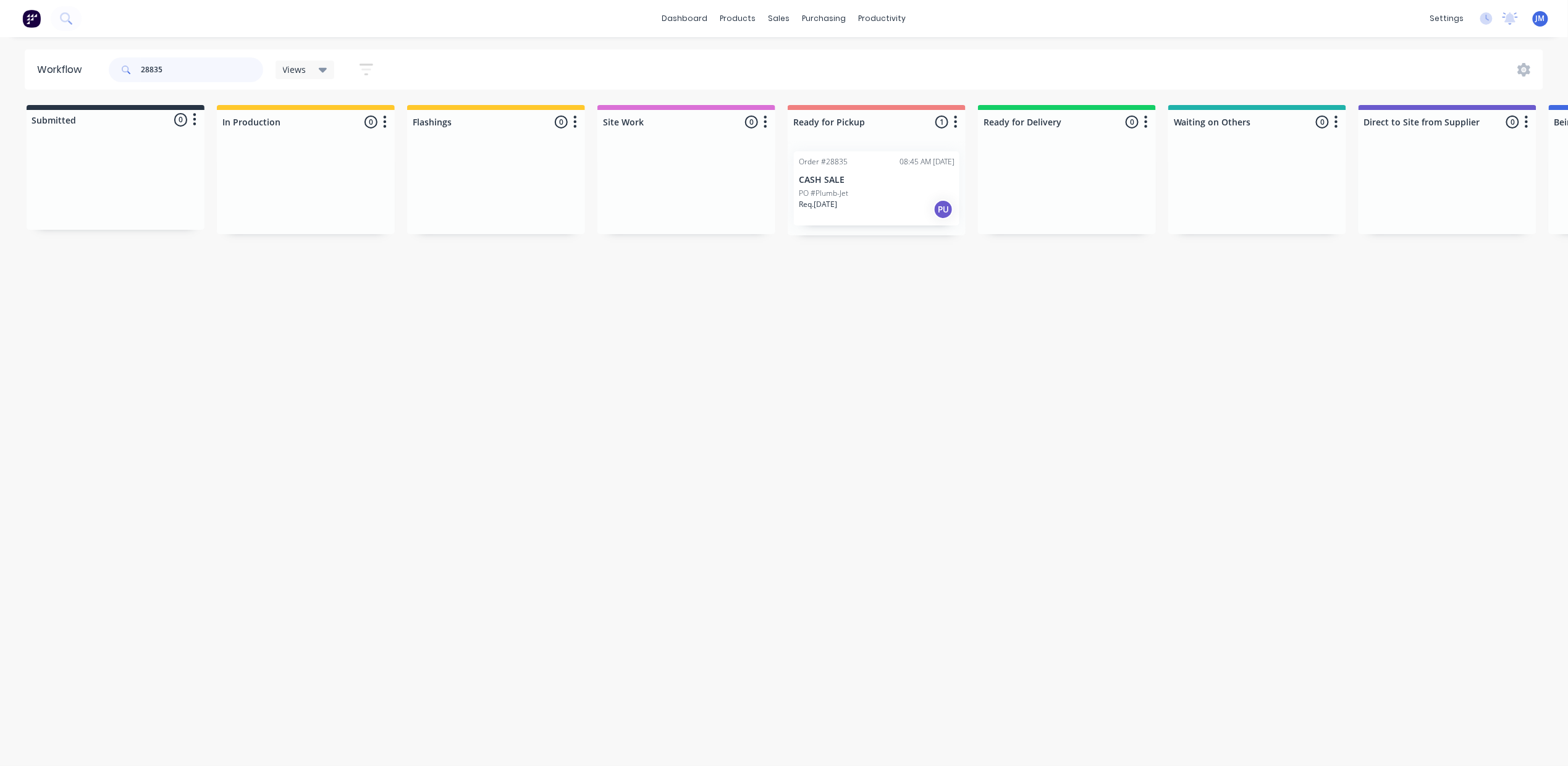
click at [227, 67] on input "28835" at bounding box center [202, 70] width 122 height 25
drag, startPoint x: 88, startPoint y: 183, endPoint x: 290, endPoint y: 192, distance: 202.2
click at [290, 192] on div "Submitted 1 Status colour #273444 hex #273444 Save Cancel Summaries Total order…" at bounding box center [1110, 170] width 2239 height 131
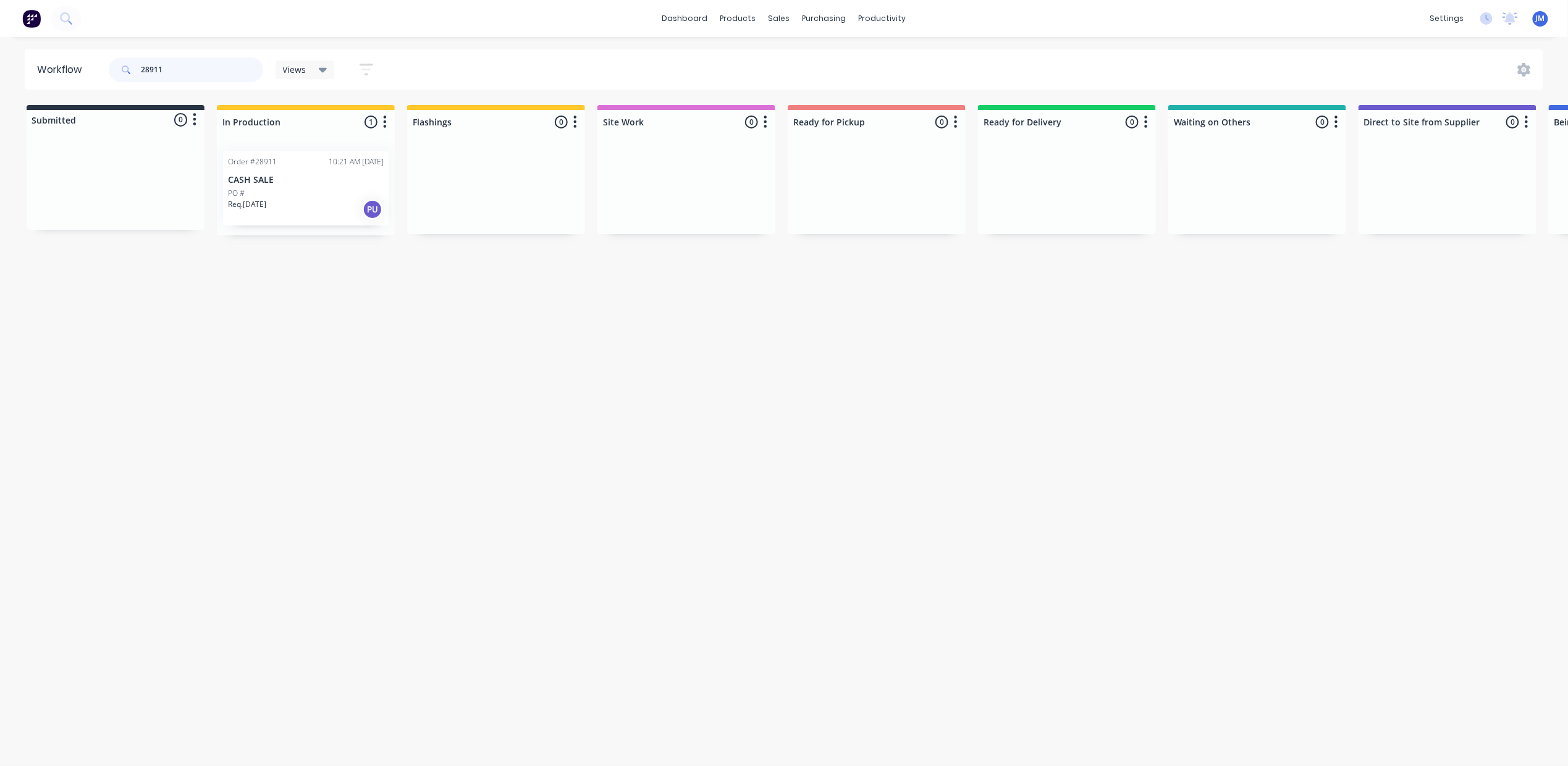
click at [196, 75] on input "28911" at bounding box center [202, 70] width 122 height 25
drag, startPoint x: 79, startPoint y: 198, endPoint x: 438, endPoint y: 174, distance: 359.8
click at [438, 174] on div "Submitted 1 Status colour #273444 hex #273444 Save Cancel Summaries Total order…" at bounding box center [1110, 170] width 2239 height 131
click at [178, 67] on input "28446" at bounding box center [202, 70] width 122 height 25
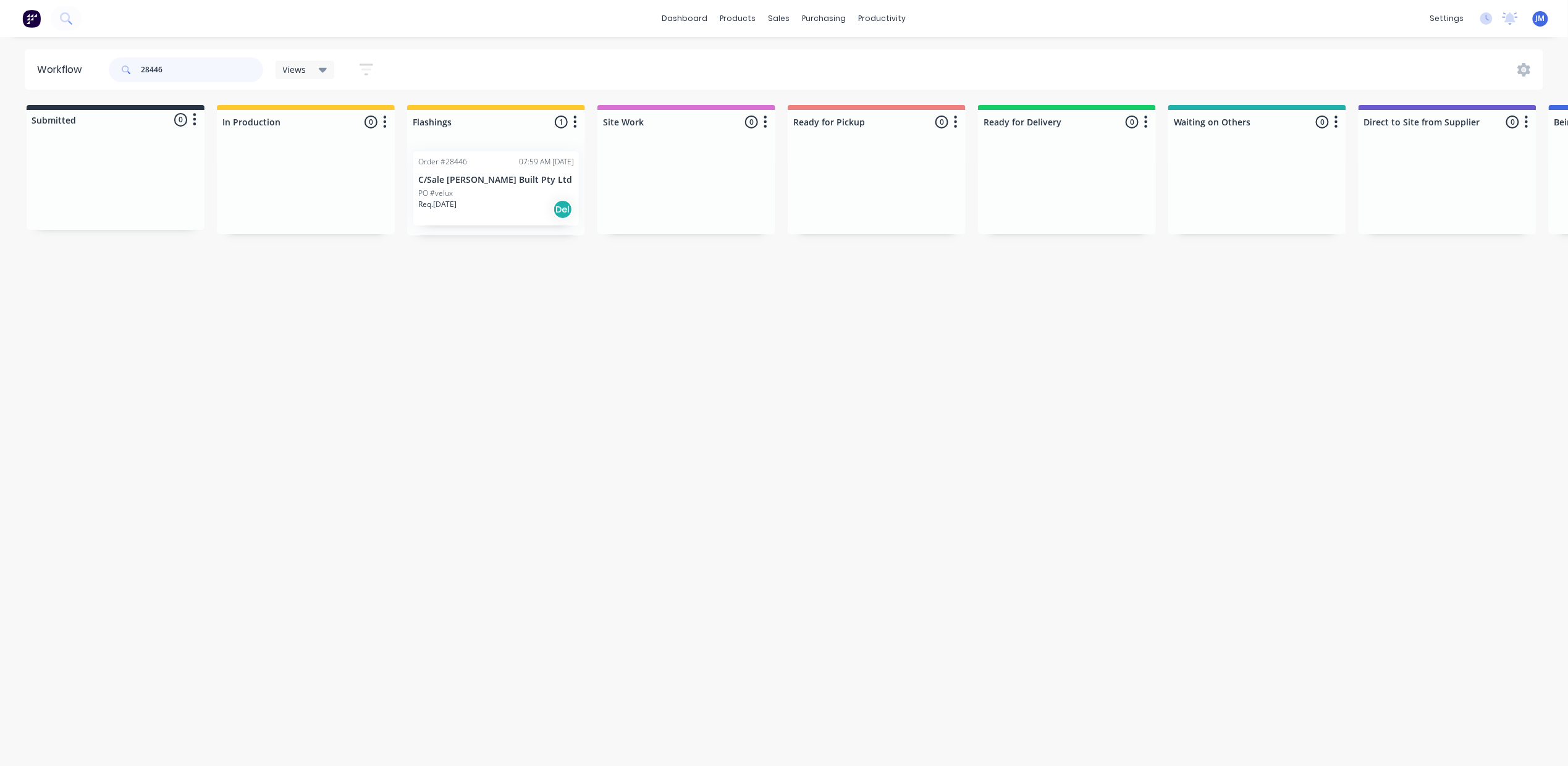
click at [178, 67] on input "28446" at bounding box center [202, 70] width 122 height 25
drag, startPoint x: 122, startPoint y: 185, endPoint x: 286, endPoint y: 172, distance: 164.5
click at [286, 172] on div "Submitted 1 Status colour #273444 hex #273444 Save Cancel Summaries Total order…" at bounding box center [1110, 170] width 2239 height 131
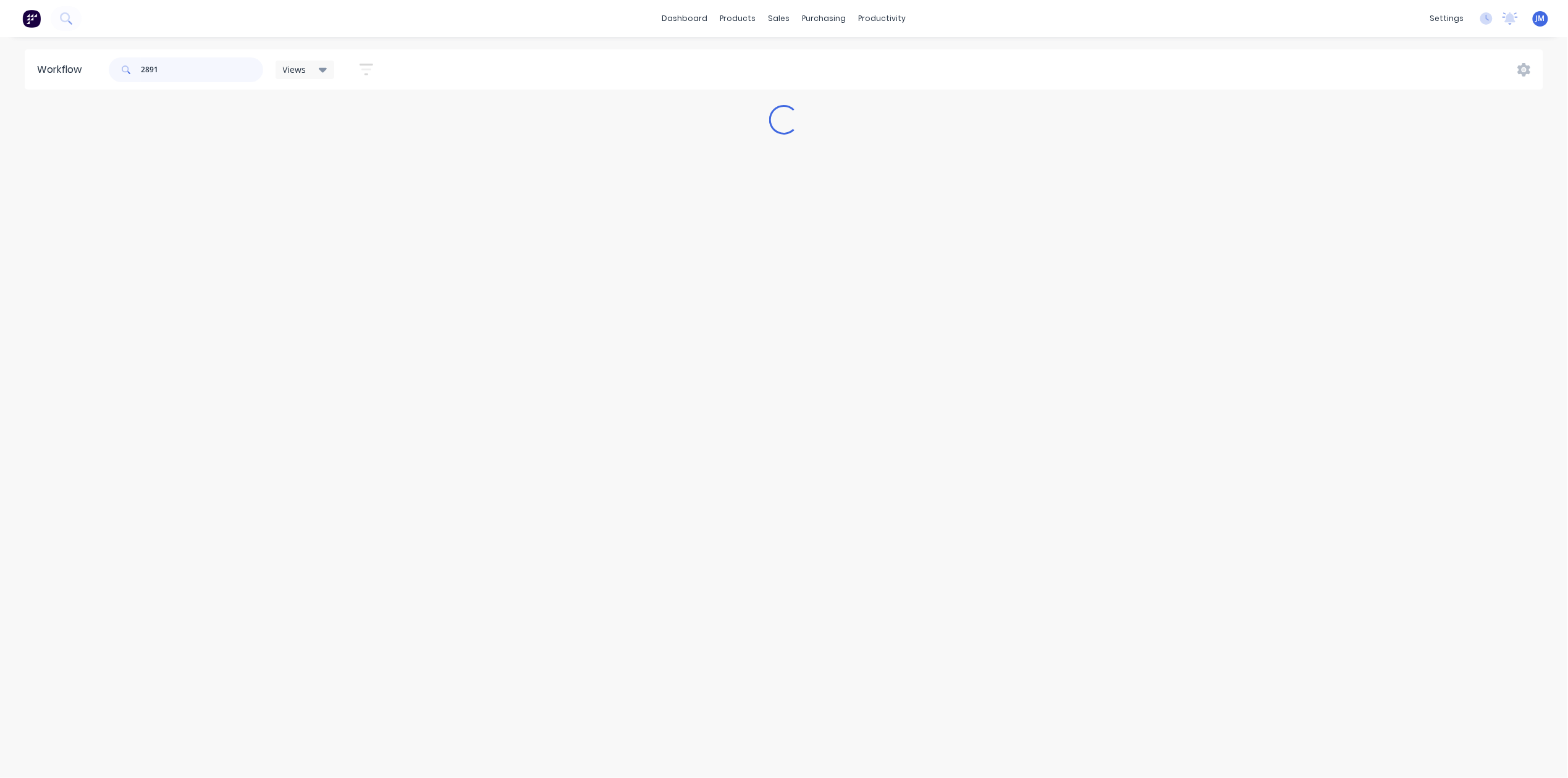
type input "28914"
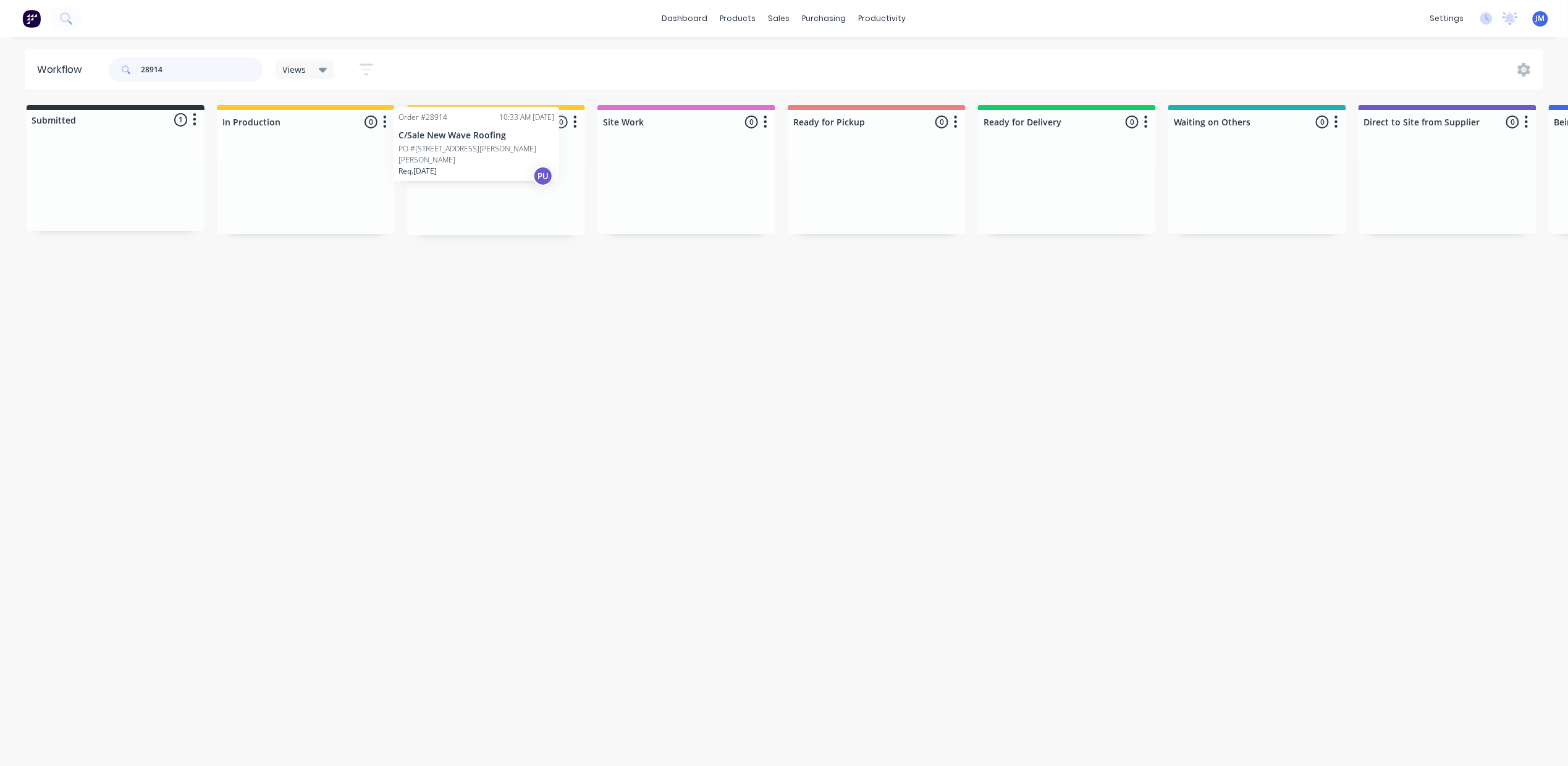
drag, startPoint x: 89, startPoint y: 211, endPoint x: 460, endPoint y: 168, distance: 373.5
click at [460, 168] on div "Submitted 1 Status colour #273444 hex #273444 Save Cancel Summaries Total order…" at bounding box center [1110, 170] width 2239 height 131
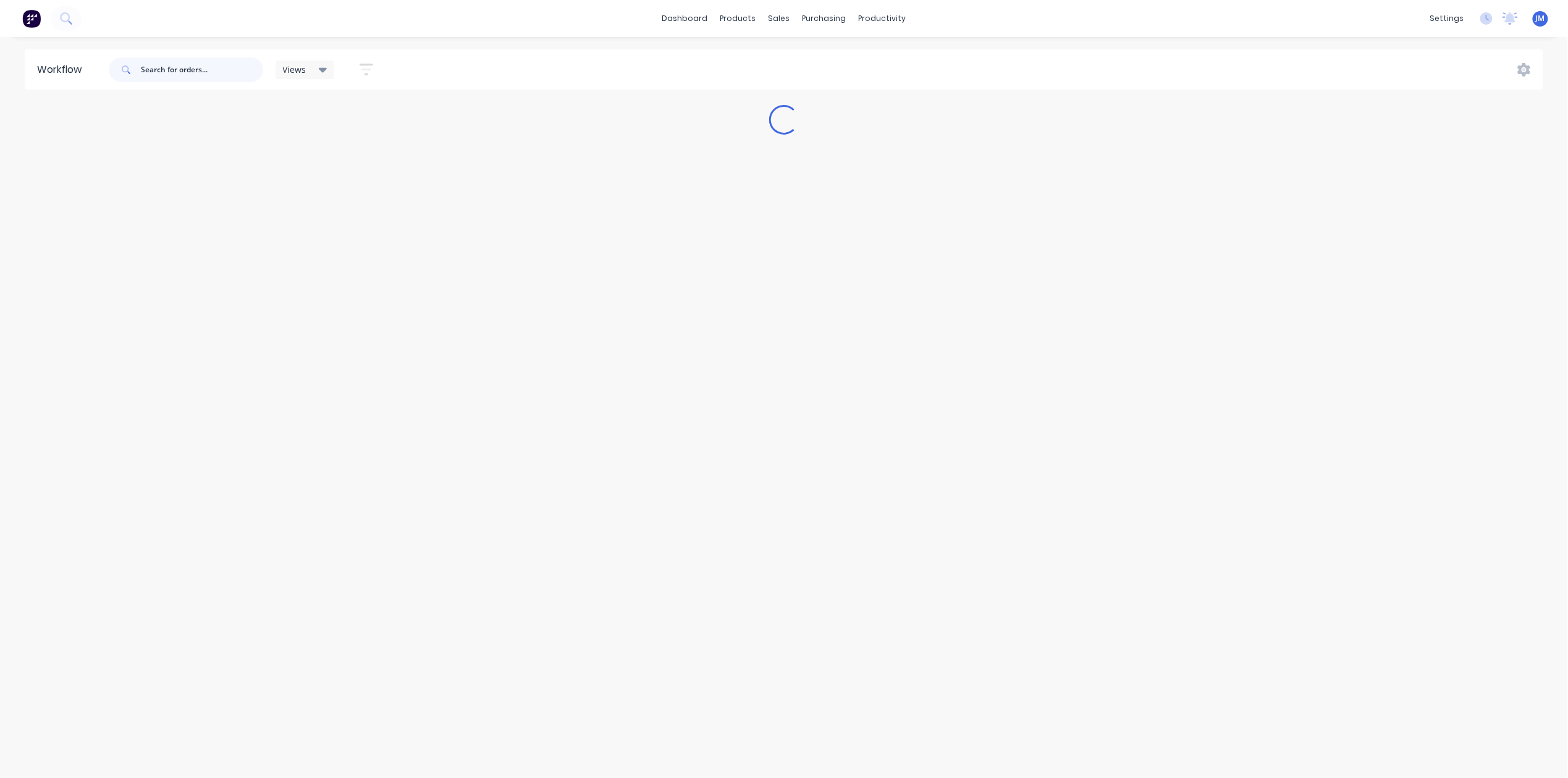
click at [186, 65] on input "text" at bounding box center [202, 70] width 122 height 25
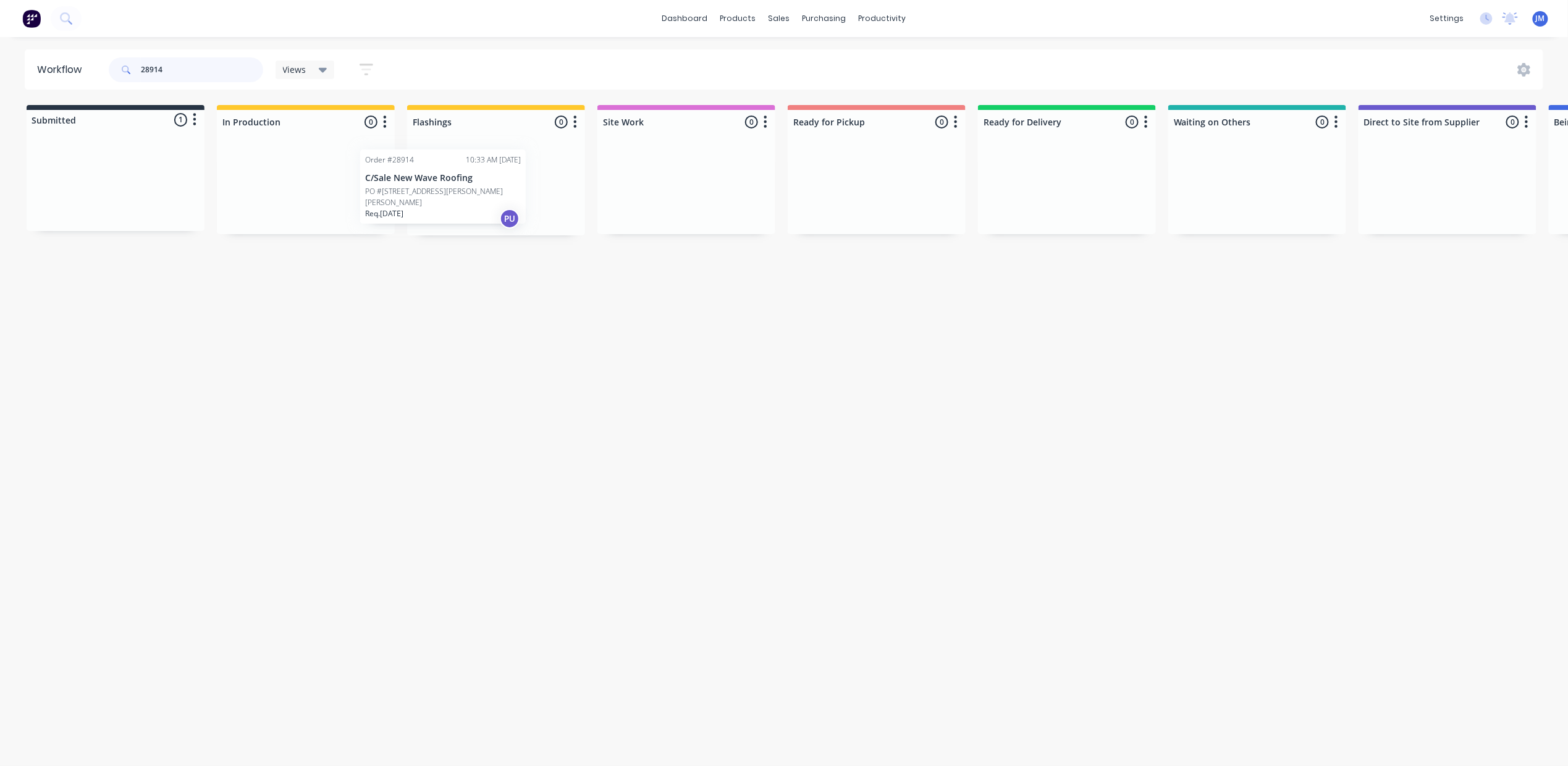
drag, startPoint x: 142, startPoint y: 203, endPoint x: 478, endPoint y: 198, distance: 336.0
click at [478, 198] on div "Submitted 1 Status colour #273444 hex #273444 Save Cancel Summaries Total order…" at bounding box center [1110, 170] width 2239 height 131
drag, startPoint x: 190, startPoint y: 185, endPoint x: 464, endPoint y: 178, distance: 274.1
click at [464, 178] on div "Submitted 1 Status colour #273444 hex #273444 Save Cancel Summaries Total order…" at bounding box center [1110, 170] width 2239 height 131
type input "28909"
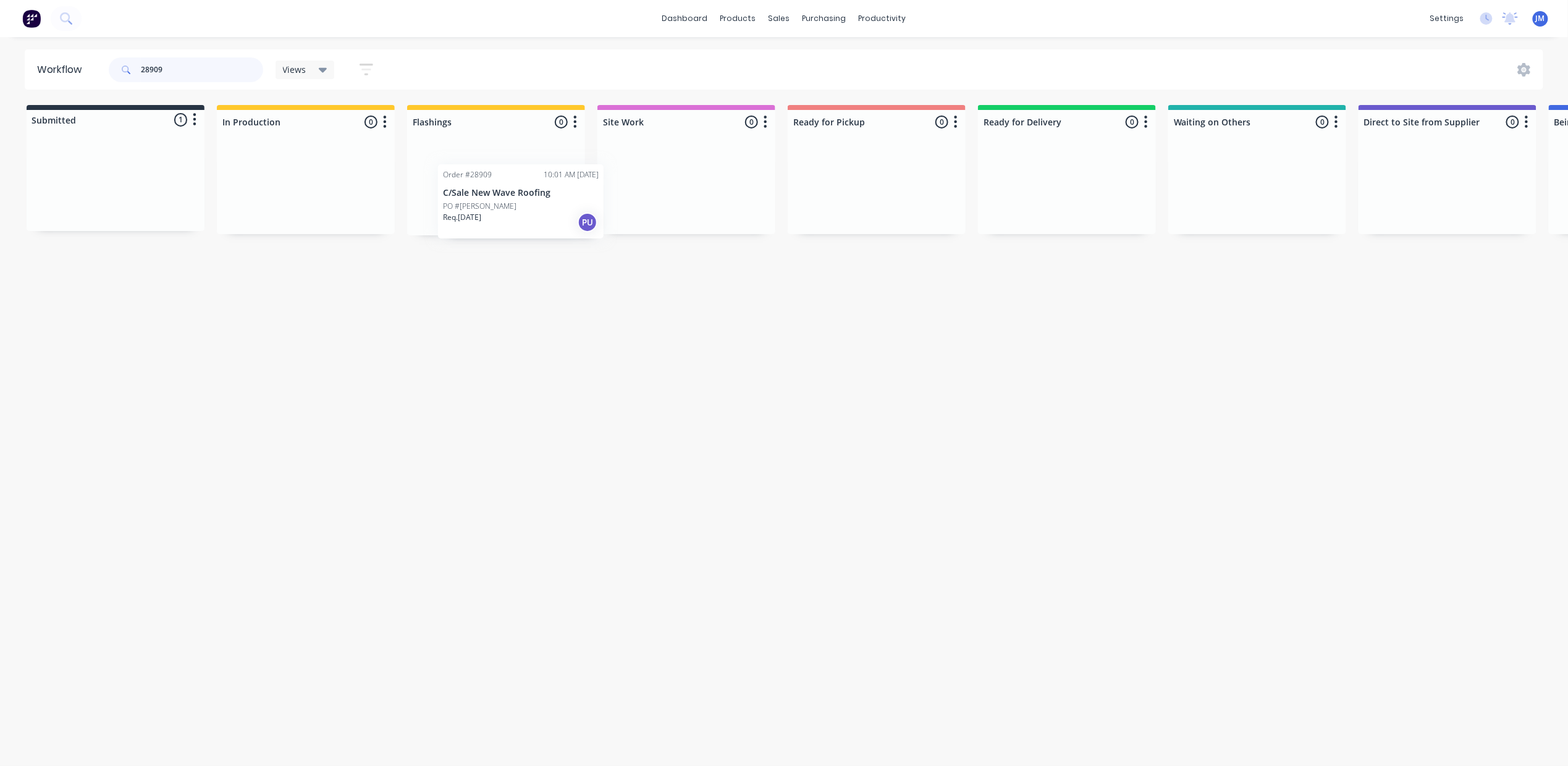
drag, startPoint x: 130, startPoint y: 198, endPoint x: 525, endPoint y: 206, distance: 395.1
click at [525, 206] on div "Submitted 1 Status colour #273444 hex #273444 Save Cancel Summaries Total order…" at bounding box center [1110, 170] width 2239 height 131
click at [202, 62] on input "28909" at bounding box center [202, 70] width 122 height 25
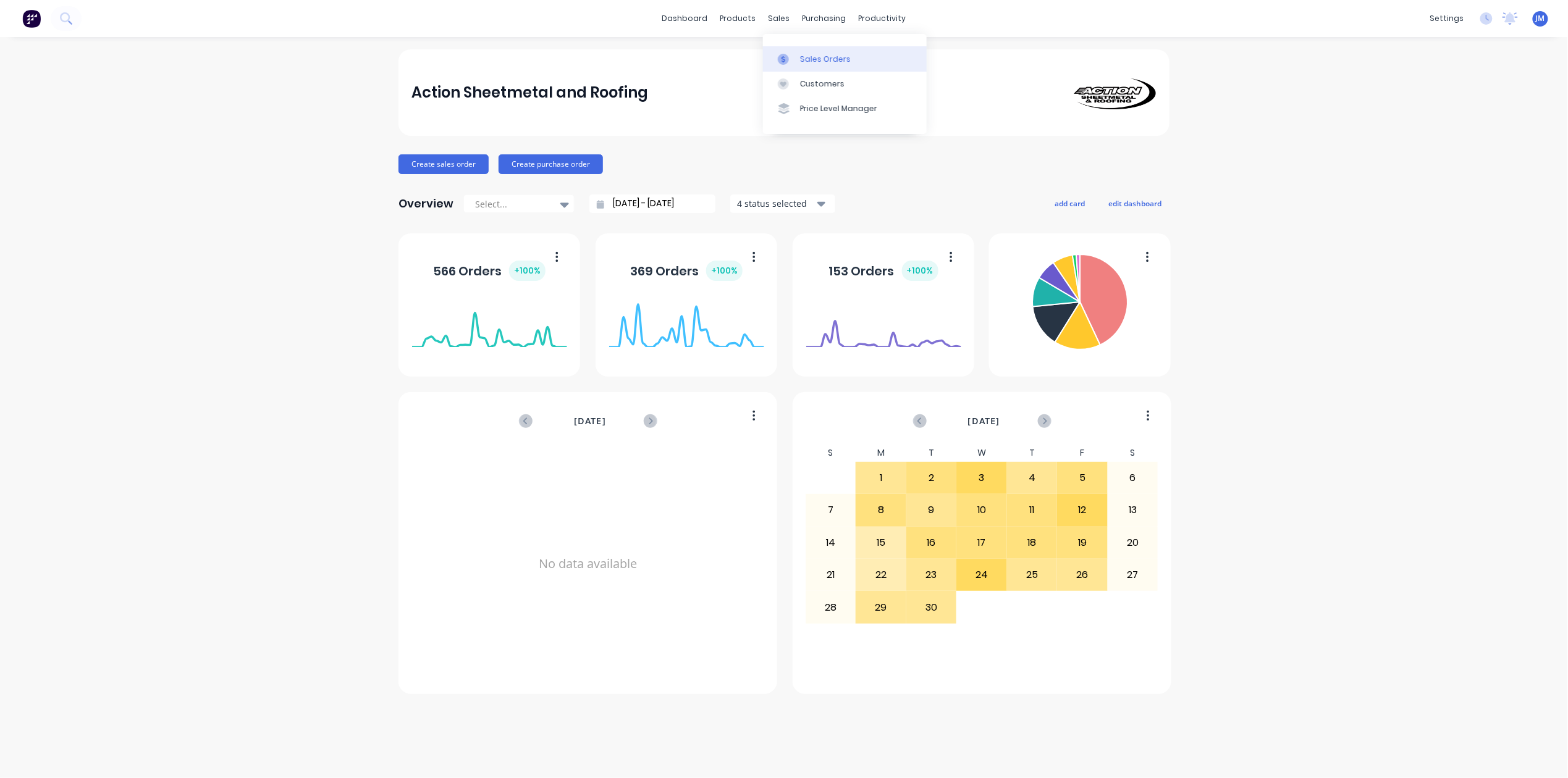
click at [801, 58] on div "Sales Orders" at bounding box center [825, 59] width 51 height 11
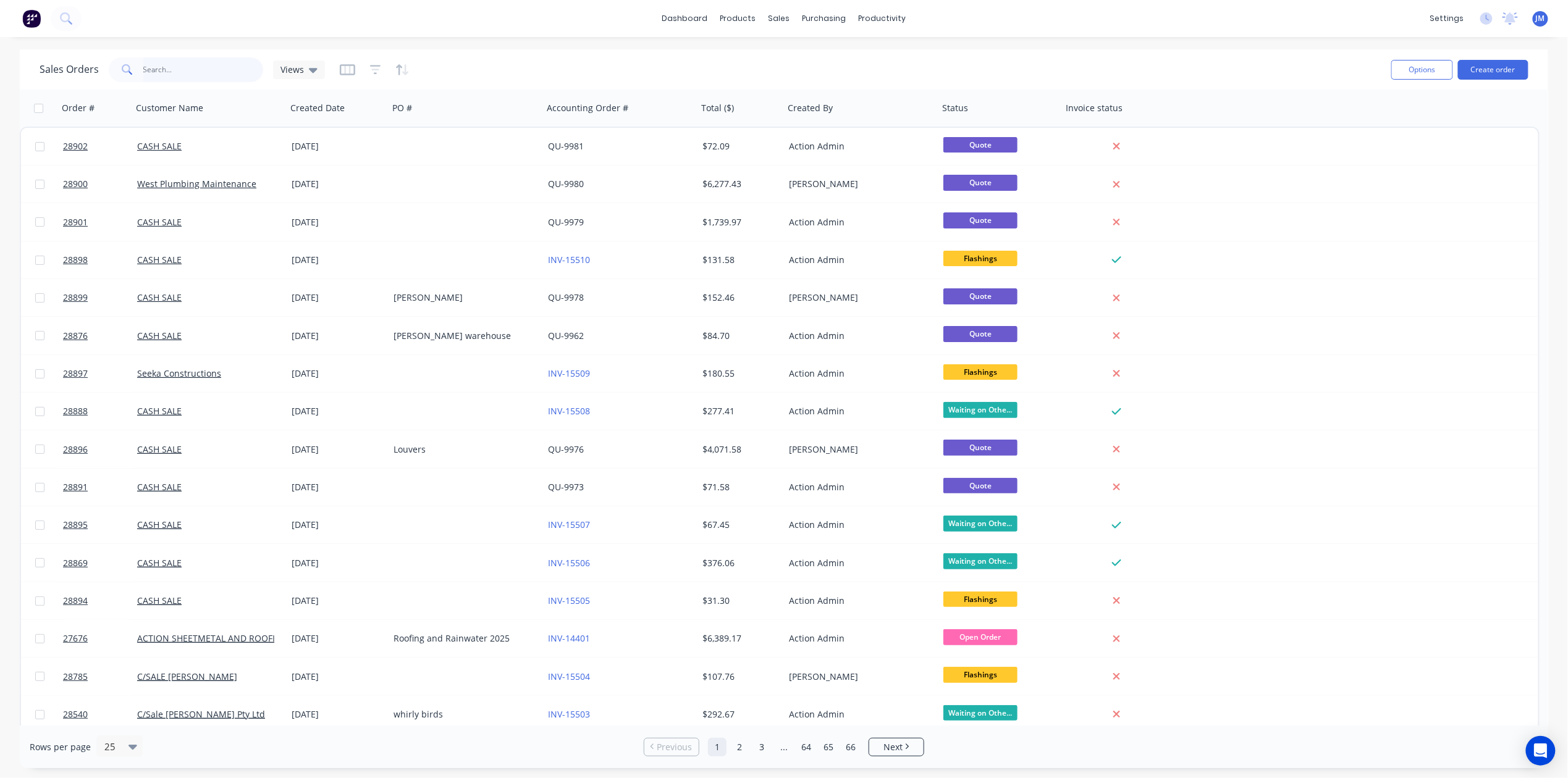
click at [220, 72] on input "text" at bounding box center [204, 70] width 120 height 25
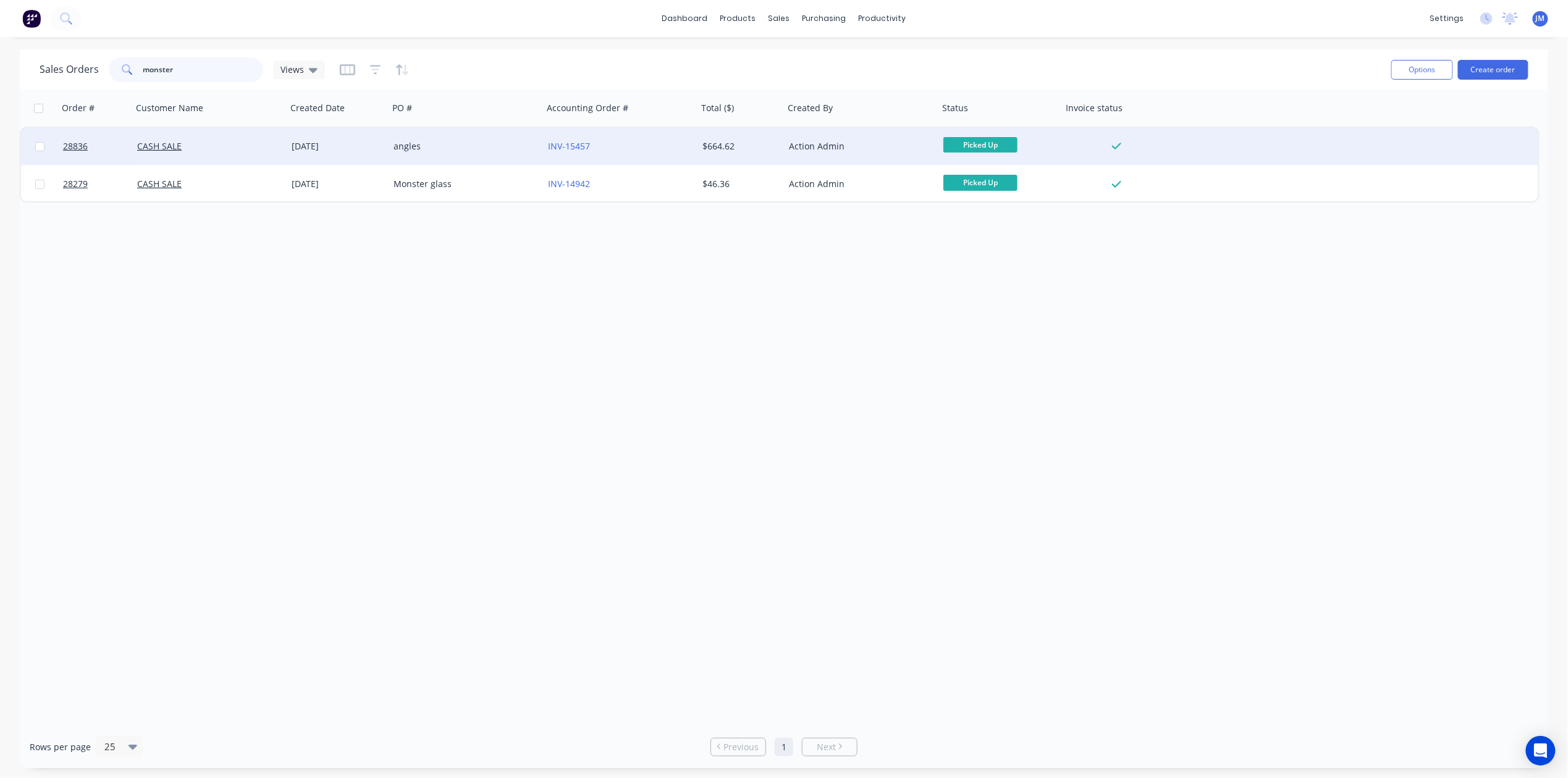
type input "monster"
click at [430, 140] on div "angles" at bounding box center [462, 146] width 137 height 12
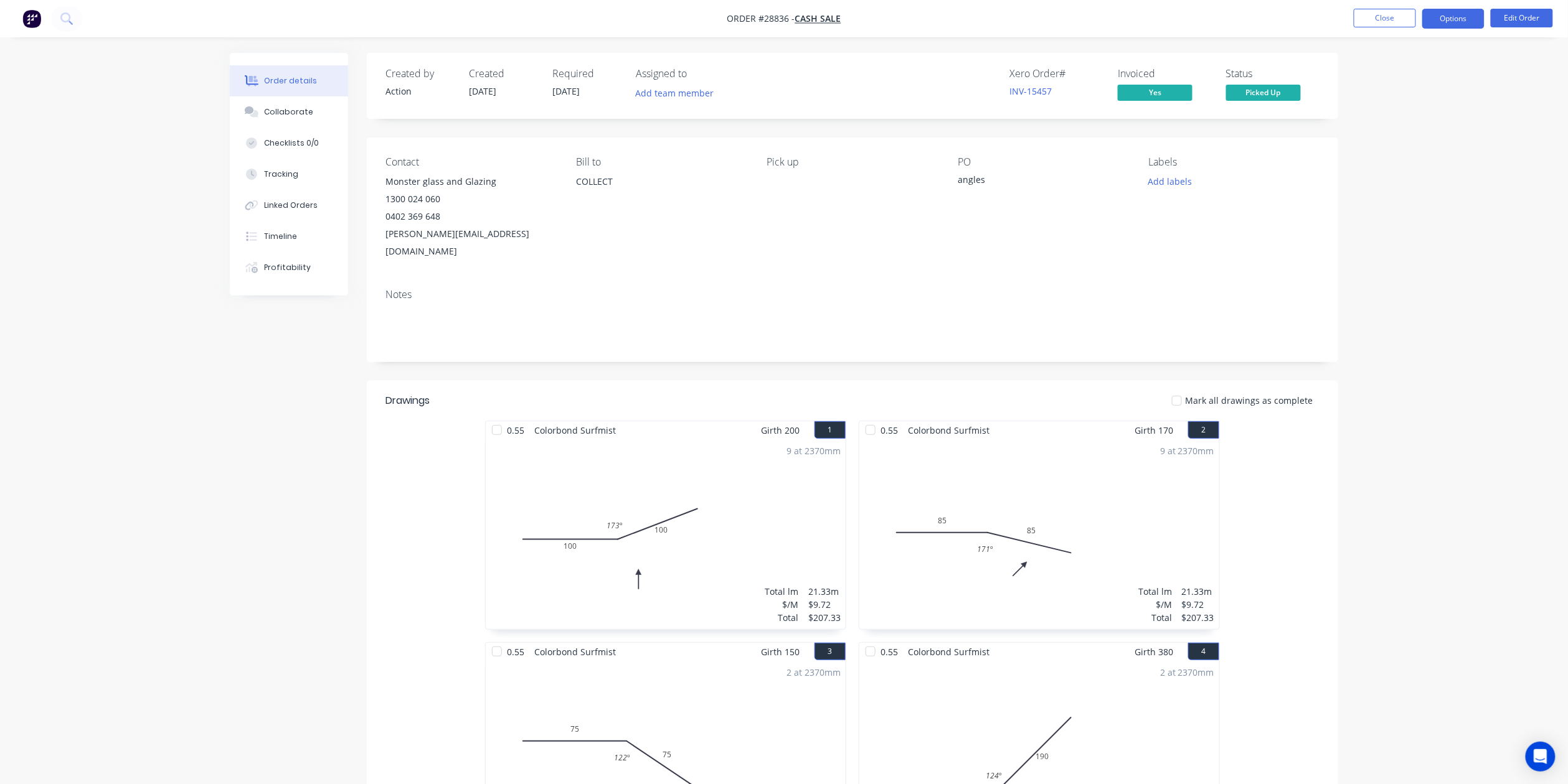
click at [1447, 21] on button "Options" at bounding box center [1453, 18] width 62 height 20
click at [1425, 151] on div "Work Order" at bounding box center [1416, 150] width 115 height 18
click at [1415, 133] on div "Without pricing" at bounding box center [1416, 125] width 115 height 18
